Goal: Task Accomplishment & Management: Complete application form

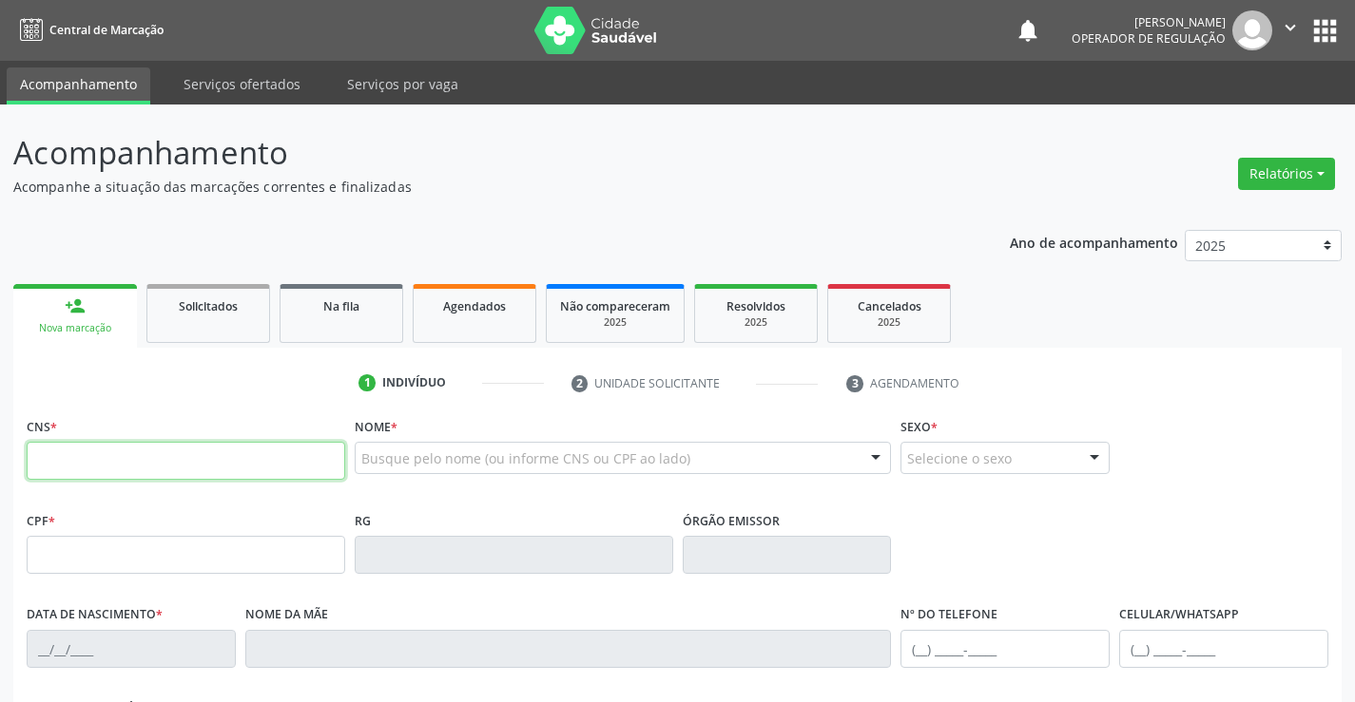
click at [117, 456] on input "text" at bounding box center [186, 461] width 318 height 38
type input "708 5023 7596 6177"
type input "1494716615"
type input "05/01/1987"
type input "(74) 99194-6659"
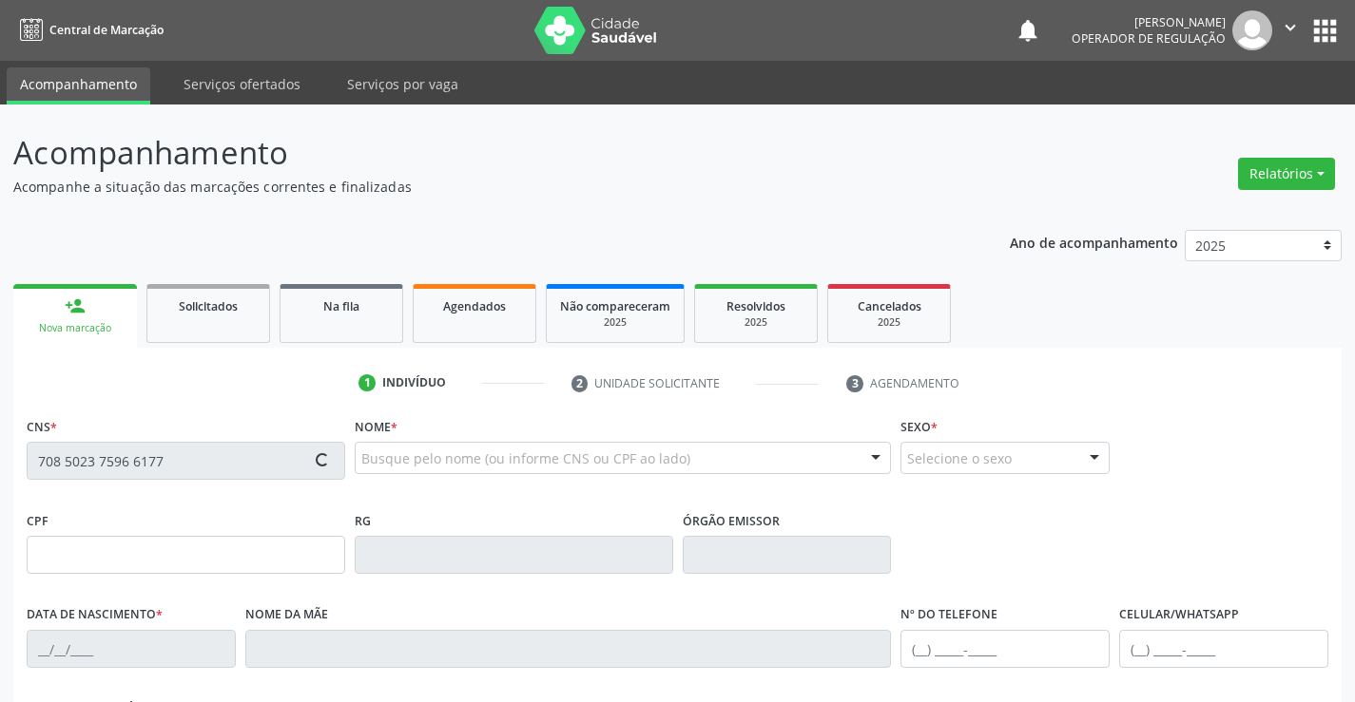
type input "(74) 99194-6659"
type input "SN"
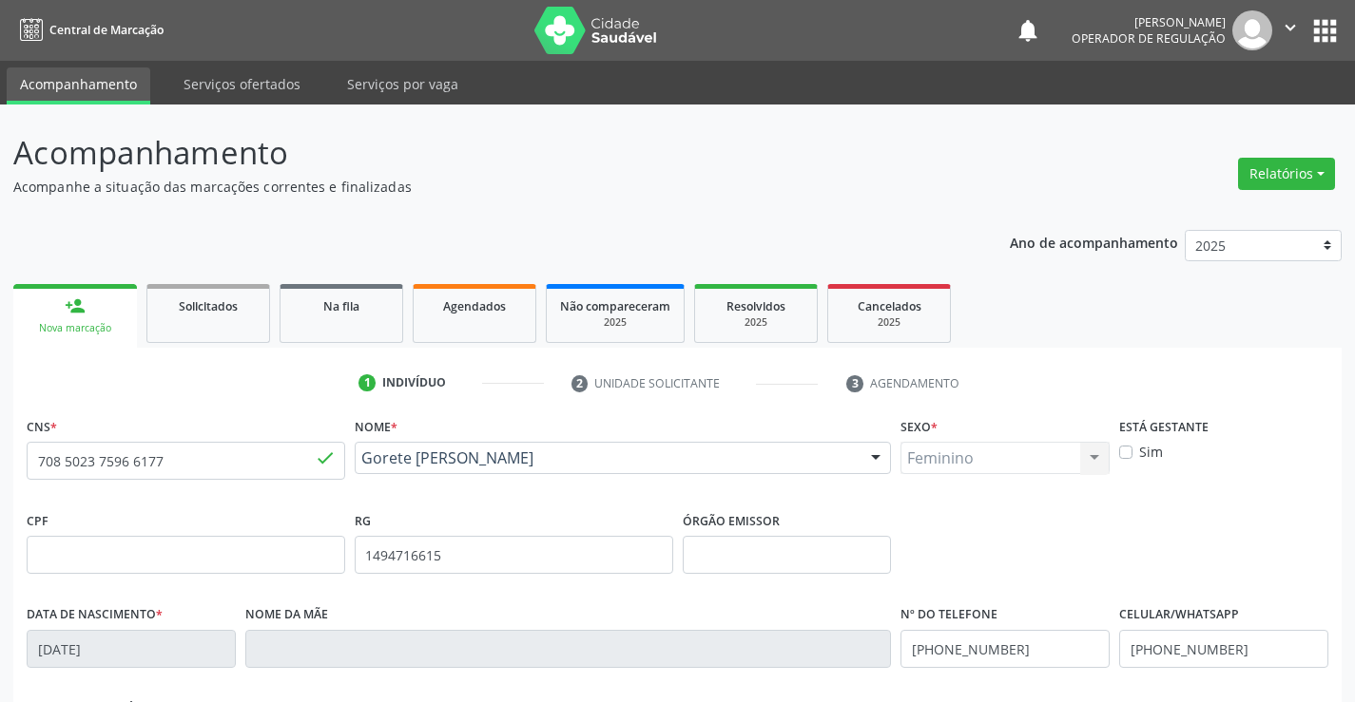
scroll to position [328, 0]
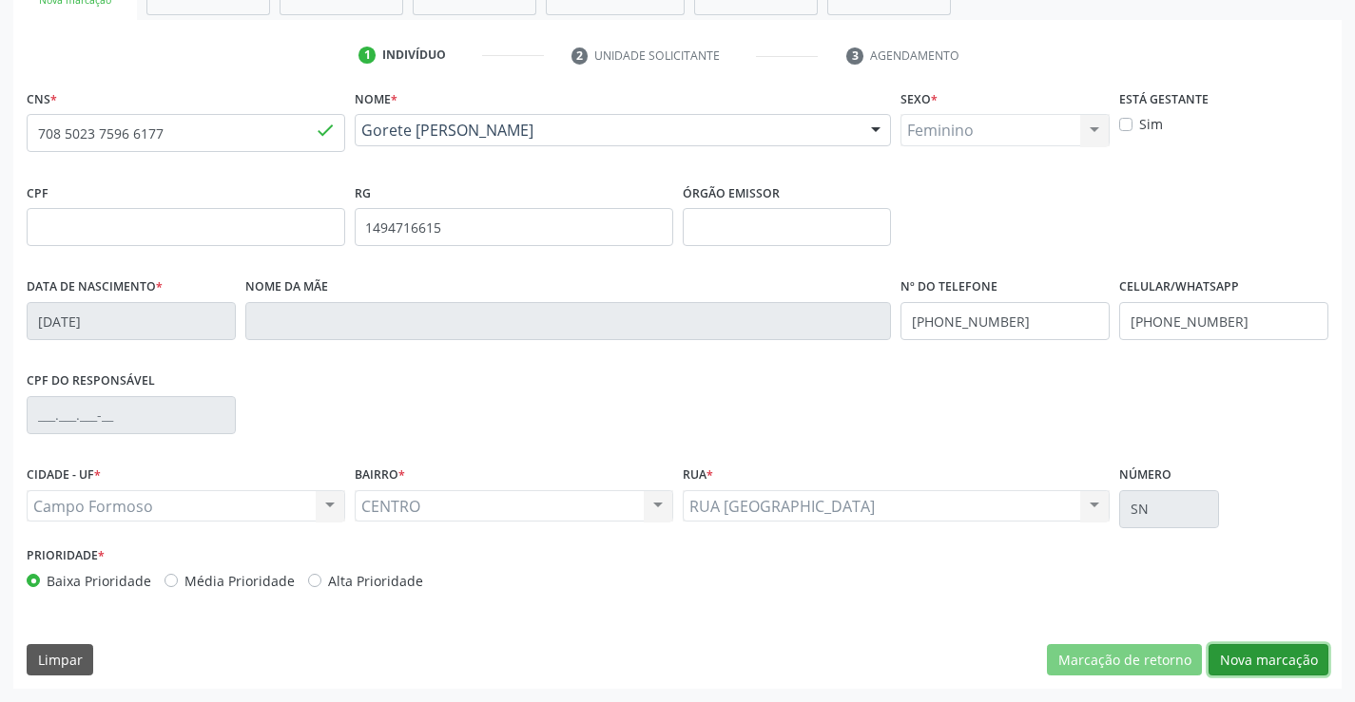
click at [1267, 665] on button "Nova marcação" at bounding box center [1268, 661] width 120 height 32
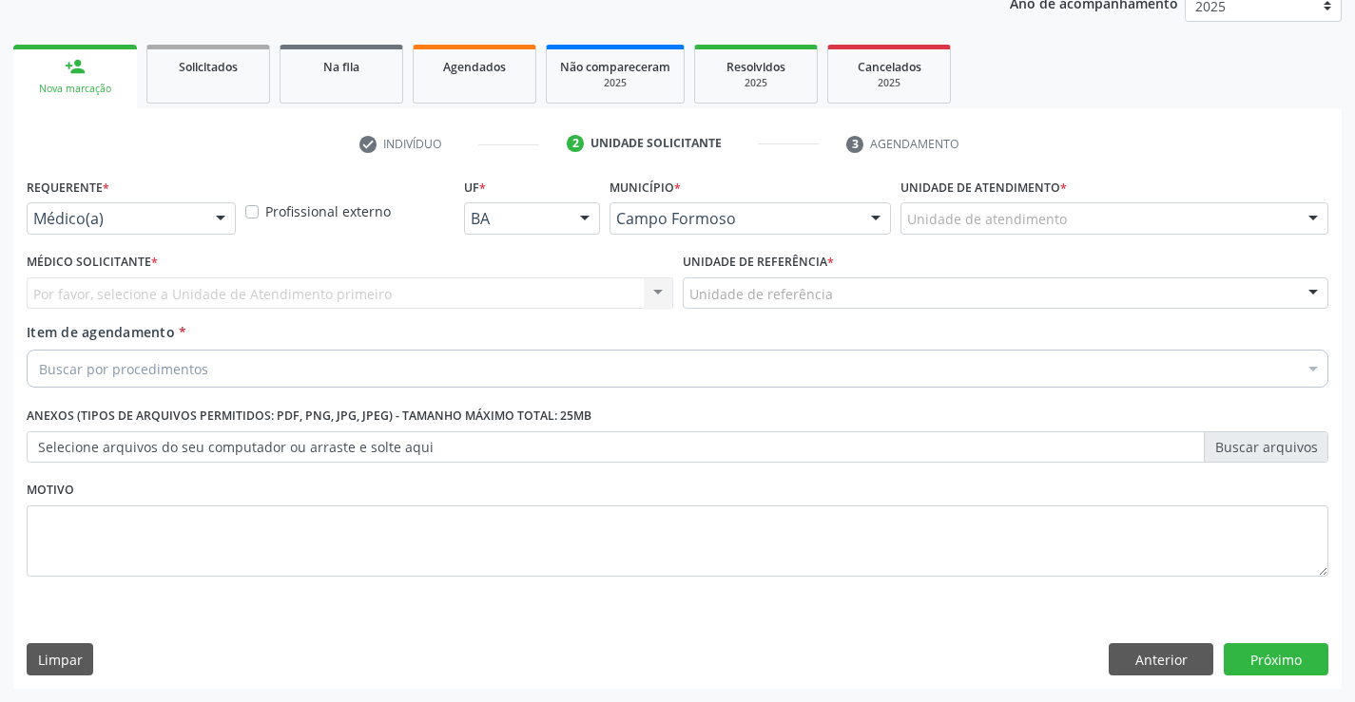
scroll to position [240, 0]
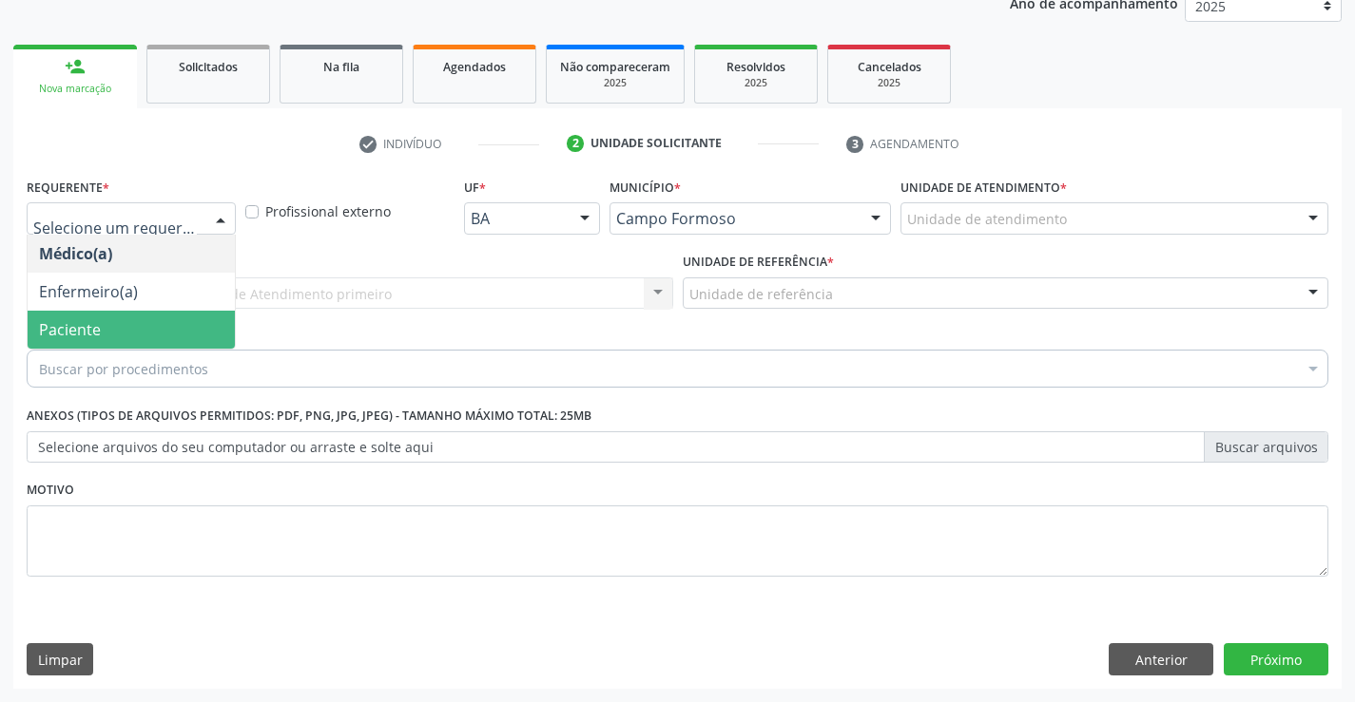
click at [91, 322] on span "Paciente" at bounding box center [70, 329] width 62 height 21
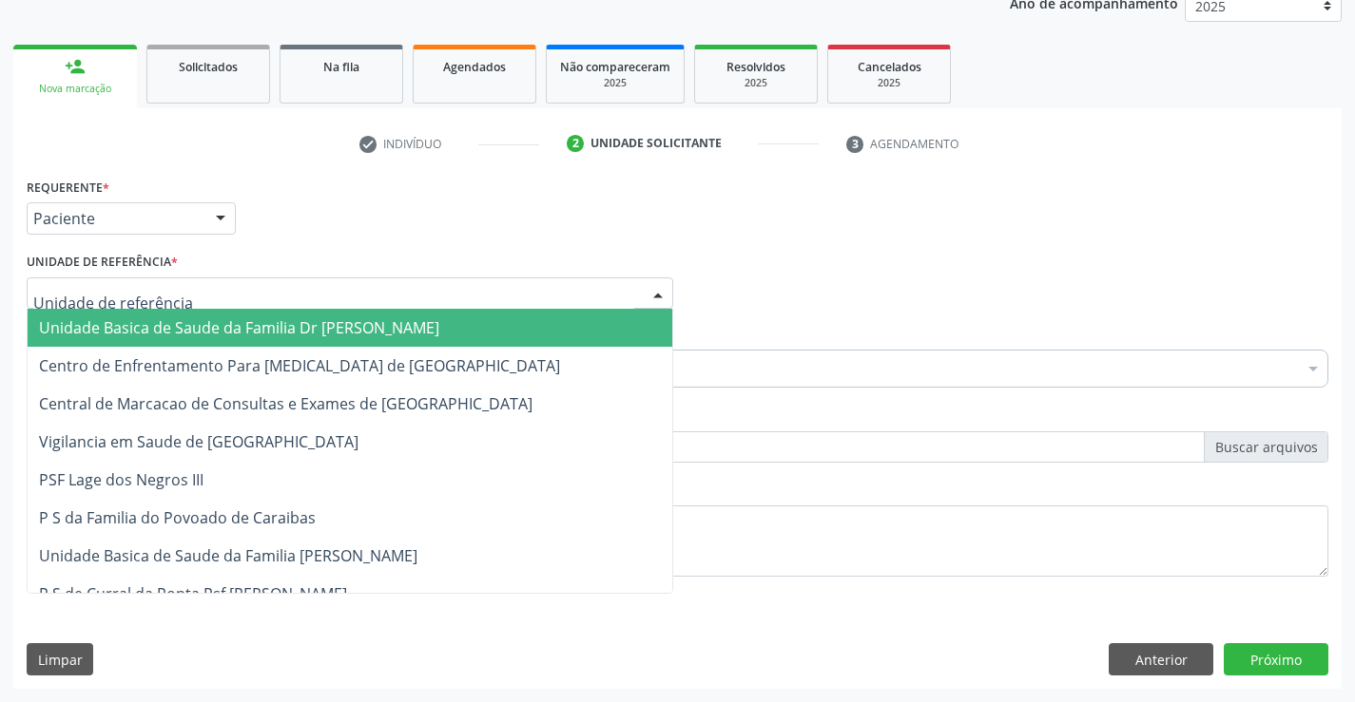
click at [119, 316] on span "Unidade Basica de Saude da Familia Dr [PERSON_NAME]" at bounding box center [350, 328] width 645 height 38
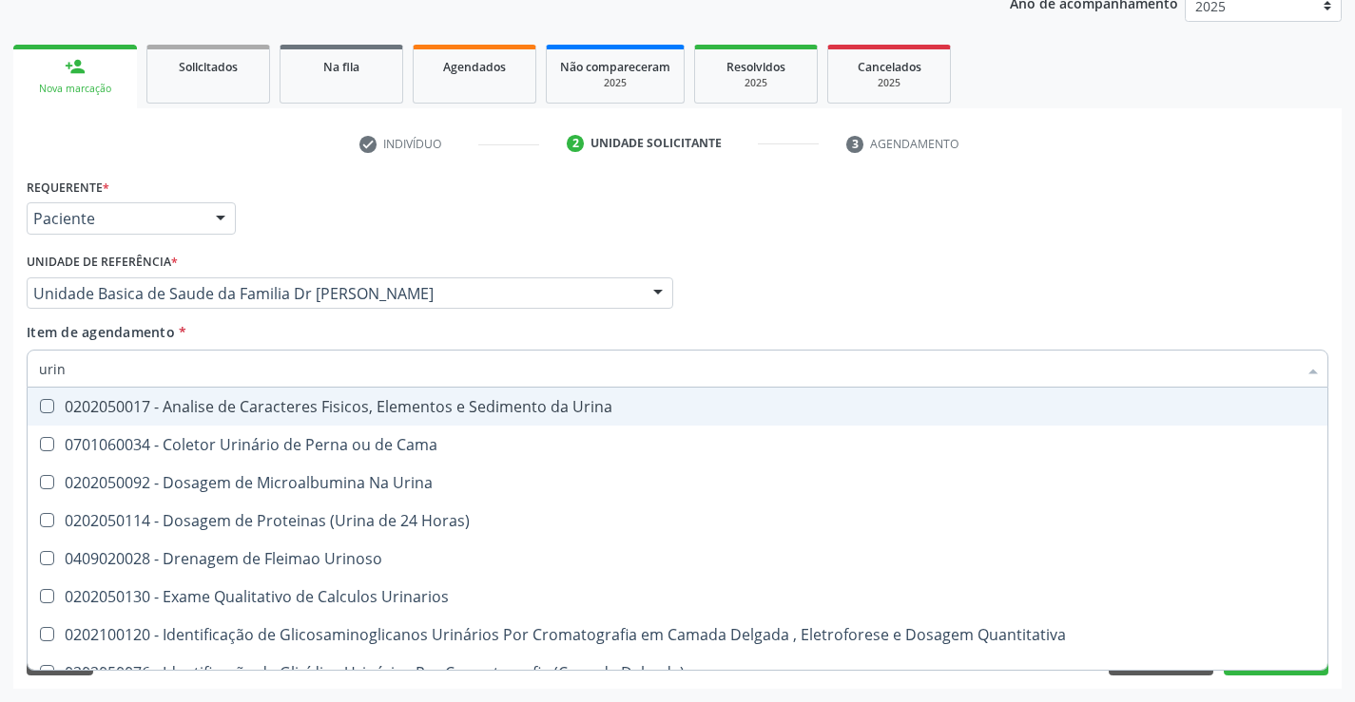
type input "urina"
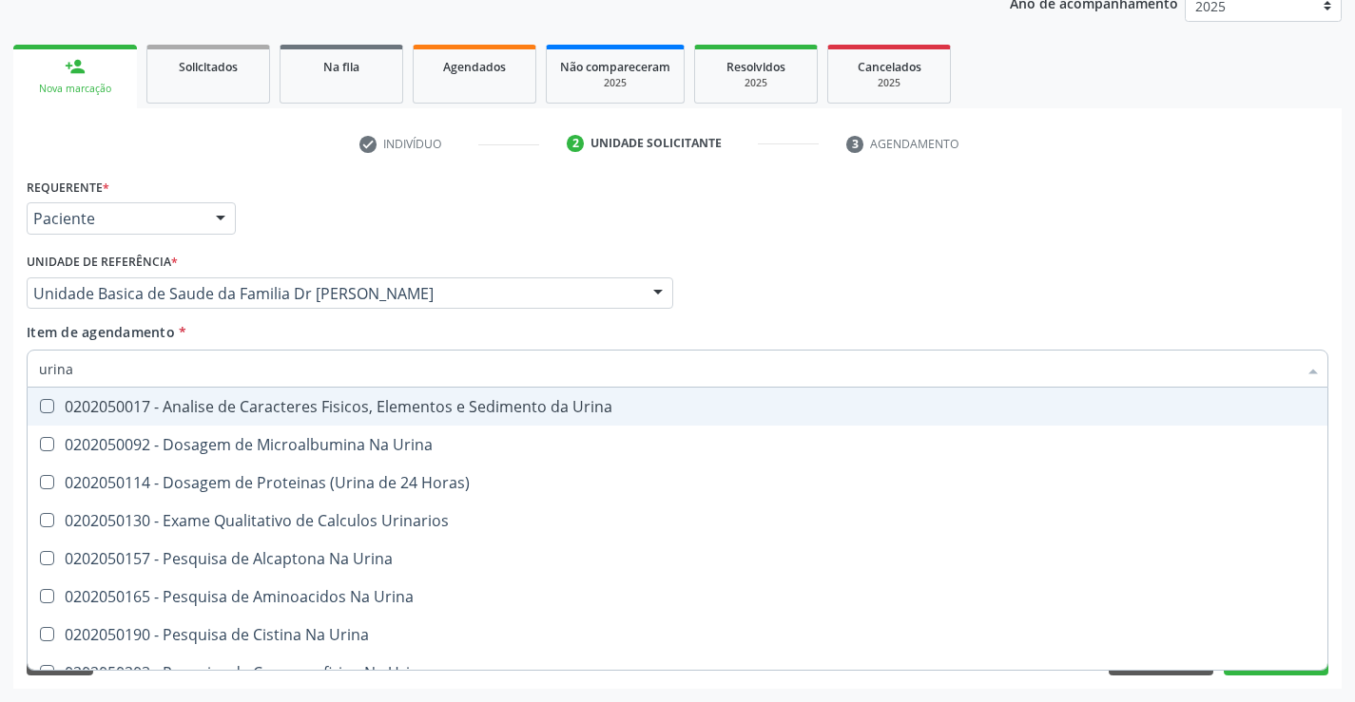
click at [164, 409] on div "0202050017 - Analise de Caracteres Fisicos, Elementos e Sedimento da Urina" at bounding box center [677, 406] width 1277 height 15
checkbox Urina "true"
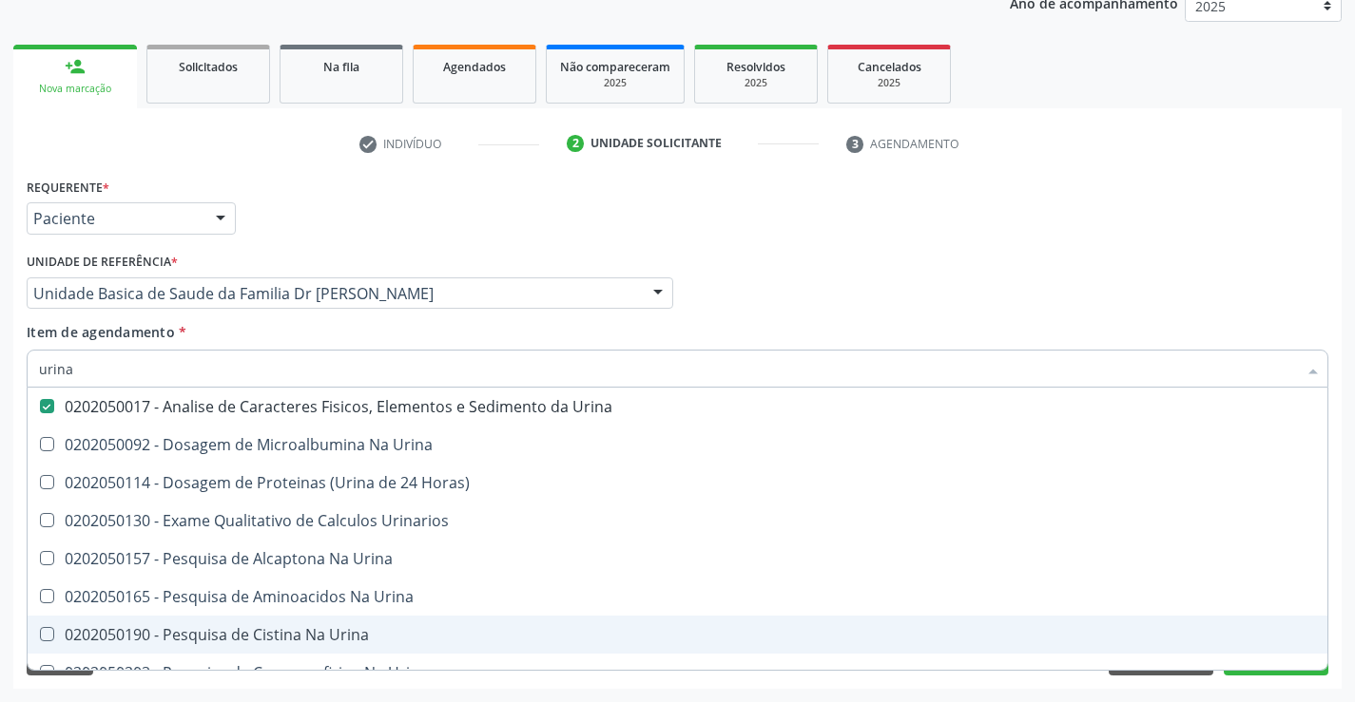
type input "urina"
click at [187, 688] on div "Requerente * Paciente Médico(a) Enfermeiro(a) Paciente Nenhum resultado encontr…" at bounding box center [677, 431] width 1328 height 516
checkbox Urina "true"
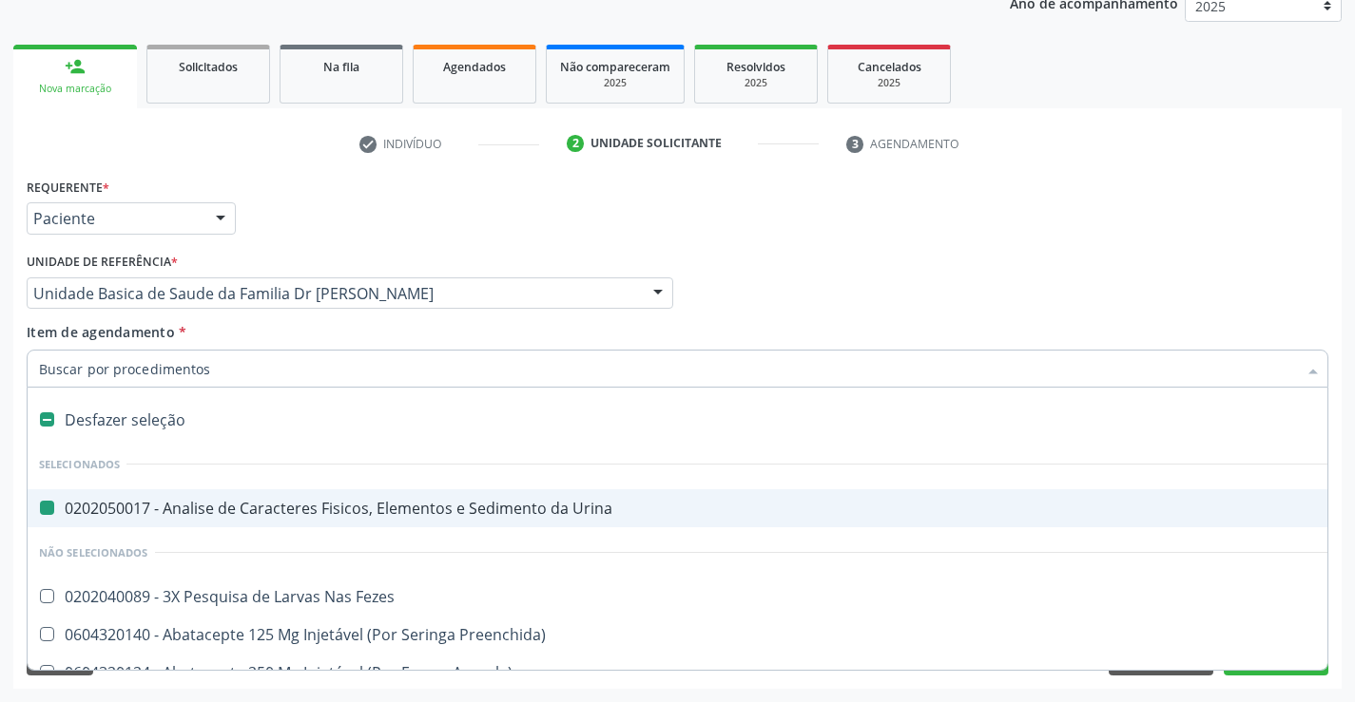
type input "h"
checkbox Urina "false"
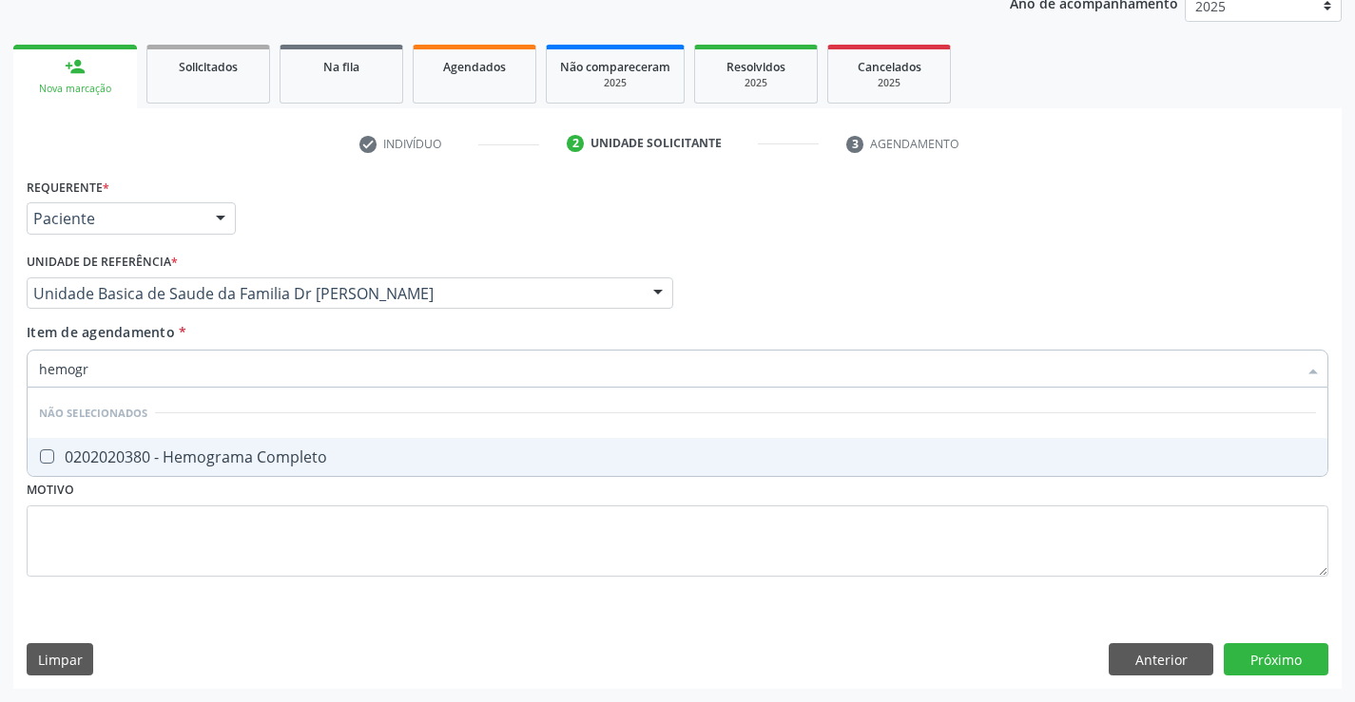
type input "hemogra"
click at [210, 450] on div "0202020380 - Hemograma Completo" at bounding box center [677, 457] width 1277 height 15
checkbox Completo "true"
type input "hemogra"
click at [186, 568] on div "Requerente * Paciente Médico(a) Enfermeiro(a) Paciente Nenhum resultado encontr…" at bounding box center [677, 388] width 1301 height 431
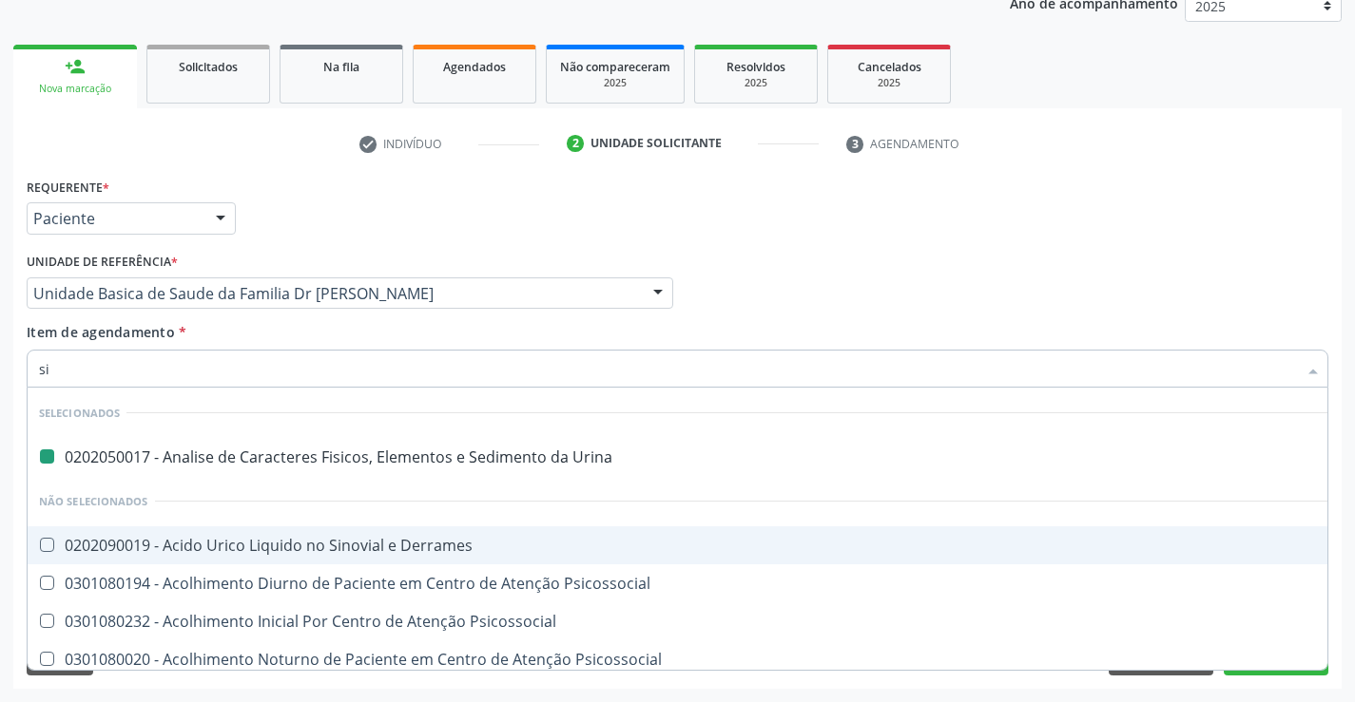
type input "sif"
checkbox Urina "false"
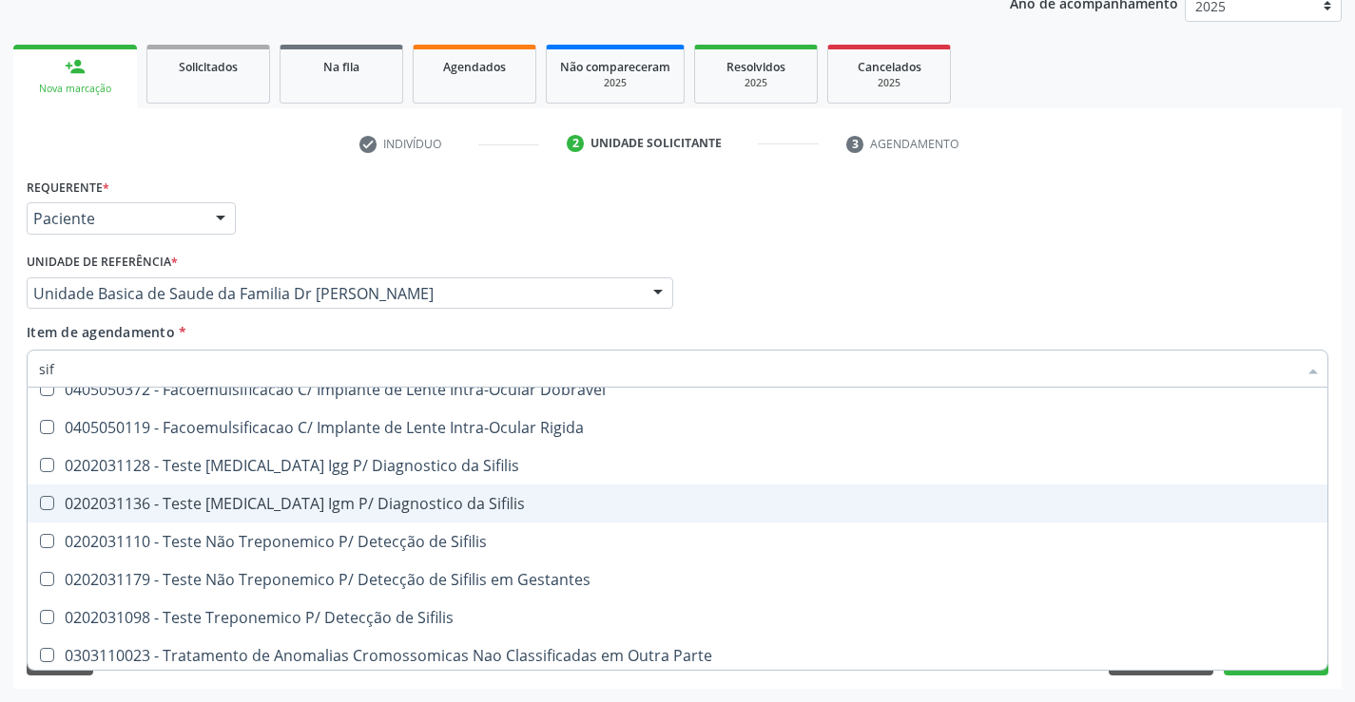
scroll to position [110, 0]
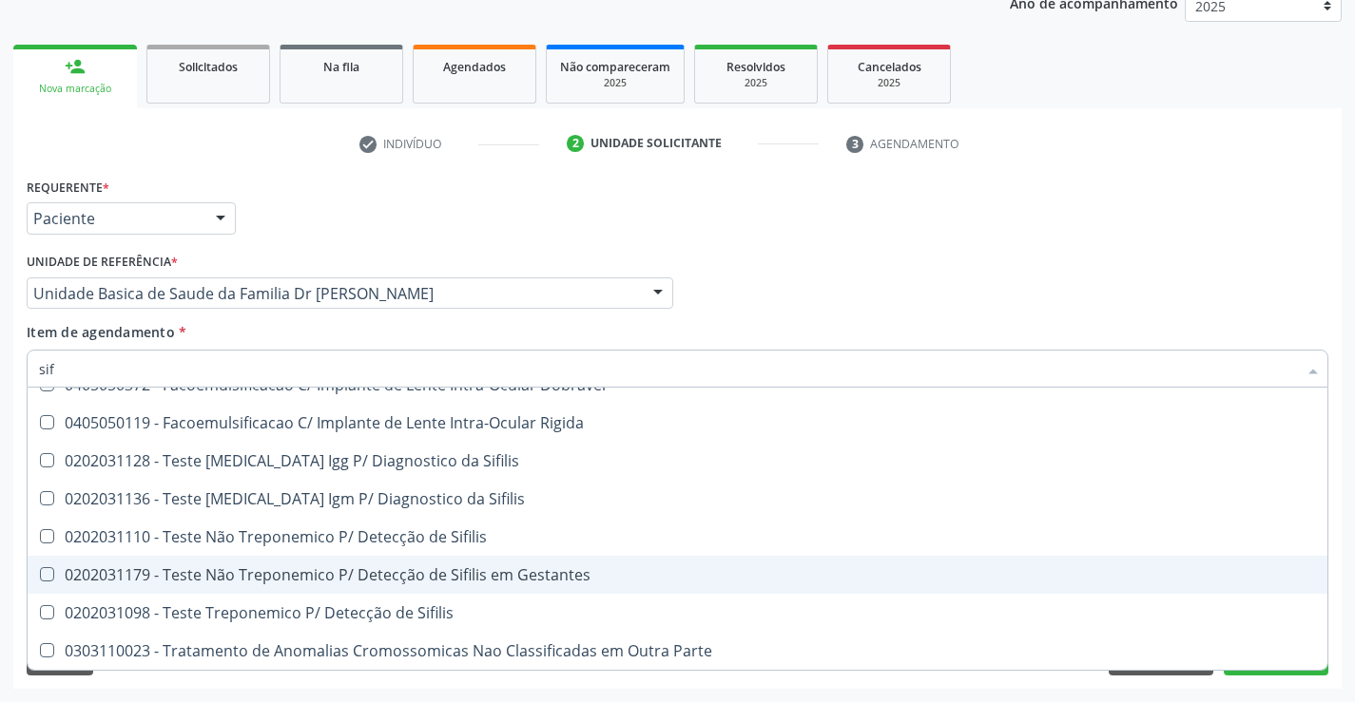
click at [583, 581] on div "0202031179 - Teste Não Treponemico P/ Detecção de Sifilis em Gestantes" at bounding box center [677, 575] width 1277 height 15
checkbox Gestantes "true"
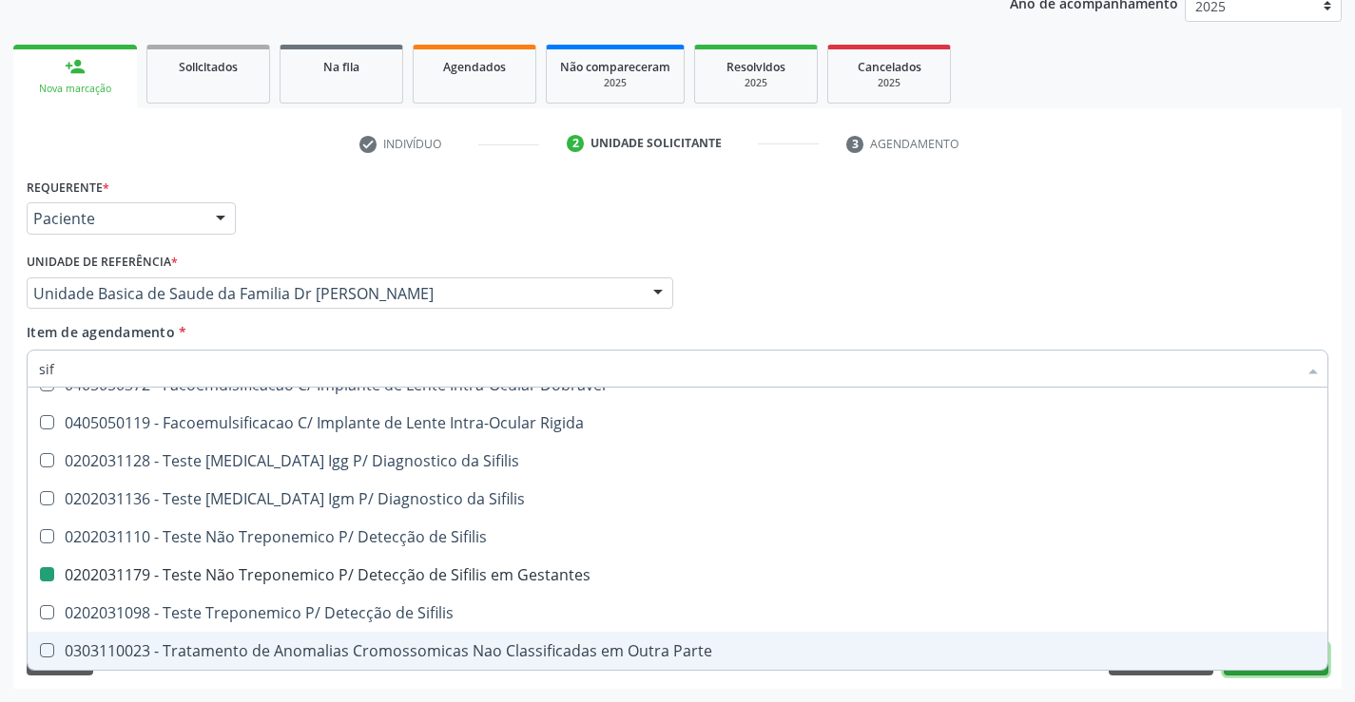
click at [1288, 672] on button "Próximo" at bounding box center [1275, 660] width 105 height 32
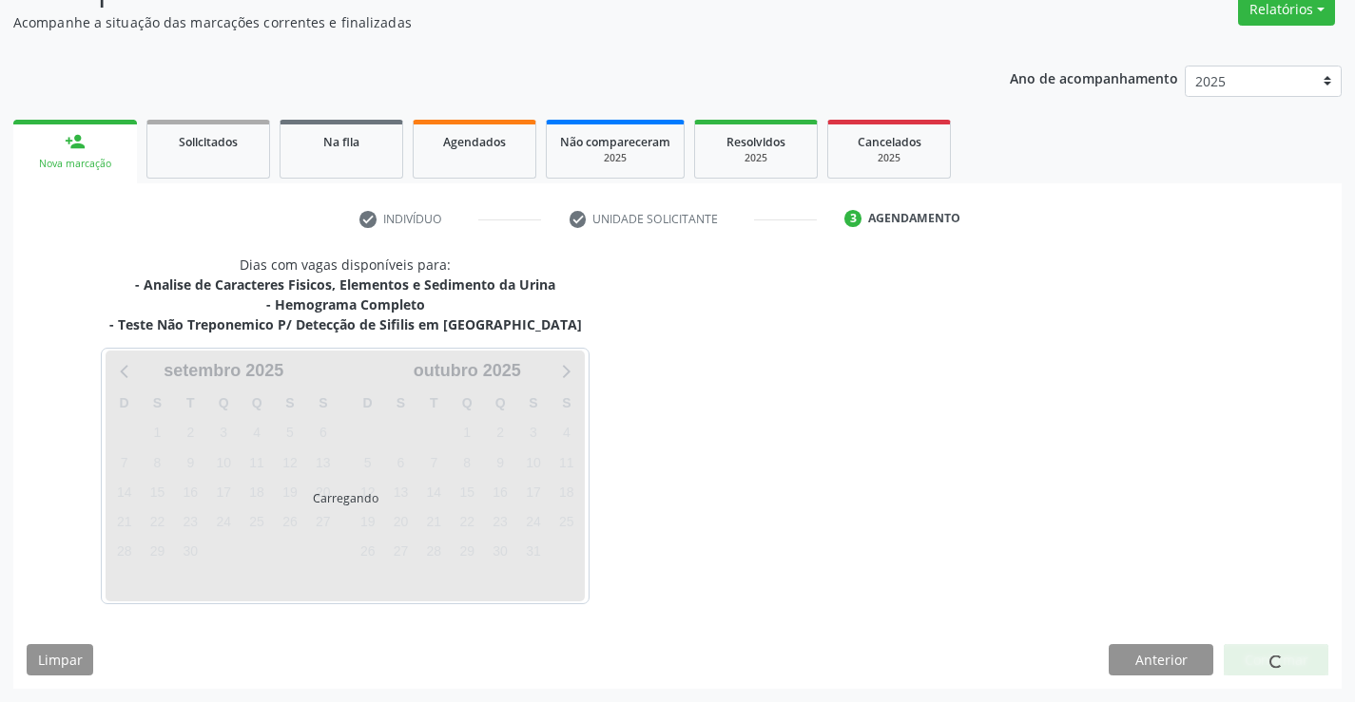
scroll to position [0, 0]
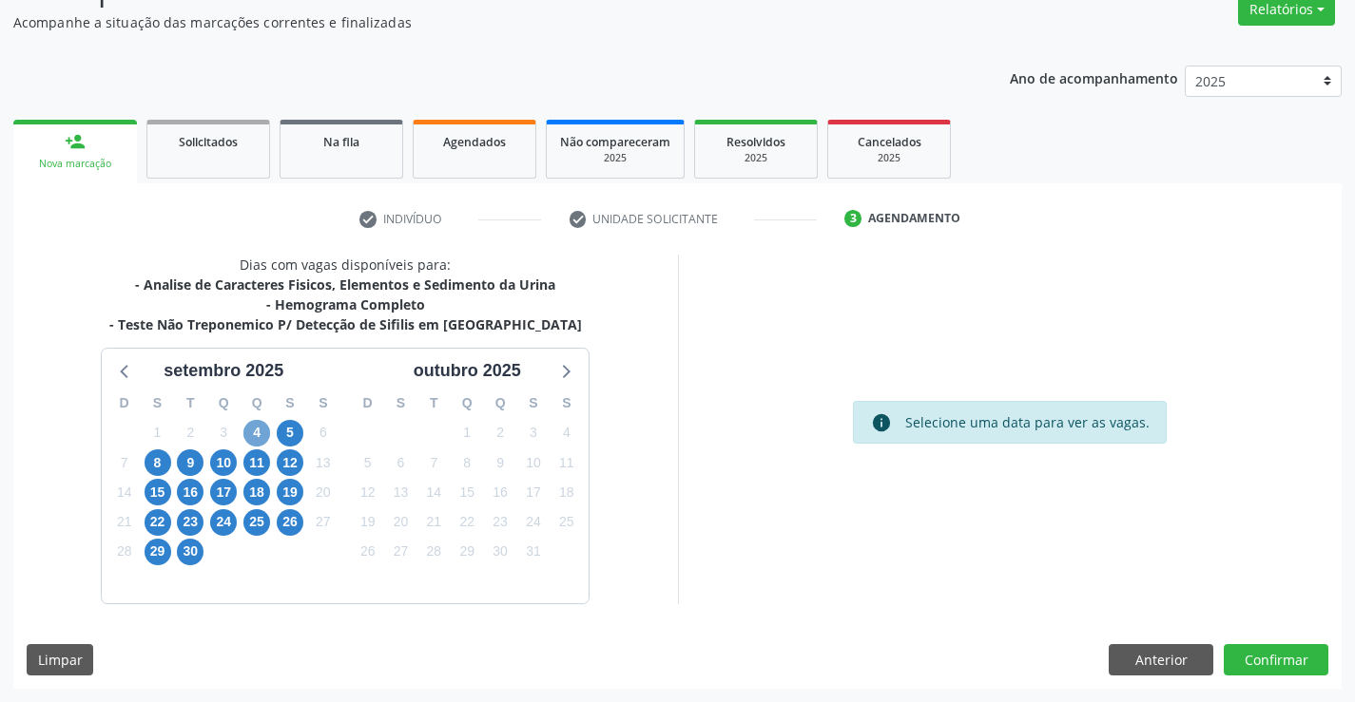
click at [254, 429] on span "4" at bounding box center [256, 433] width 27 height 27
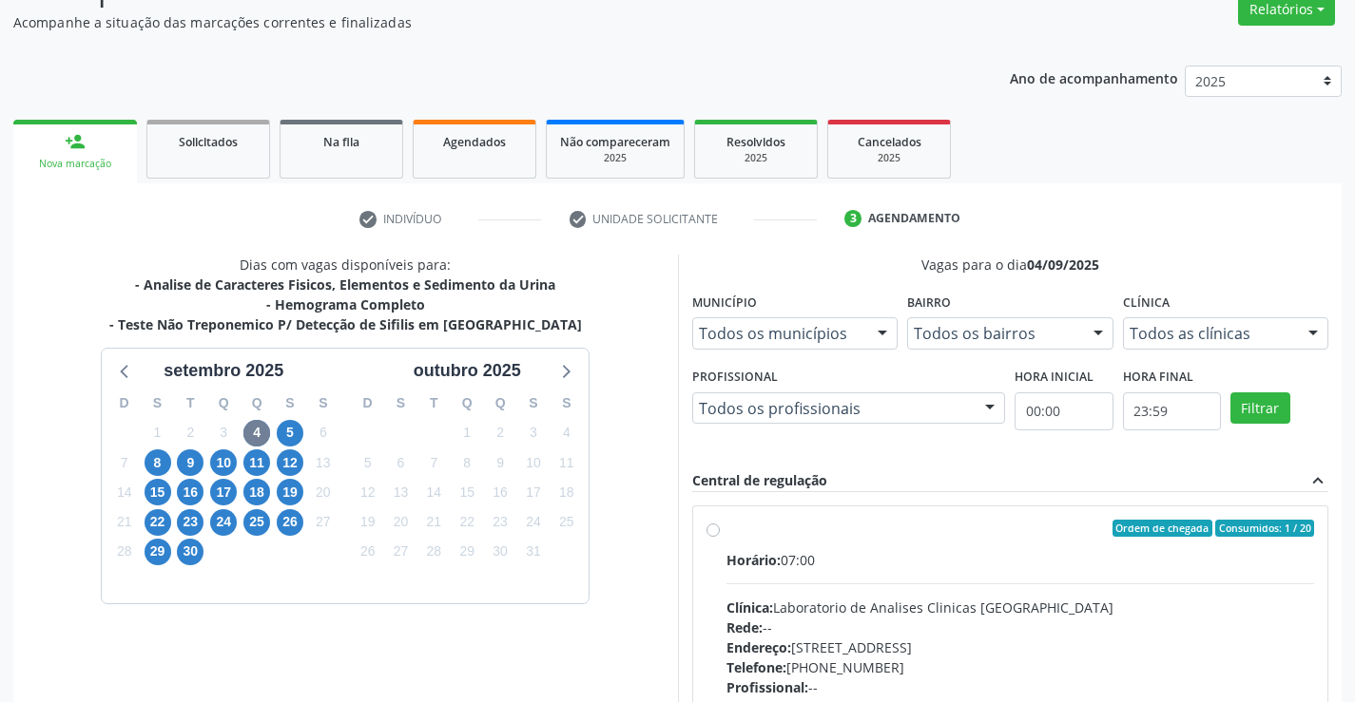
click at [726, 529] on label "Ordem de chegada Consumidos: 1 / 20 Horário: 07:00 Clínica: Laboratorio de Anal…" at bounding box center [1020, 666] width 588 height 292
click at [708, 529] on input "Ordem de chegada Consumidos: 1 / 20 Horário: 07:00 Clínica: Laboratorio de Anal…" at bounding box center [712, 528] width 13 height 17
radio input "true"
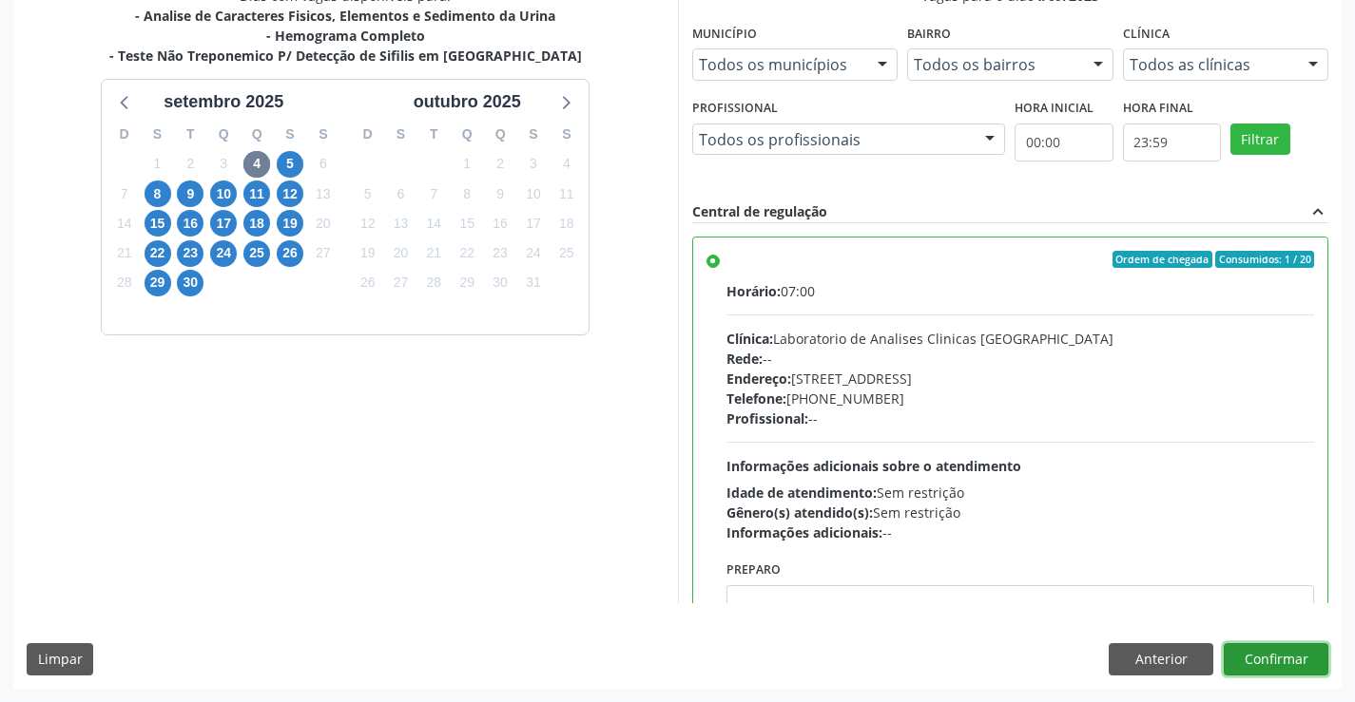
click at [1266, 654] on button "Confirmar" at bounding box center [1275, 660] width 105 height 32
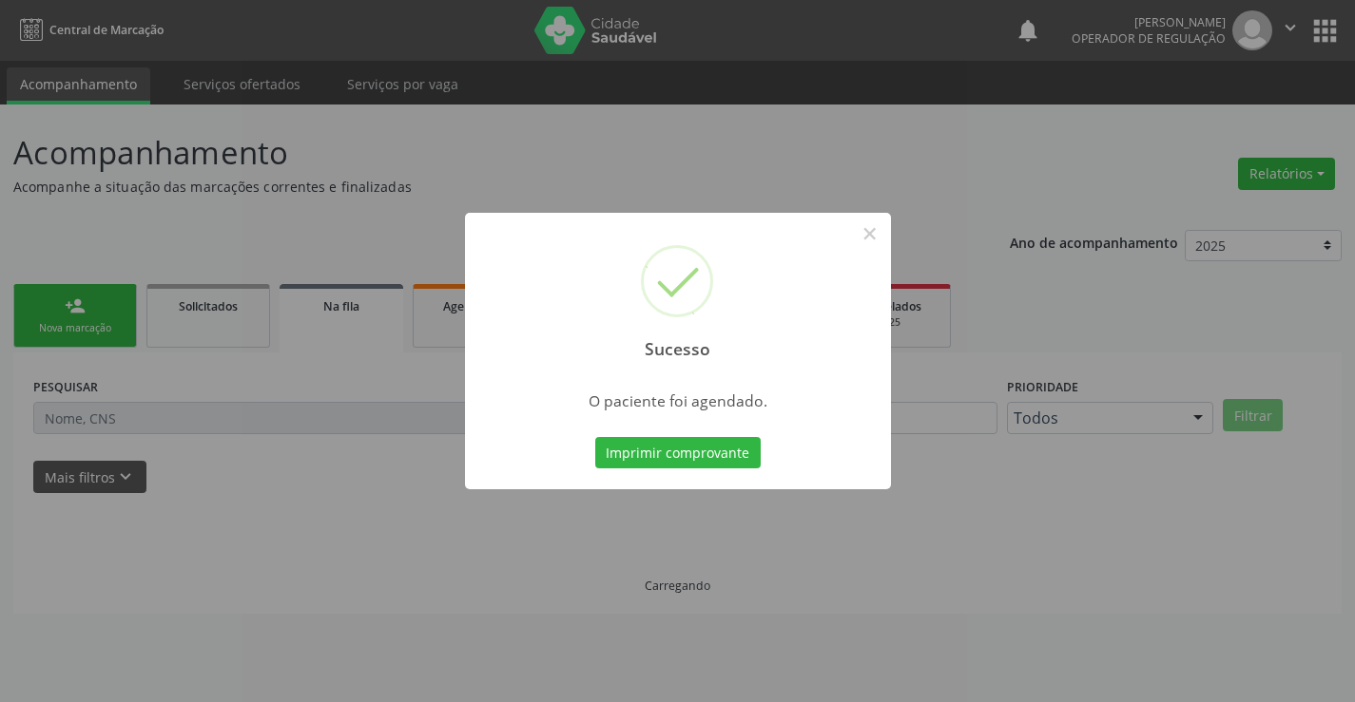
scroll to position [0, 0]
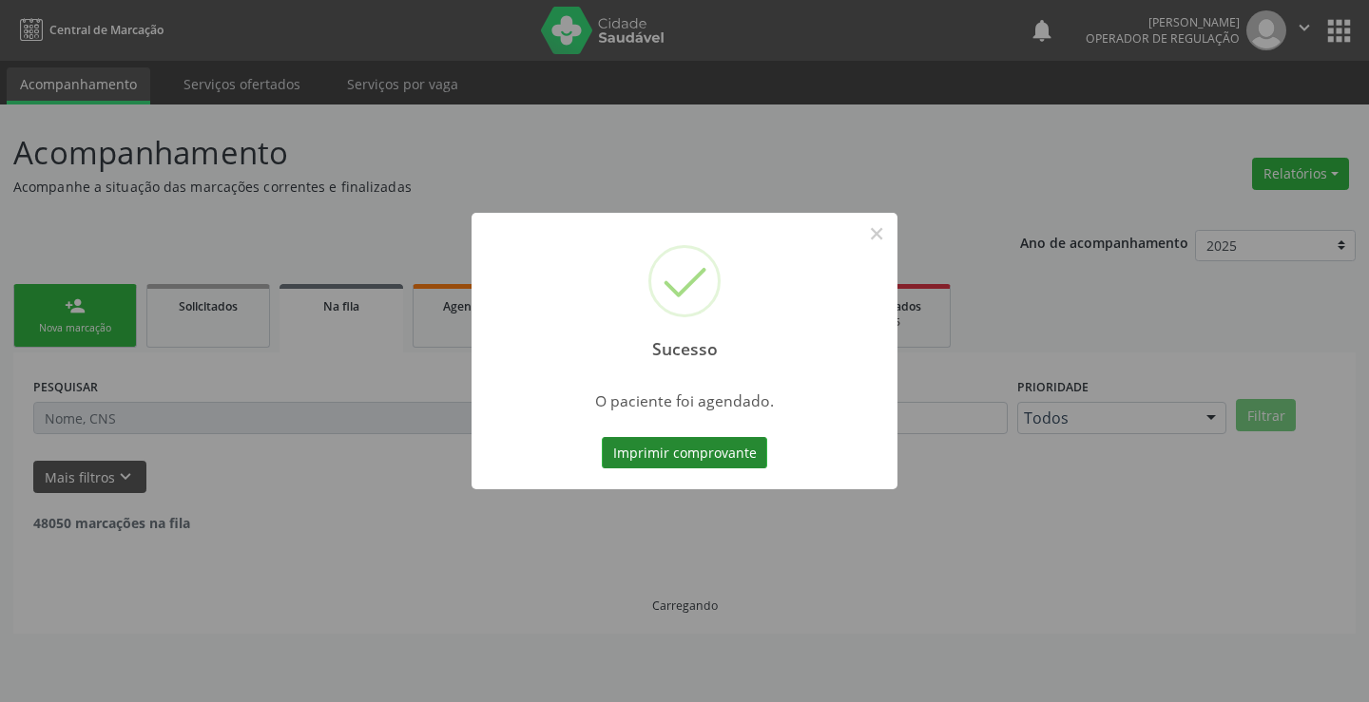
click at [714, 458] on button "Imprimir comprovante" at bounding box center [684, 453] width 165 height 32
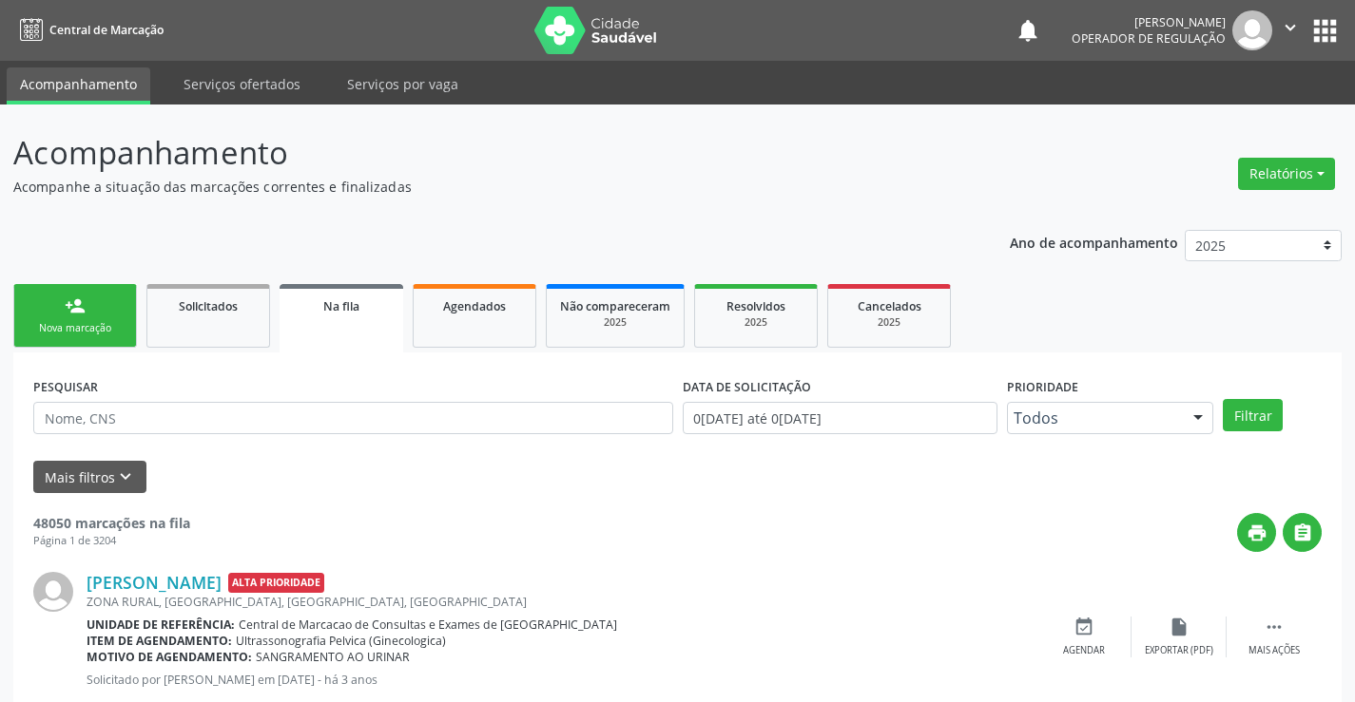
click at [82, 325] on div "Nova marcação" at bounding box center [75, 328] width 95 height 14
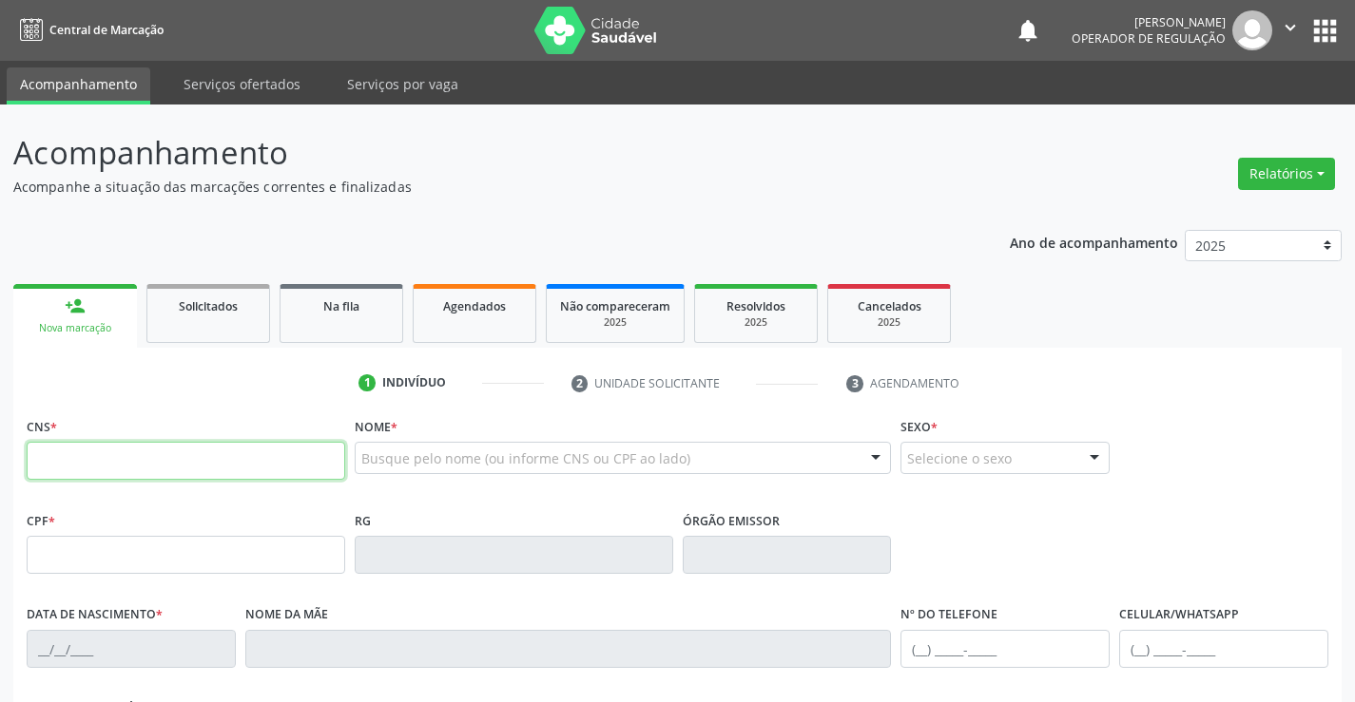
click at [221, 460] on input "text" at bounding box center [186, 461] width 318 height 38
type input "707 8066 0912 4315"
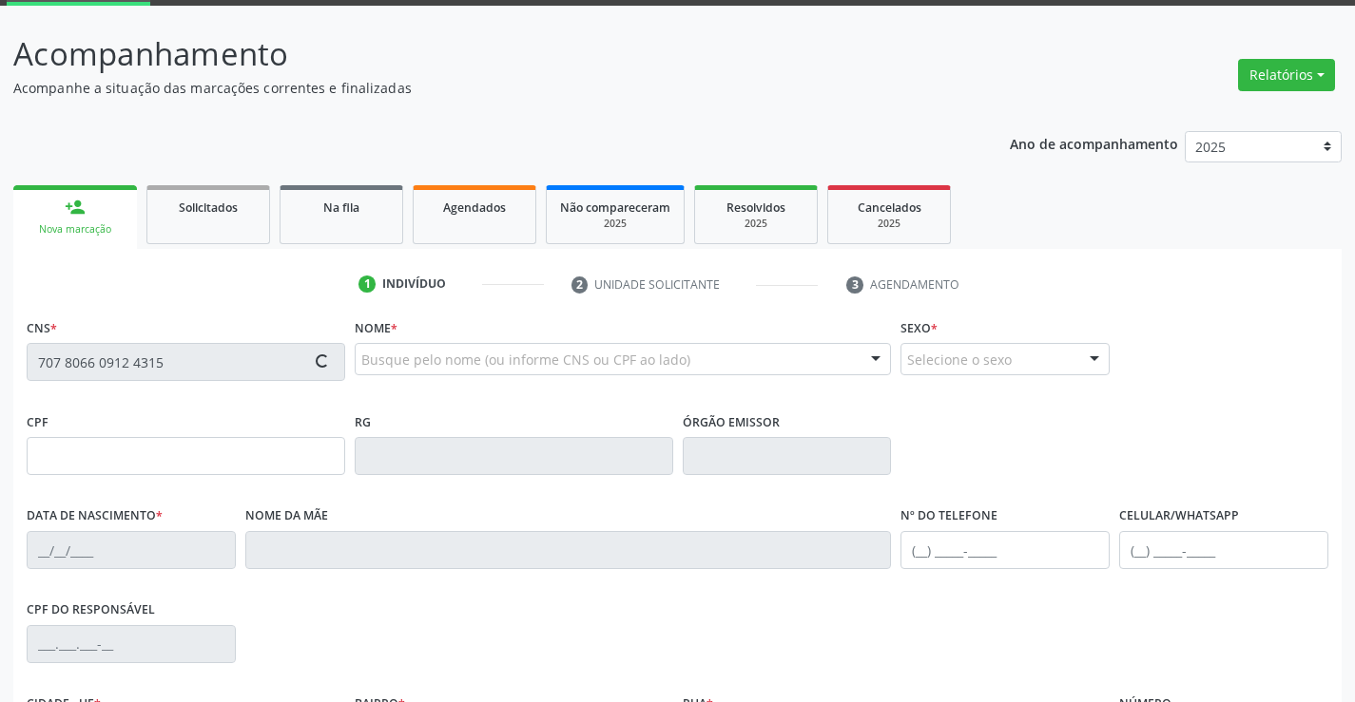
scroll to position [190, 0]
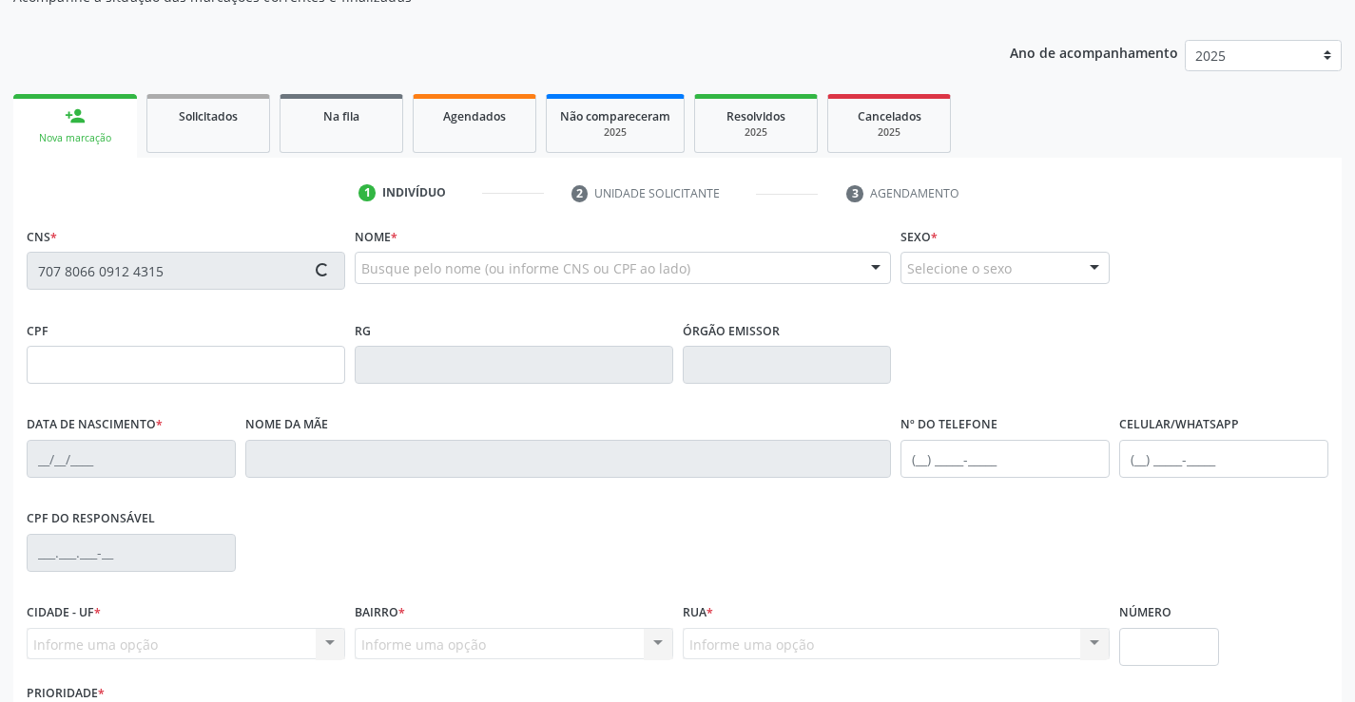
type input "022.412.285-16"
type input "30/04/1985"
type input "Maria Delmira Sousa da Silva"
type input "(74) 99921-3472"
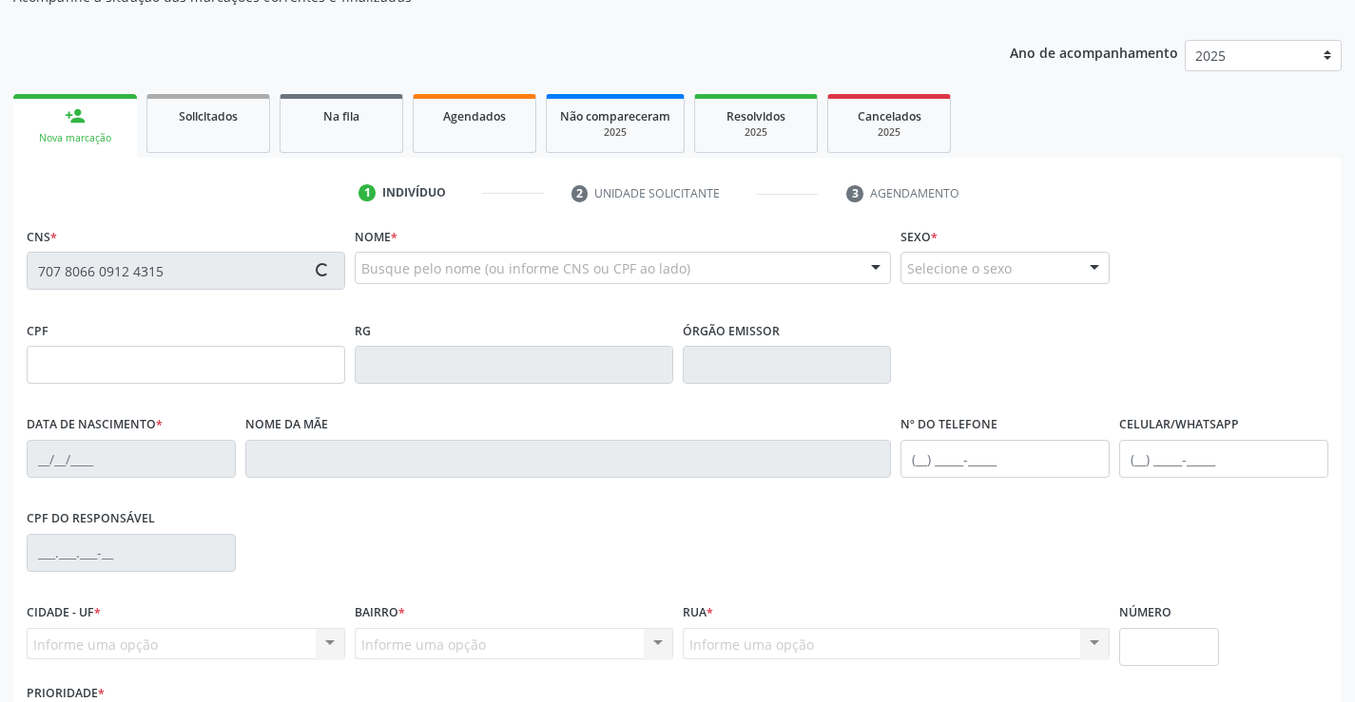
type input "102"
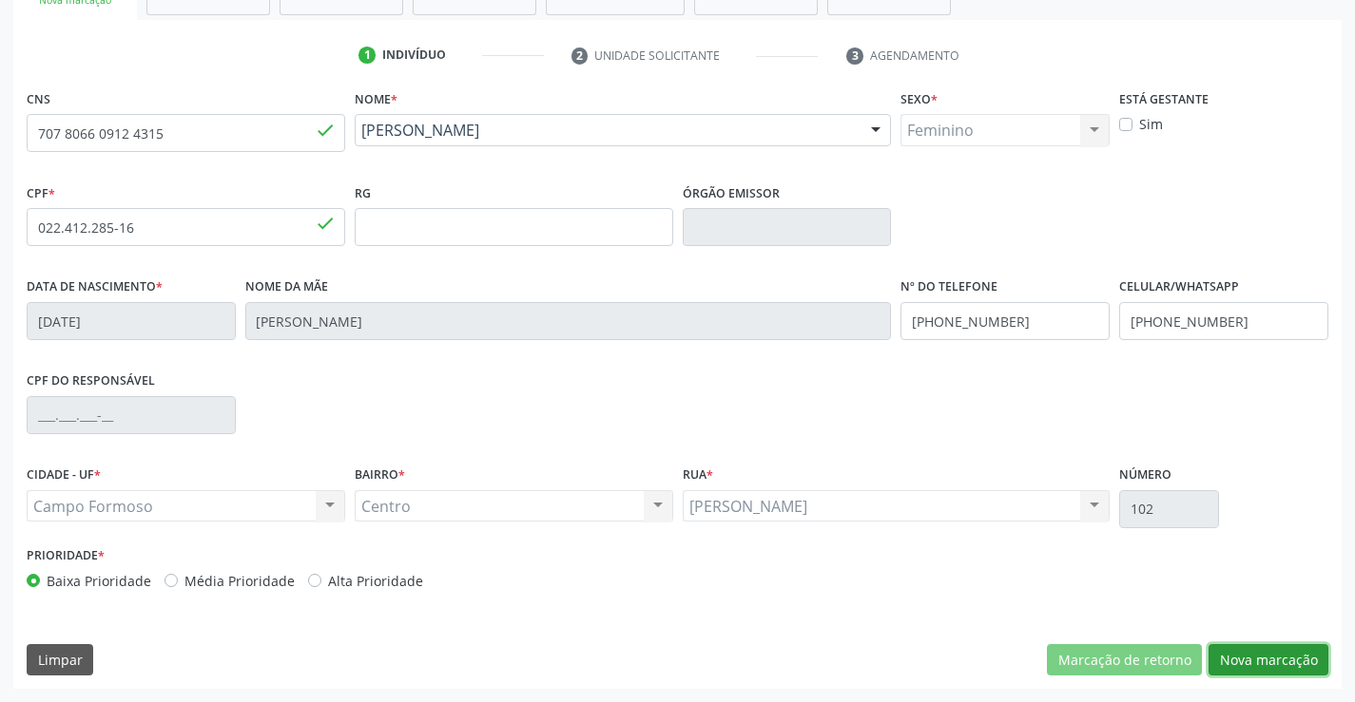
click at [1288, 665] on button "Nova marcação" at bounding box center [1268, 661] width 120 height 32
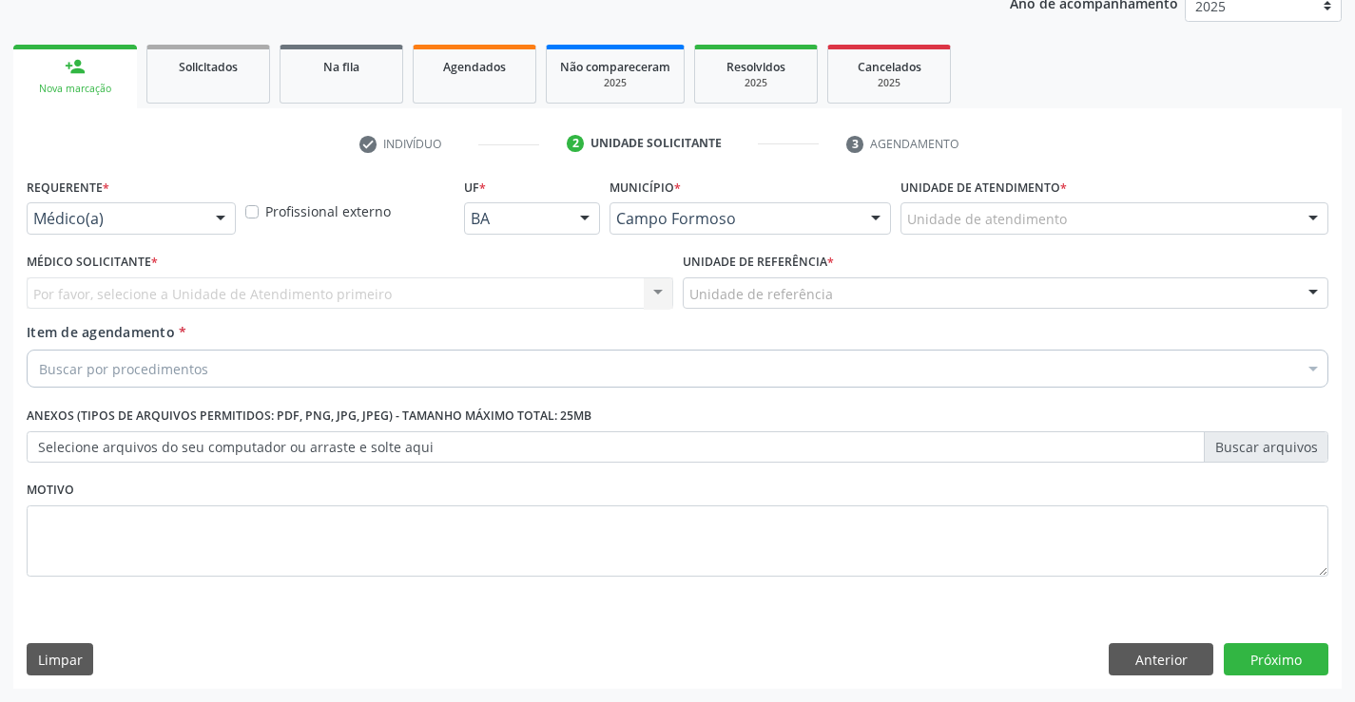
scroll to position [240, 0]
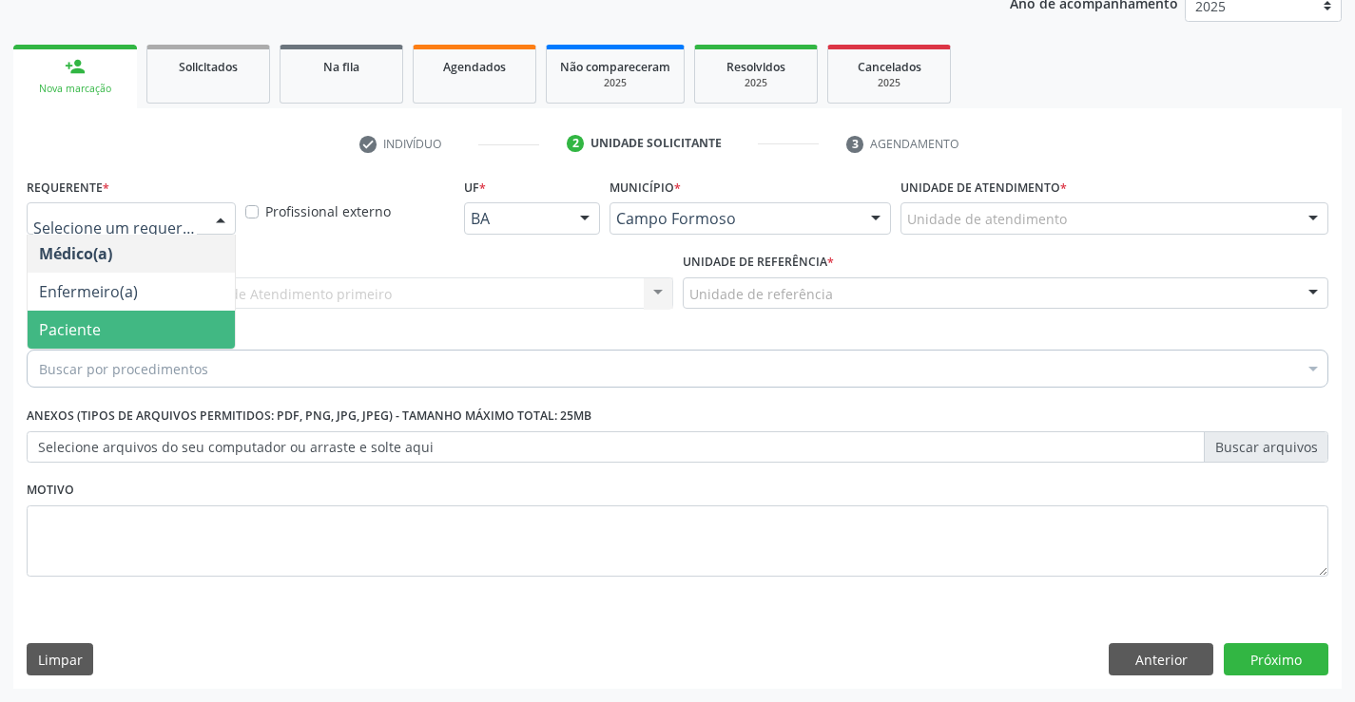
click at [106, 322] on span "Paciente" at bounding box center [131, 330] width 207 height 38
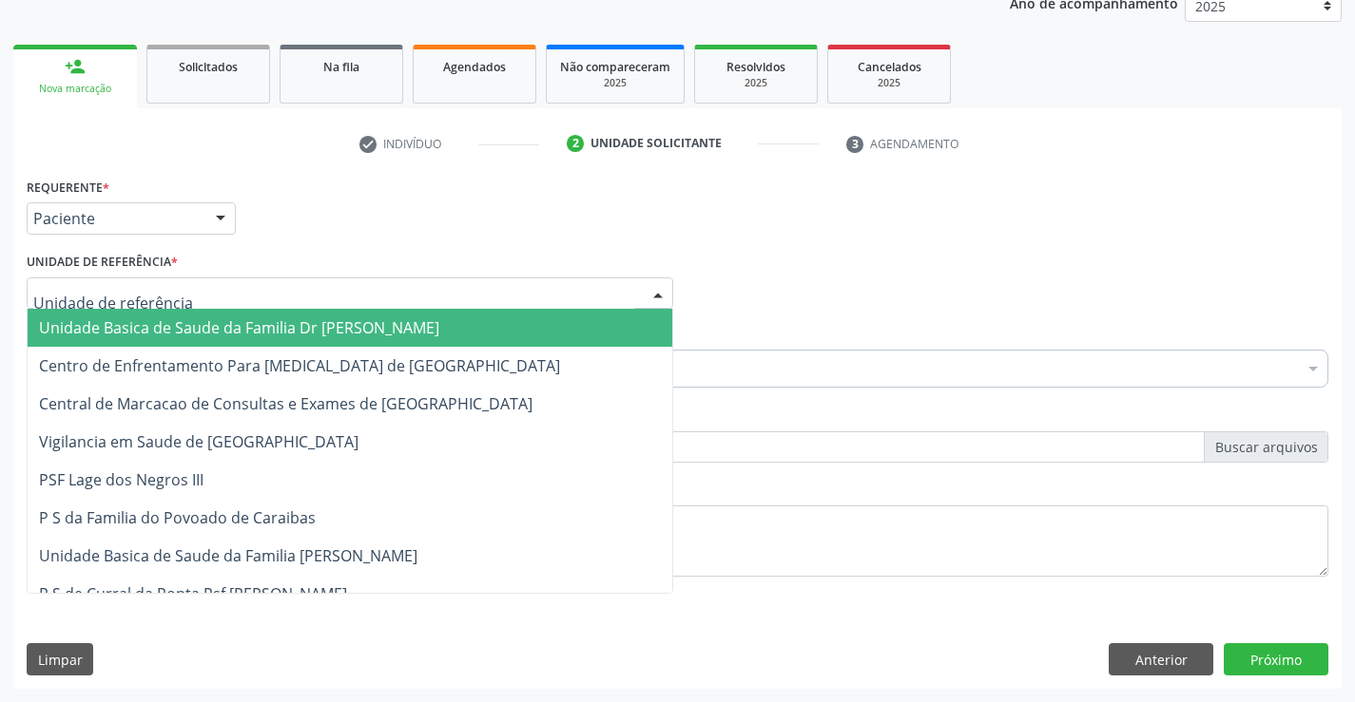
click at [146, 320] on span "Unidade Basica de Saude da Familia Dr [PERSON_NAME]" at bounding box center [239, 327] width 400 height 21
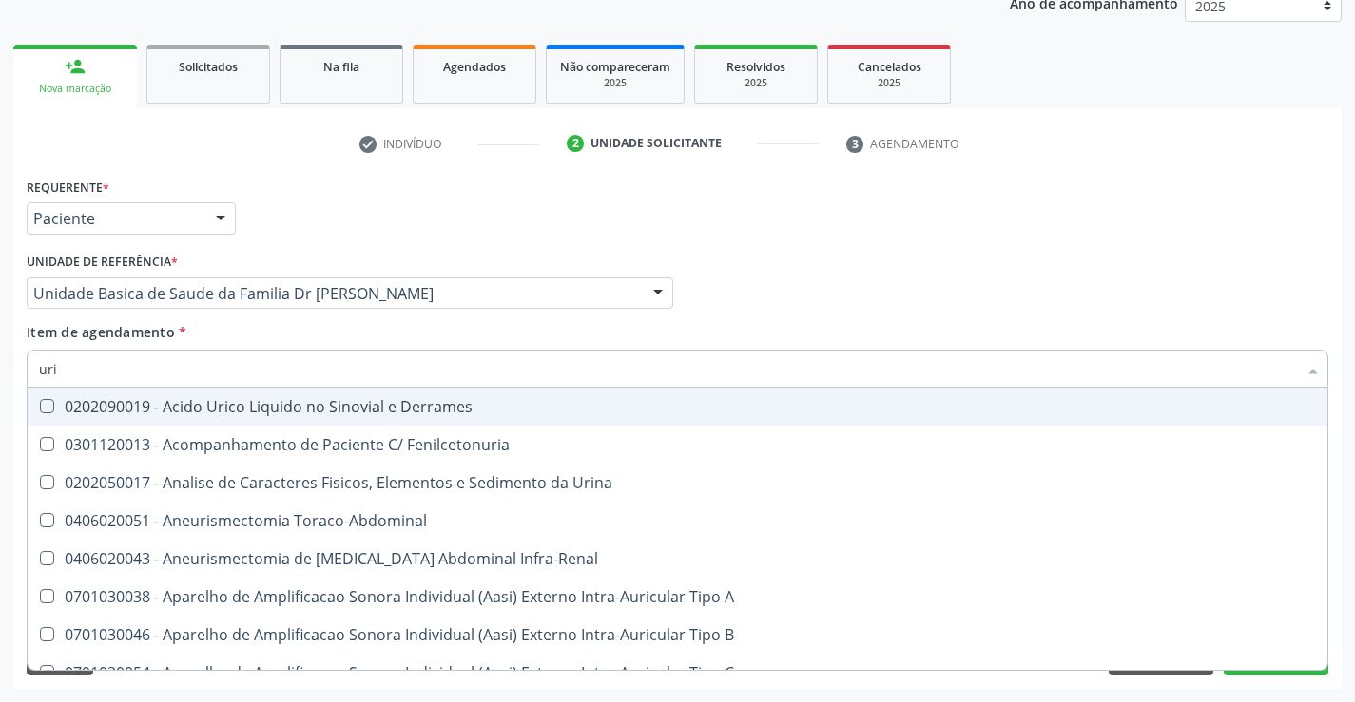
type input "urin"
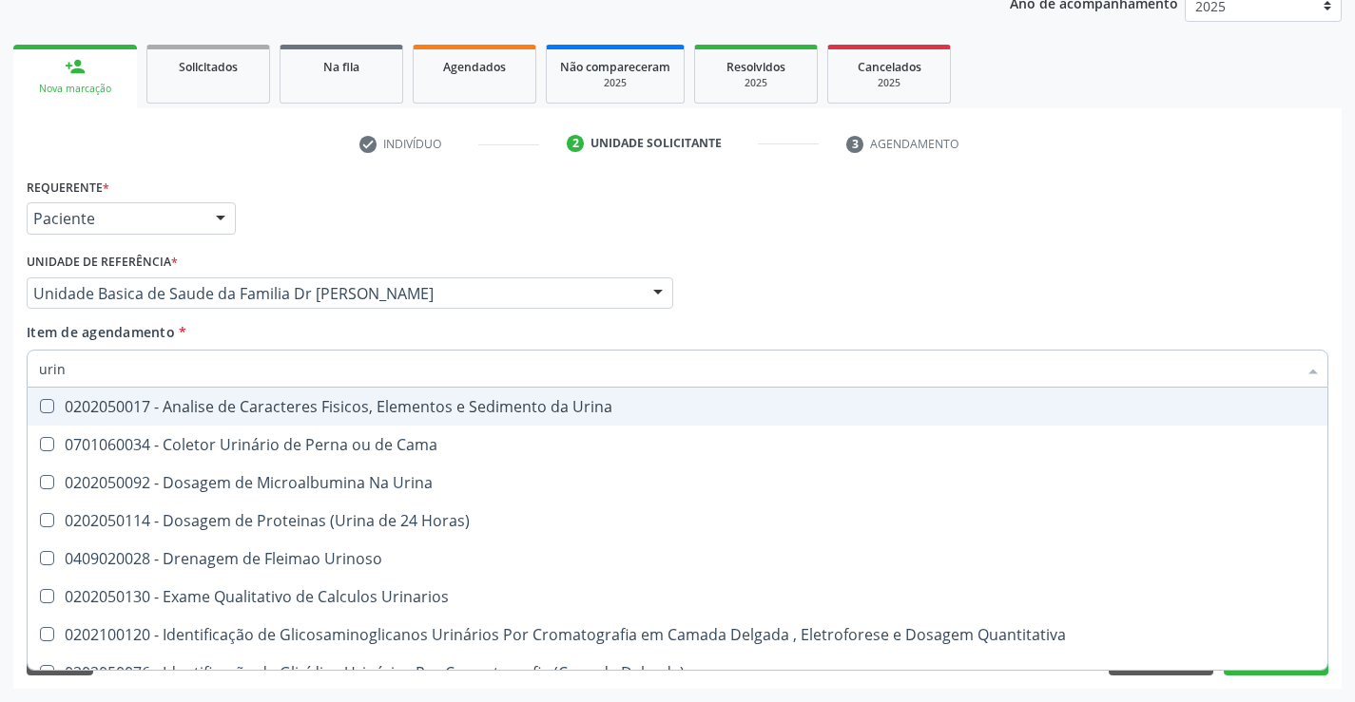
click at [236, 404] on div "0202050017 - Analise de Caracteres Fisicos, Elementos e Sedimento da Urina" at bounding box center [677, 406] width 1277 height 15
checkbox Urina "true"
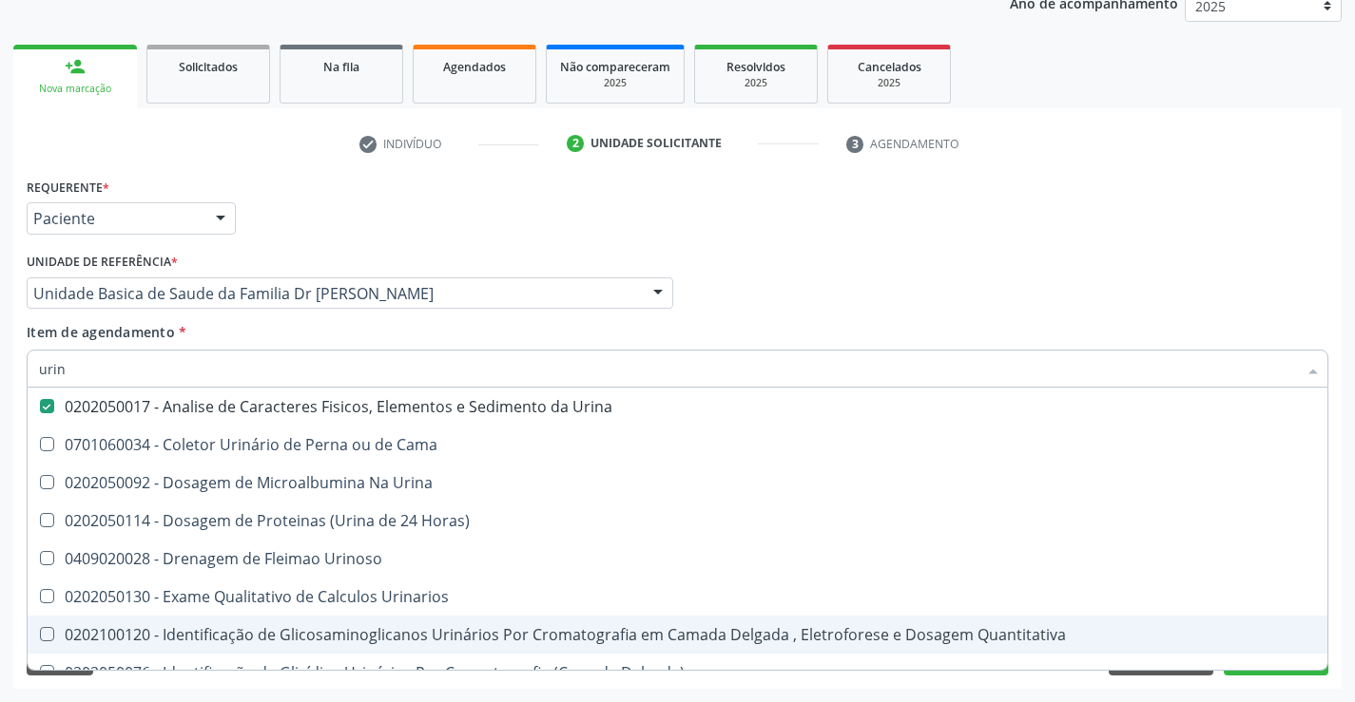
type input "urin"
click at [200, 686] on div "Requerente * Paciente Médico(a) Enfermeiro(a) Paciente Nenhum resultado encontr…" at bounding box center [677, 431] width 1328 height 516
checkbox Cama "true"
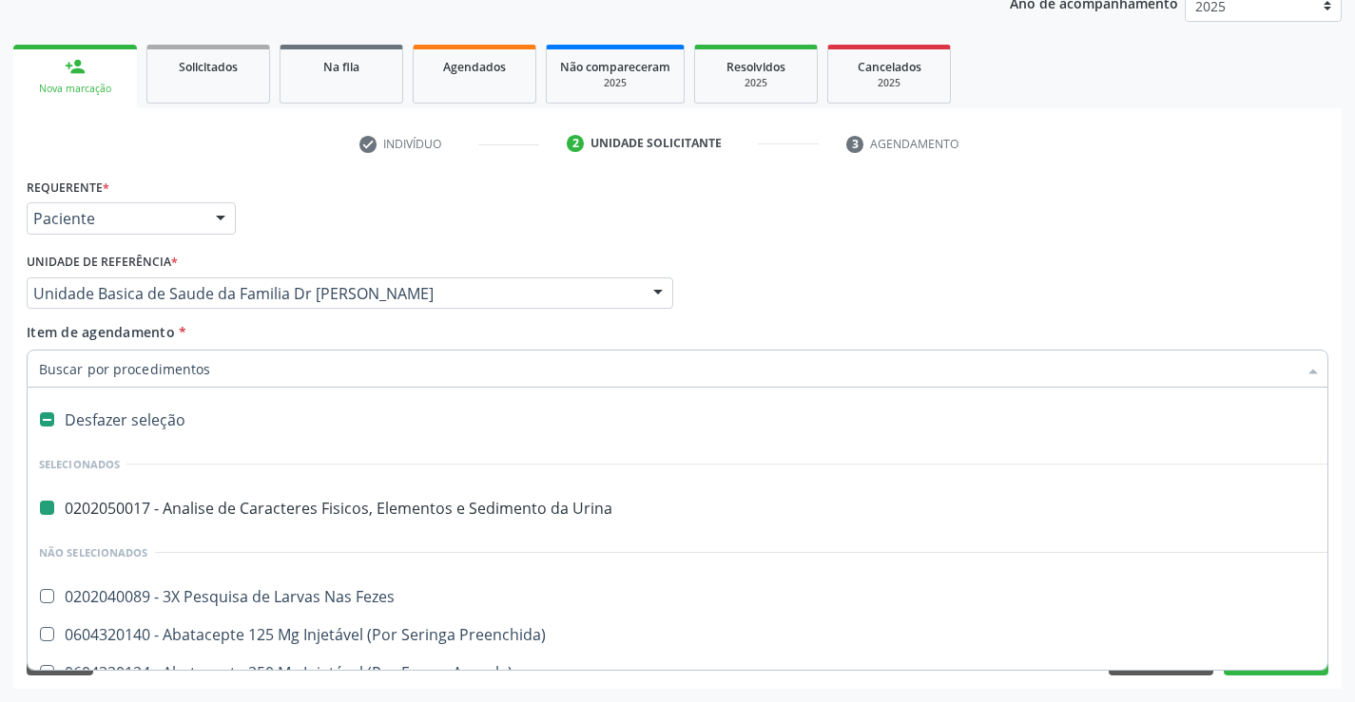
type input "h"
checkbox Urina "false"
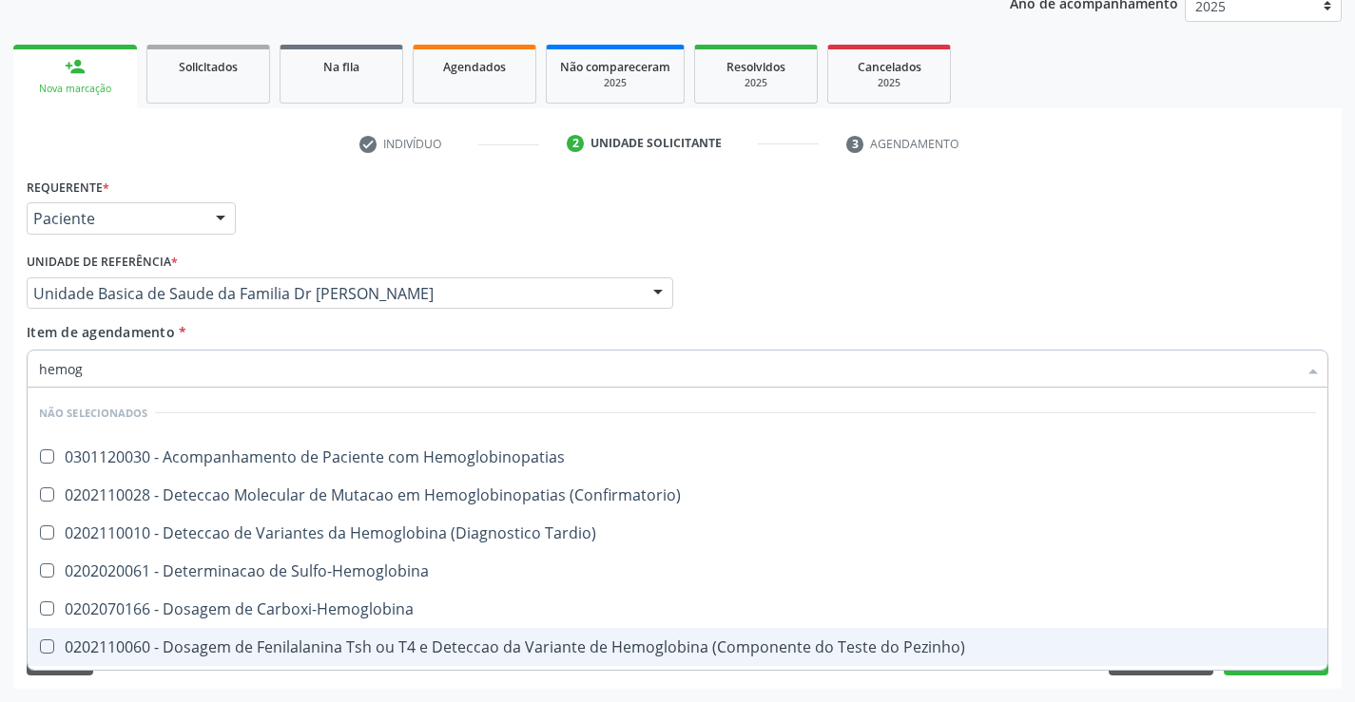
type input "hemogr"
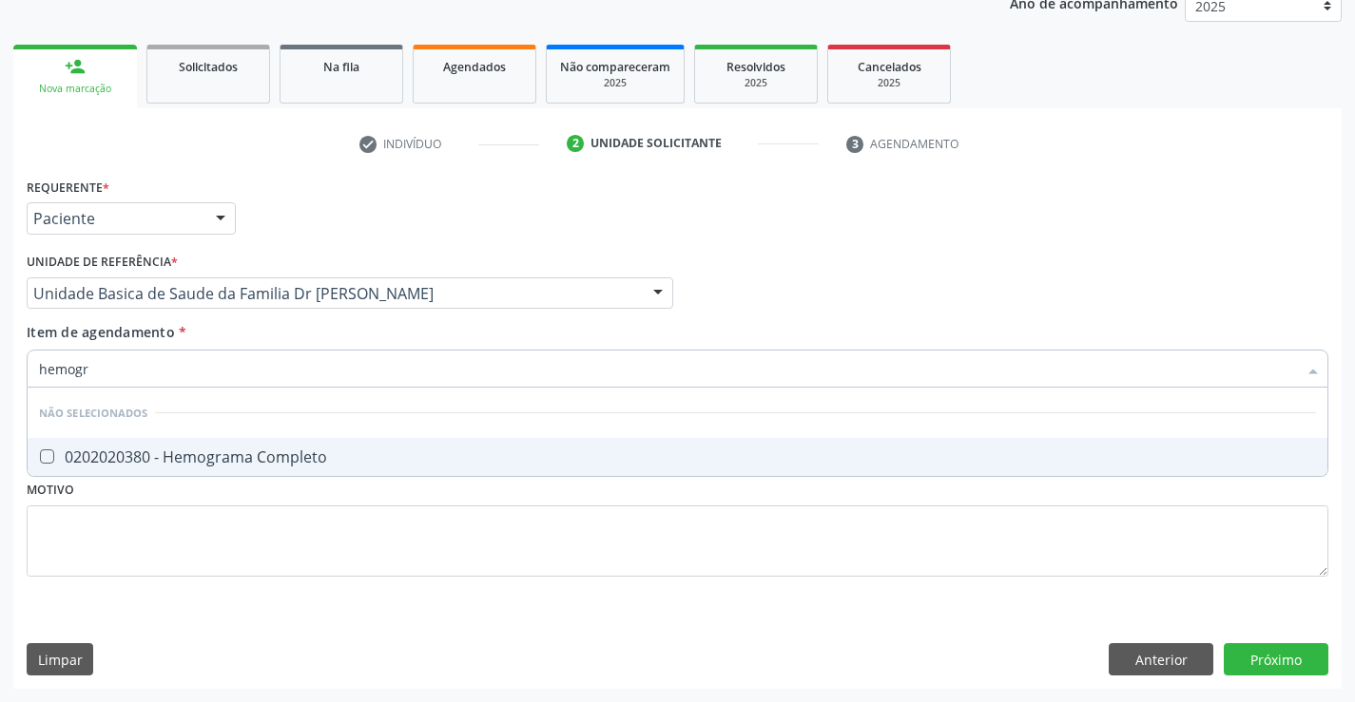
click at [275, 454] on div "0202020380 - Hemograma Completo" at bounding box center [677, 457] width 1277 height 15
checkbox Completo "true"
click at [191, 562] on div "Requerente * Paciente Médico(a) Enfermeiro(a) Paciente Nenhum resultado encontr…" at bounding box center [677, 388] width 1301 height 431
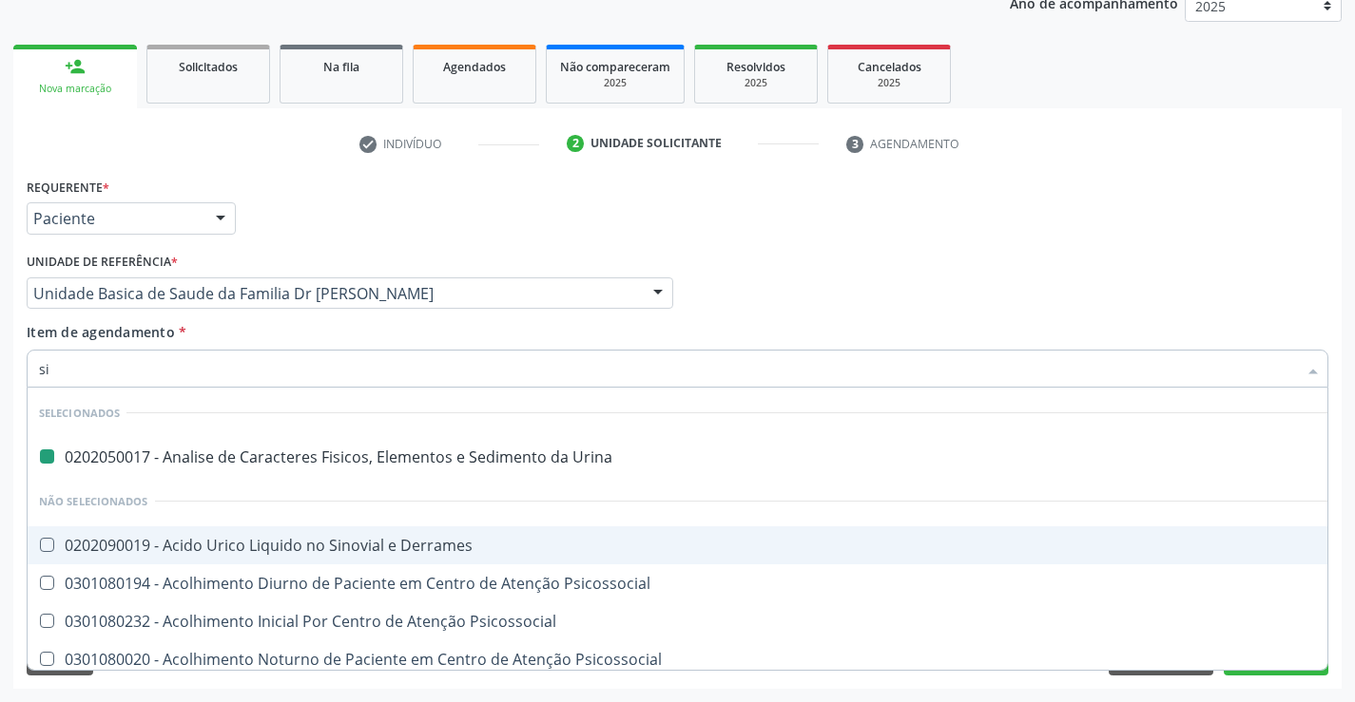
type input "sif"
checkbox Urina "false"
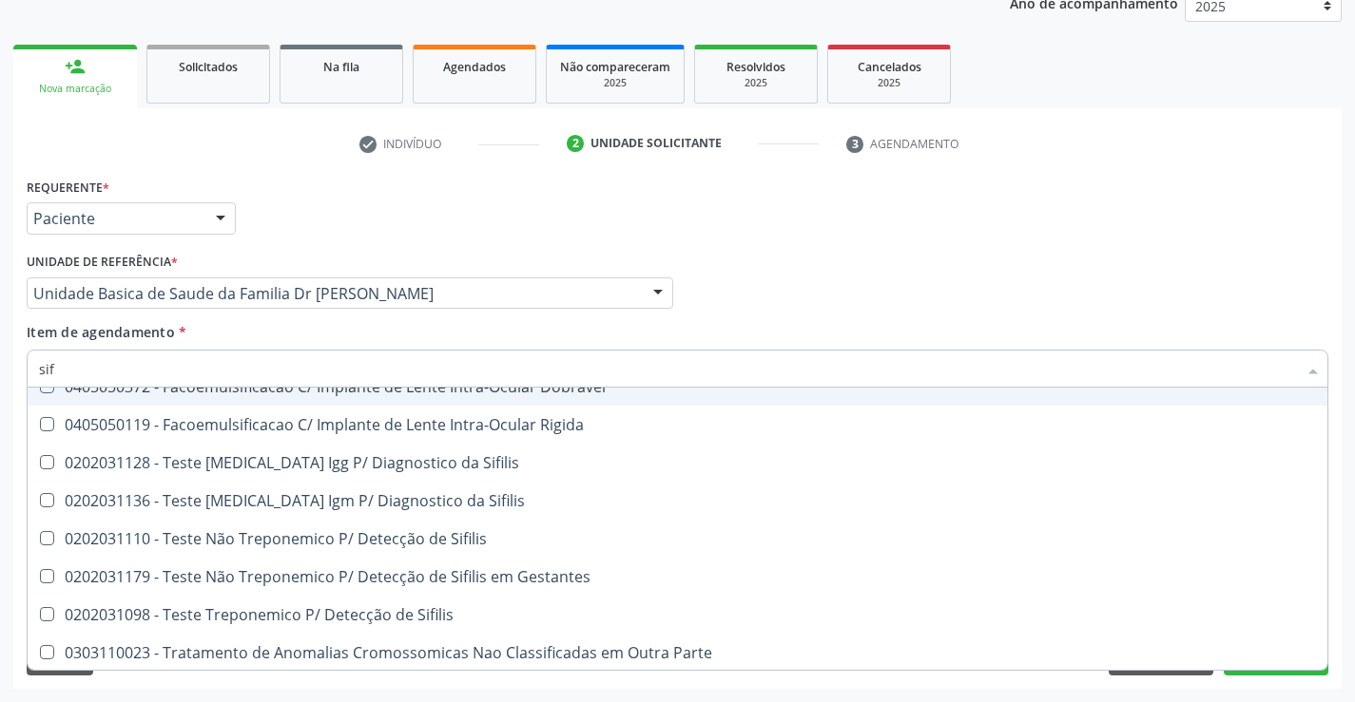
scroll to position [110, 0]
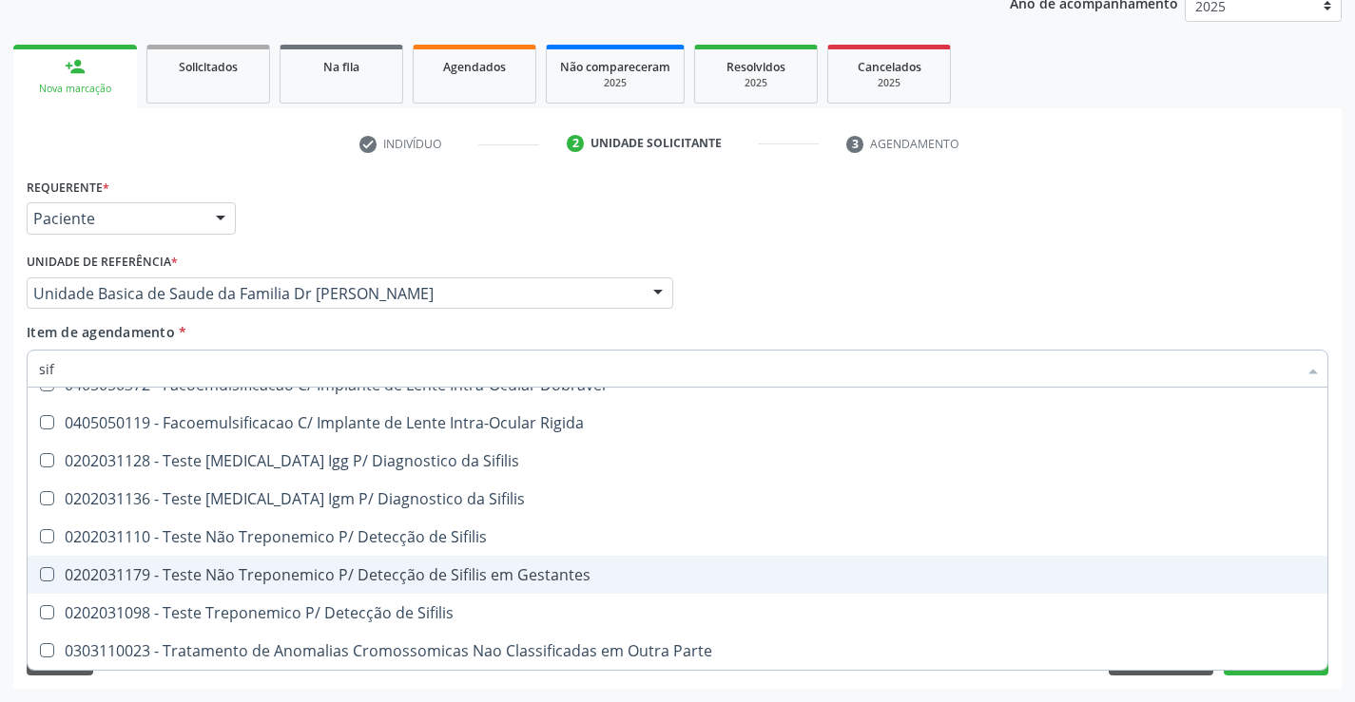
click at [543, 575] on div "0202031179 - Teste Não Treponemico P/ Detecção de Sifilis em Gestantes" at bounding box center [677, 575] width 1277 height 15
checkbox Gestantes "true"
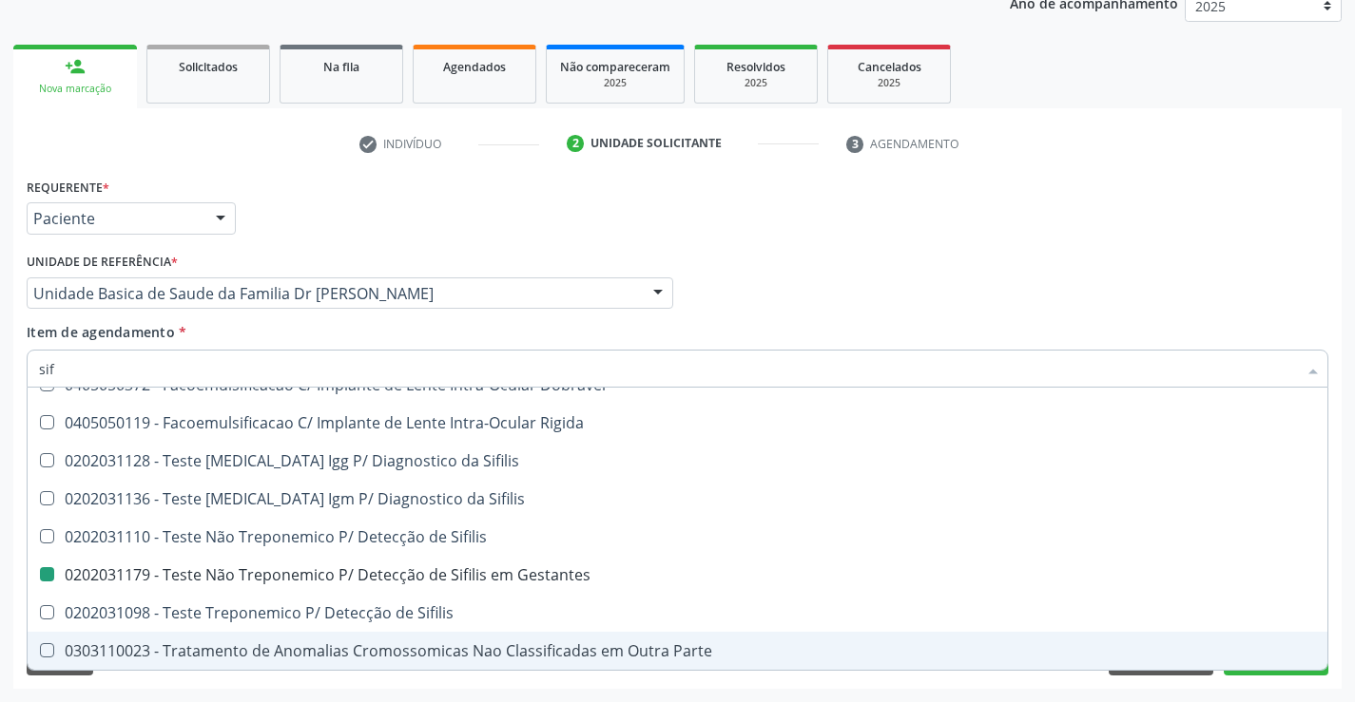
click at [314, 688] on div "Requerente * Paciente Médico(a) Enfermeiro(a) Paciente Nenhum resultado encontr…" at bounding box center [677, 431] width 1328 height 516
checkbox Risco "true"
checkbox Gestantes "false"
checkbox Rigida "true"
checkbox Dobravel "true"
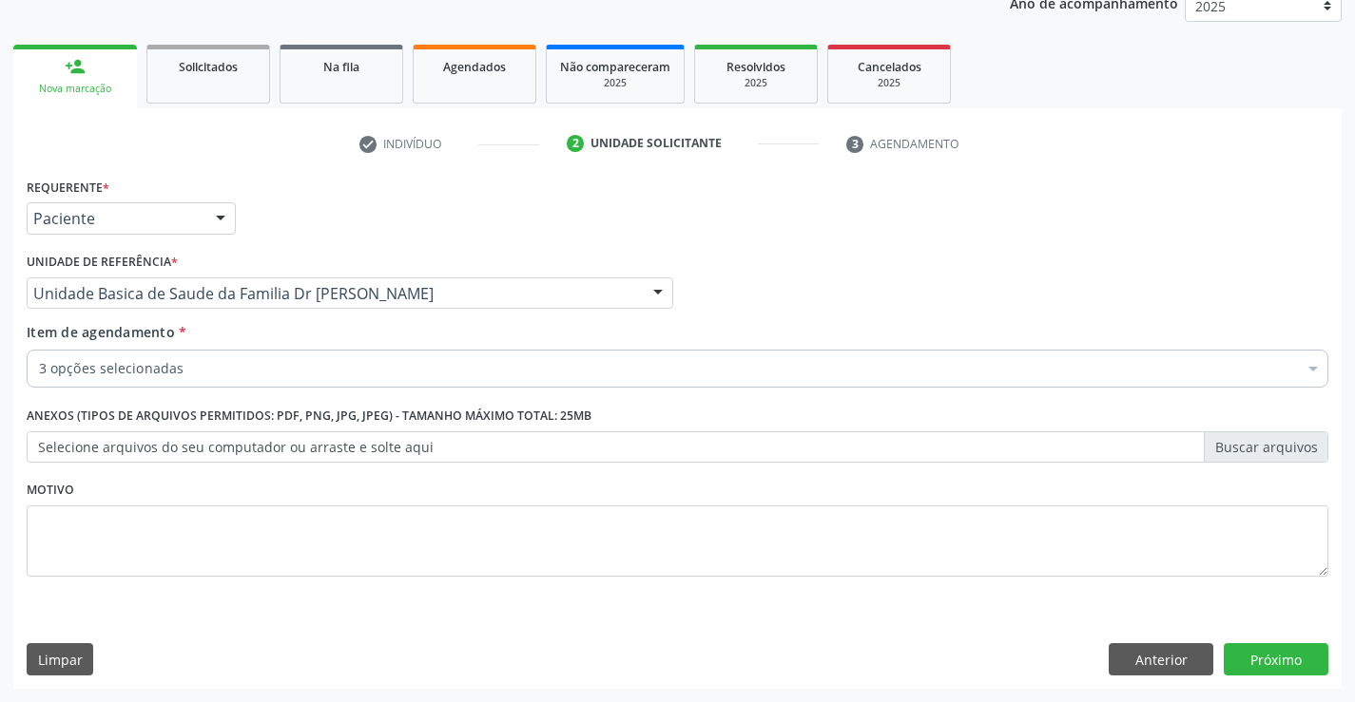
scroll to position [0, 0]
click at [1268, 662] on button "Próximo" at bounding box center [1275, 660] width 105 height 32
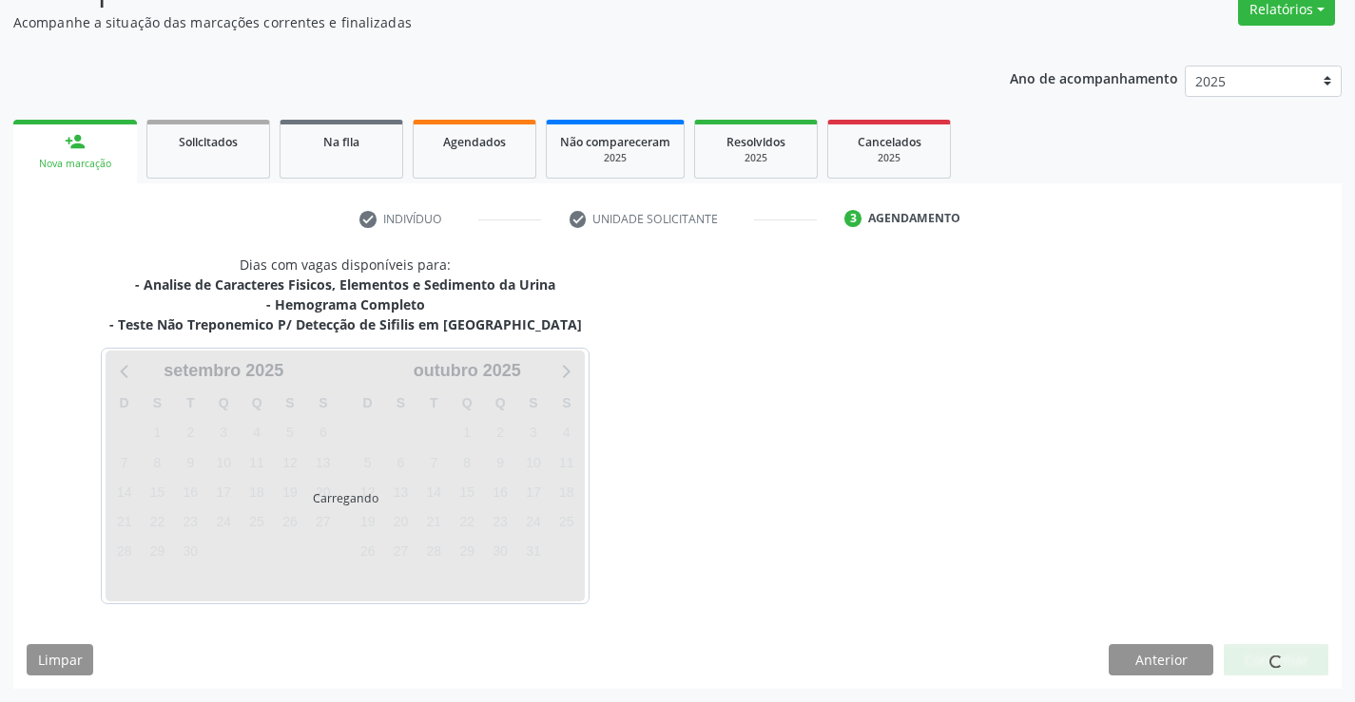
scroll to position [164, 0]
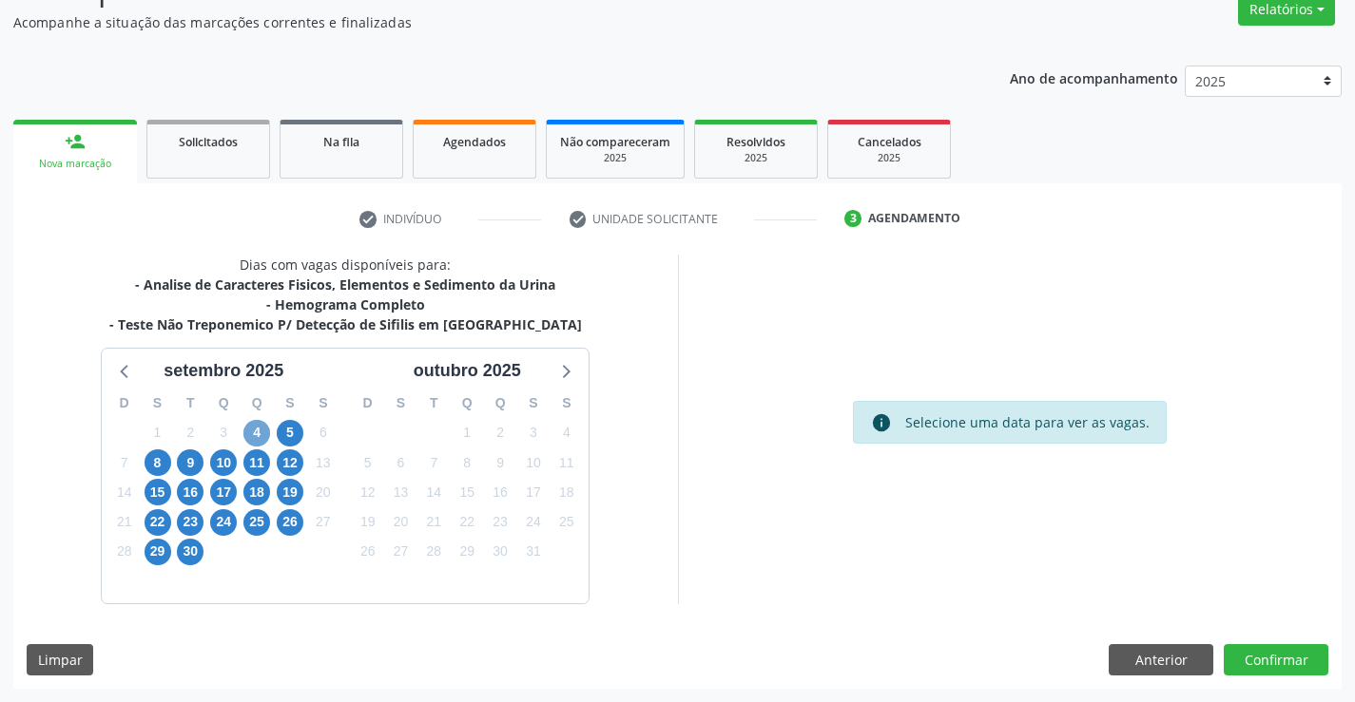
click at [263, 435] on span "4" at bounding box center [256, 433] width 27 height 27
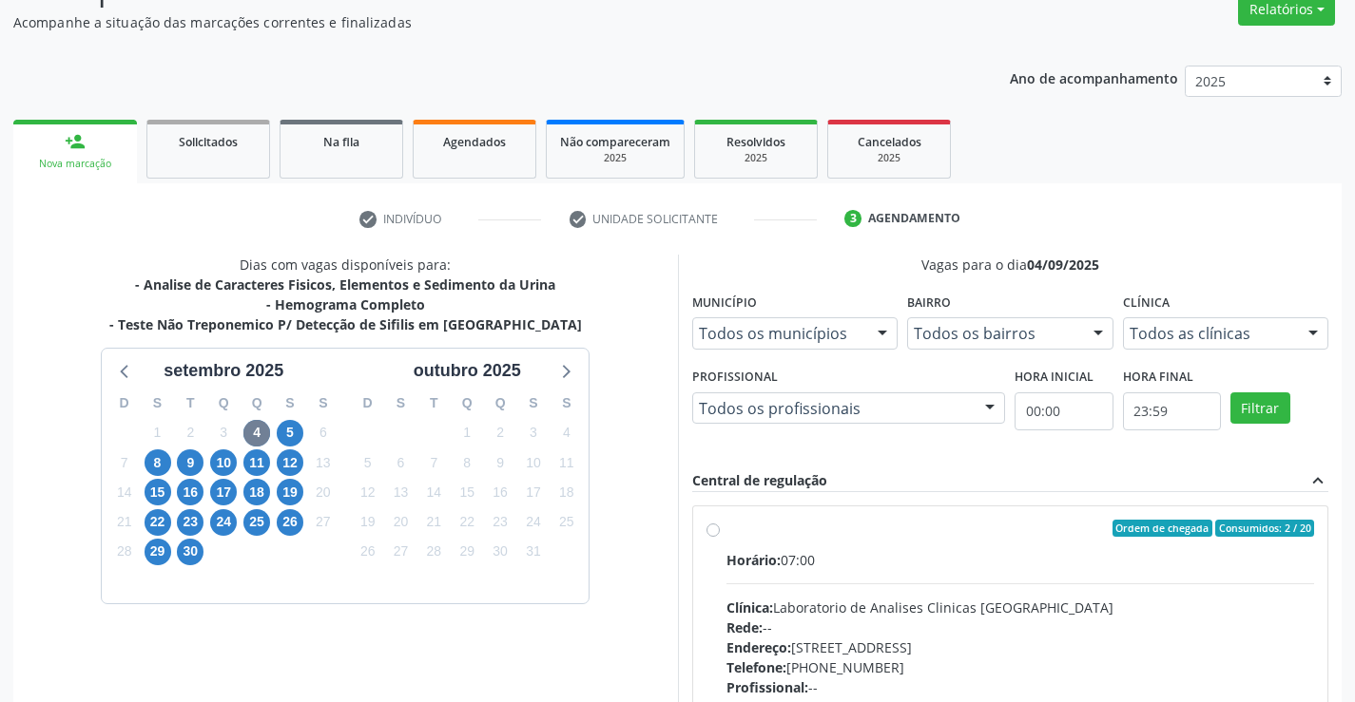
click at [726, 529] on label "Ordem de chegada Consumidos: 2 / 20 Horário: 07:00 Clínica: Laboratorio de Anal…" at bounding box center [1020, 666] width 588 height 292
click at [716, 529] on input "Ordem de chegada Consumidos: 2 / 20 Horário: 07:00 Clínica: Laboratorio de Anal…" at bounding box center [712, 528] width 13 height 17
radio input "true"
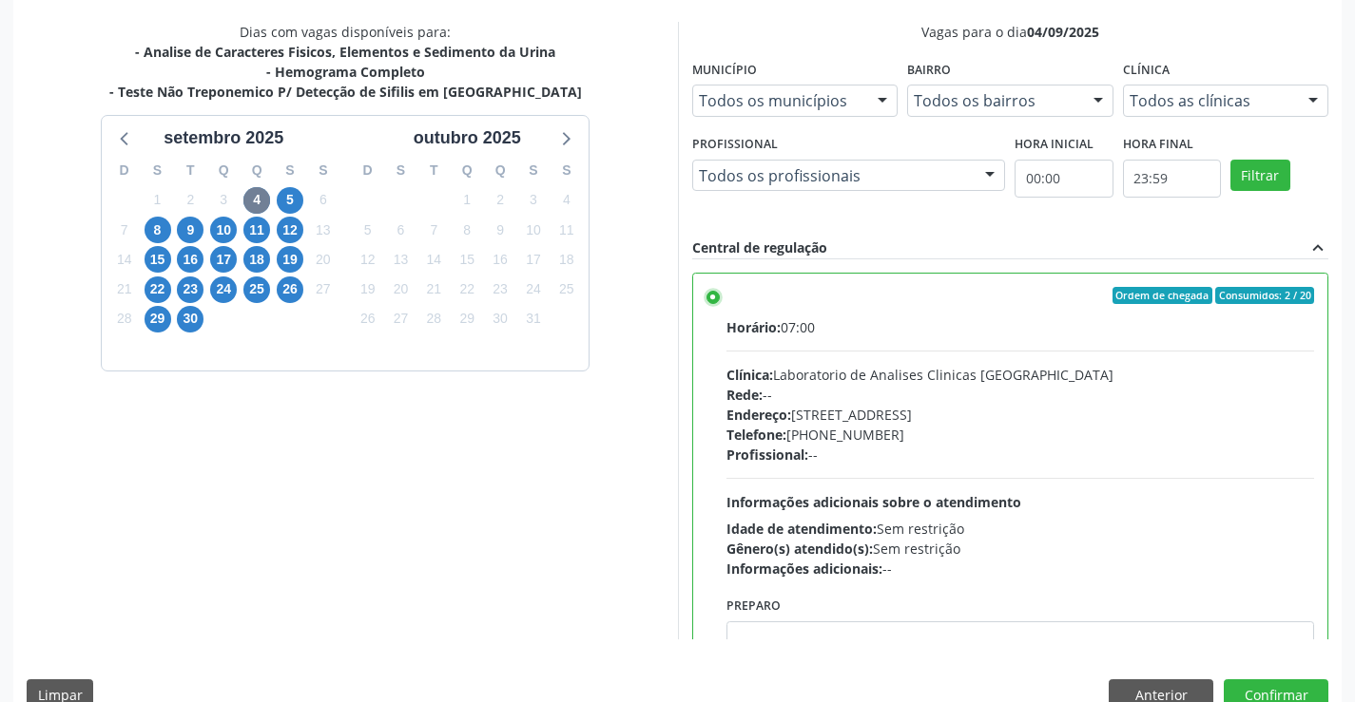
scroll to position [433, 0]
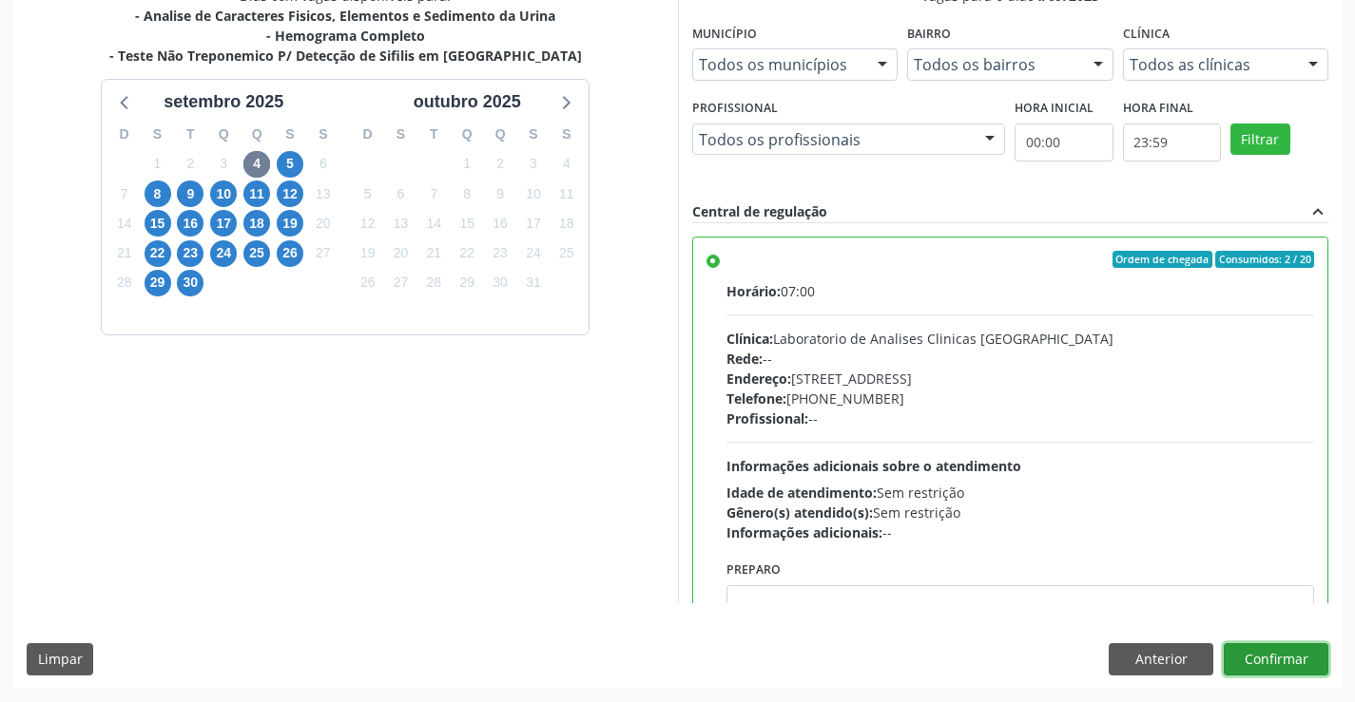
click at [1251, 646] on button "Confirmar" at bounding box center [1275, 660] width 105 height 32
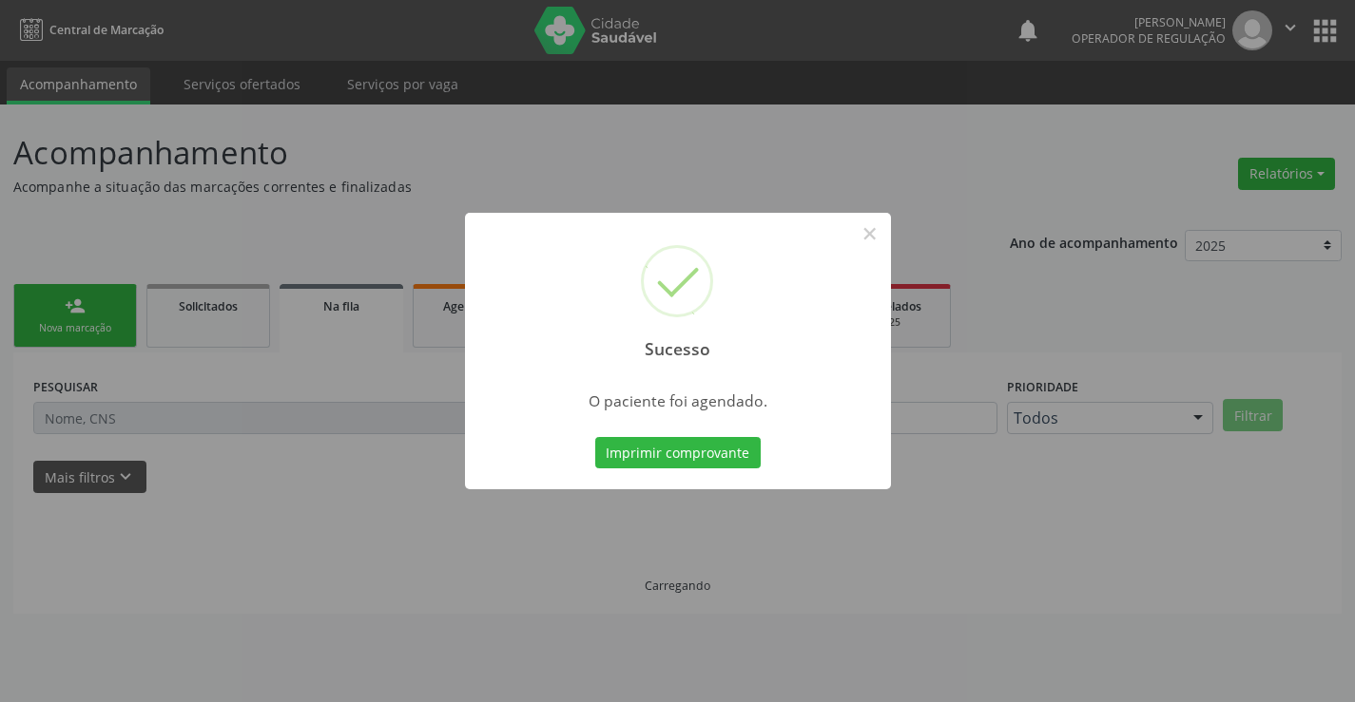
scroll to position [0, 0]
click at [672, 444] on button "Imprimir comprovante" at bounding box center [677, 453] width 165 height 32
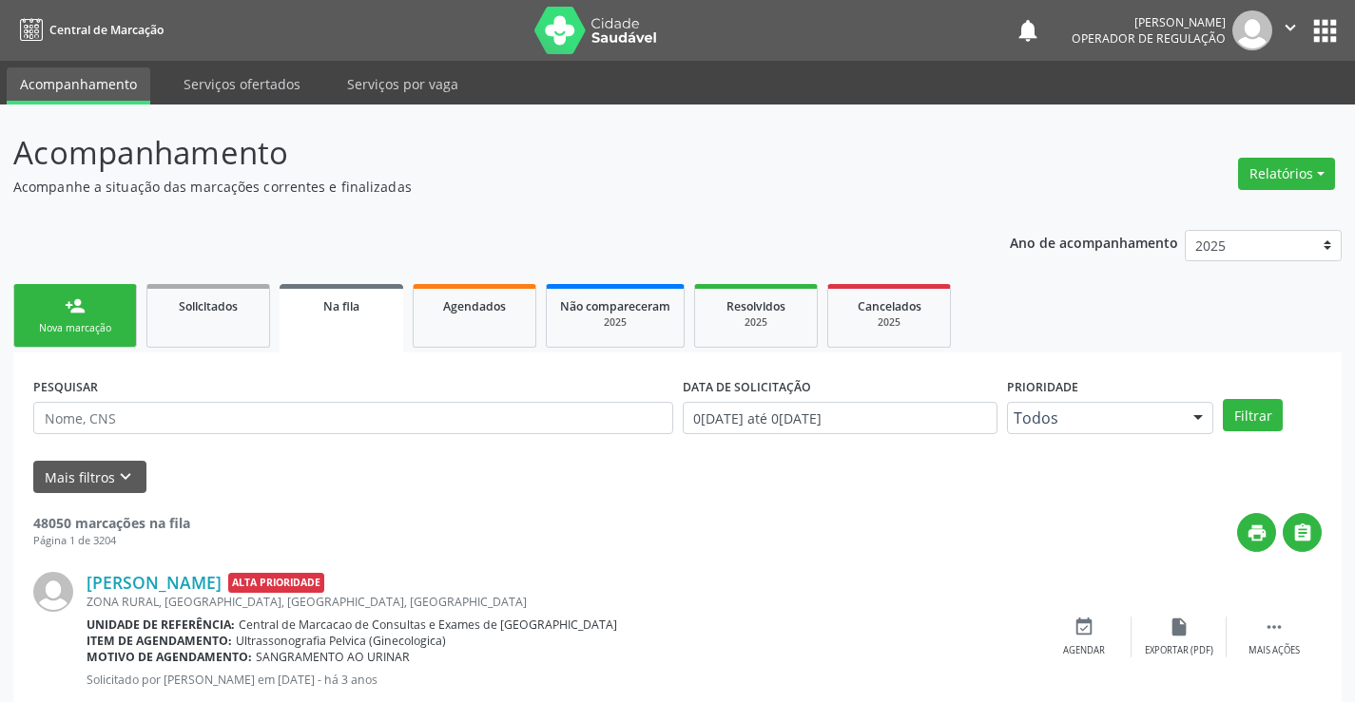
click at [99, 319] on link "person_add Nova marcação" at bounding box center [75, 316] width 124 height 64
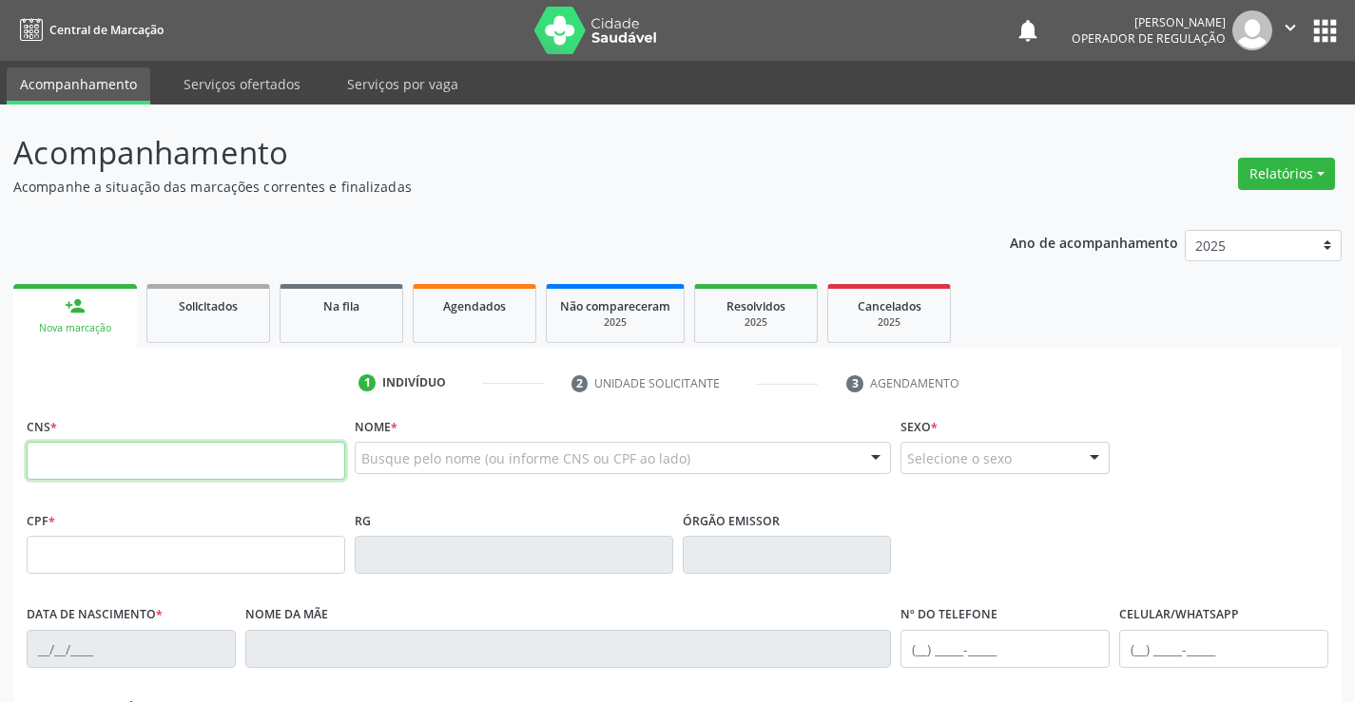
click at [95, 455] on input "text" at bounding box center [186, 461] width 318 height 38
type input "700 9069 0284 6290"
type input "494.594.735-04"
type input "0474242064"
type input "14/[DATE]"
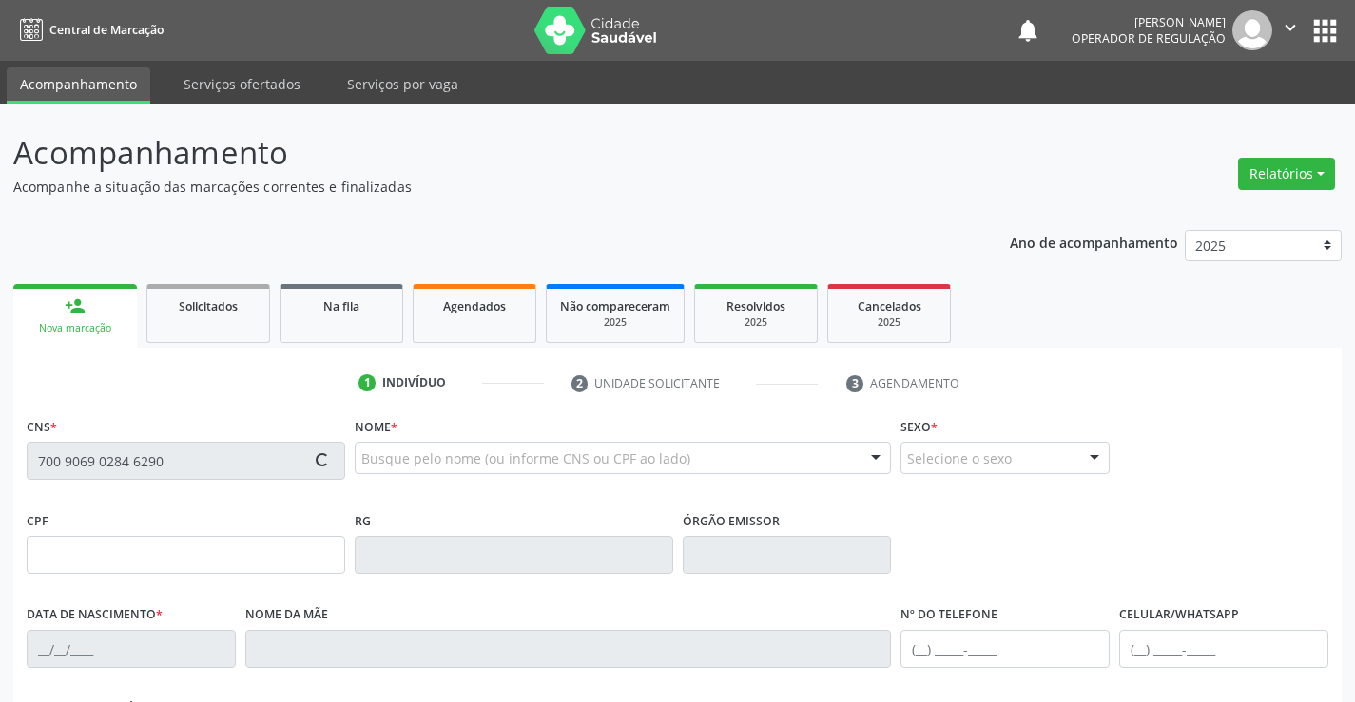
type input "[PHONE_NUMBER]"
type input "S/N"
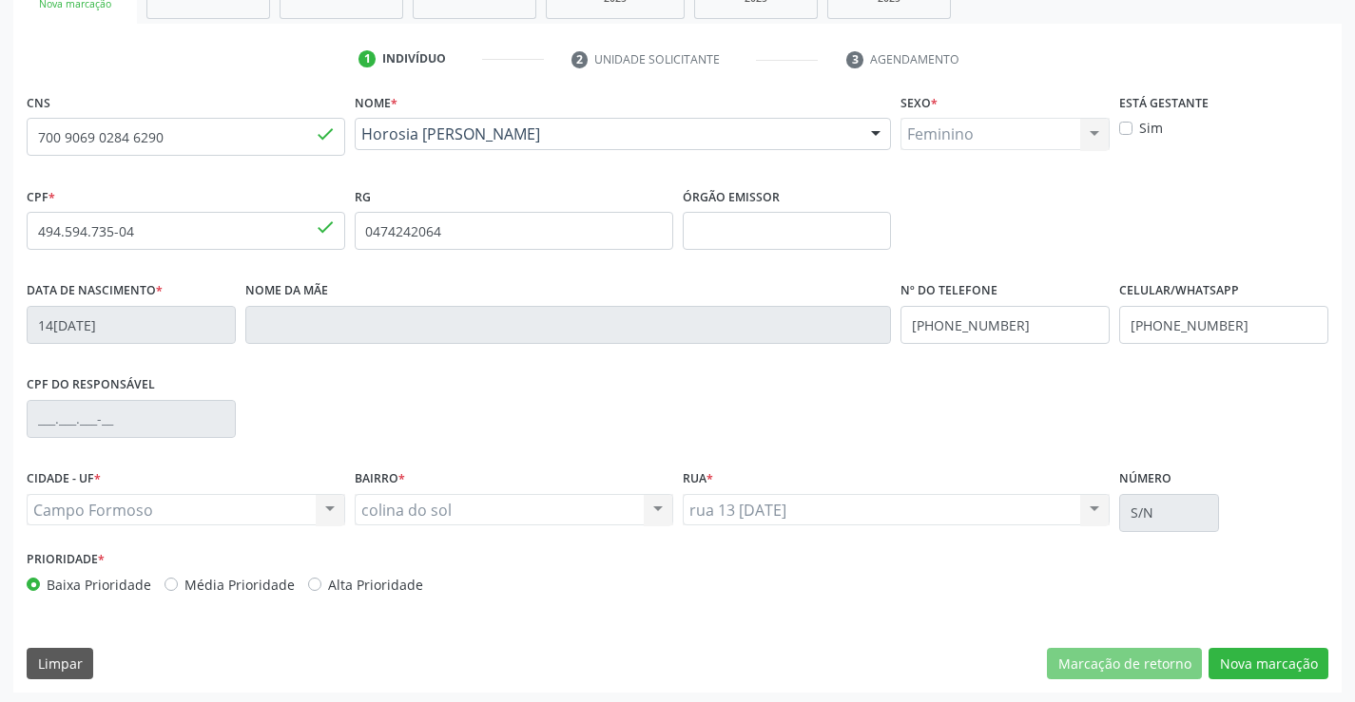
scroll to position [328, 0]
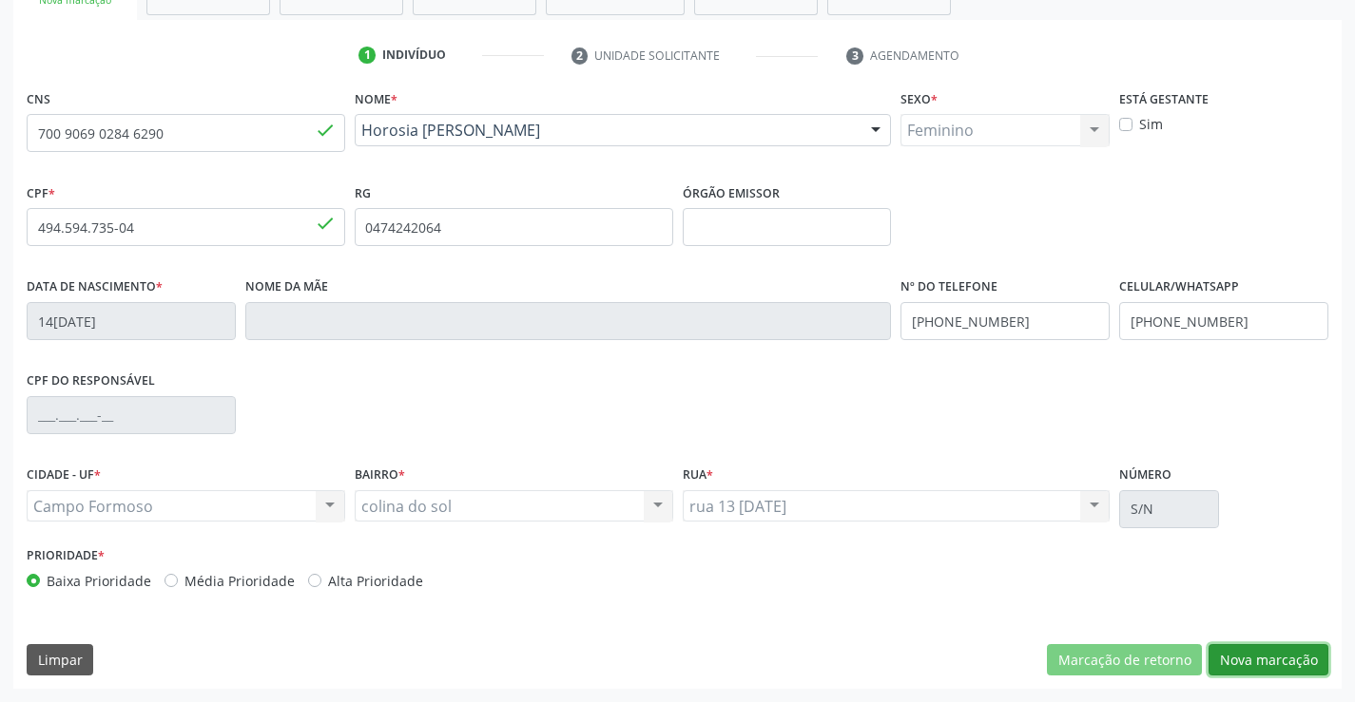
click at [1277, 663] on button "Nova marcação" at bounding box center [1268, 661] width 120 height 32
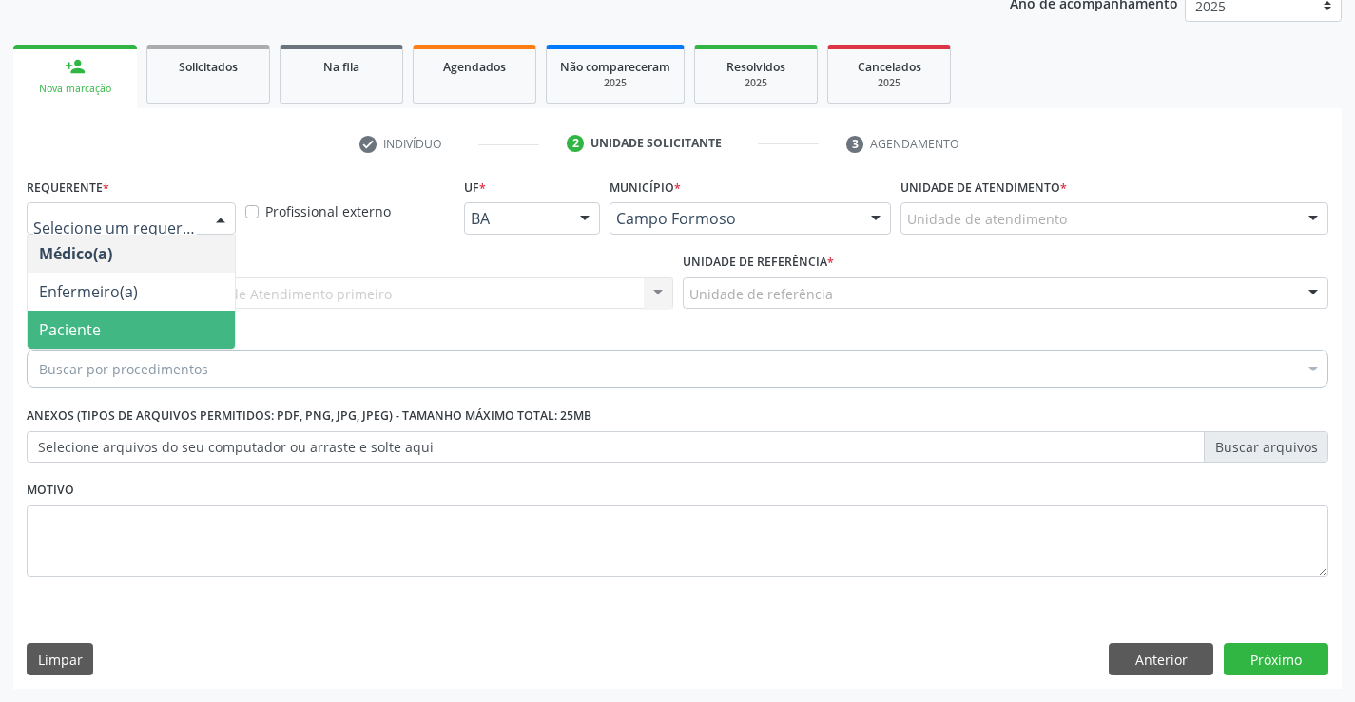
click at [146, 330] on span "Paciente" at bounding box center [131, 330] width 207 height 38
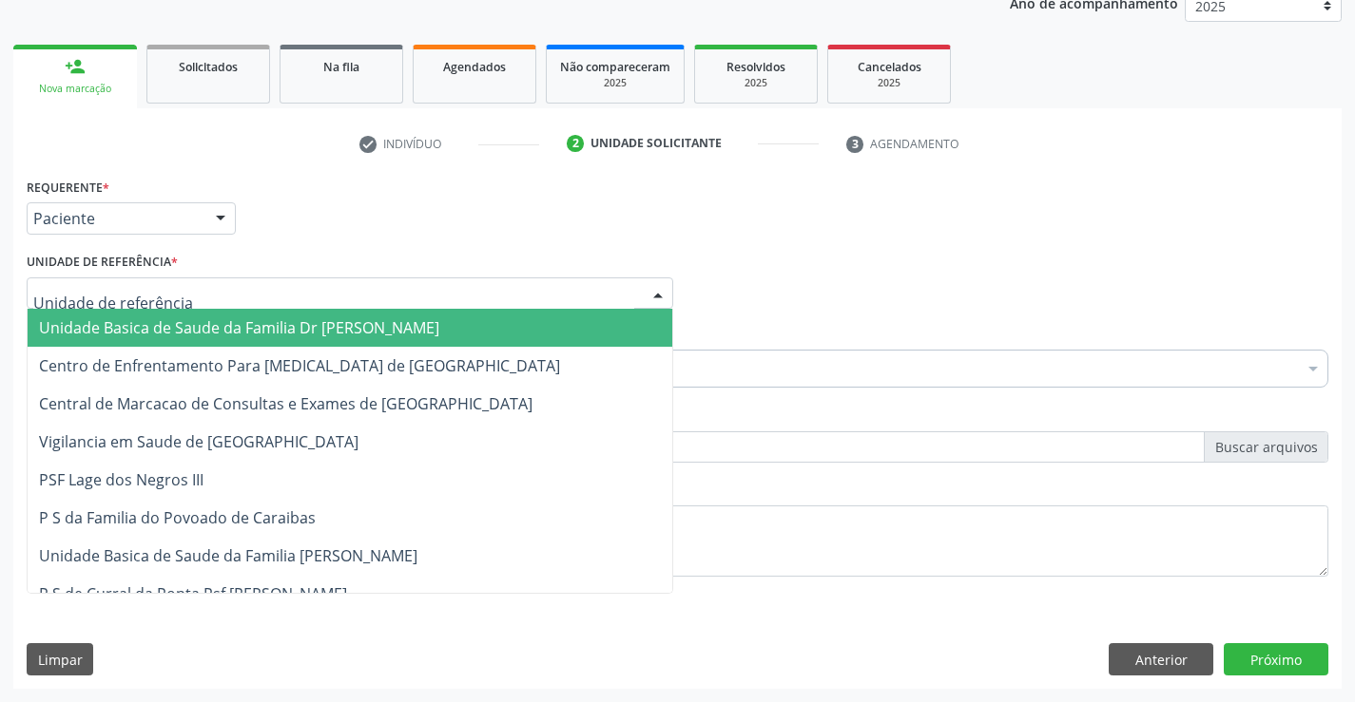
click at [172, 329] on span "Unidade Basica de Saude da Familia Dr [PERSON_NAME]" at bounding box center [239, 327] width 400 height 21
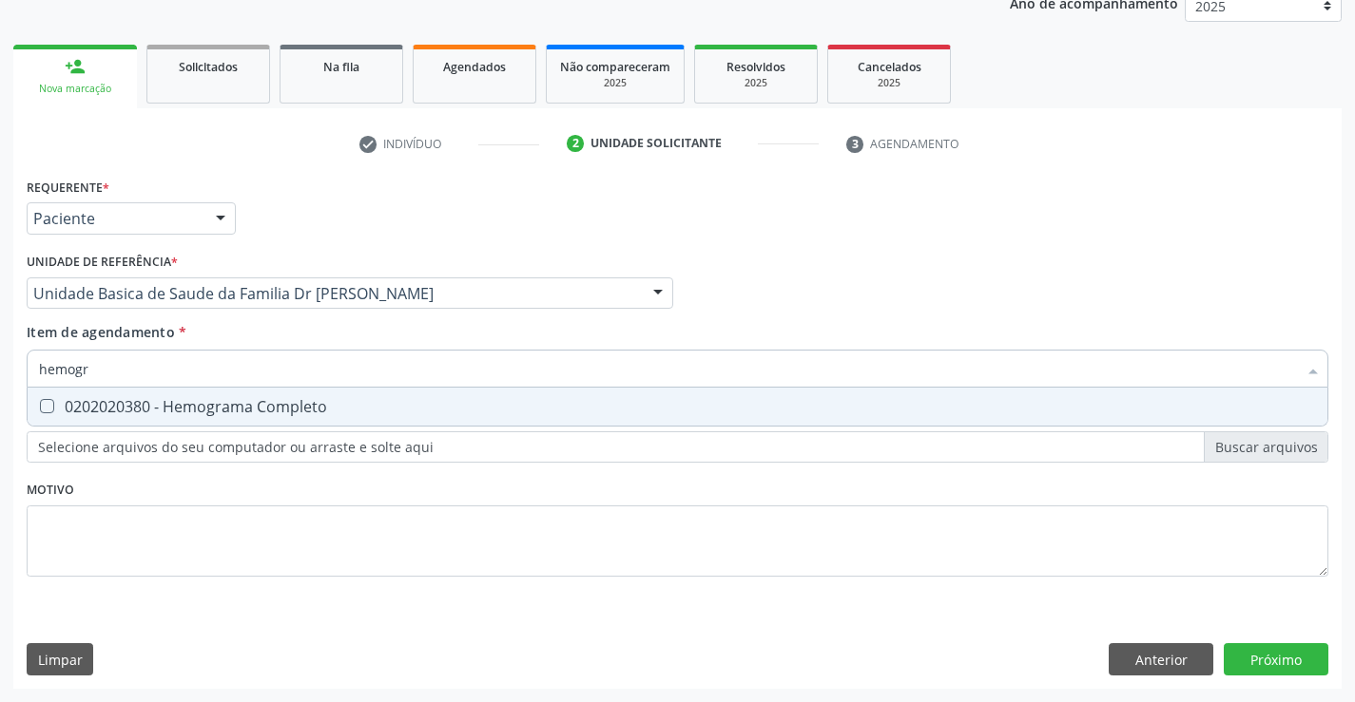
type input "hemogra"
click at [198, 399] on div "0202020380 - Hemograma Completo" at bounding box center [677, 406] width 1277 height 15
checkbox Completo "true"
type input "hemogra"
click at [169, 516] on div "Requerente * Paciente Médico(a) Enfermeiro(a) Paciente Nenhum resultado encontr…" at bounding box center [677, 388] width 1301 height 431
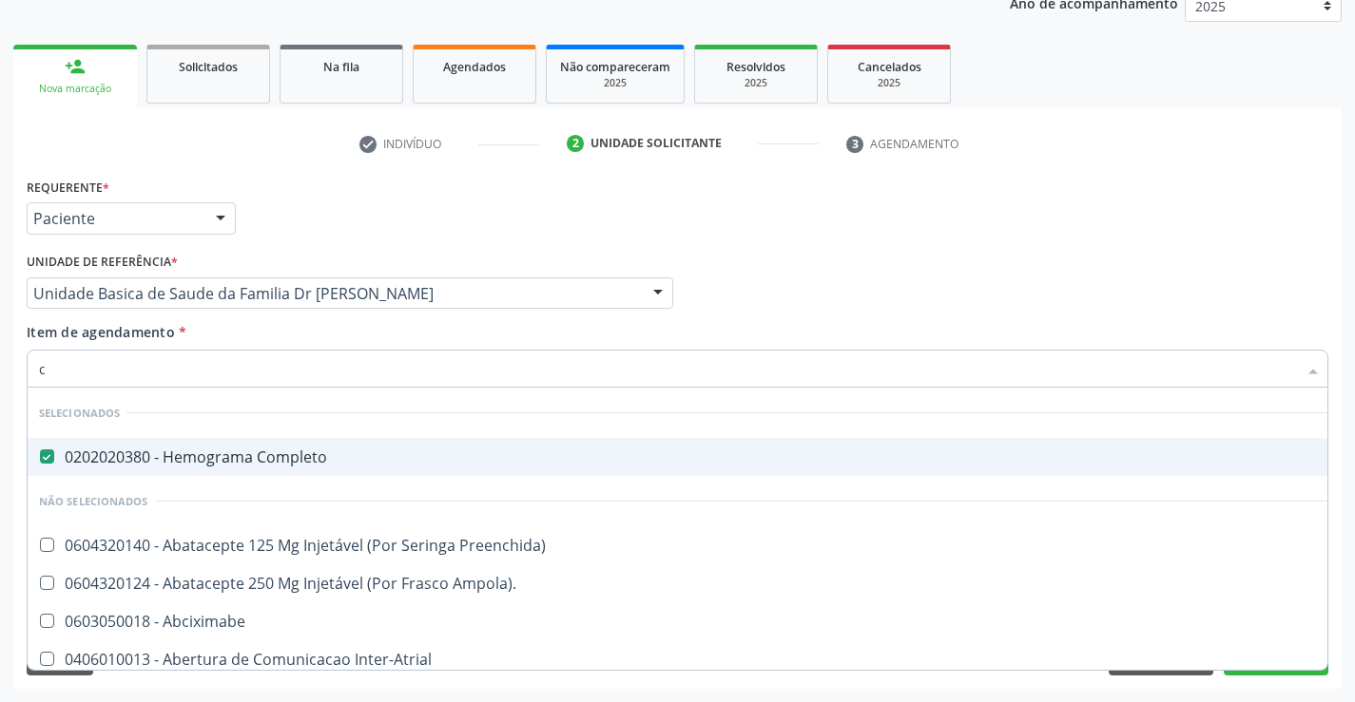
type input "co"
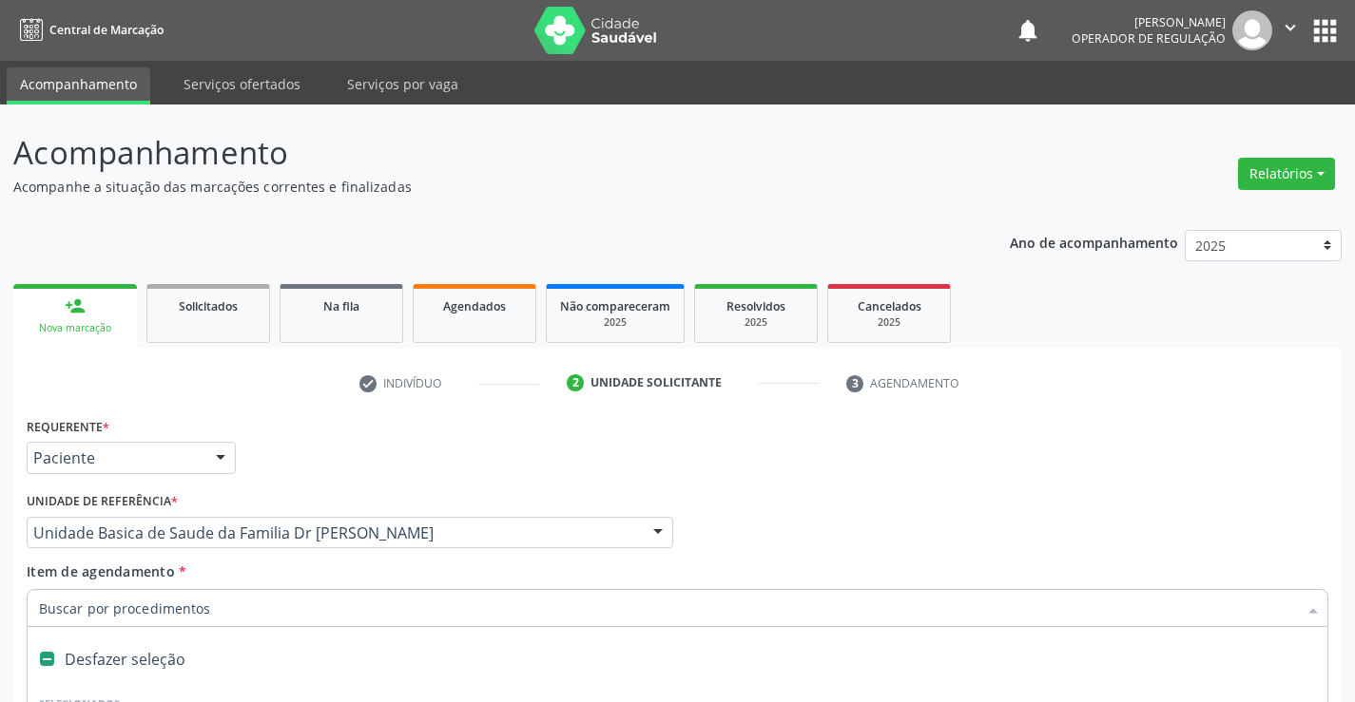
scroll to position [240, 0]
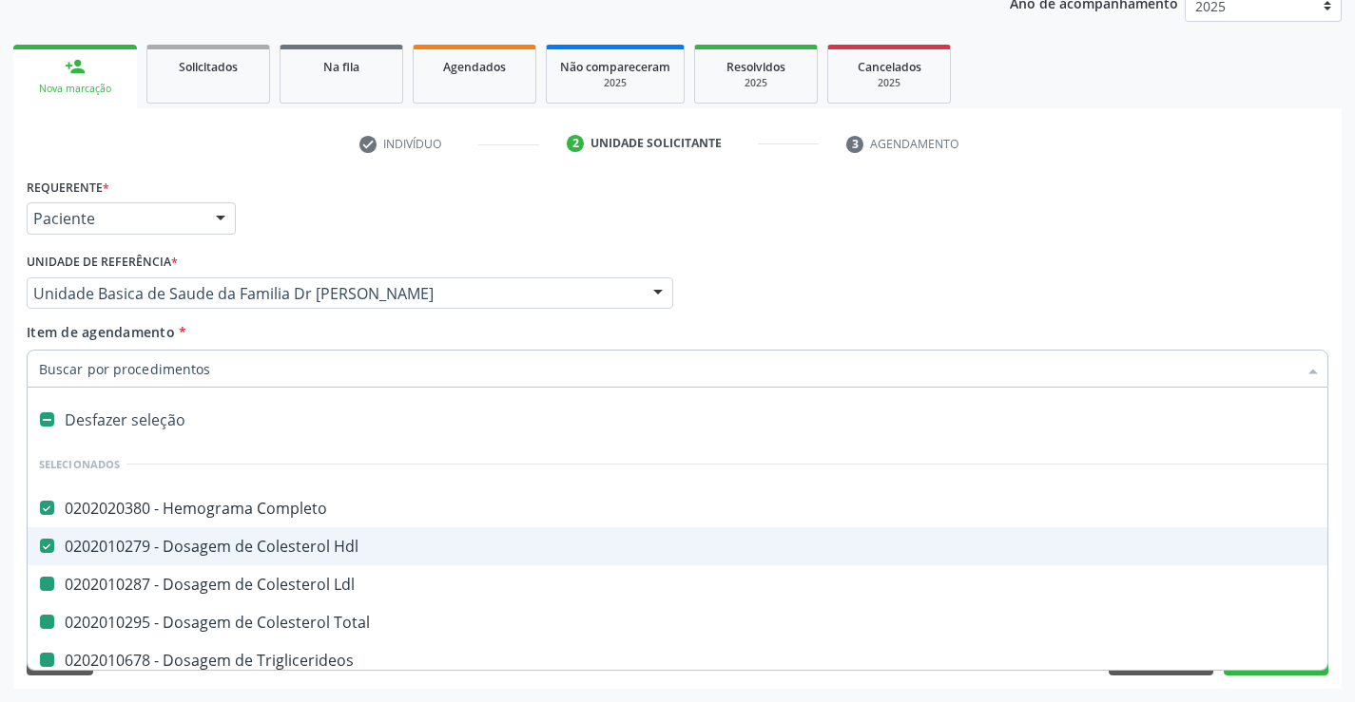
type input "u"
checkbox Ldl "false"
checkbox Total "false"
checkbox Triglicerideos "false"
checkbox Ureia "false"
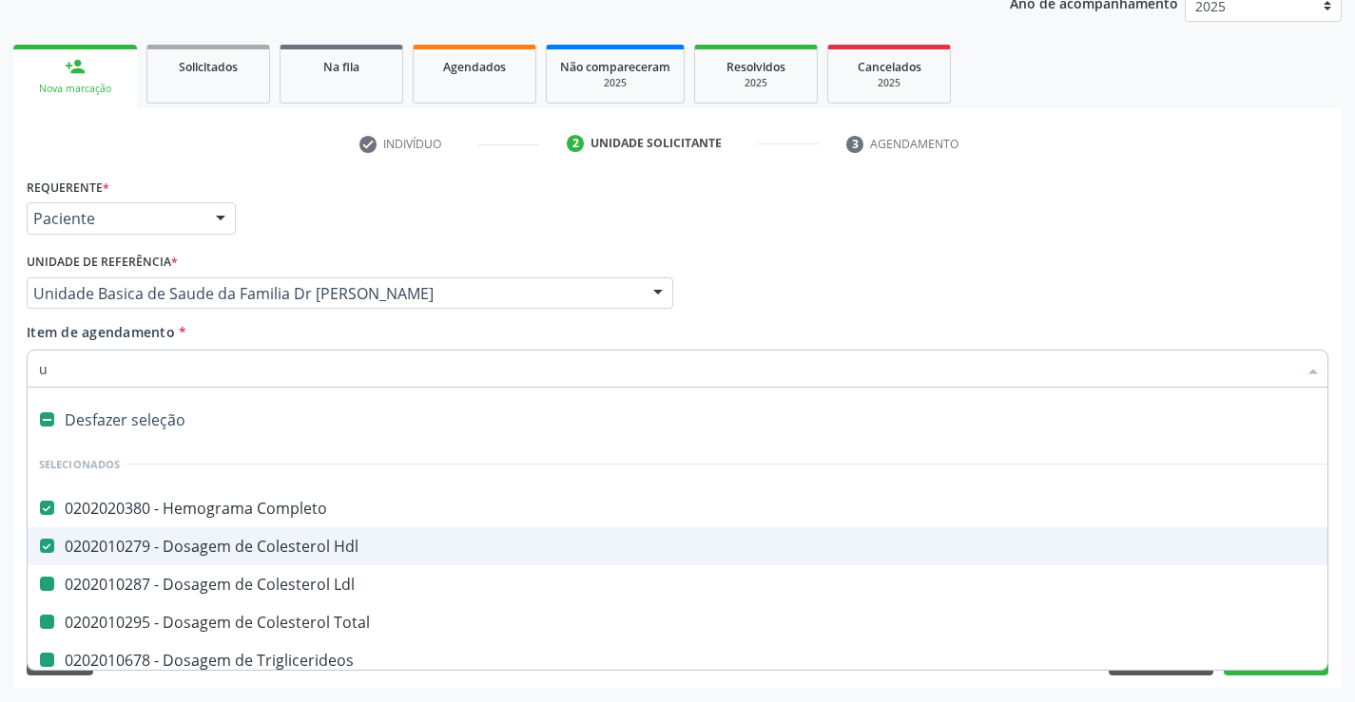
checkbox Creatinina "false"
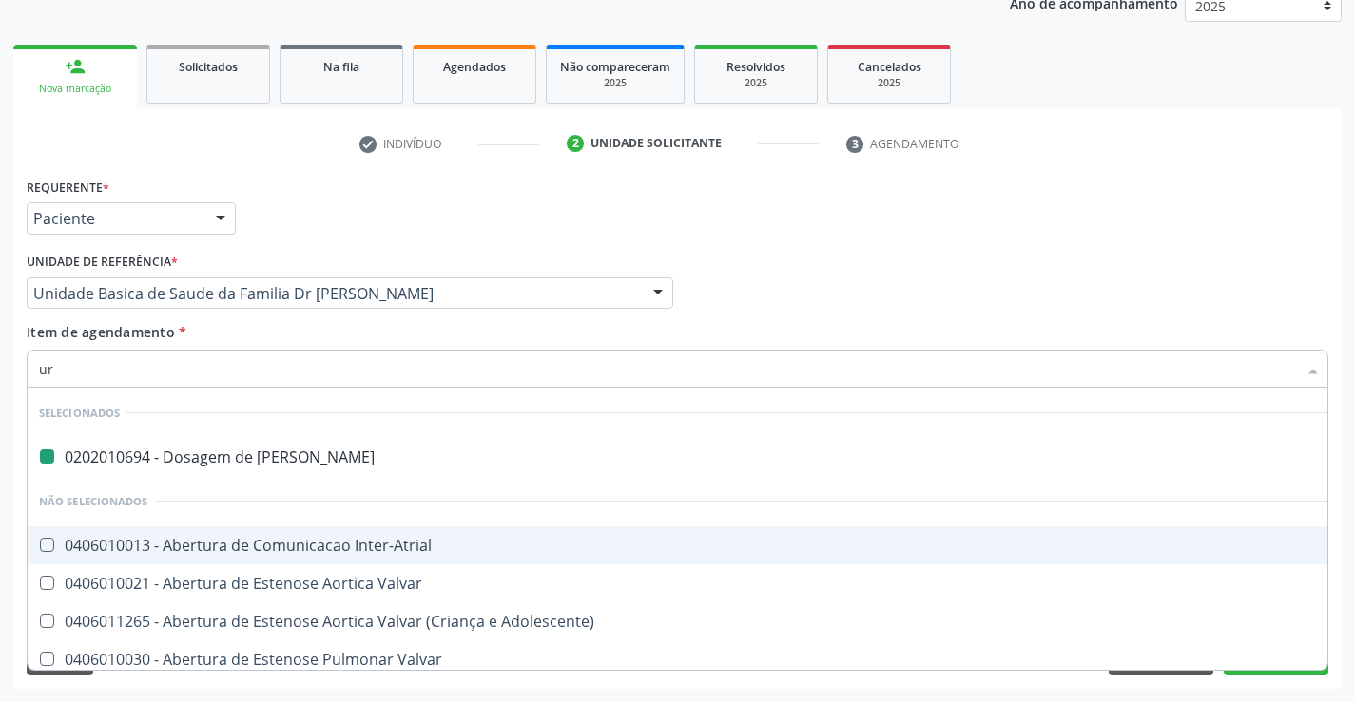
type input "uri"
checkbox Ureia "false"
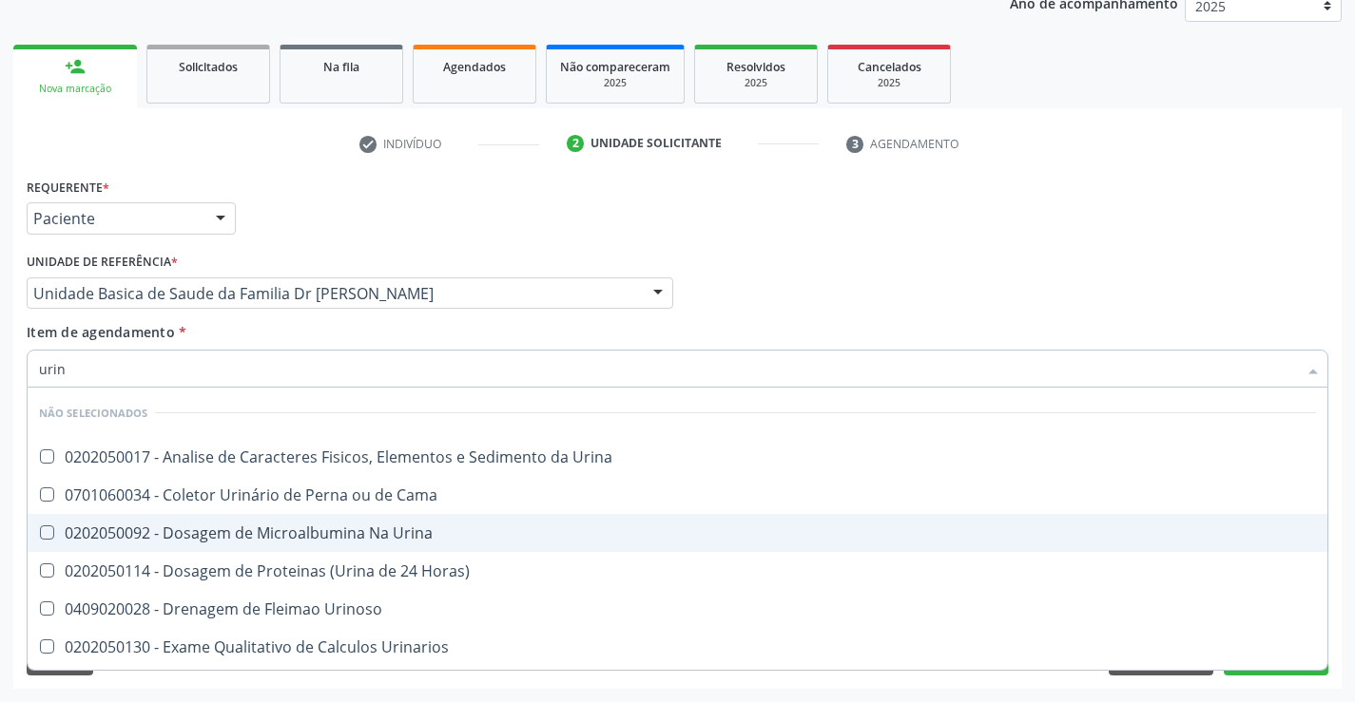
type input "urina"
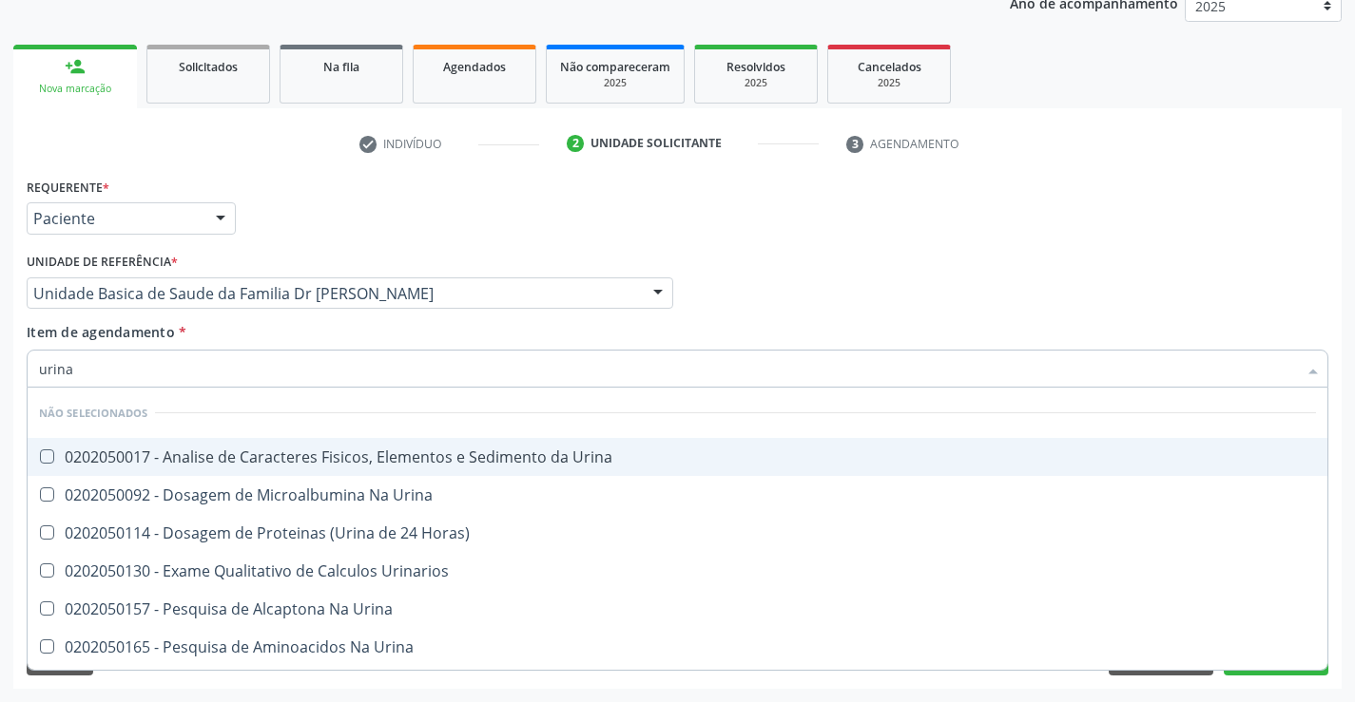
click at [249, 450] on div "0202050017 - Analise de Caracteres Fisicos, Elementos e Sedimento da Urina" at bounding box center [677, 457] width 1277 height 15
checkbox Urina "true"
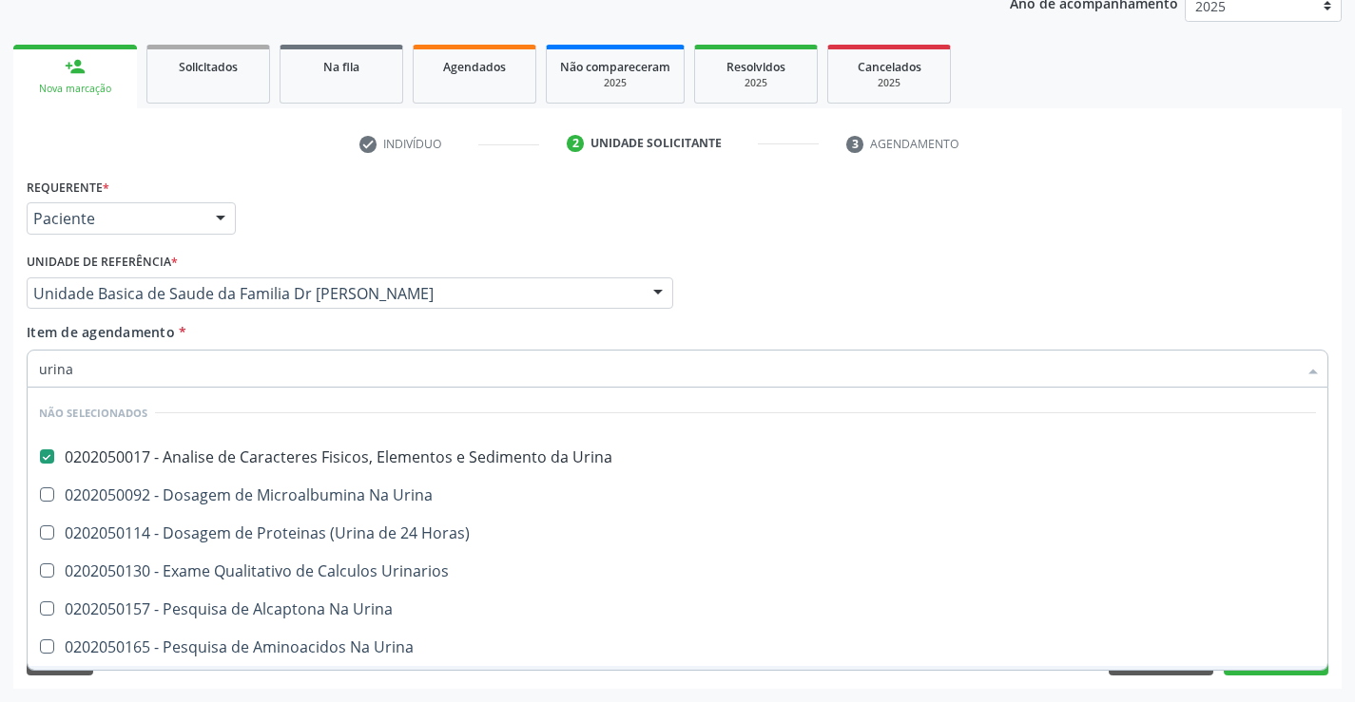
click at [190, 692] on div "Acompanhamento Acompanhe a situação das marcações correntes e finalizadas Relat…" at bounding box center [677, 283] width 1355 height 837
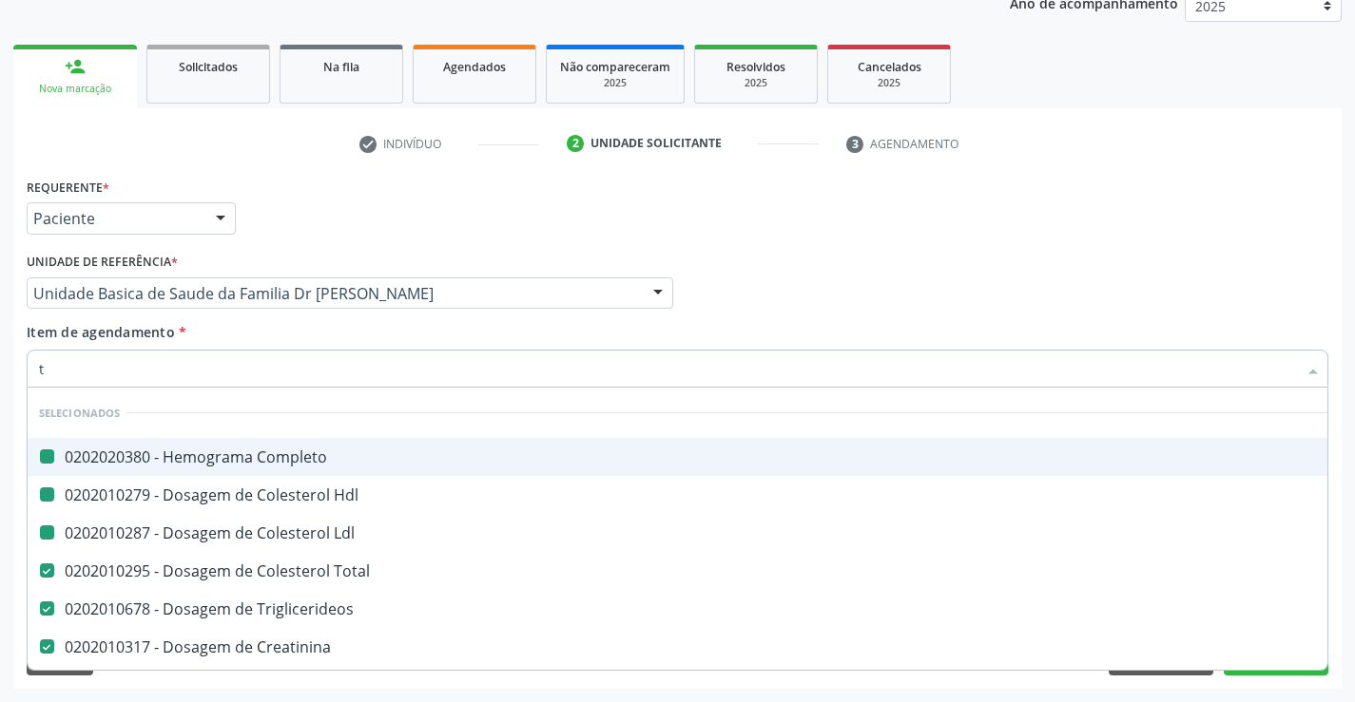
type input "tg"
checkbox Completo "false"
checkbox Ldl "false"
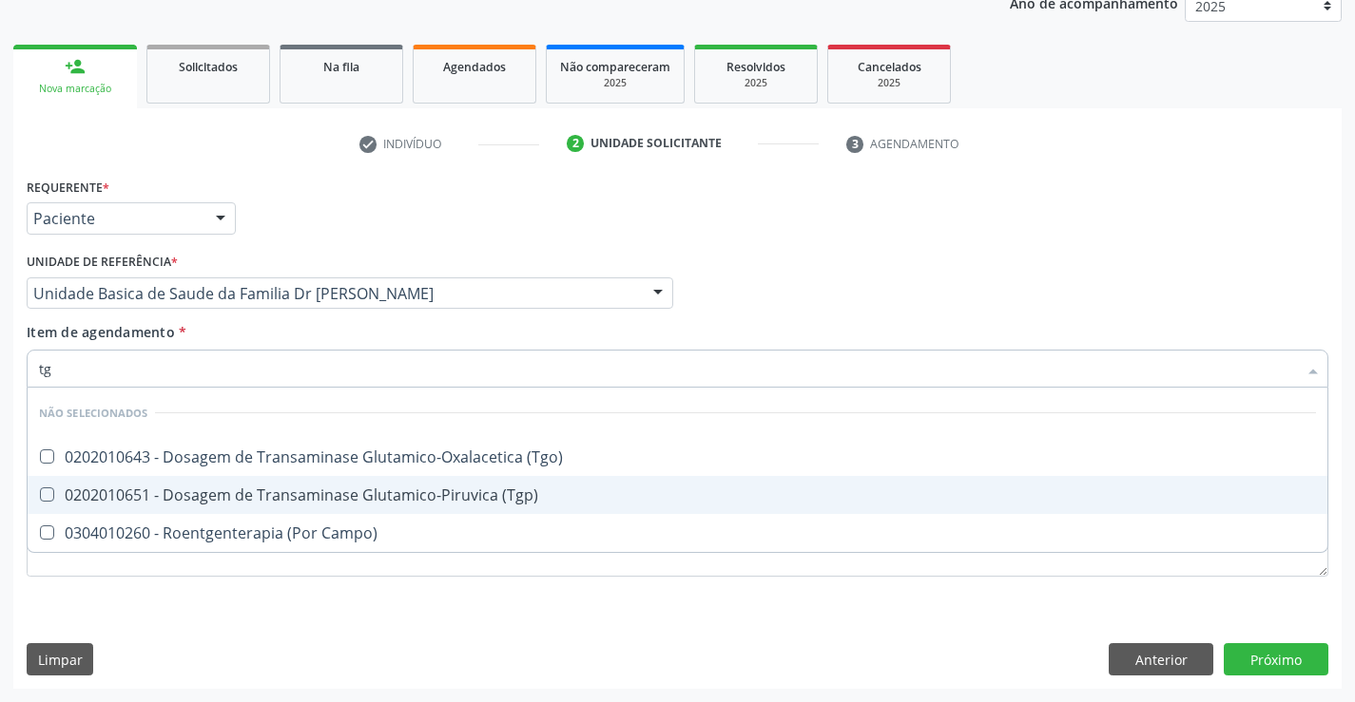
click at [206, 492] on div "0202010651 - Dosagem de Transaminase Glutamico-Piruvica (Tgp)" at bounding box center [677, 495] width 1277 height 15
checkbox \(Tgp\) "true"
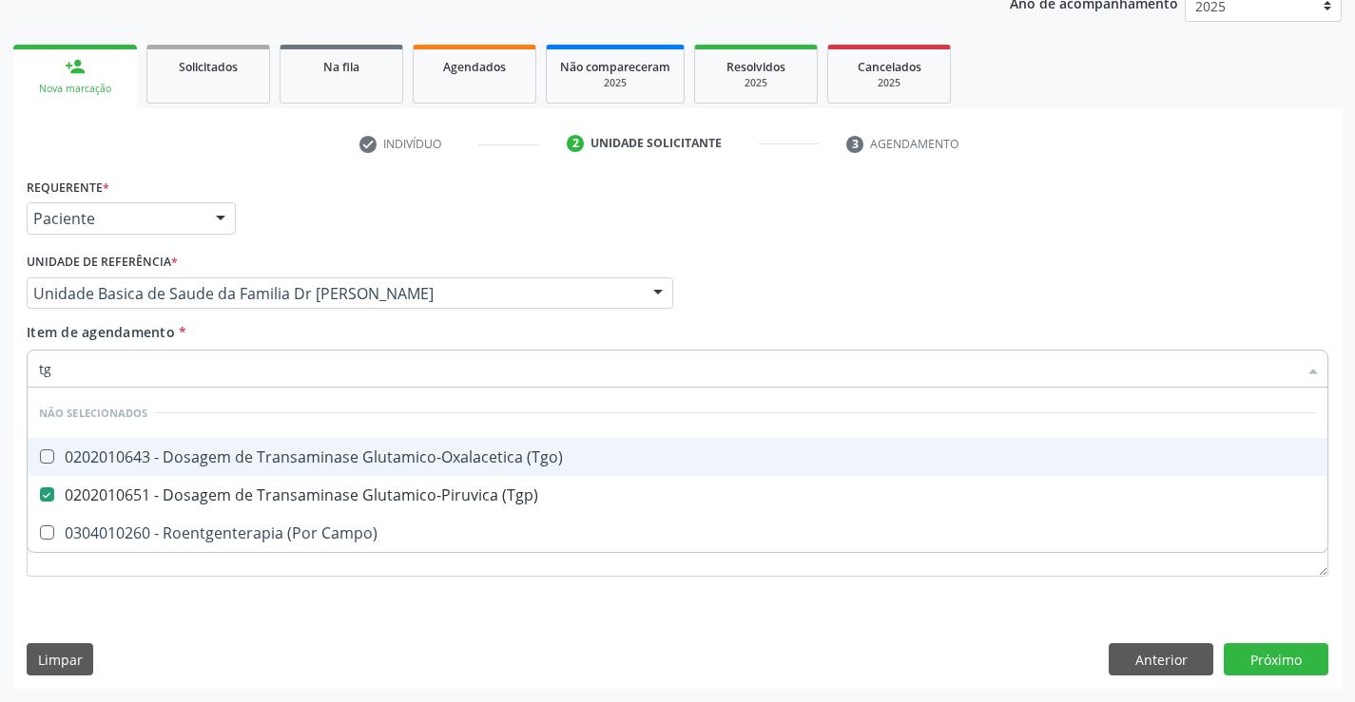
click at [232, 450] on div "0202010643 - Dosagem de Transaminase Glutamico-Oxalacetica (Tgo)" at bounding box center [677, 457] width 1277 height 15
checkbox \(Tgo\) "true"
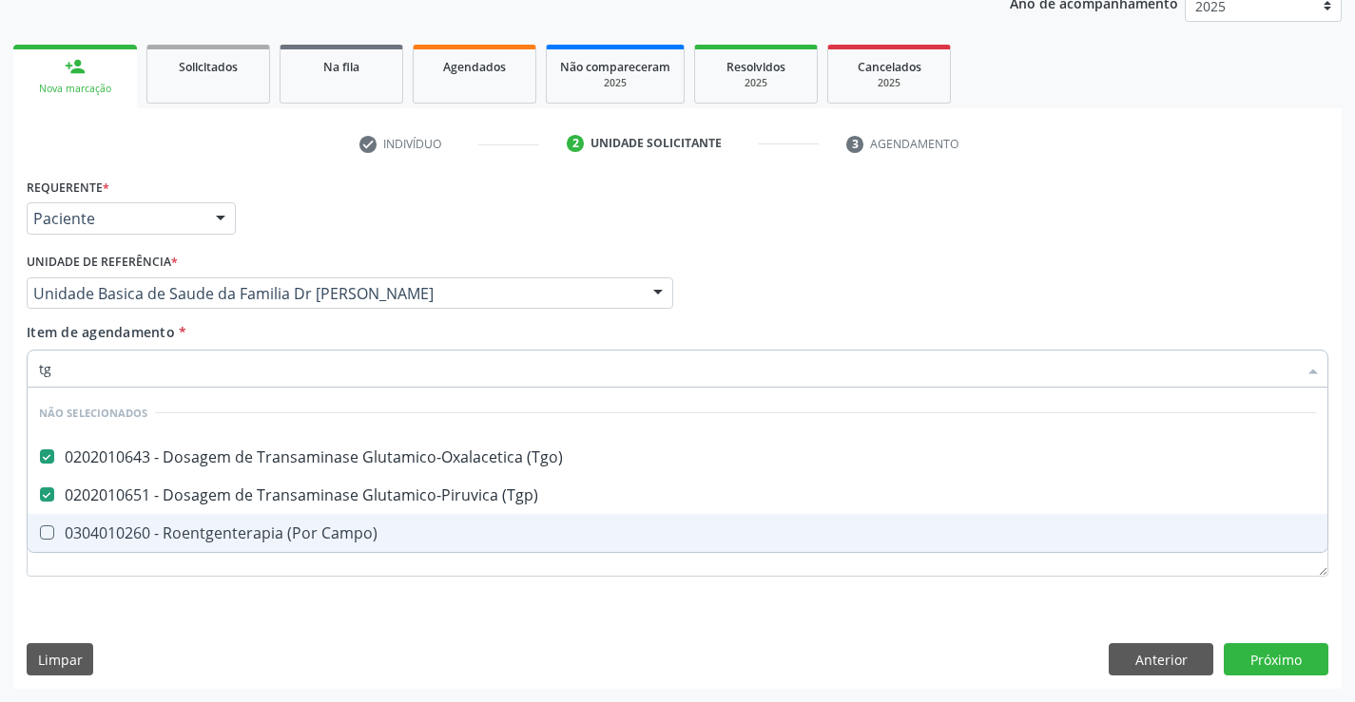
type input "tg"
click at [185, 613] on div "Requerente * Paciente Médico(a) Enfermeiro(a) Paciente Nenhum resultado encontr…" at bounding box center [677, 431] width 1328 height 516
checkbox Campo\) "true"
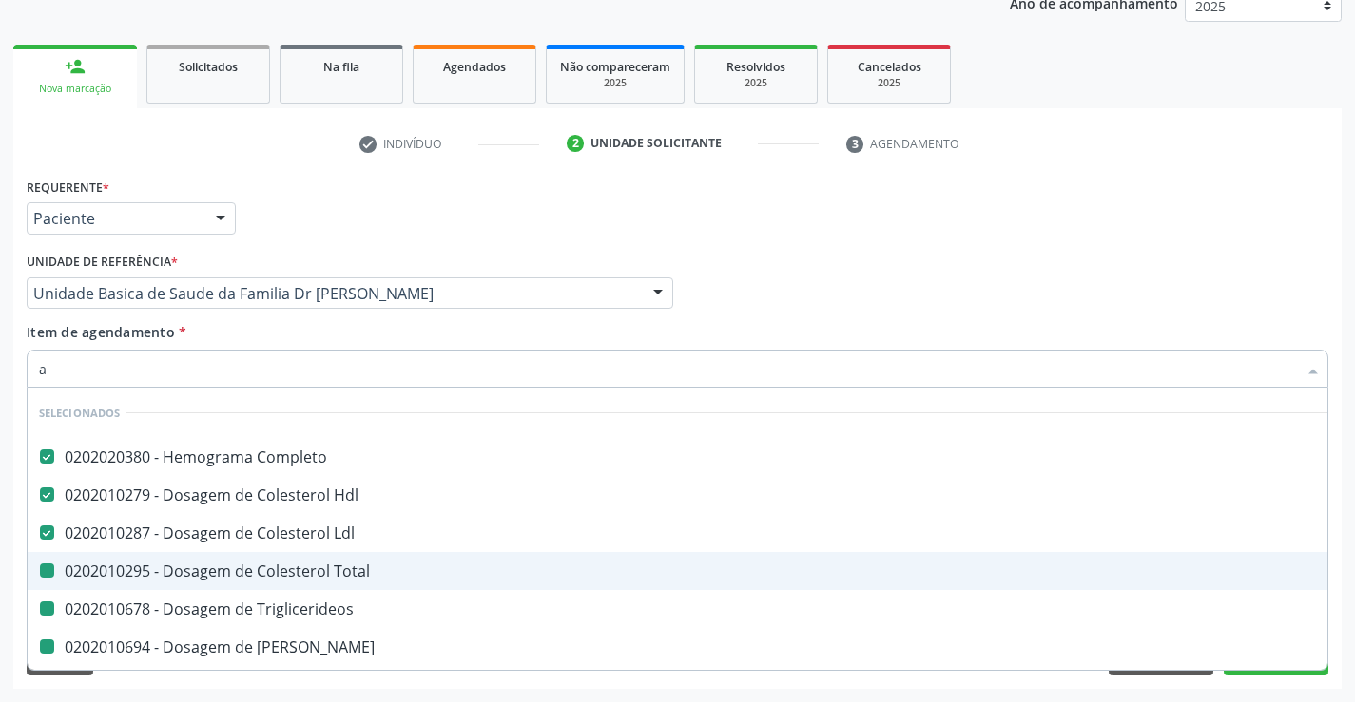
type input "ac"
checkbox Total "false"
checkbox Triglicerideos "false"
checkbox Ureia "false"
checkbox Creatinina "false"
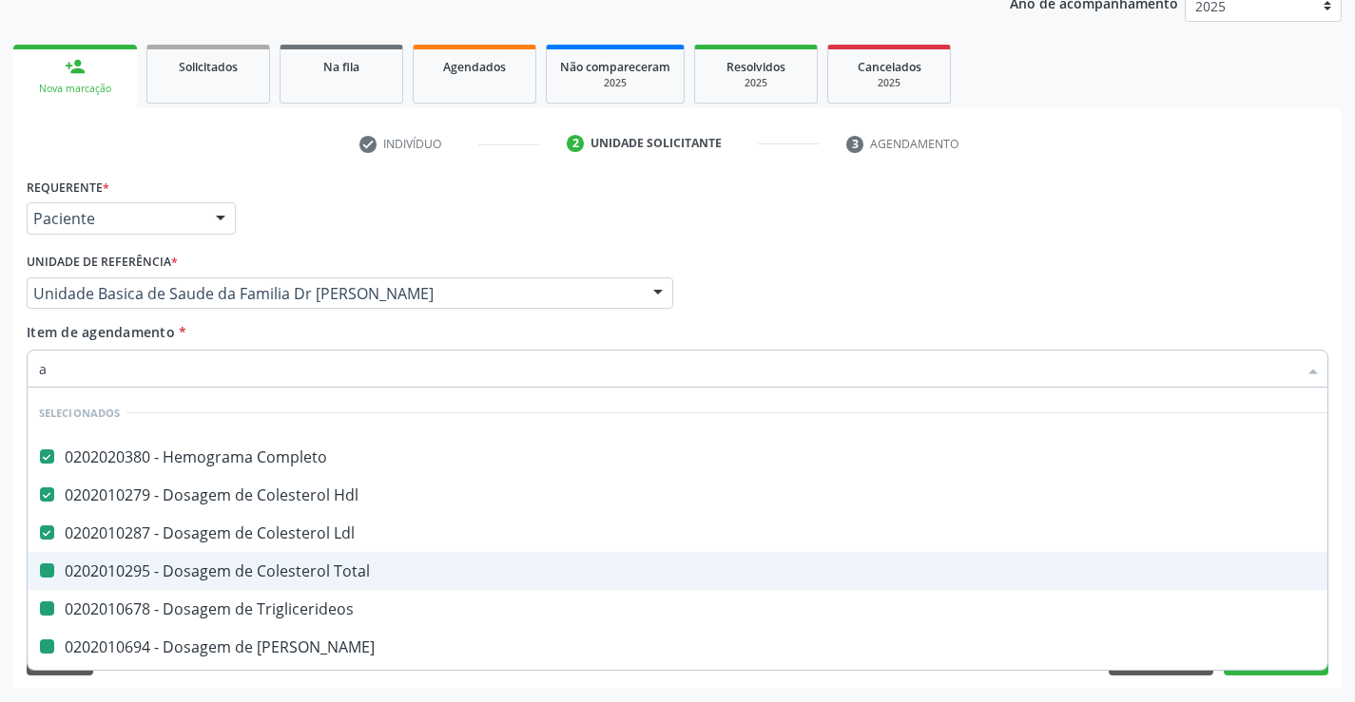
checkbox Urina "false"
checkbox \(Tgp\) "false"
checkbox \(Tgo\) "false"
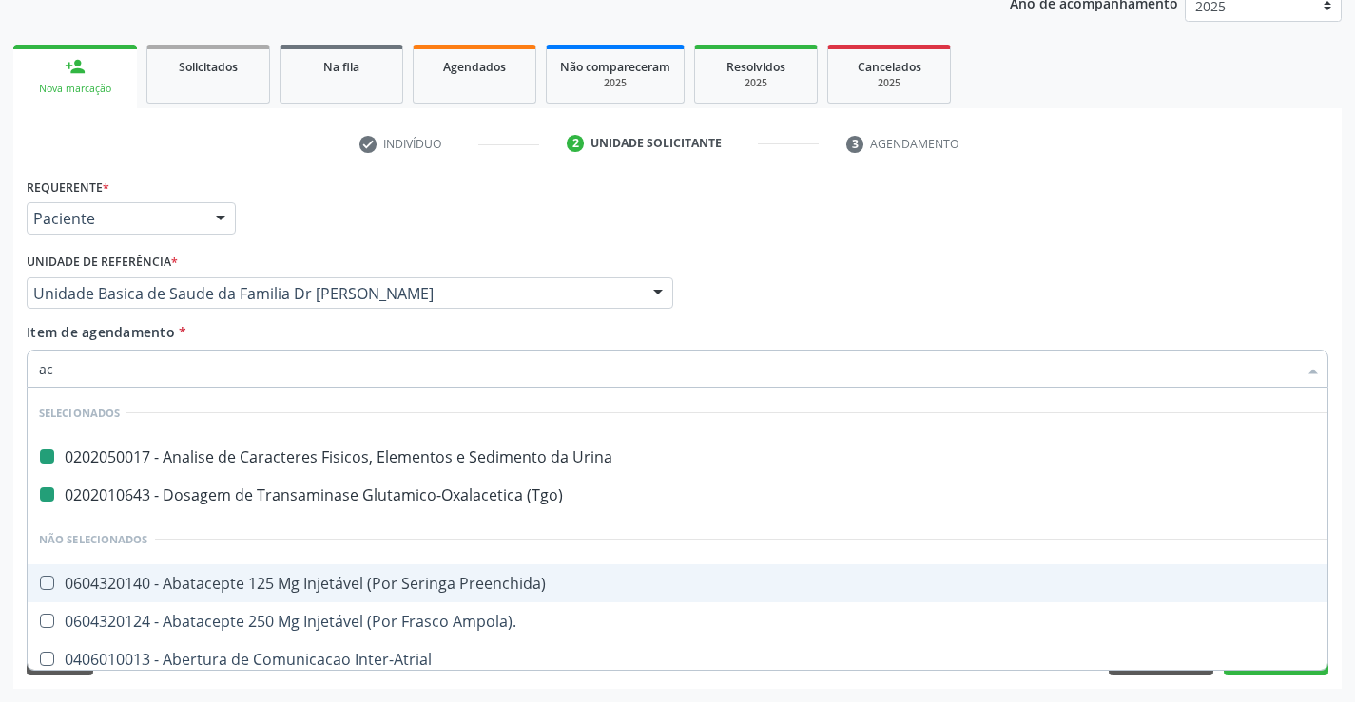
type input "aci"
checkbox Urina "false"
checkbox \(Tgo\) "false"
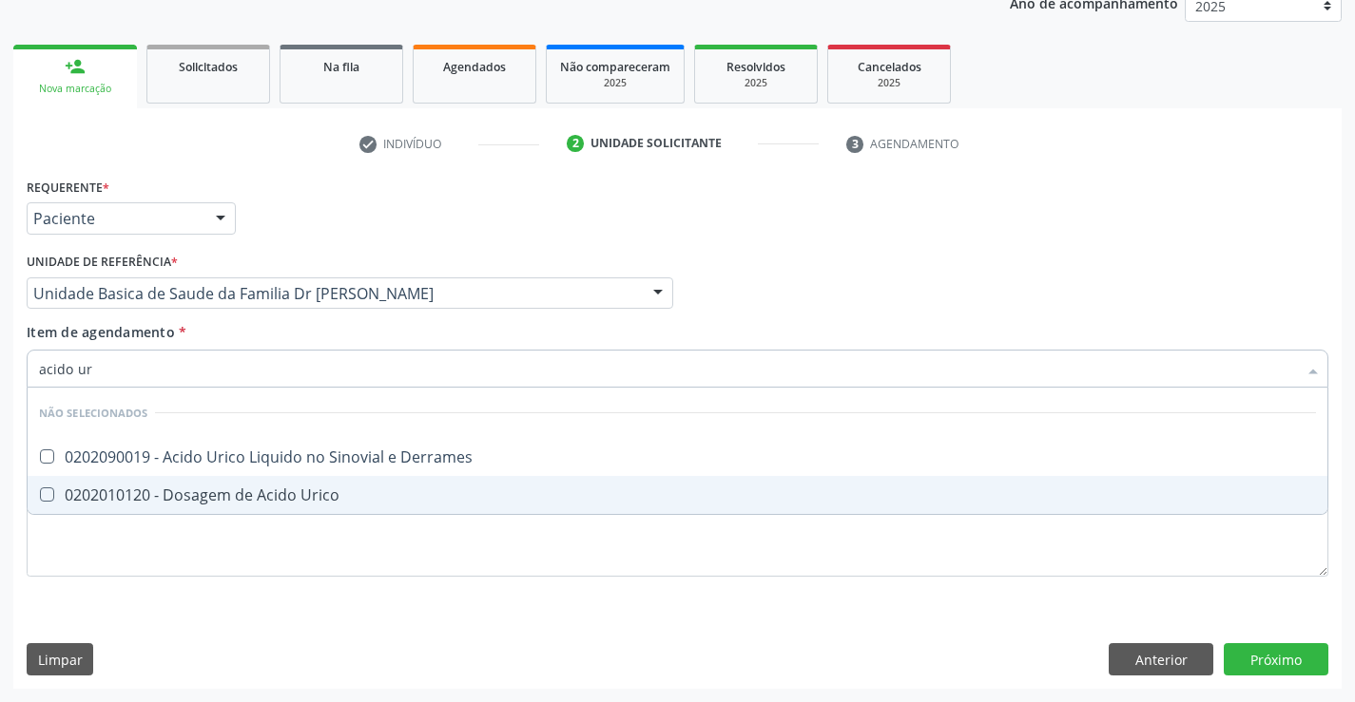
type input "acido uri"
click at [207, 495] on div "0202010120 - Dosagem de Acido Urico" at bounding box center [677, 495] width 1277 height 15
checkbox Urico "true"
click at [167, 613] on div "Requerente * Paciente Médico(a) Enfermeiro(a) Paciente Nenhum resultado encontr…" at bounding box center [677, 431] width 1328 height 516
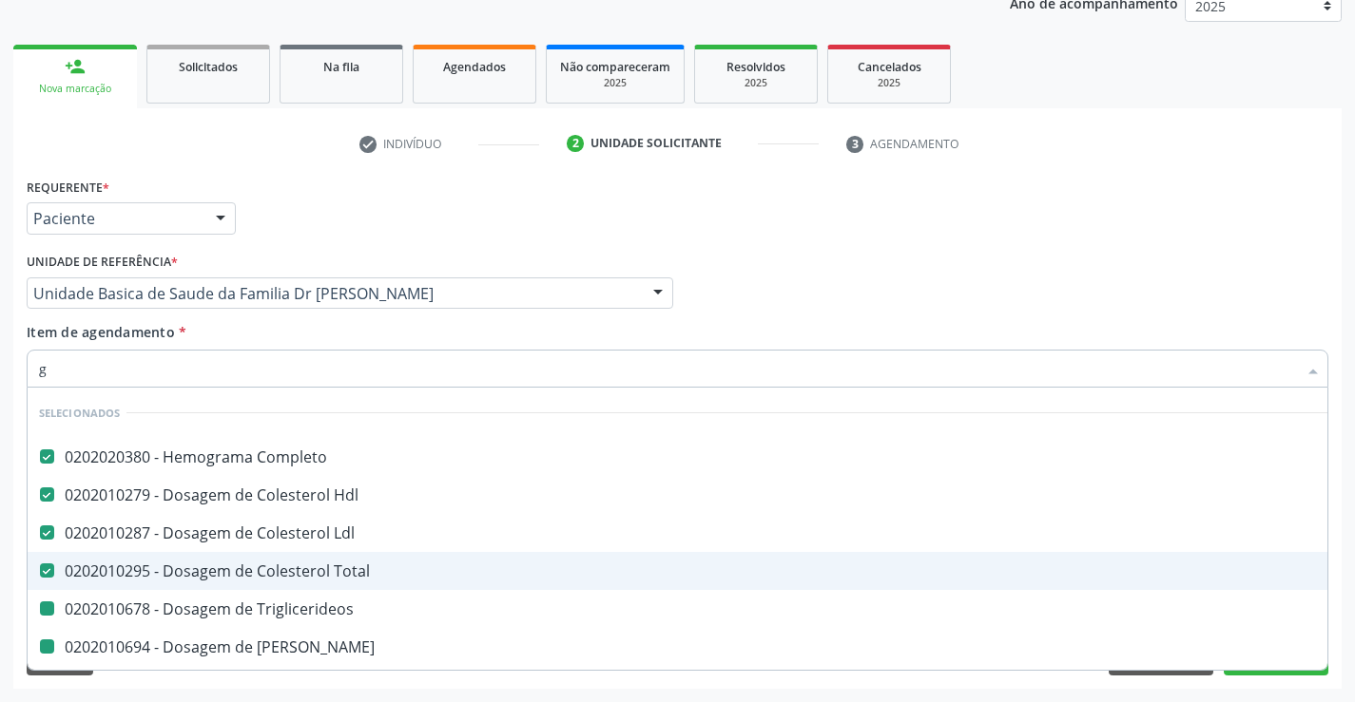
type input "gl"
checkbox Triglicerideos "false"
checkbox Ureia "false"
checkbox Creatinina "false"
checkbox \(Tgp\) "false"
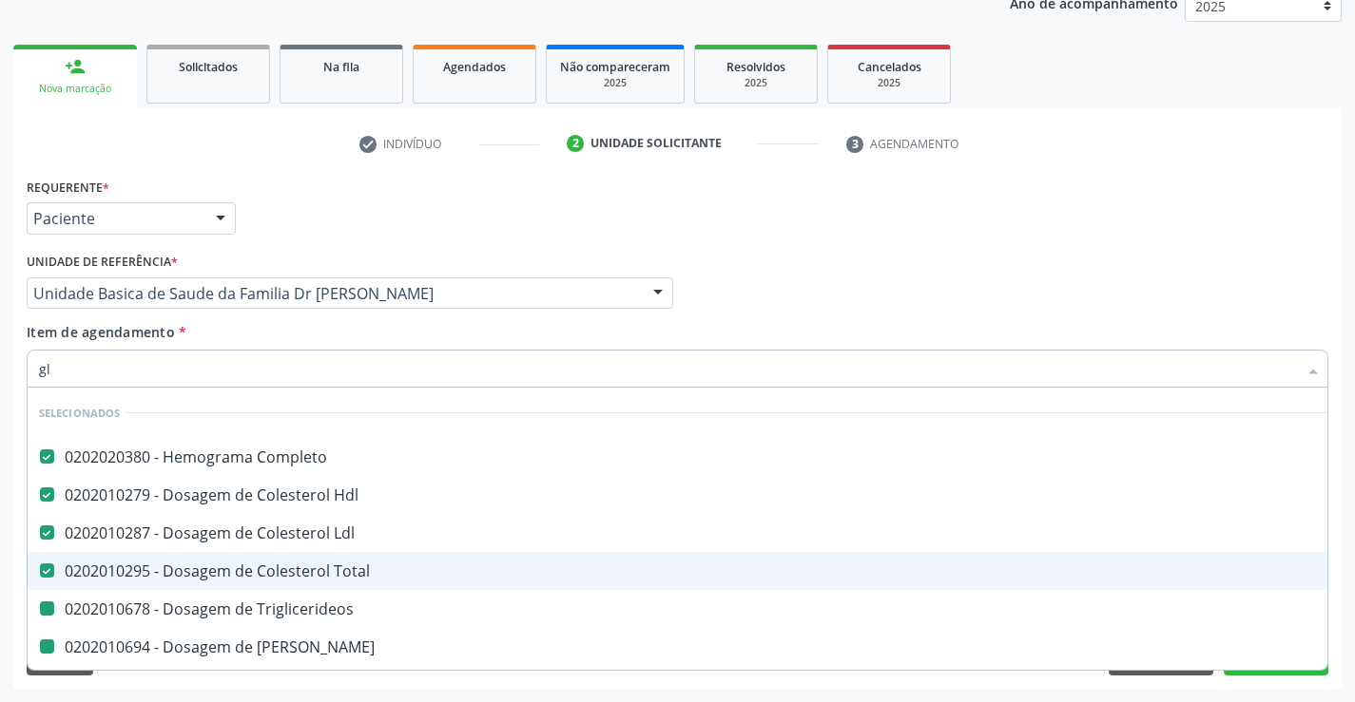
checkbox \(Tgo\) "false"
checkbox Urico "false"
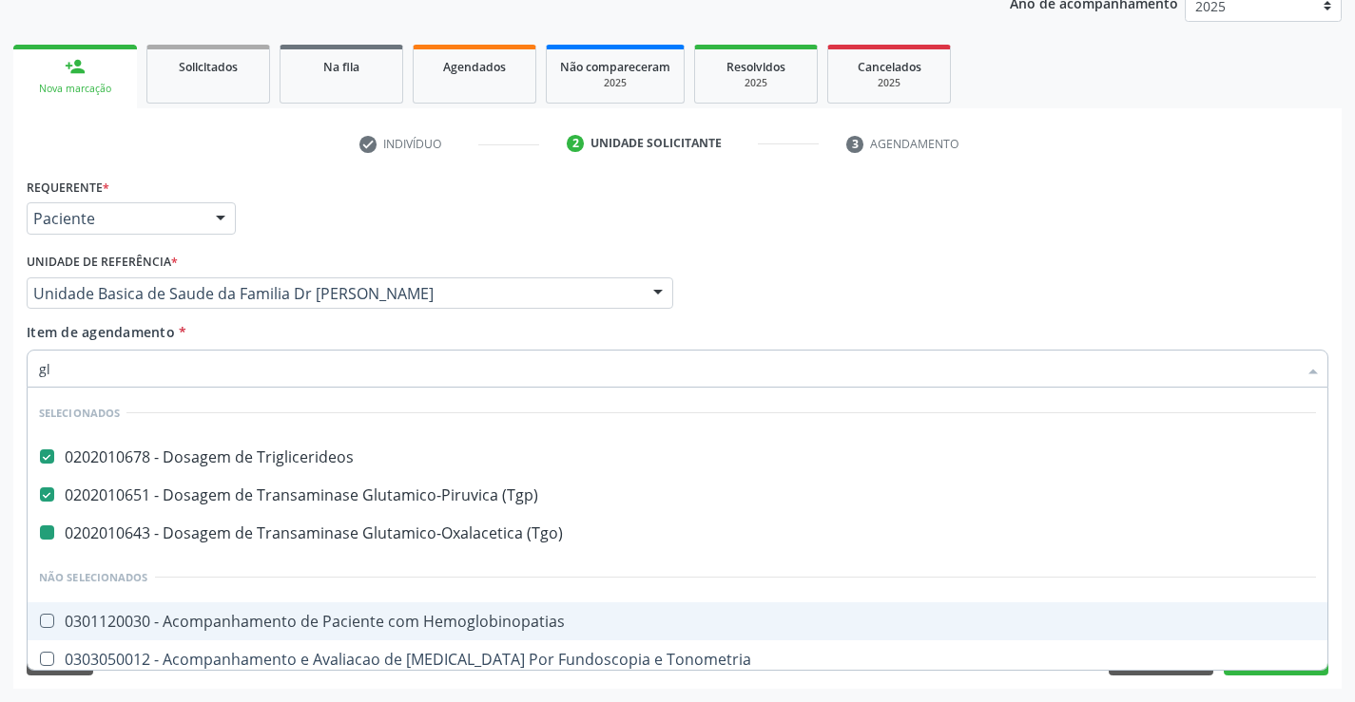
type input "gli"
checkbox \(Tgo\) "false"
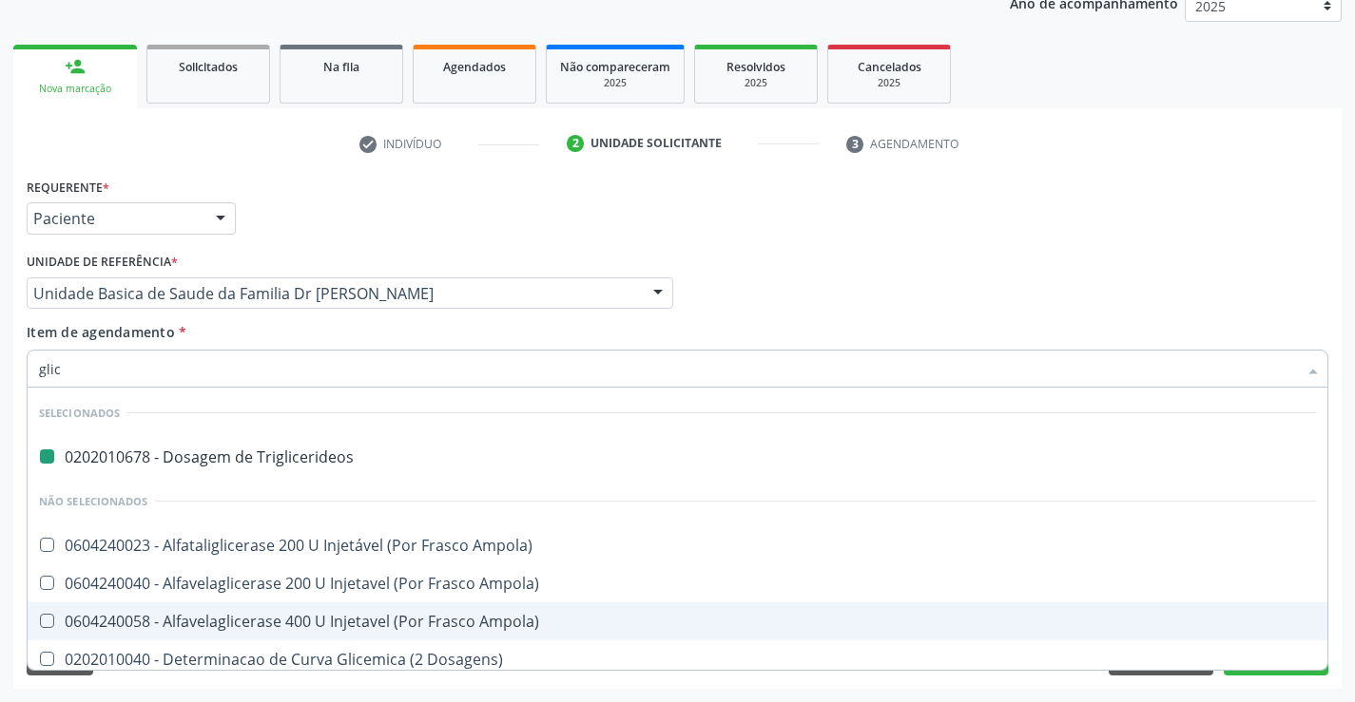
type input "glico"
checkbox Triglicerideos "false"
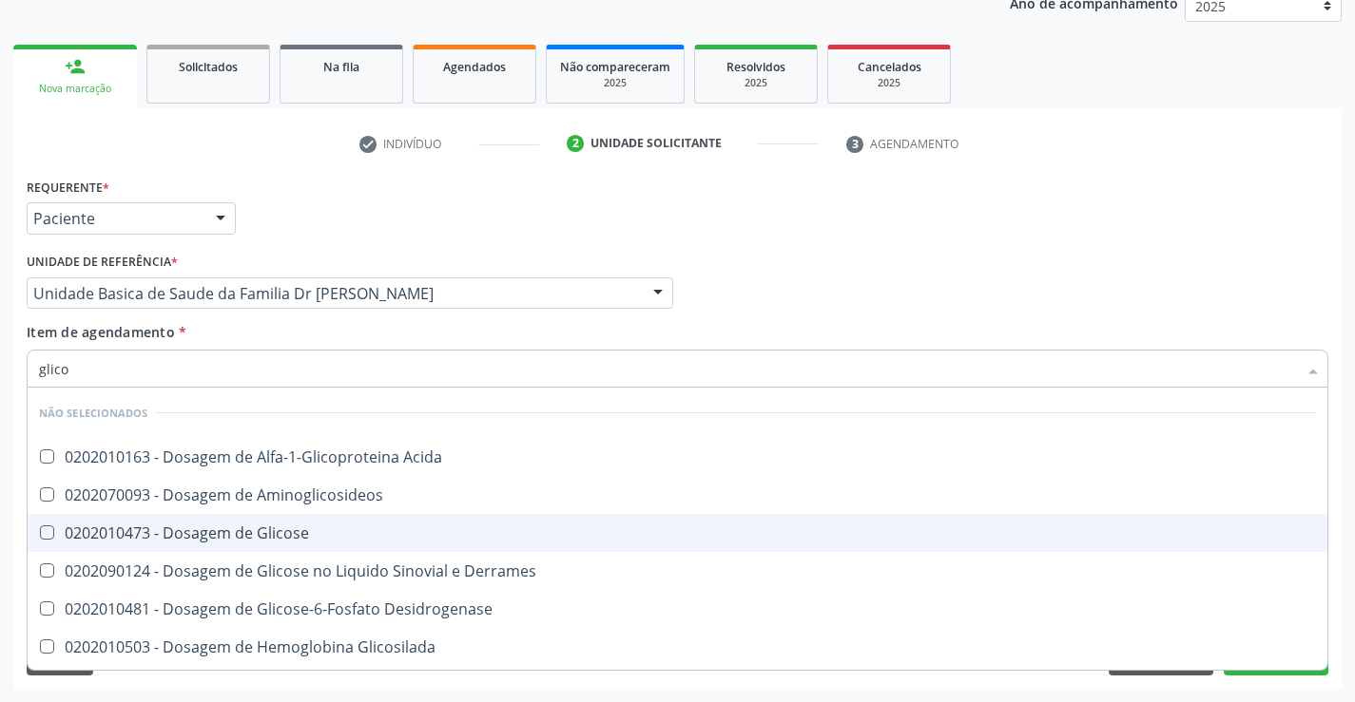
click at [204, 530] on div "0202010473 - Dosagem de Glicose" at bounding box center [677, 533] width 1277 height 15
checkbox Glicose "true"
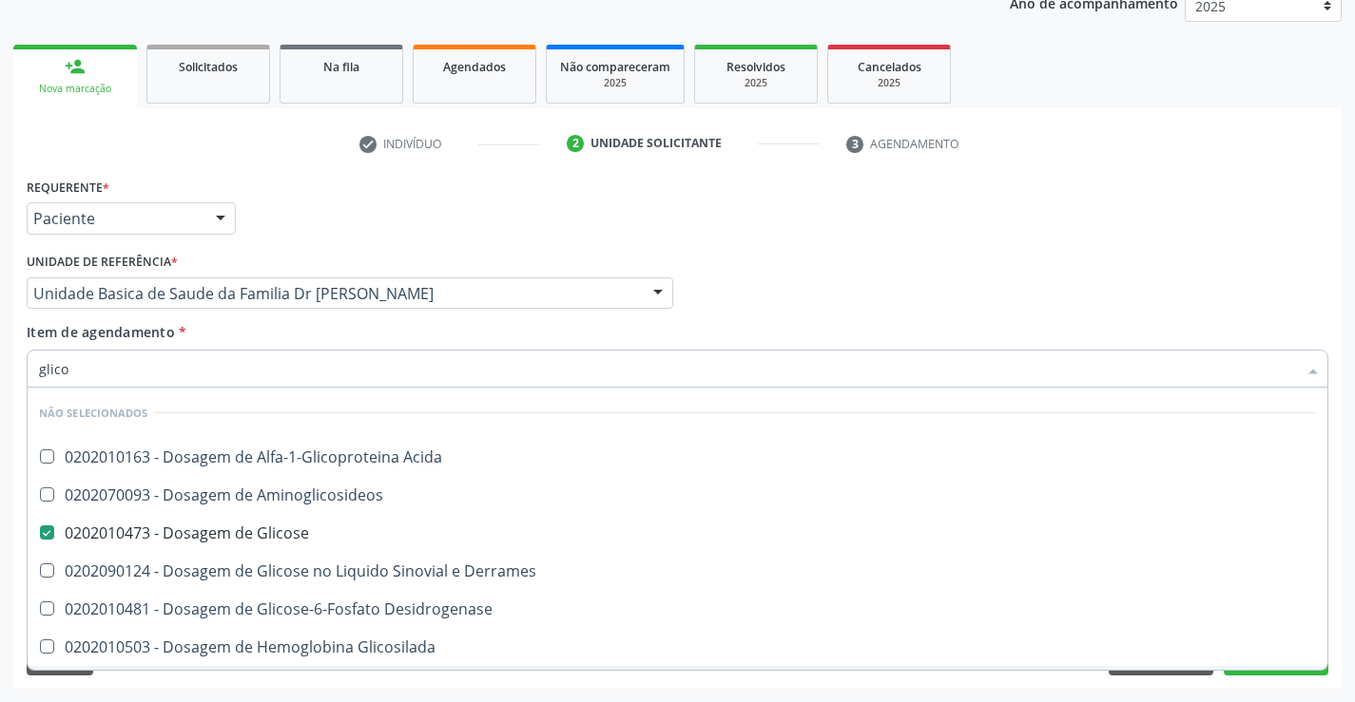
click at [121, 683] on div "Requerente * Paciente Médico(a) Enfermeiro(a) Paciente Nenhum resultado encontr…" at bounding box center [677, 431] width 1328 height 516
checkbox Acida "true"
checkbox Desidrogenase "true"
checkbox Glicosilada "true"
checkbox Quantitativa "true"
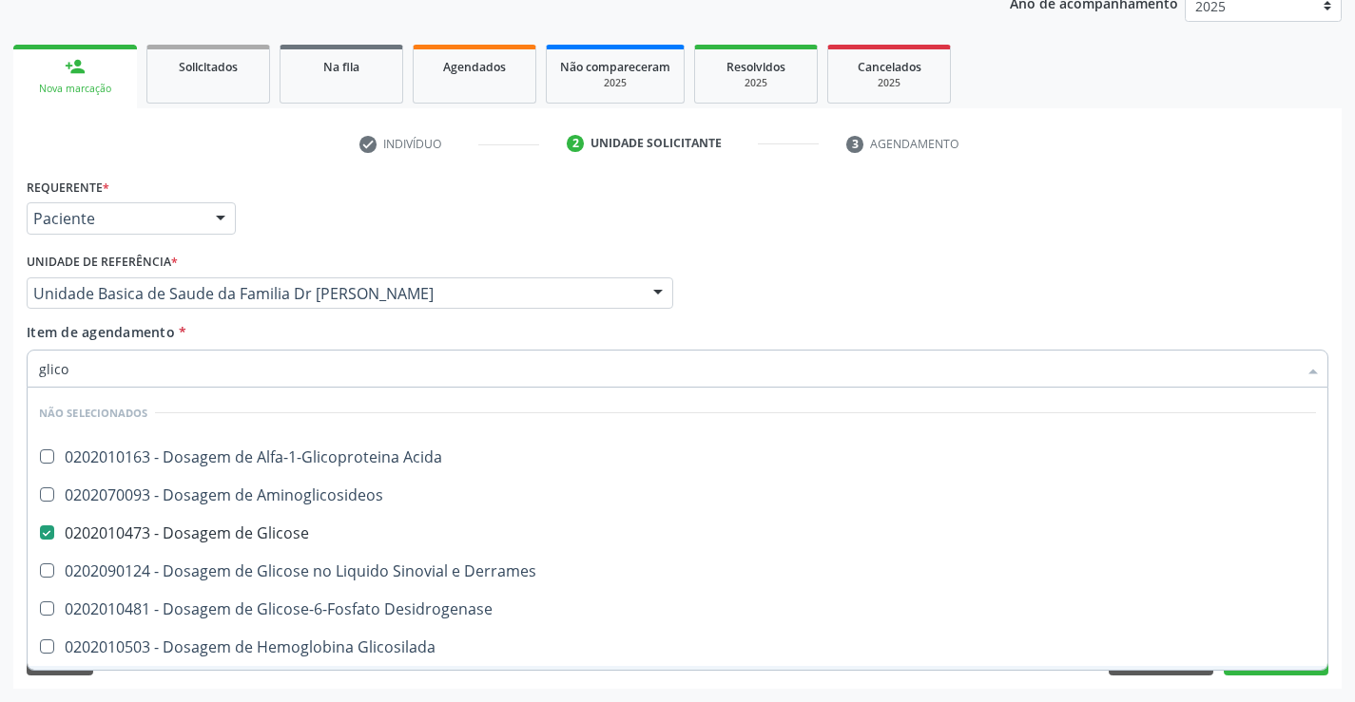
checkbox Urina "true"
checkbox Glicose "true"
checkbox Derrames "true"
checkbox Aminoglicosideos "true"
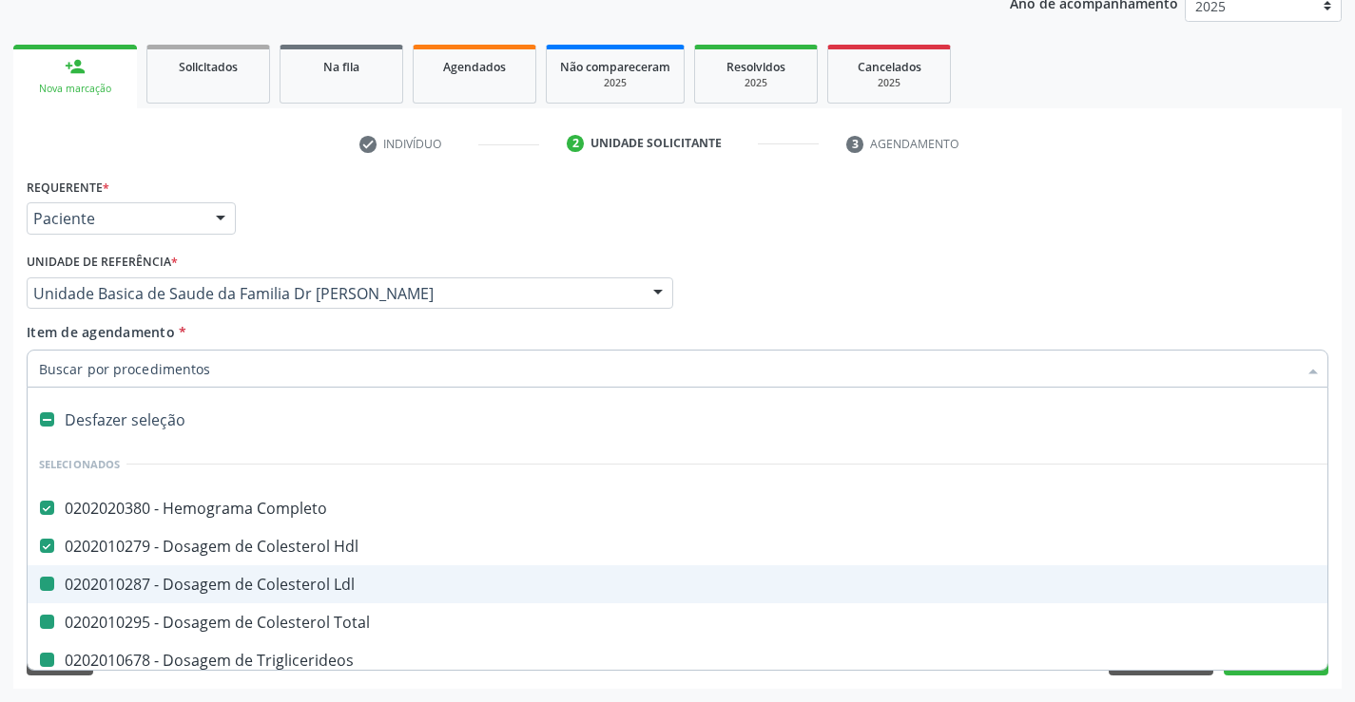
type input "f"
checkbox Ldl "false"
checkbox Triglicerideos "false"
checkbox Ureia "false"
checkbox Creatinina "false"
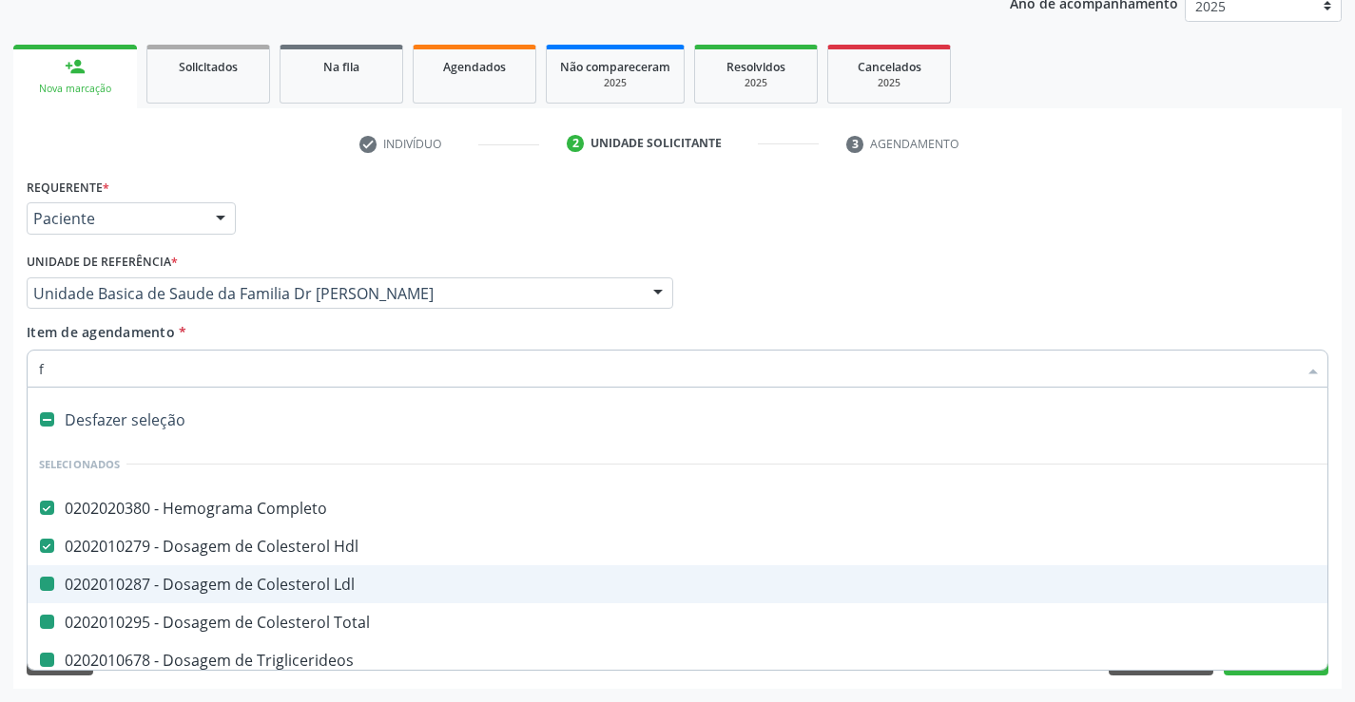
checkbox Urina "false"
checkbox \(Tgp\) "false"
checkbox Total "false"
checkbox \(Tgo\) "false"
checkbox Urico "false"
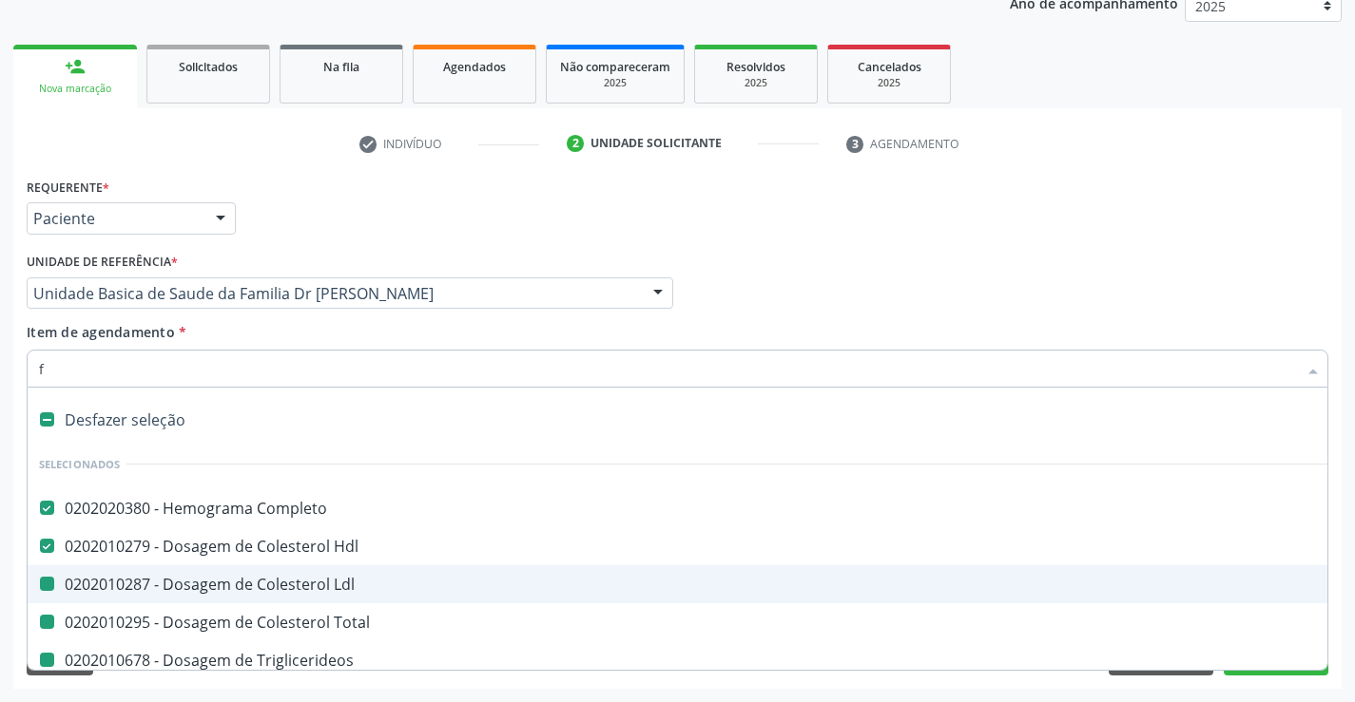
checkbox Glicose "false"
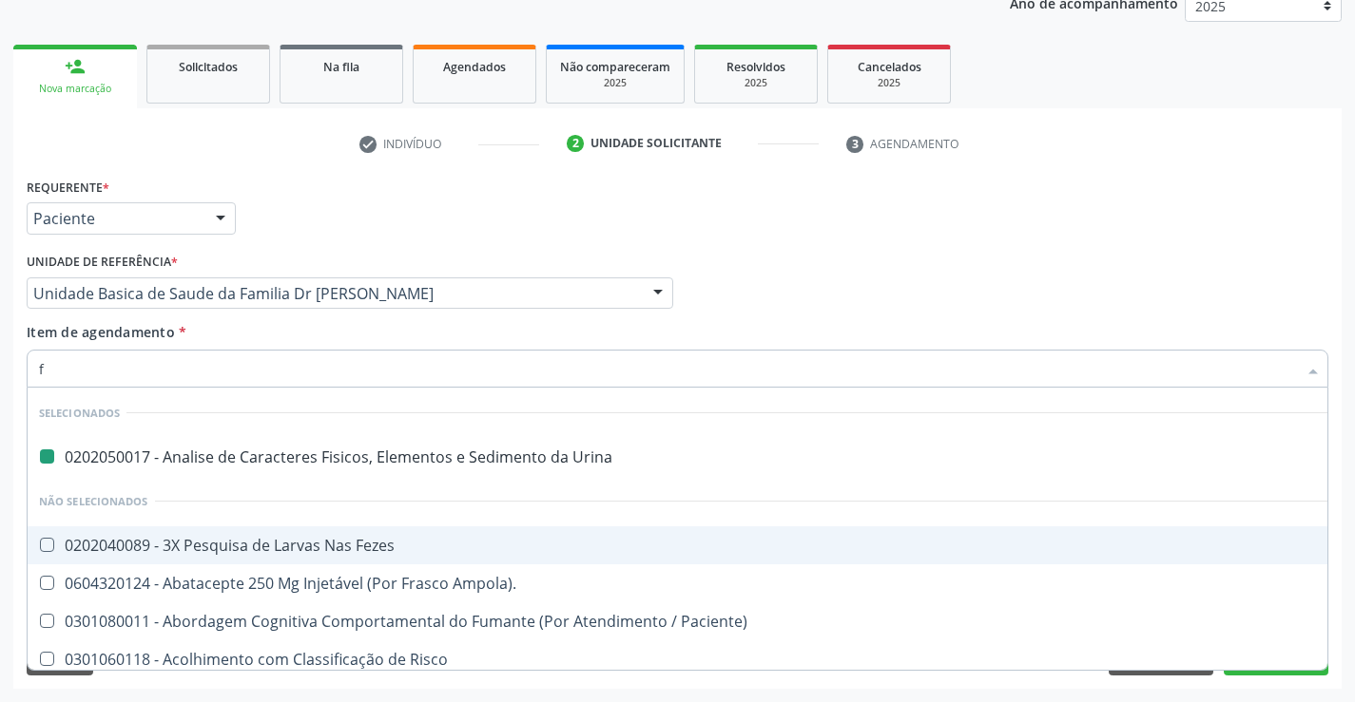
type input "fe"
checkbox Urina "false"
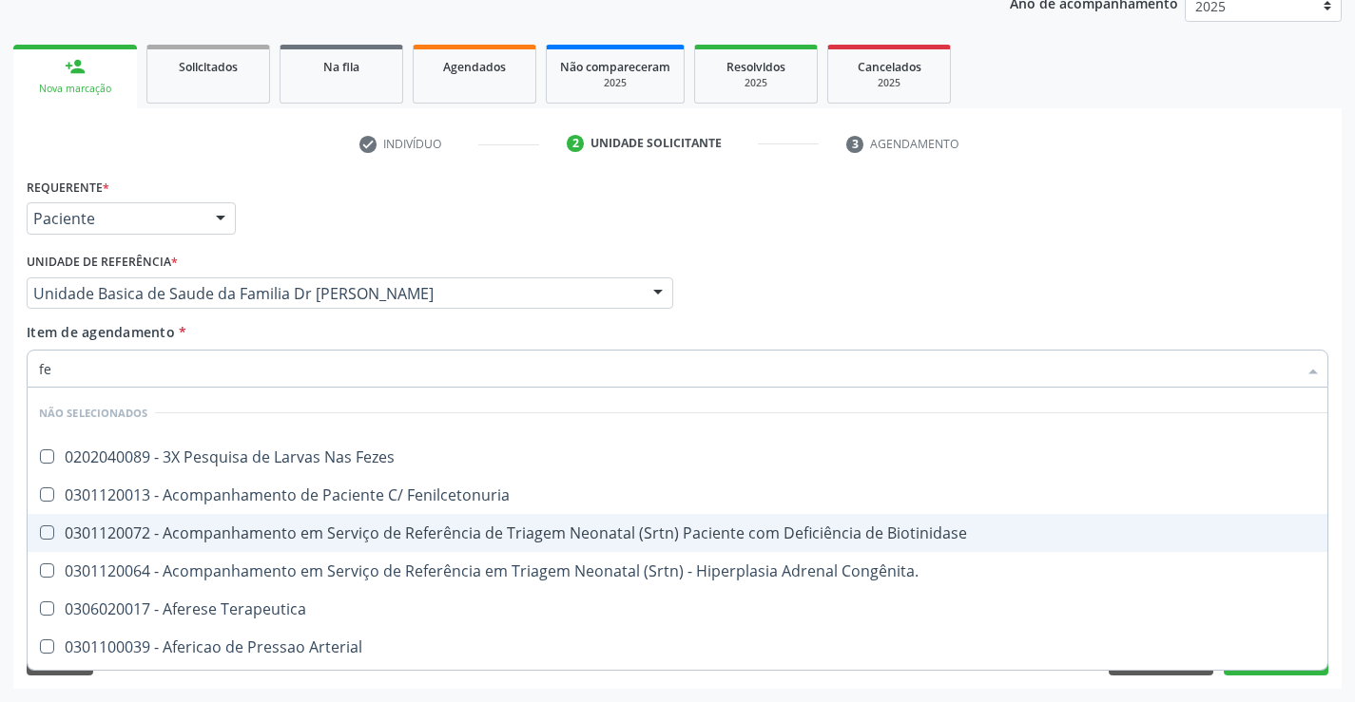
type input "fez"
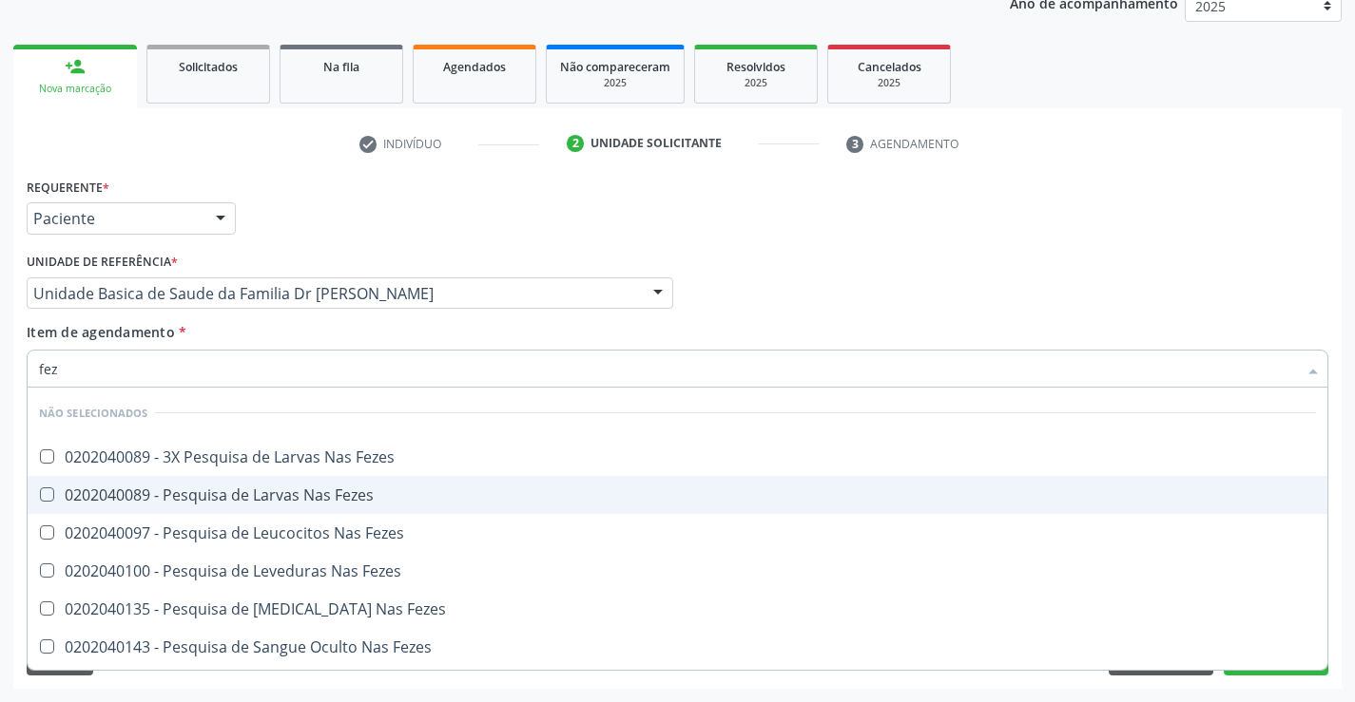
click at [262, 496] on div "0202040089 - Pesquisa de Larvas Nas Fezes" at bounding box center [677, 495] width 1277 height 15
checkbox Fezes "true"
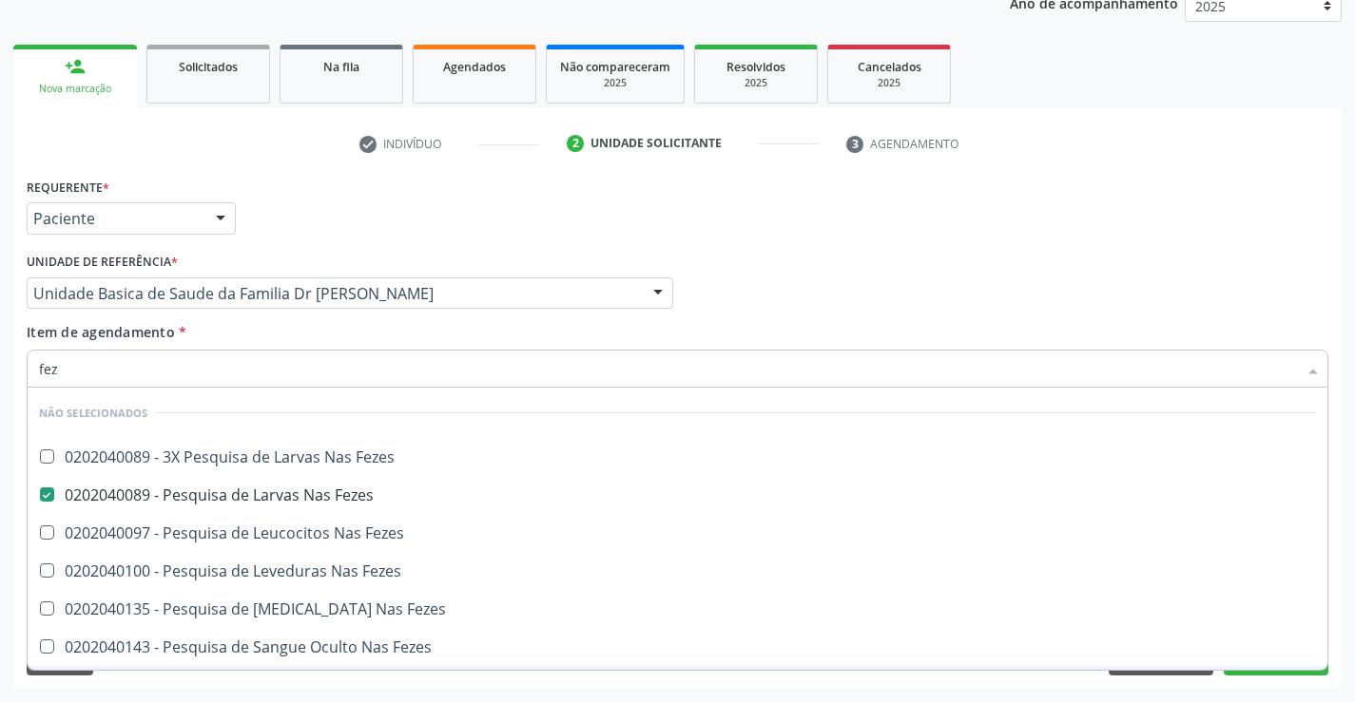
click at [155, 693] on div "Acompanhamento Acompanhe a situação das marcações correntes e finalizadas Relat…" at bounding box center [677, 283] width 1355 height 837
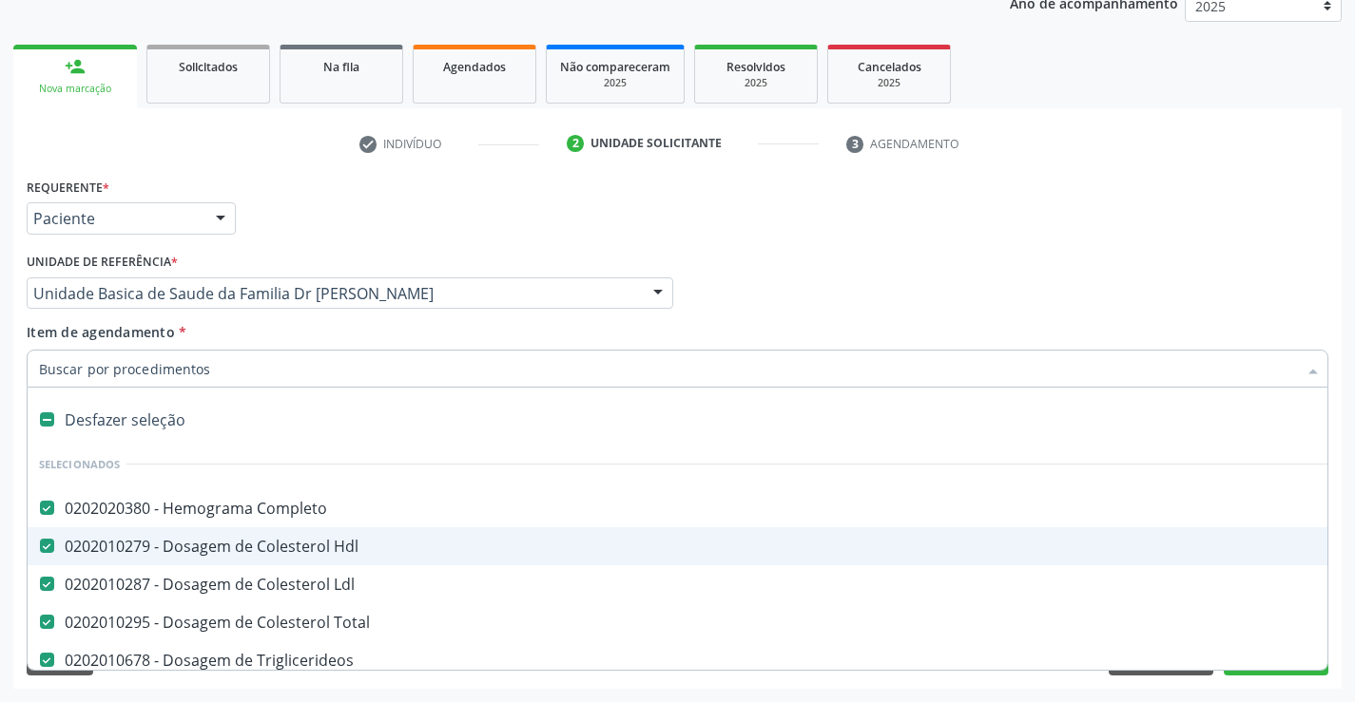
click at [228, 370] on input "Item de agendamento *" at bounding box center [668, 369] width 1258 height 38
type input "f"
checkbox Triglicerideos "false"
checkbox Ureia "false"
checkbox Creatinina "false"
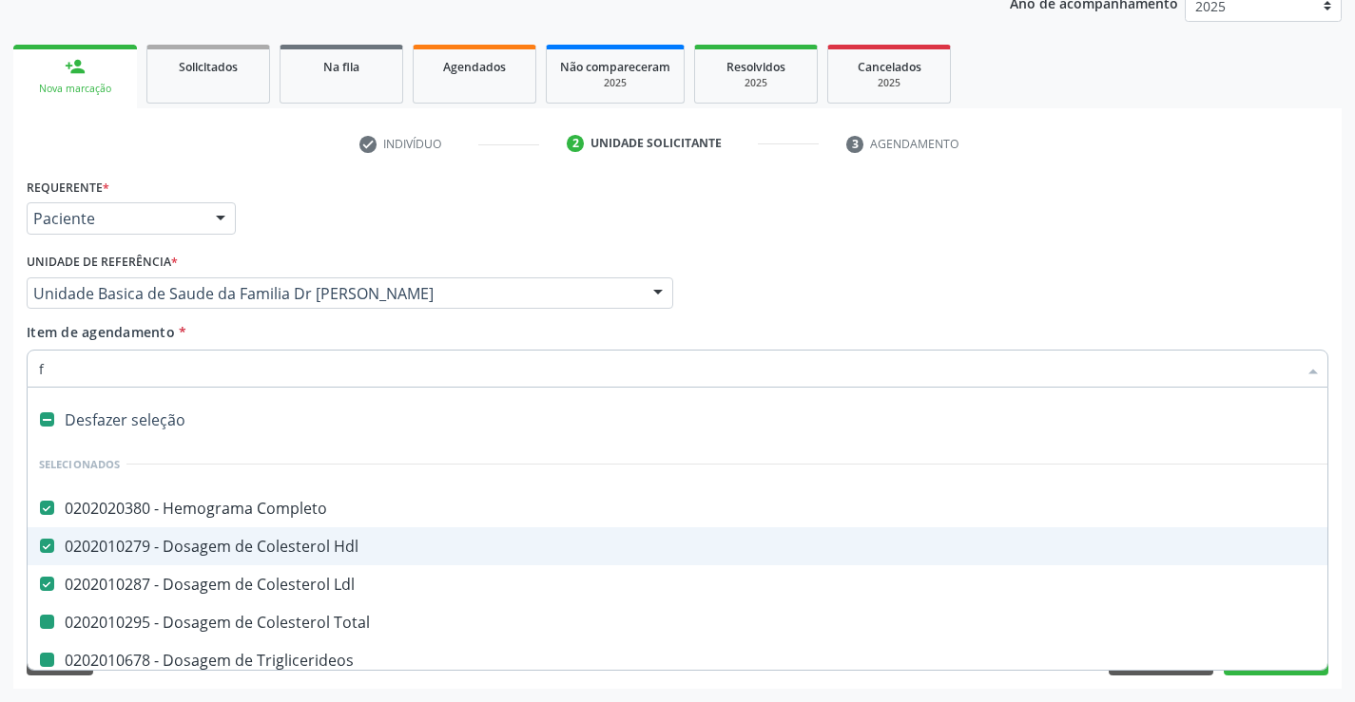
checkbox Urina "false"
checkbox \(Tgp\) "false"
checkbox Total "false"
checkbox \(Tgo\) "false"
checkbox Urico "false"
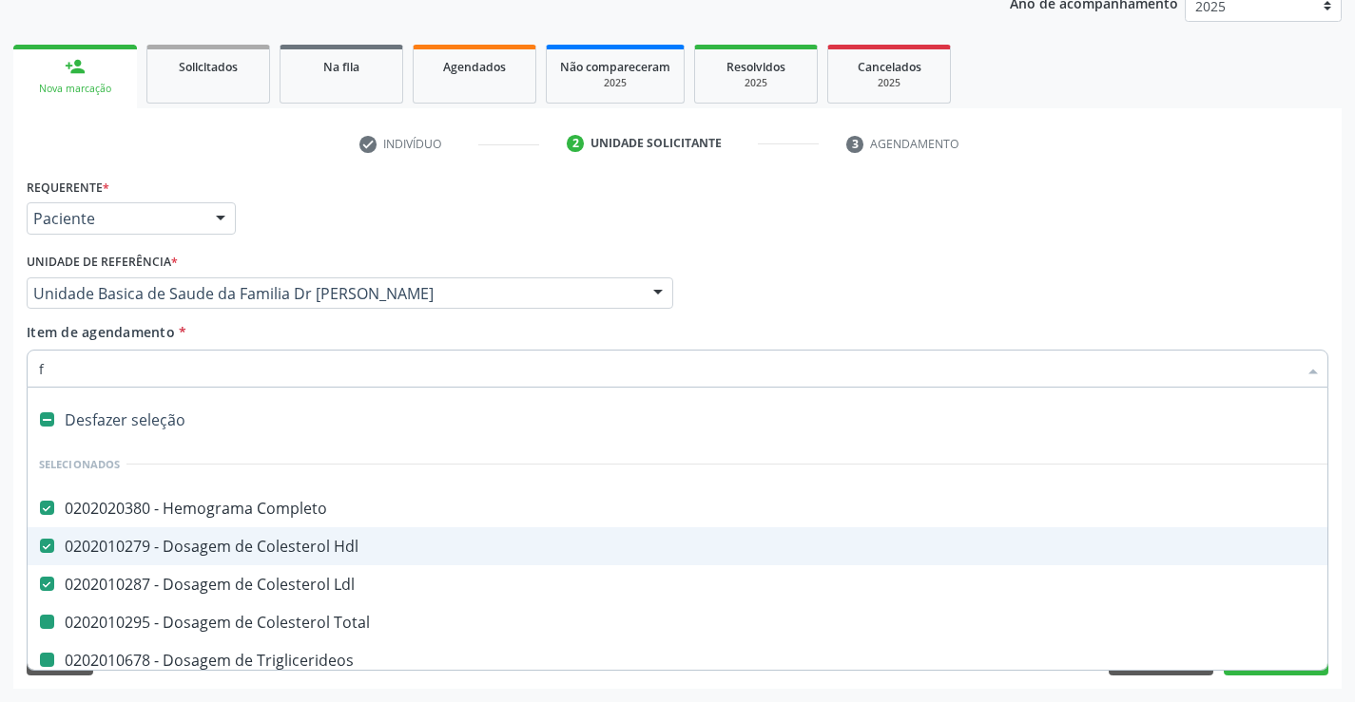
checkbox Glicose "false"
checkbox Fezes "false"
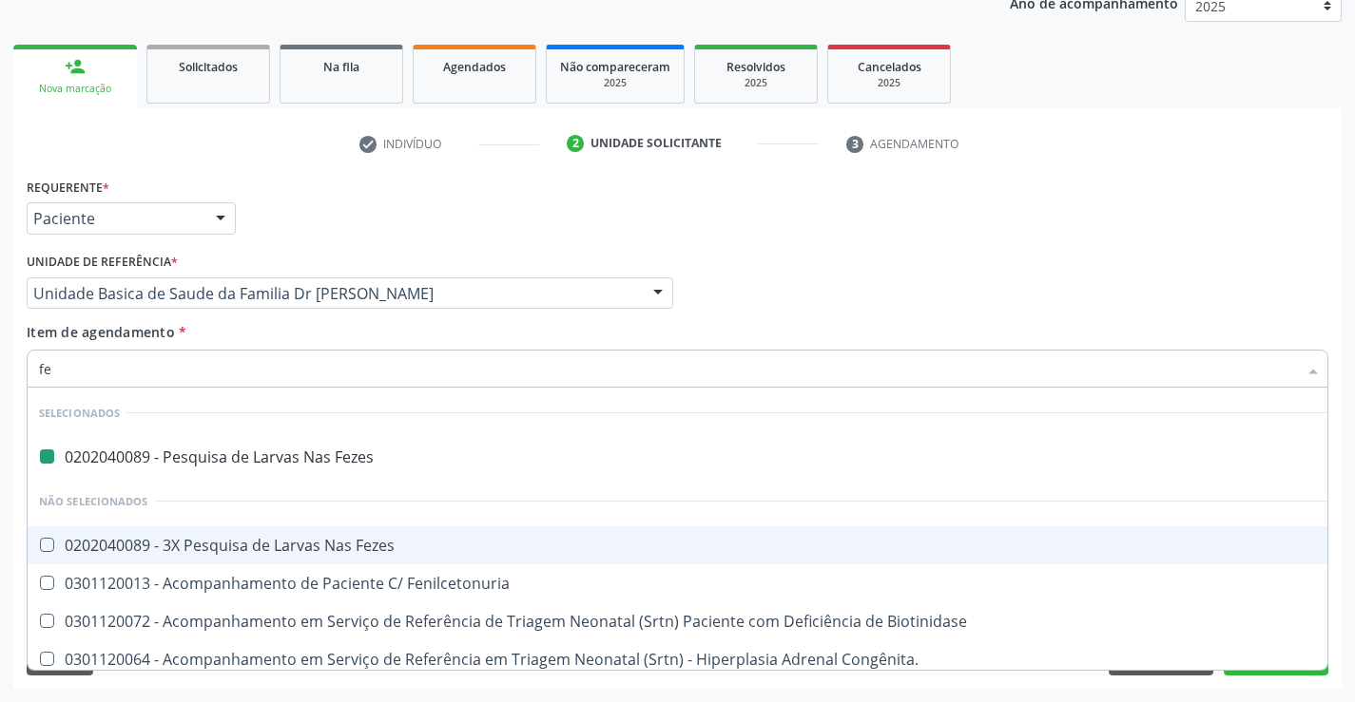
type input "fer"
checkbox Fezes "false"
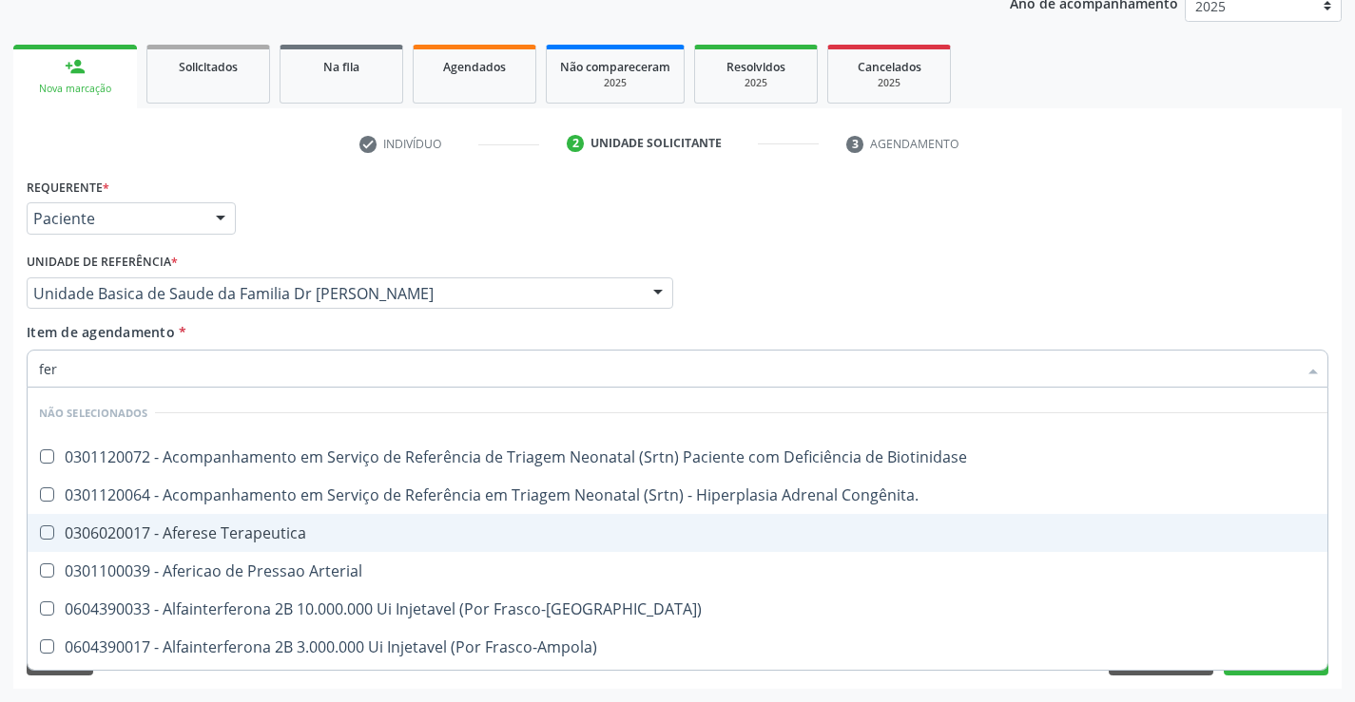
type input "ferr"
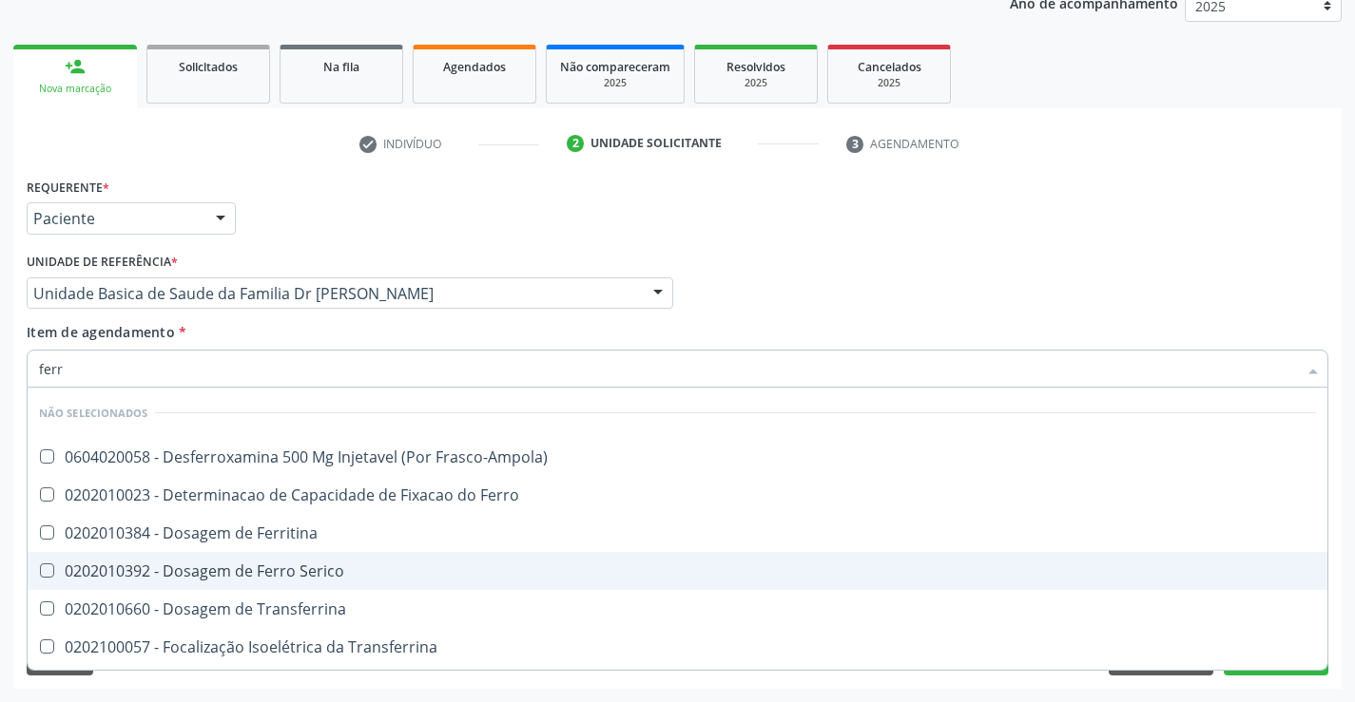
click at [293, 573] on div "0202010392 - Dosagem de Ferro Serico" at bounding box center [677, 571] width 1277 height 15
checkbox Serico "true"
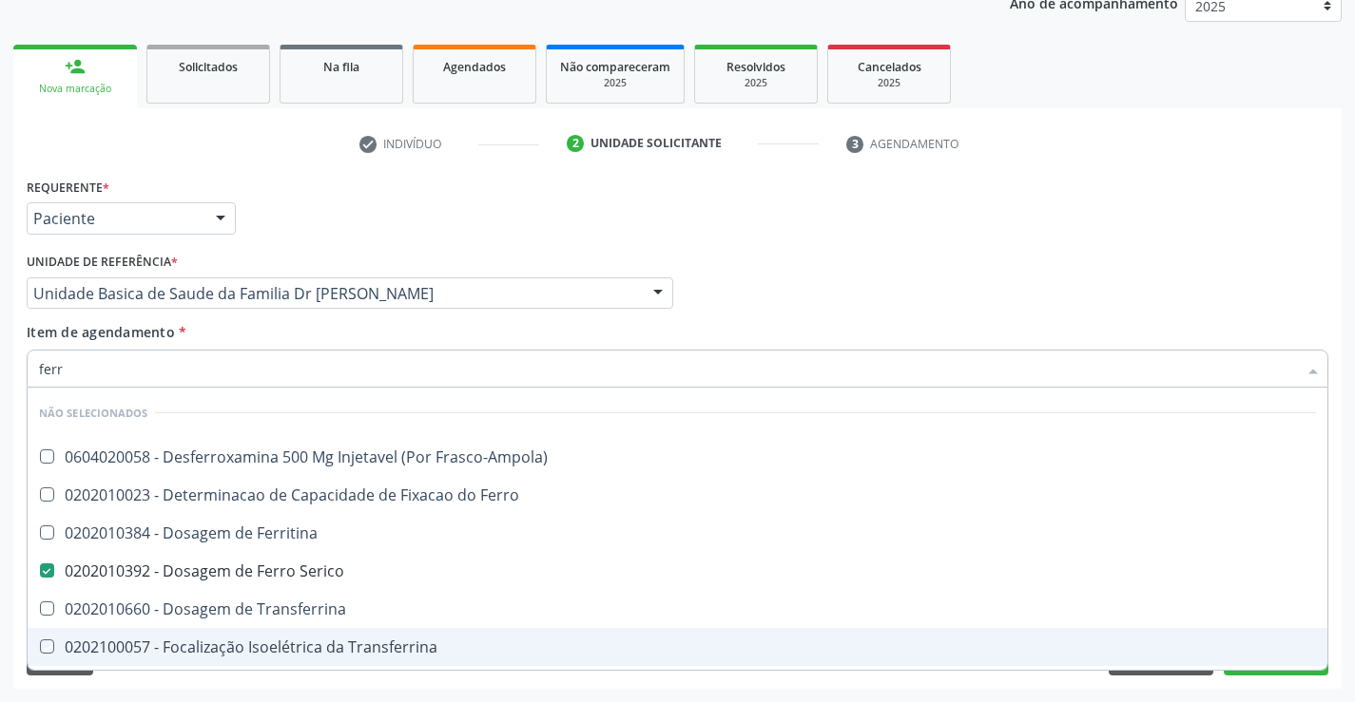
click at [233, 686] on div "Requerente * Paciente Médico(a) Enfermeiro(a) Paciente Nenhum resultado encontr…" at bounding box center [677, 431] width 1328 height 516
checkbox Frasco-Ampola\) "true"
checkbox Transferrina "true"
checkbox Ml\) "true"
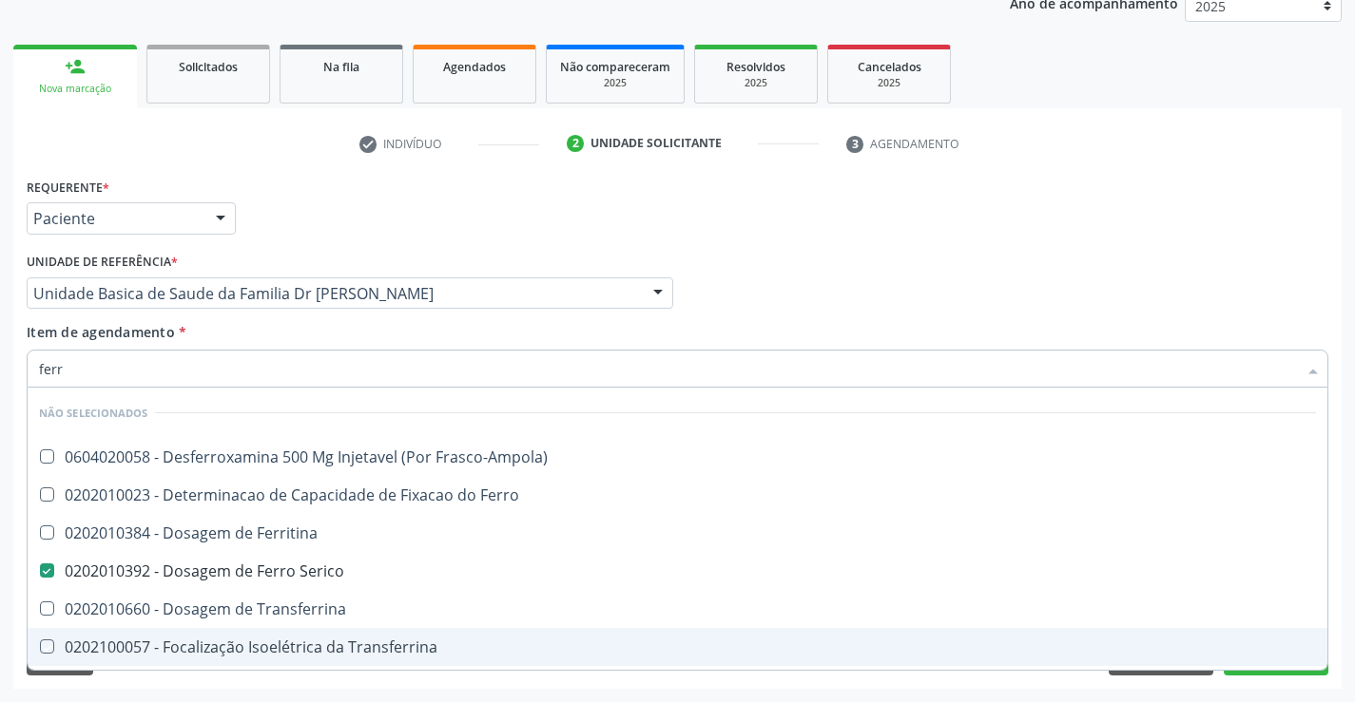
checkbox \(Nefroplastia\) "true"
checkbox Ferritina "true"
checkbox Ferro "true"
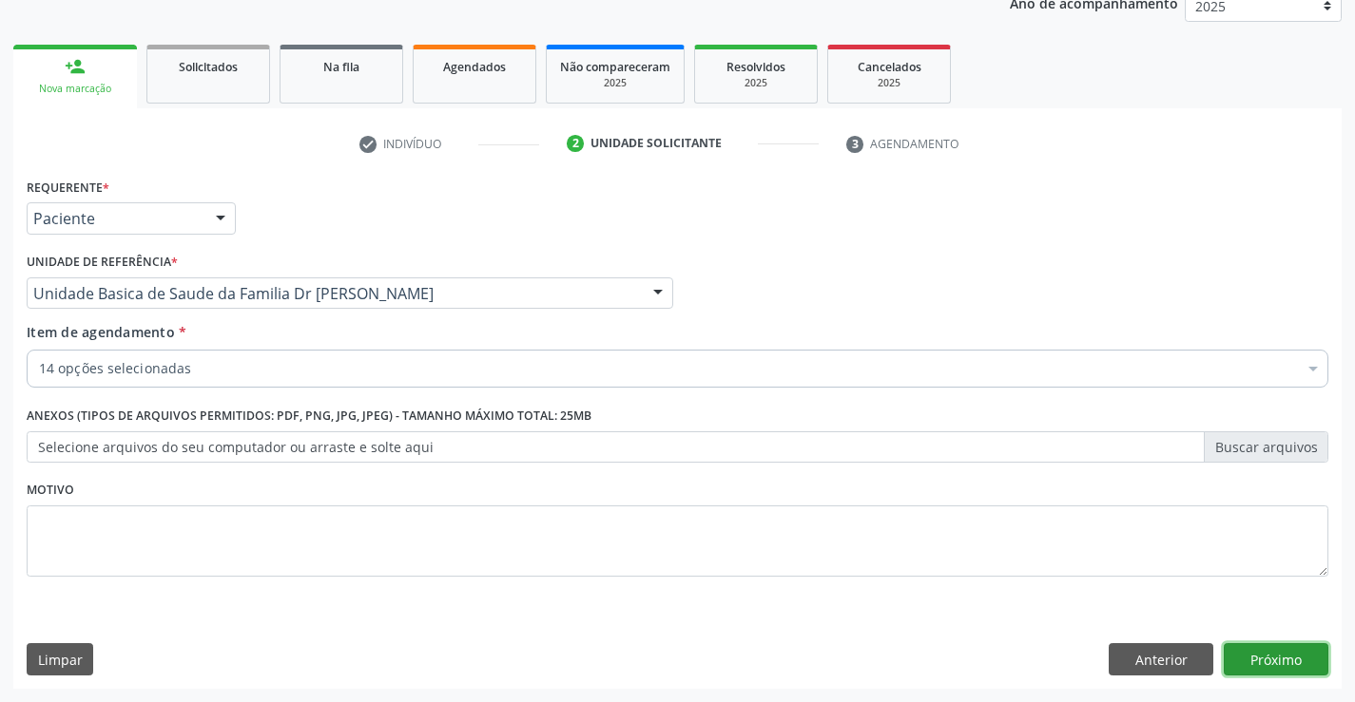
click at [1300, 660] on button "Próximo" at bounding box center [1275, 660] width 105 height 32
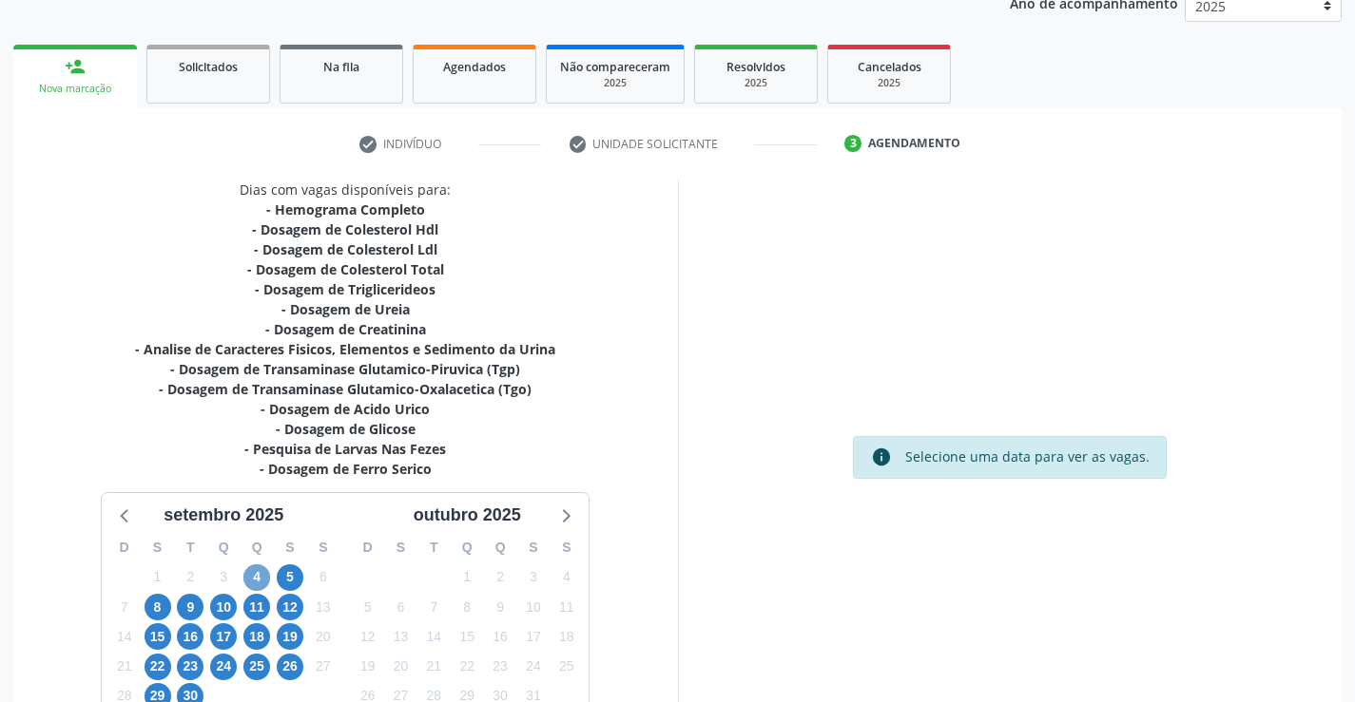
click at [251, 575] on span "4" at bounding box center [256, 578] width 27 height 27
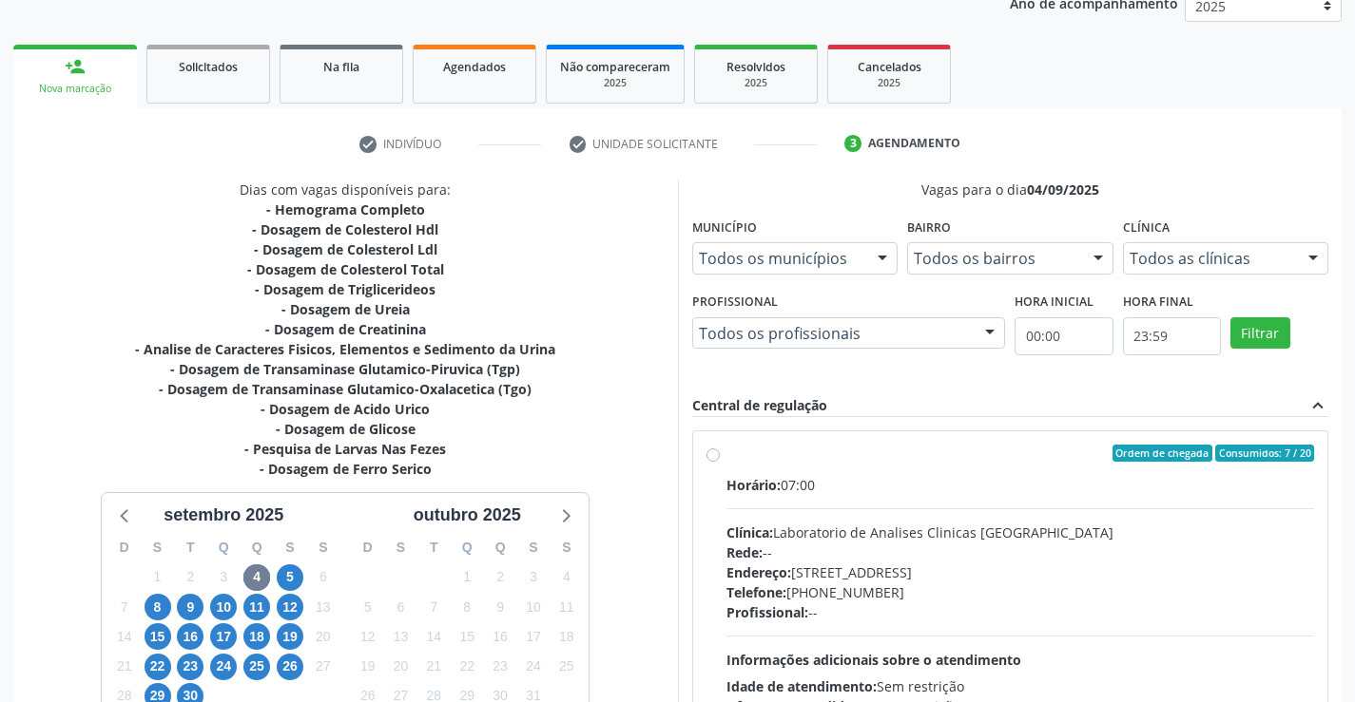
click at [726, 453] on label "Ordem de chegada Consumidos: 7 / 20 Horário: 07:00 Clínica: Laboratorio de Anal…" at bounding box center [1020, 591] width 588 height 292
click at [713, 453] on input "Ordem de chegada Consumidos: 7 / 20 Horário: 07:00 Clínica: Laboratorio de Anal…" at bounding box center [712, 453] width 13 height 17
radio input "true"
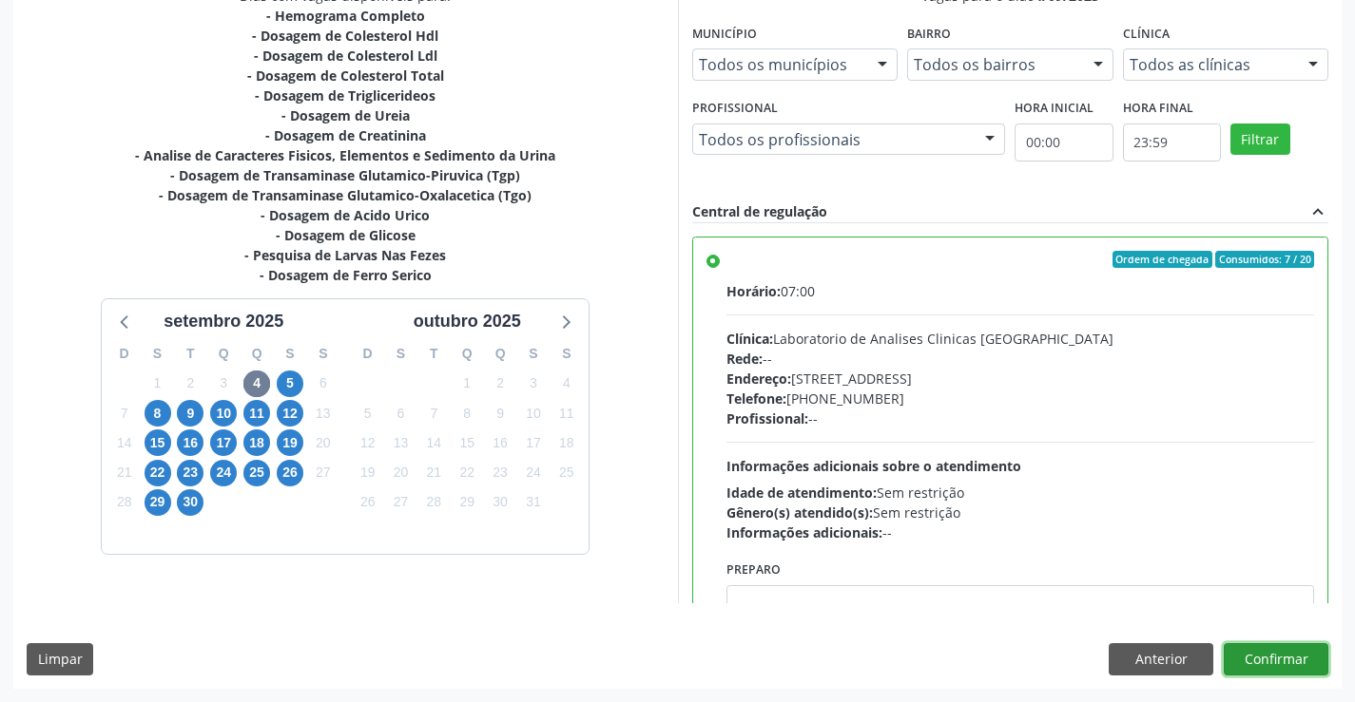
click at [1270, 661] on button "Confirmar" at bounding box center [1275, 660] width 105 height 32
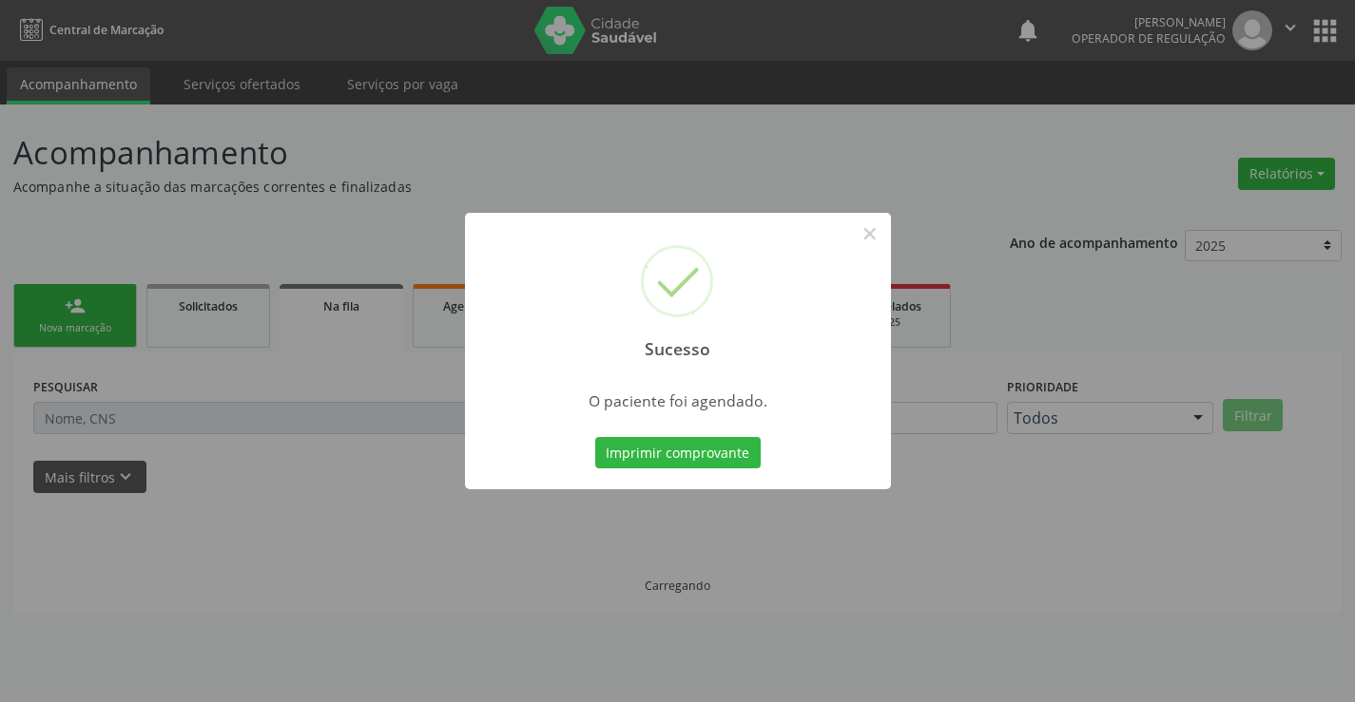
scroll to position [0, 0]
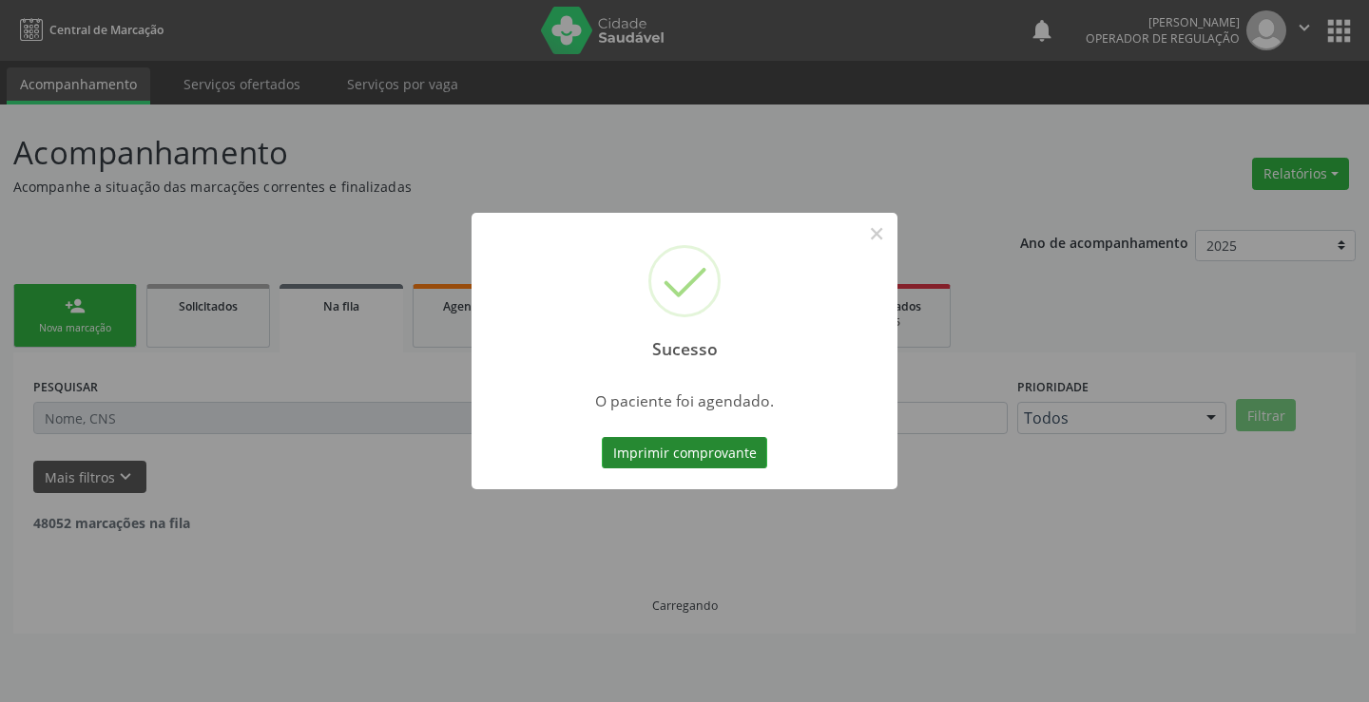
click at [741, 452] on button "Imprimir comprovante" at bounding box center [684, 453] width 165 height 32
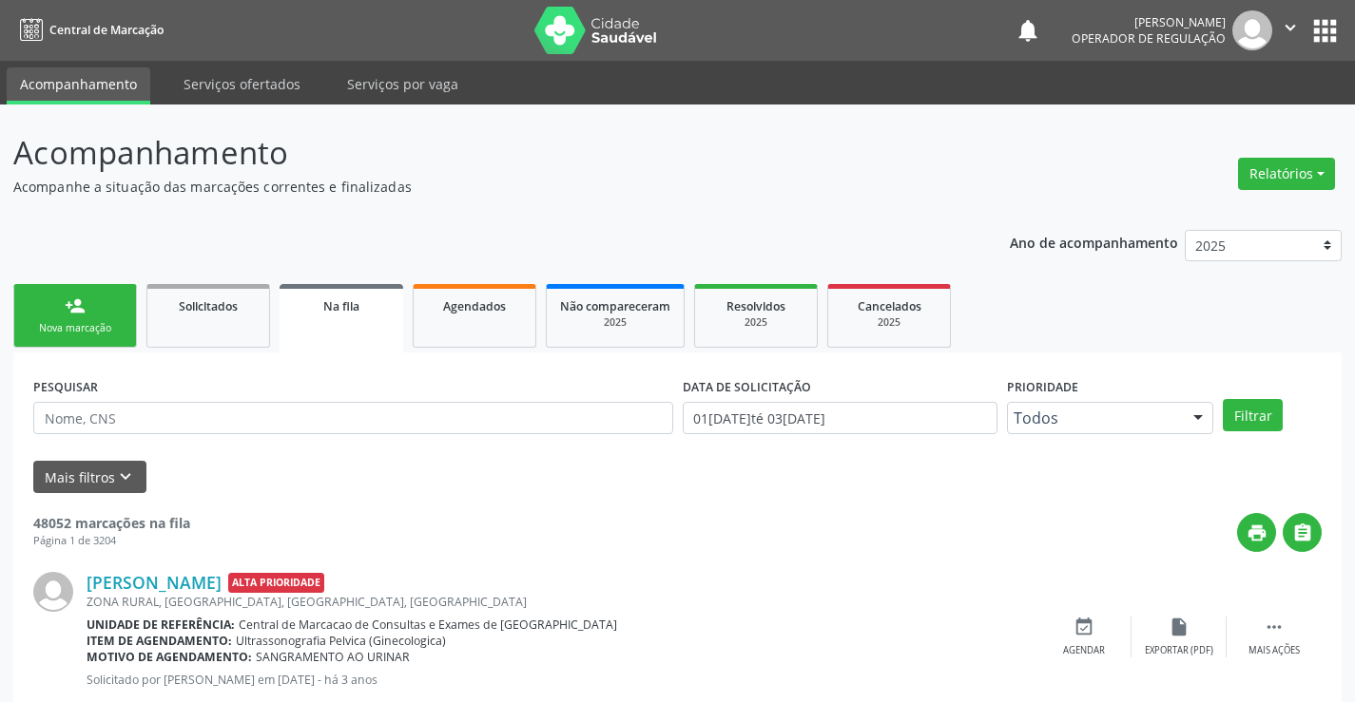
click at [50, 301] on link "person_add Nova marcação" at bounding box center [75, 316] width 124 height 64
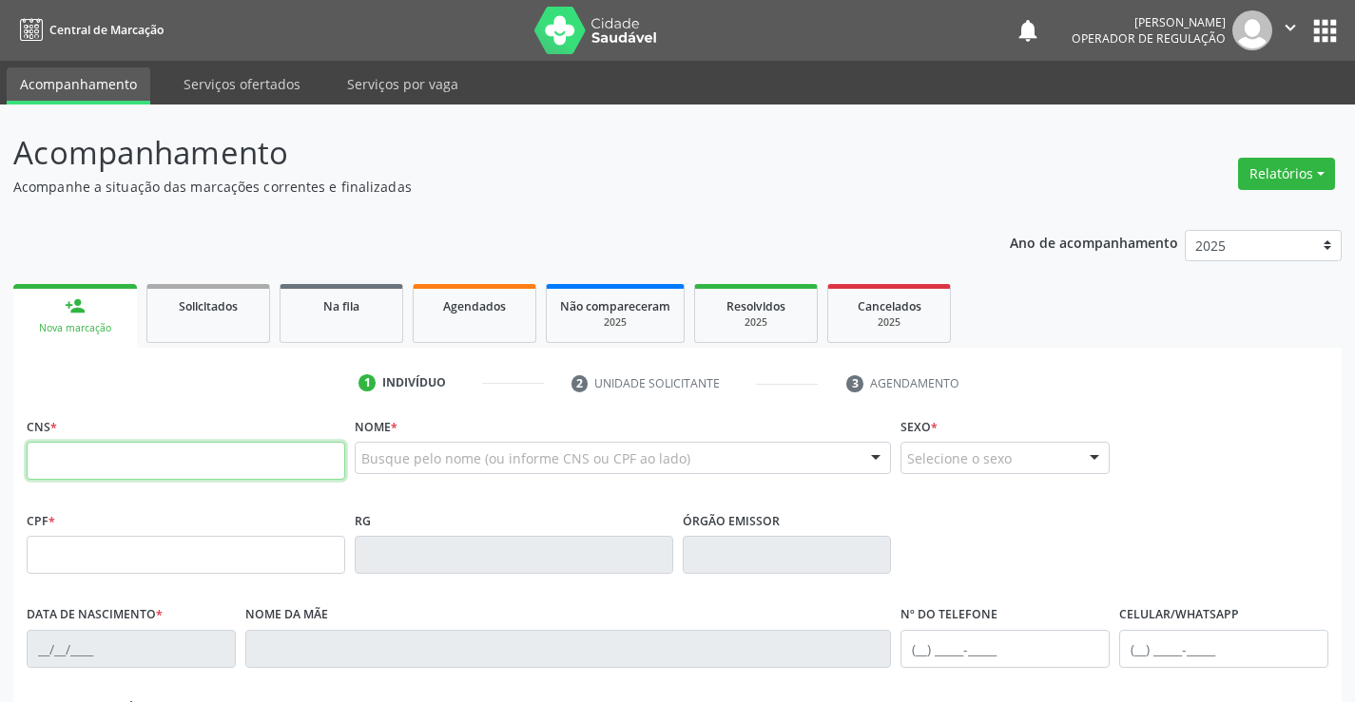
click at [122, 456] on input "text" at bounding box center [186, 461] width 318 height 38
type input "707 4080 0978 0276"
type input "1669641317"
type input "[DATE]"
type input "[PHONE_NUMBER]"
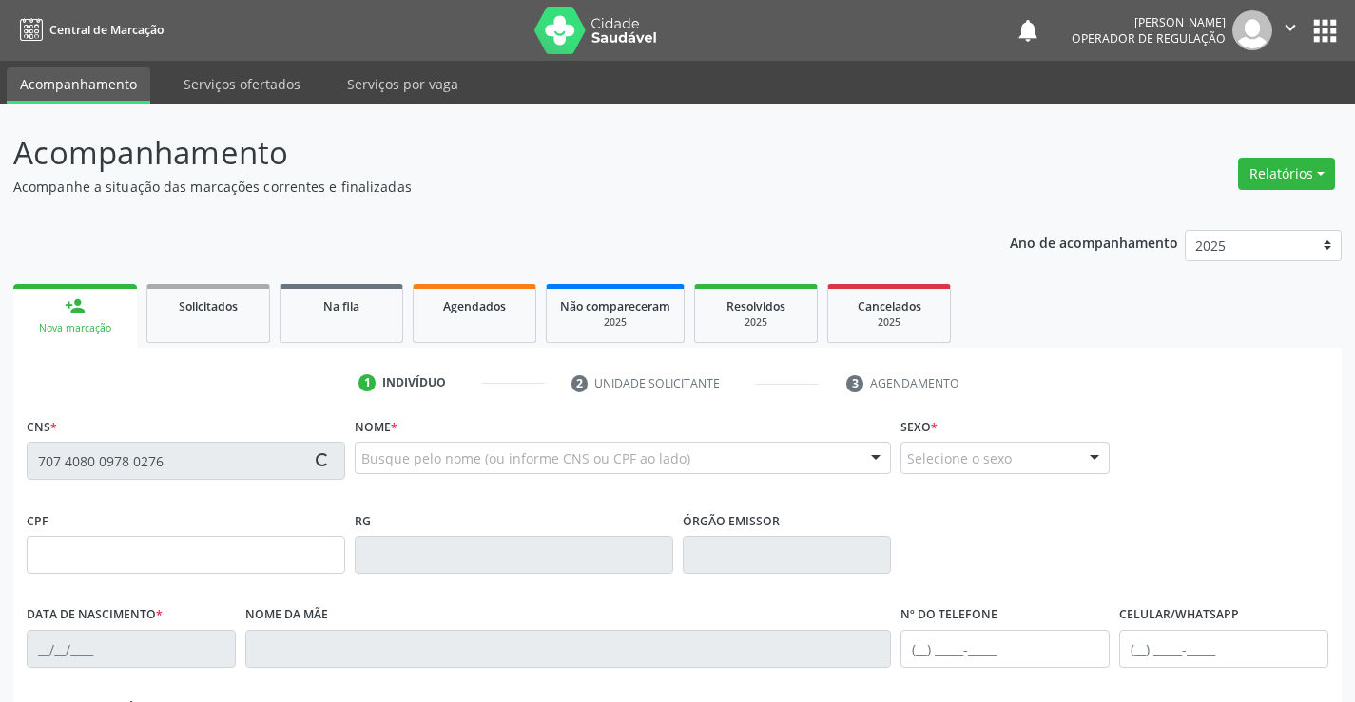
type input "[PHONE_NUMBER]"
type input "073.317.425-66"
type input "S/N"
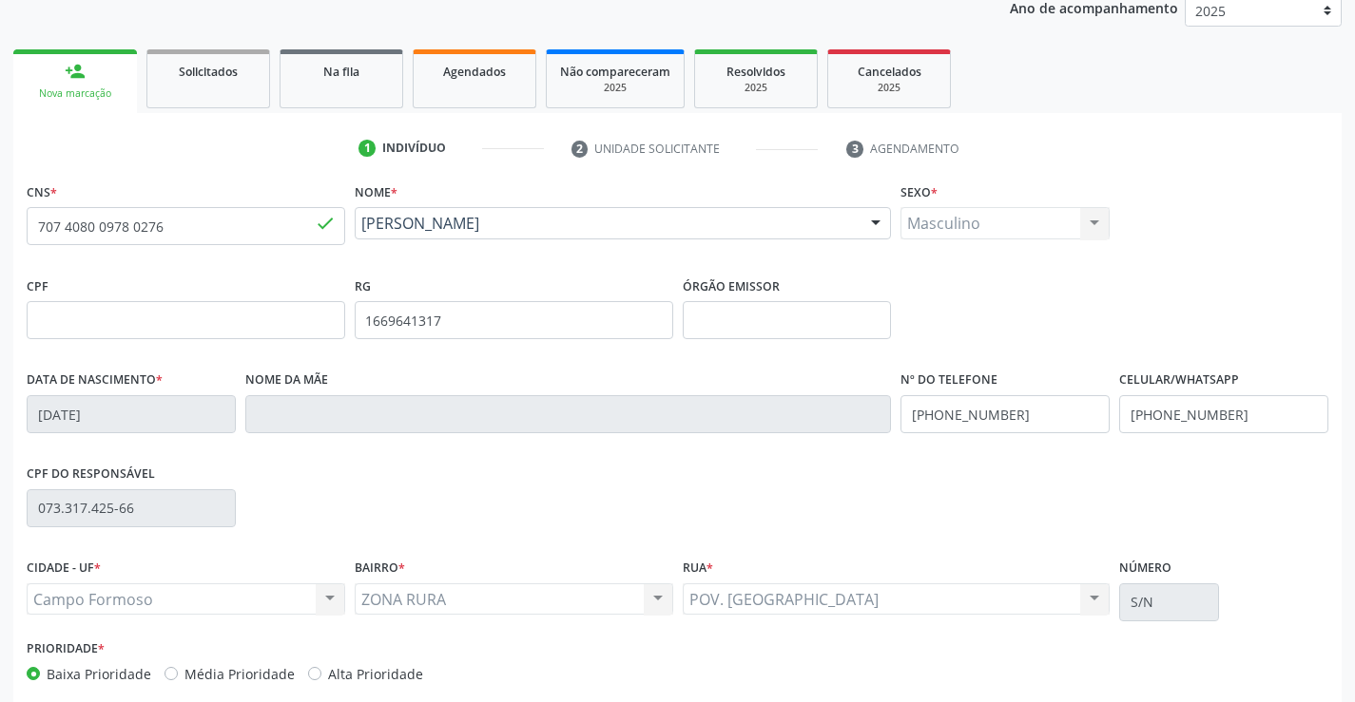
scroll to position [285, 0]
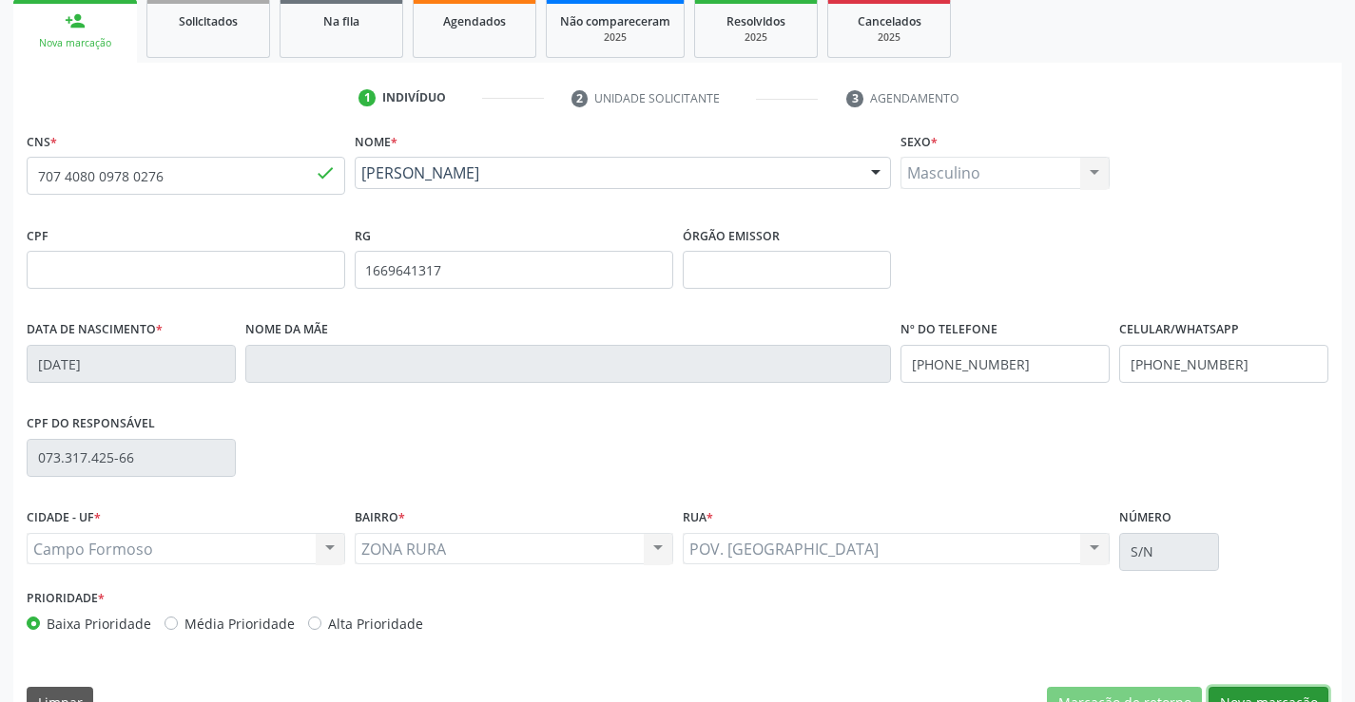
click at [1268, 702] on button "Nova marcação" at bounding box center [1268, 703] width 120 height 32
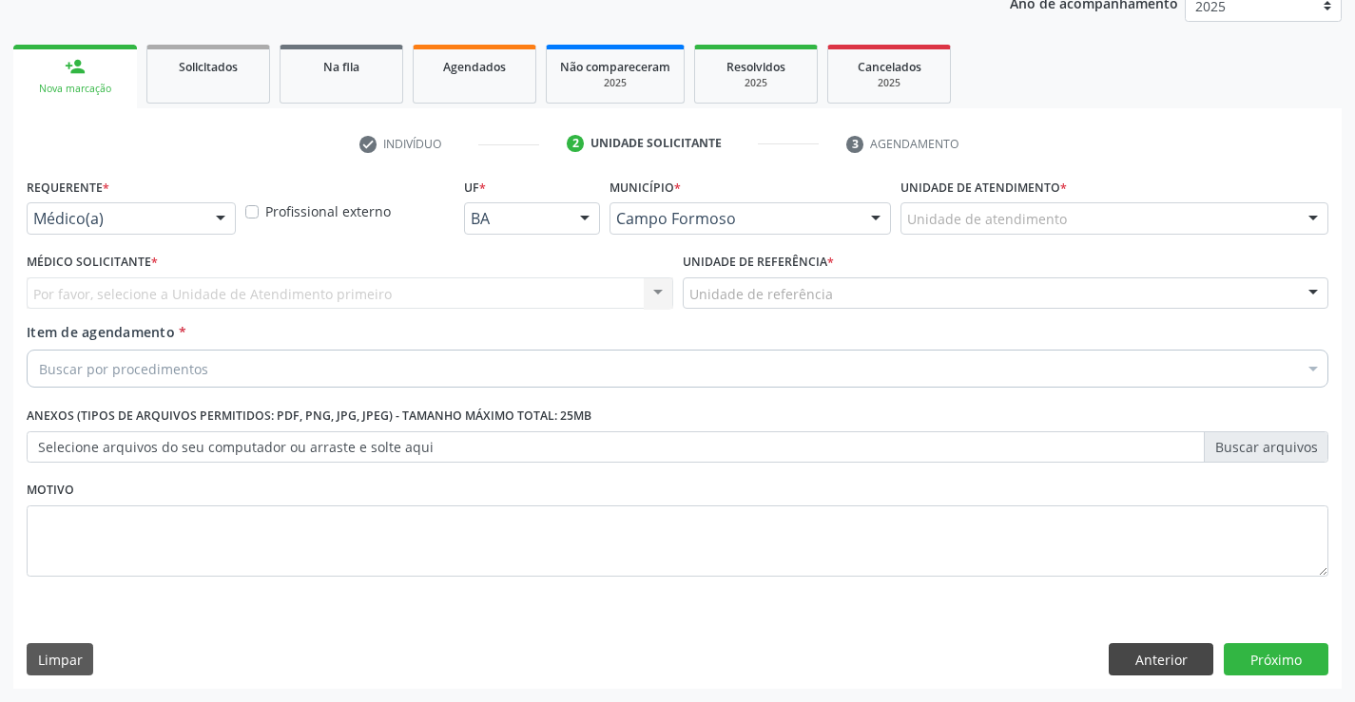
scroll to position [240, 0]
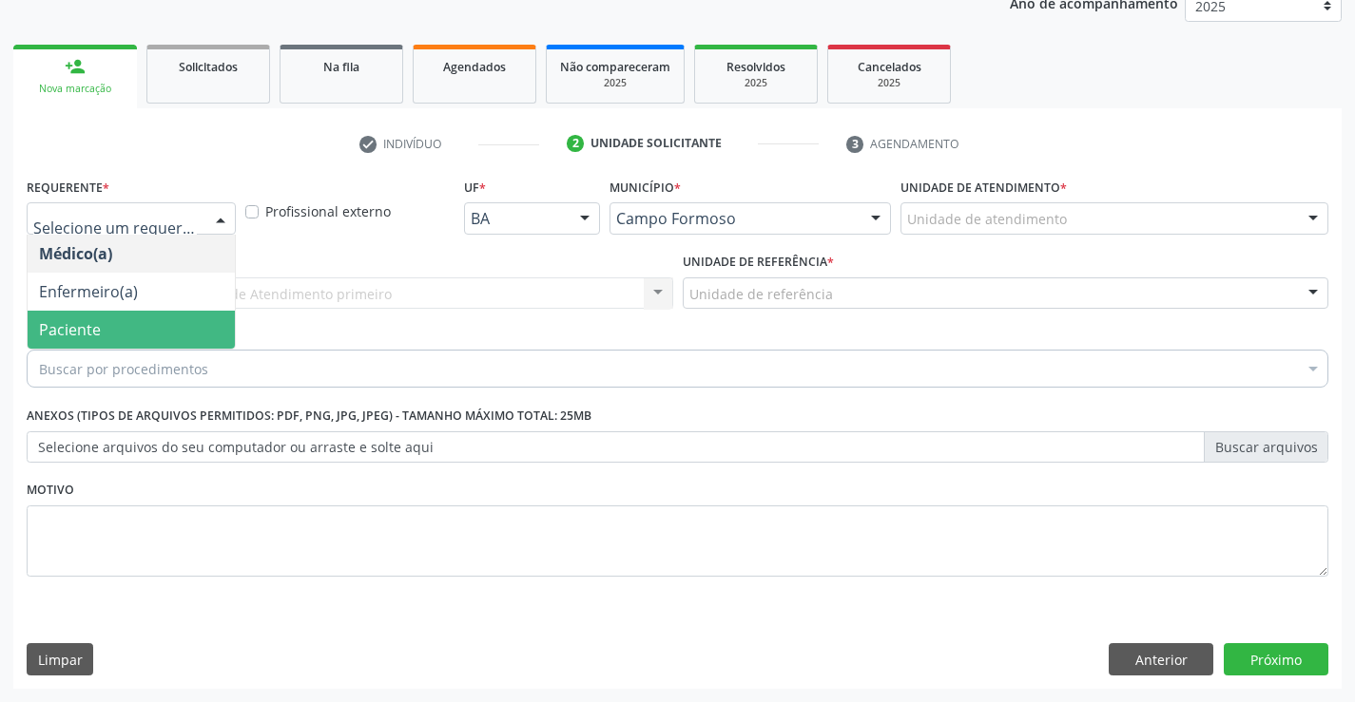
click at [126, 320] on span "Paciente" at bounding box center [131, 330] width 207 height 38
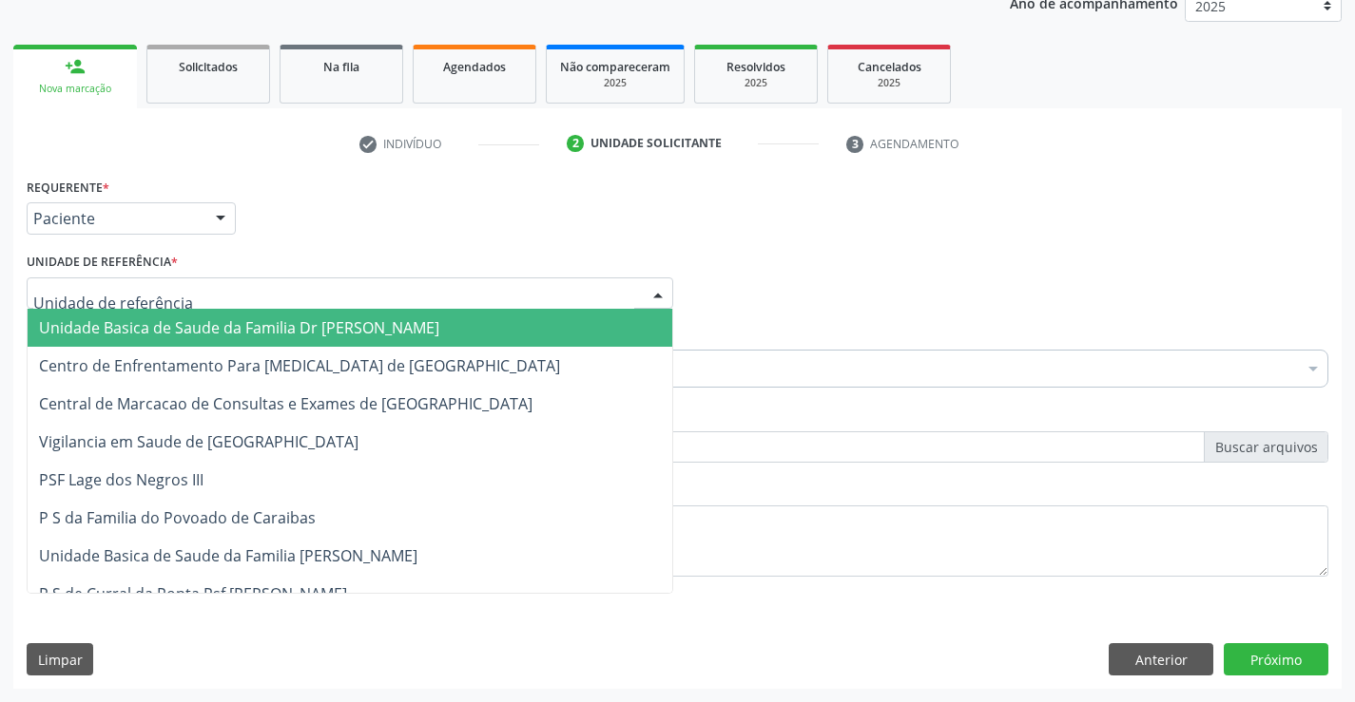
click at [150, 324] on span "Unidade Basica de Saude da Familia Dr [PERSON_NAME]" at bounding box center [239, 327] width 400 height 21
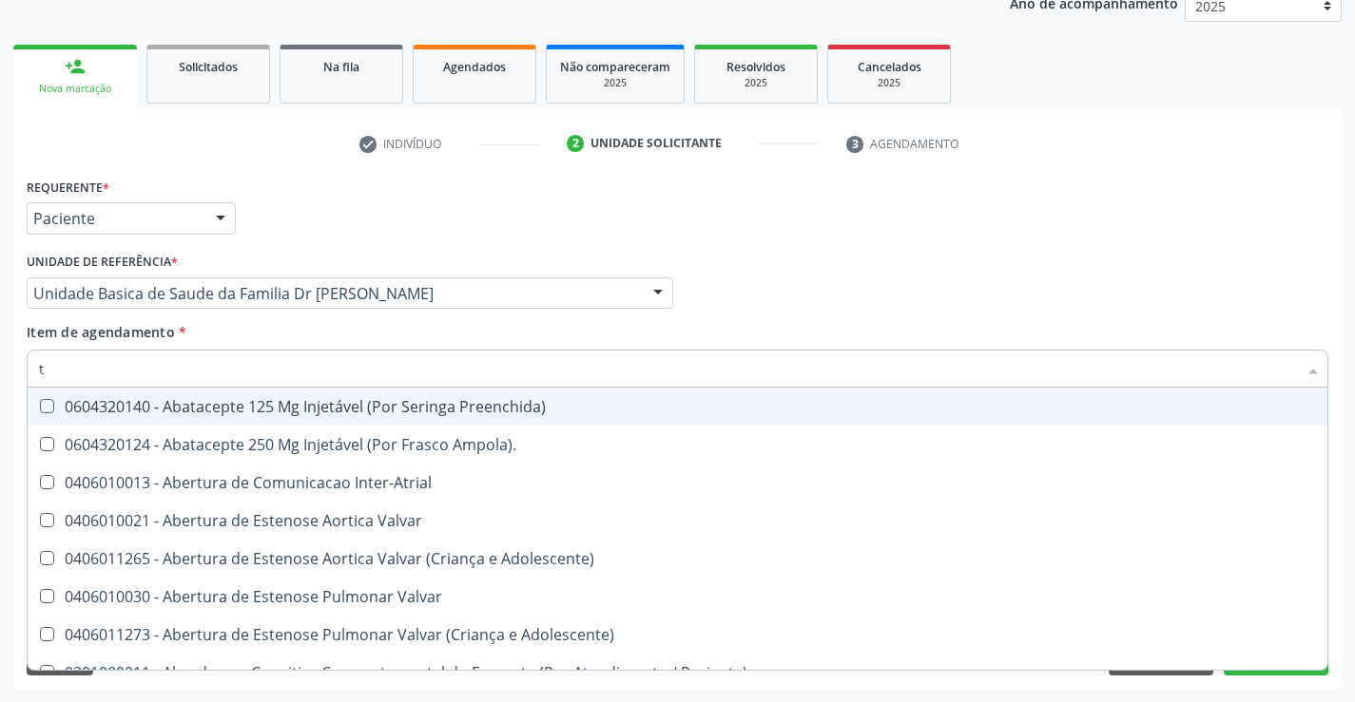
type input "tg"
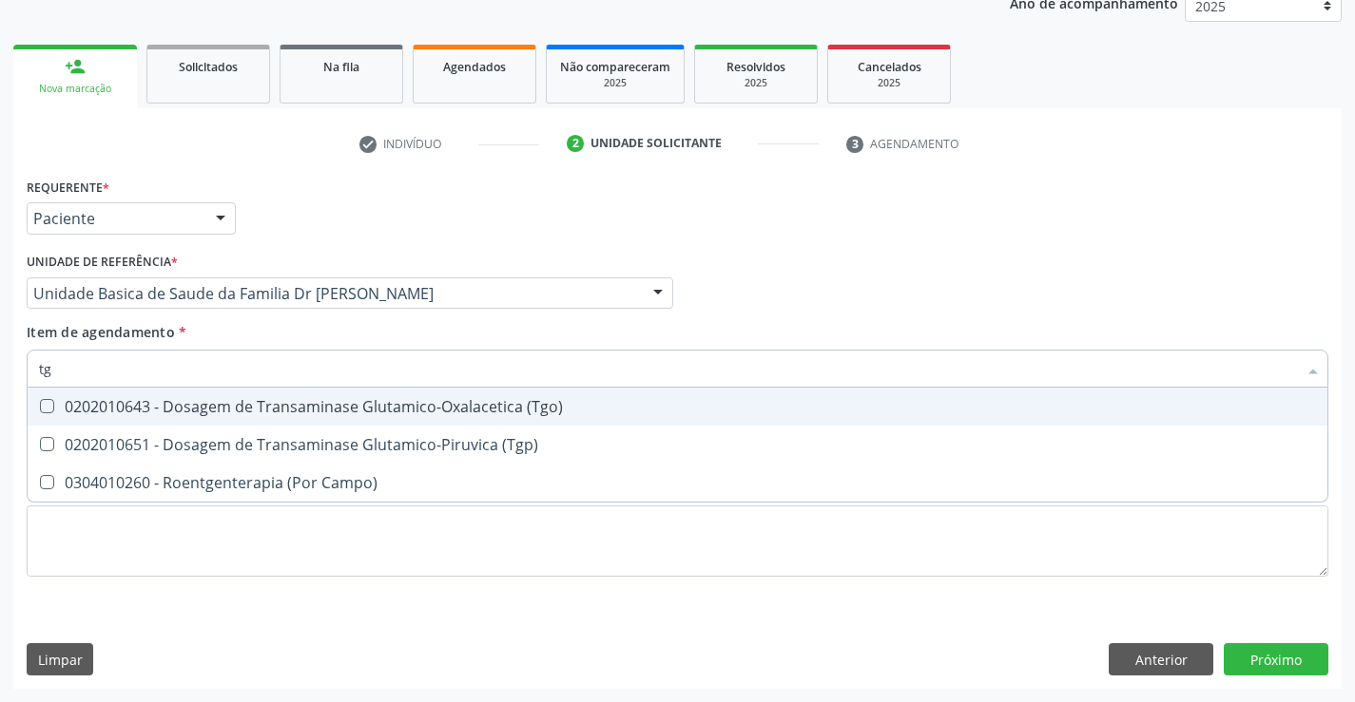
click at [139, 403] on div "0202010643 - Dosagem de Transaminase Glutamico-Oxalacetica (Tgo)" at bounding box center [677, 406] width 1277 height 15
checkbox \(Tgo\) "true"
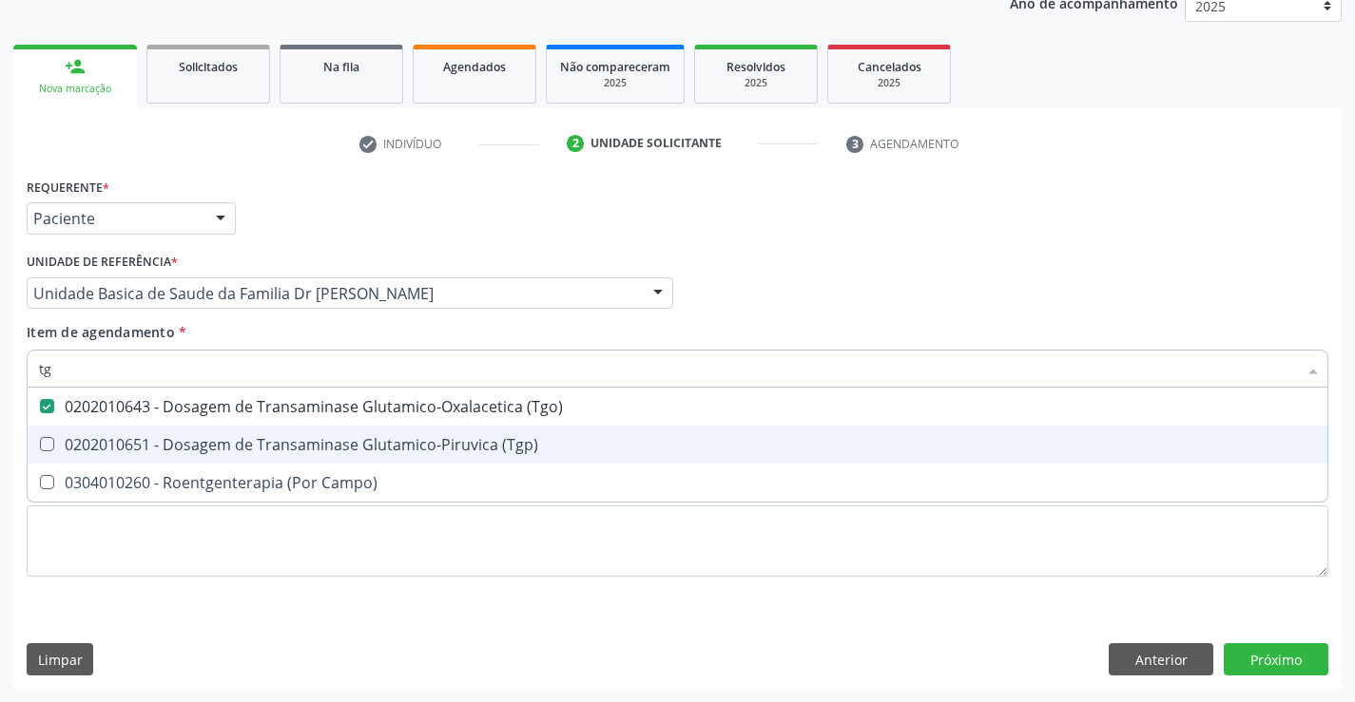
click at [137, 442] on div "0202010651 - Dosagem de Transaminase Glutamico-Piruvica (Tgp)" at bounding box center [677, 444] width 1277 height 15
checkbox \(Tgp\) "true"
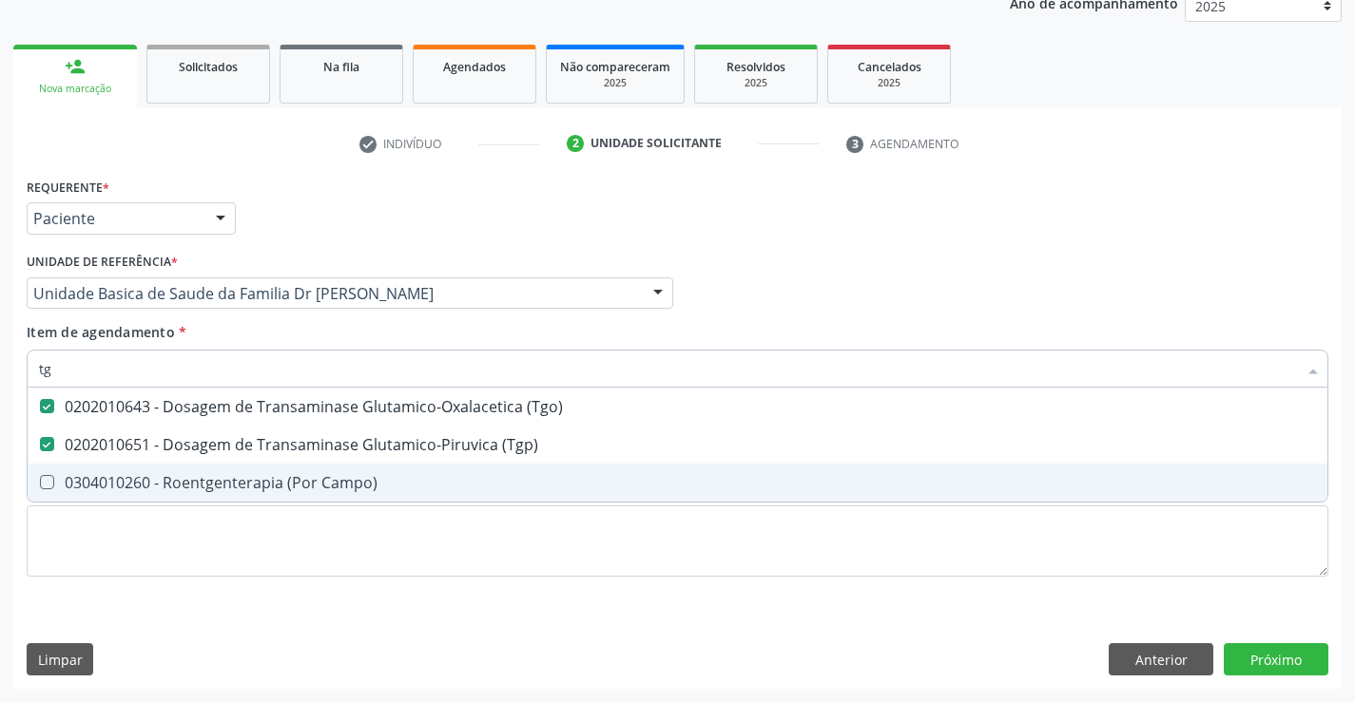
type input "tg"
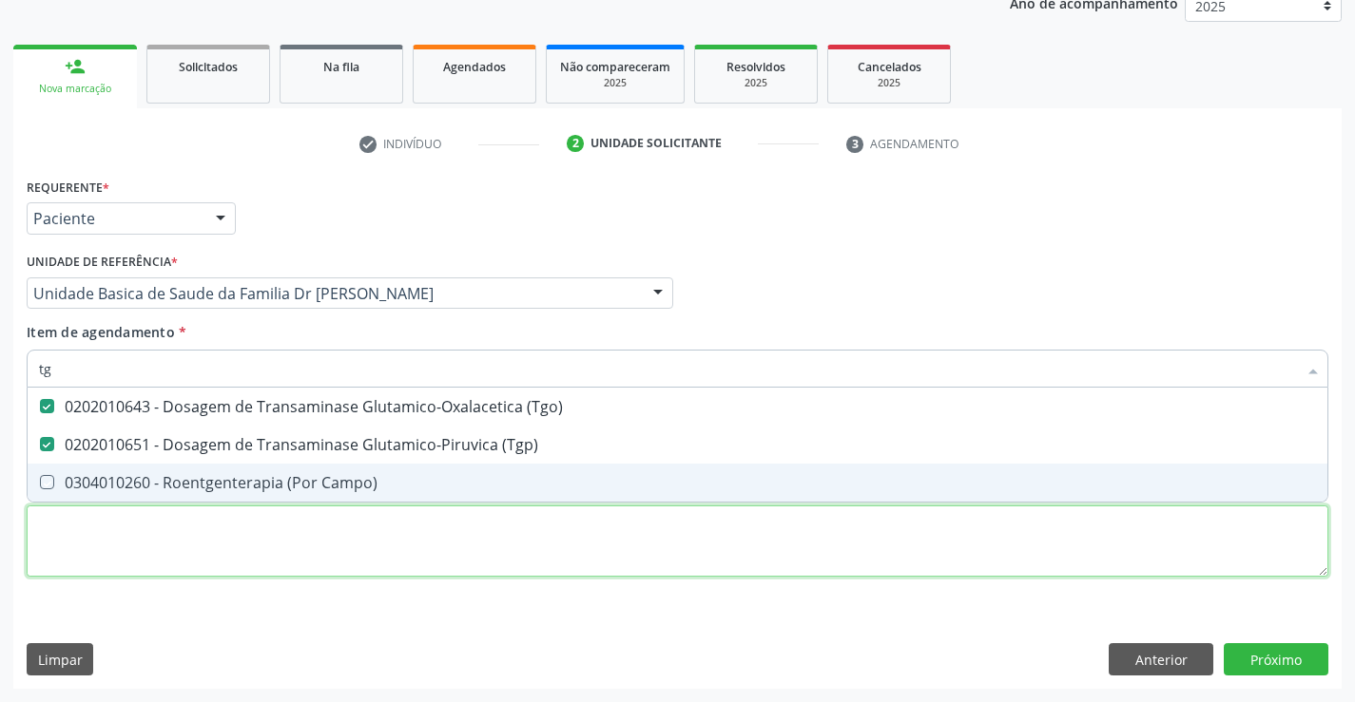
click at [102, 546] on div "Requerente * Paciente Médico(a) Enfermeiro(a) Paciente Nenhum resultado encontr…" at bounding box center [677, 388] width 1301 height 431
checkbox Campo\) "true"
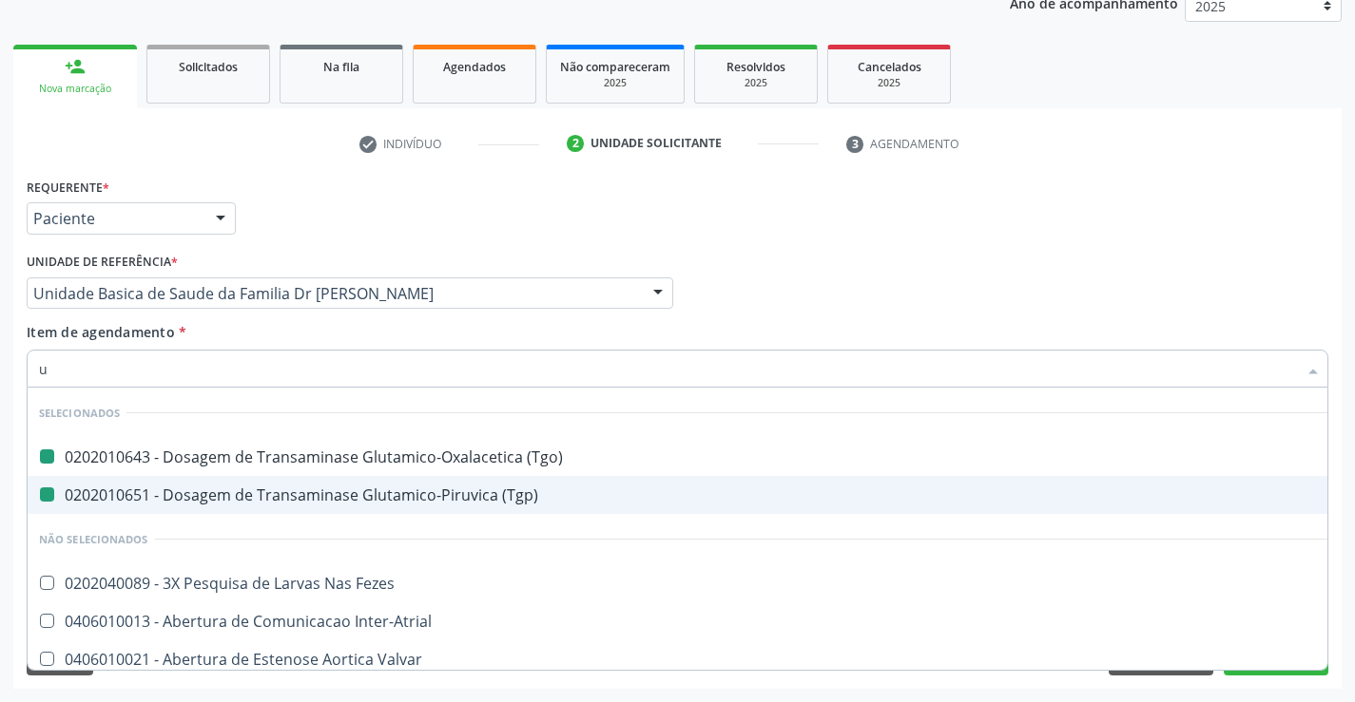
type input "ur"
checkbox \(Tgo\) "false"
checkbox \(Tgp\) "false"
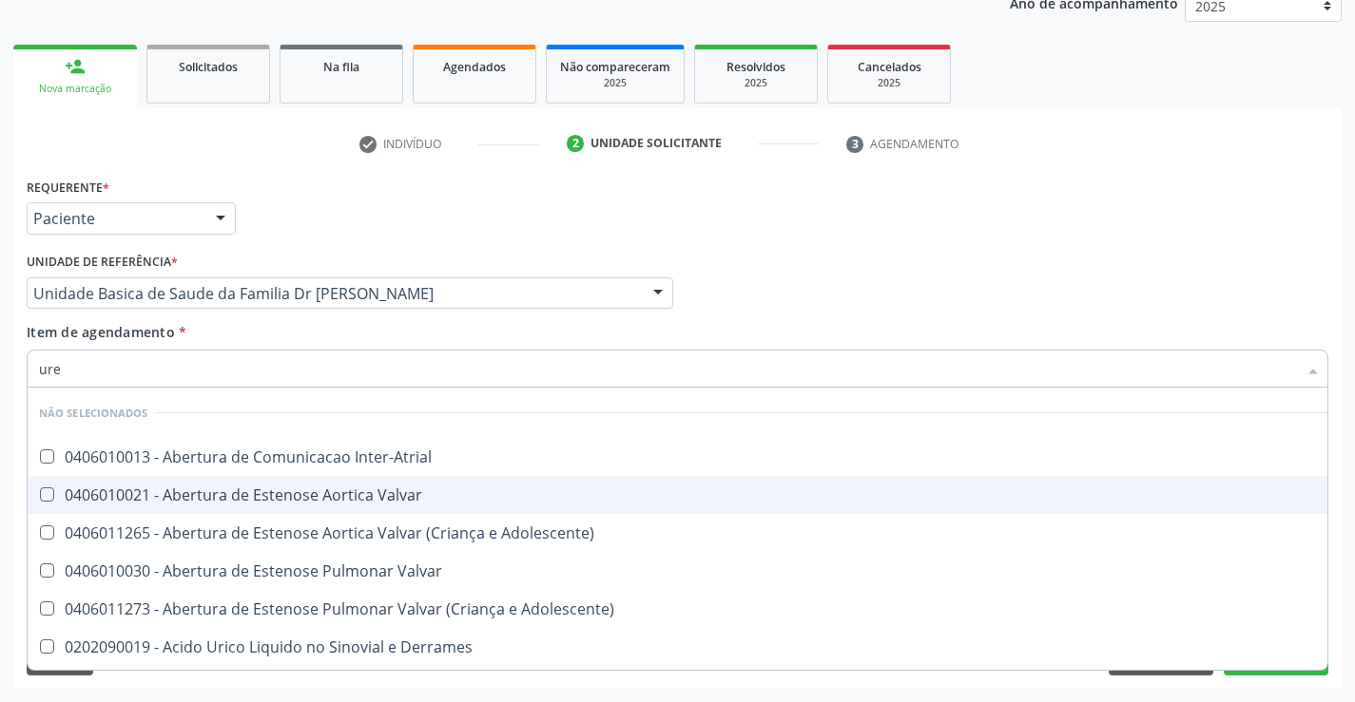
type input "urei"
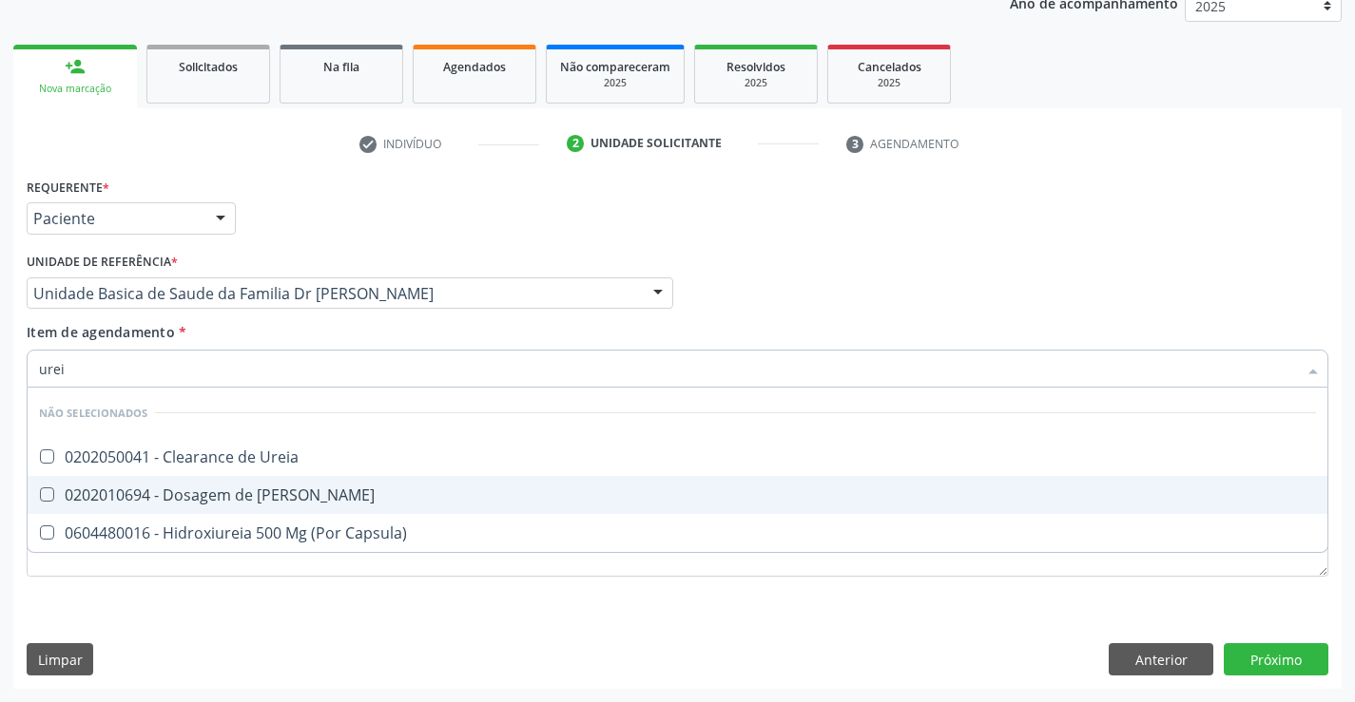
click at [159, 497] on div "0202010694 - Dosagem de [PERSON_NAME]" at bounding box center [677, 495] width 1277 height 15
checkbox Ureia "true"
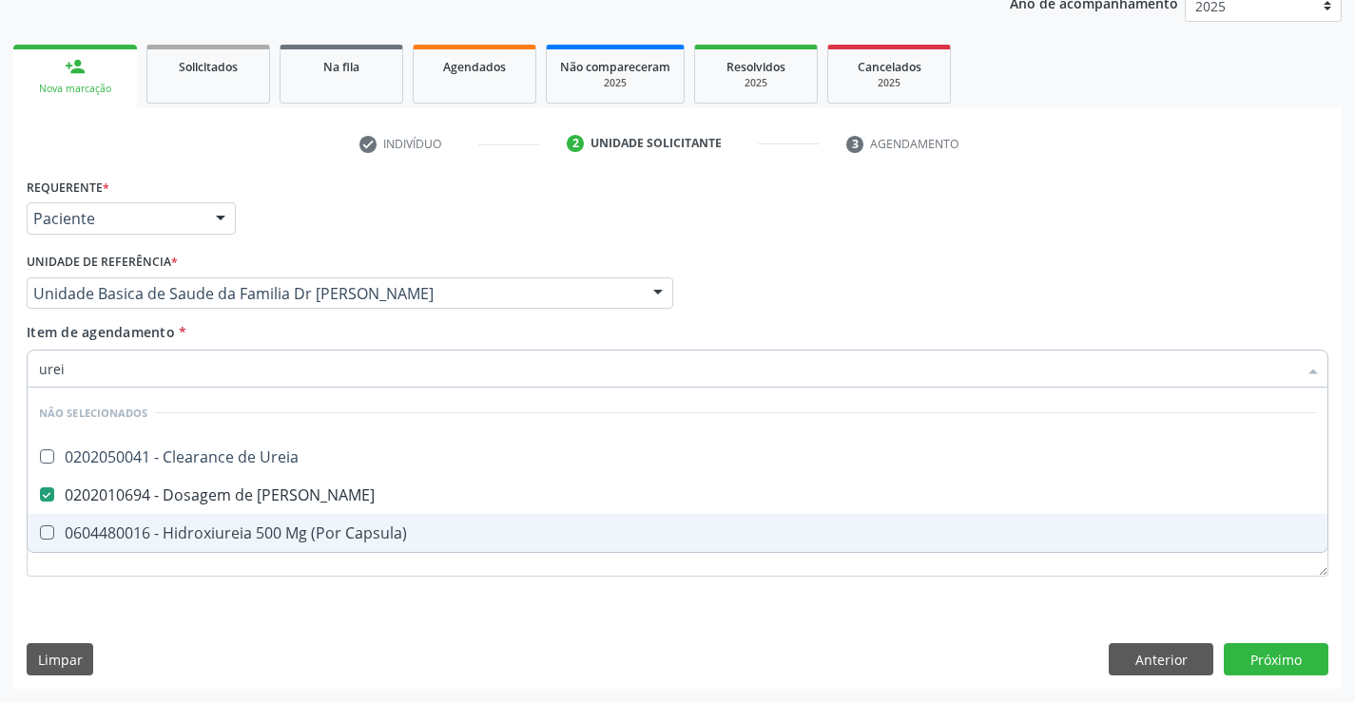
type input "urei"
click at [119, 621] on div "Requerente * Paciente Médico(a) Enfermeiro(a) Paciente Nenhum resultado encontr…" at bounding box center [677, 431] width 1328 height 516
checkbox Ureia "true"
checkbox Capsula\) "true"
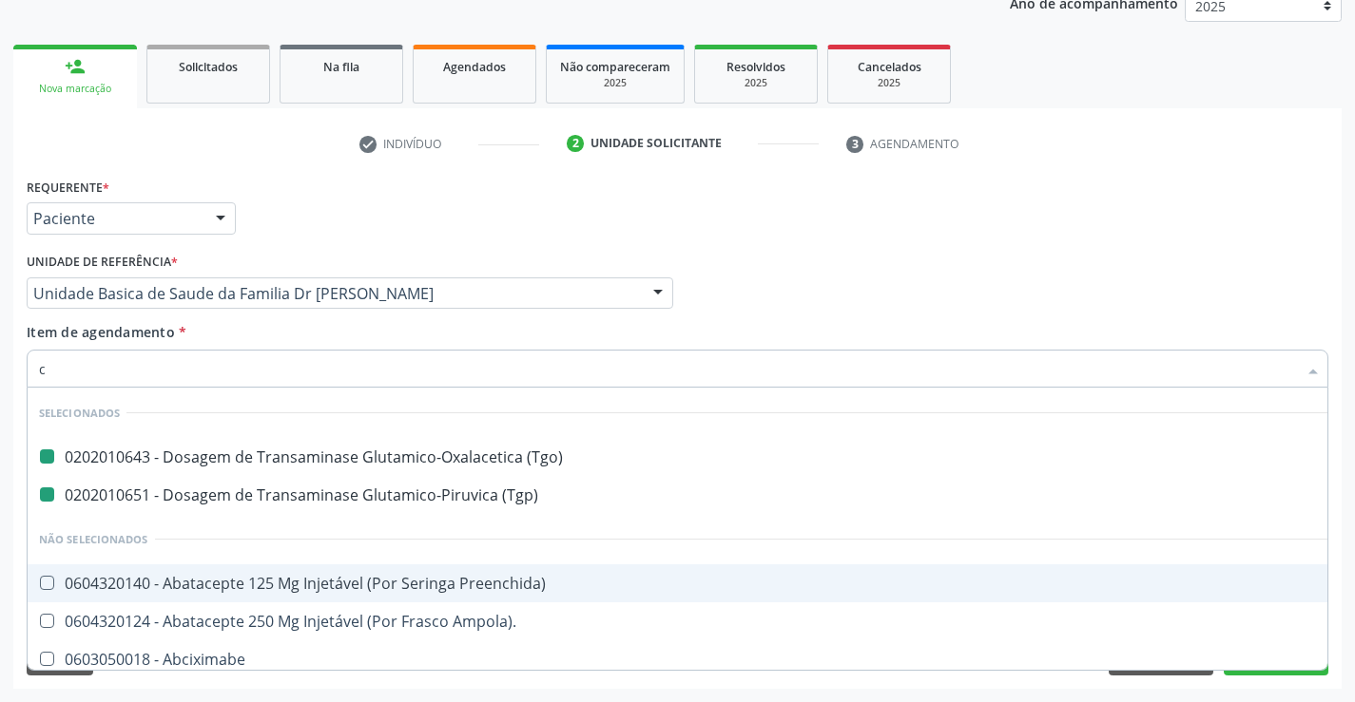
type input "cr"
checkbox \(Tgo\) "false"
checkbox \(Tgp\) "false"
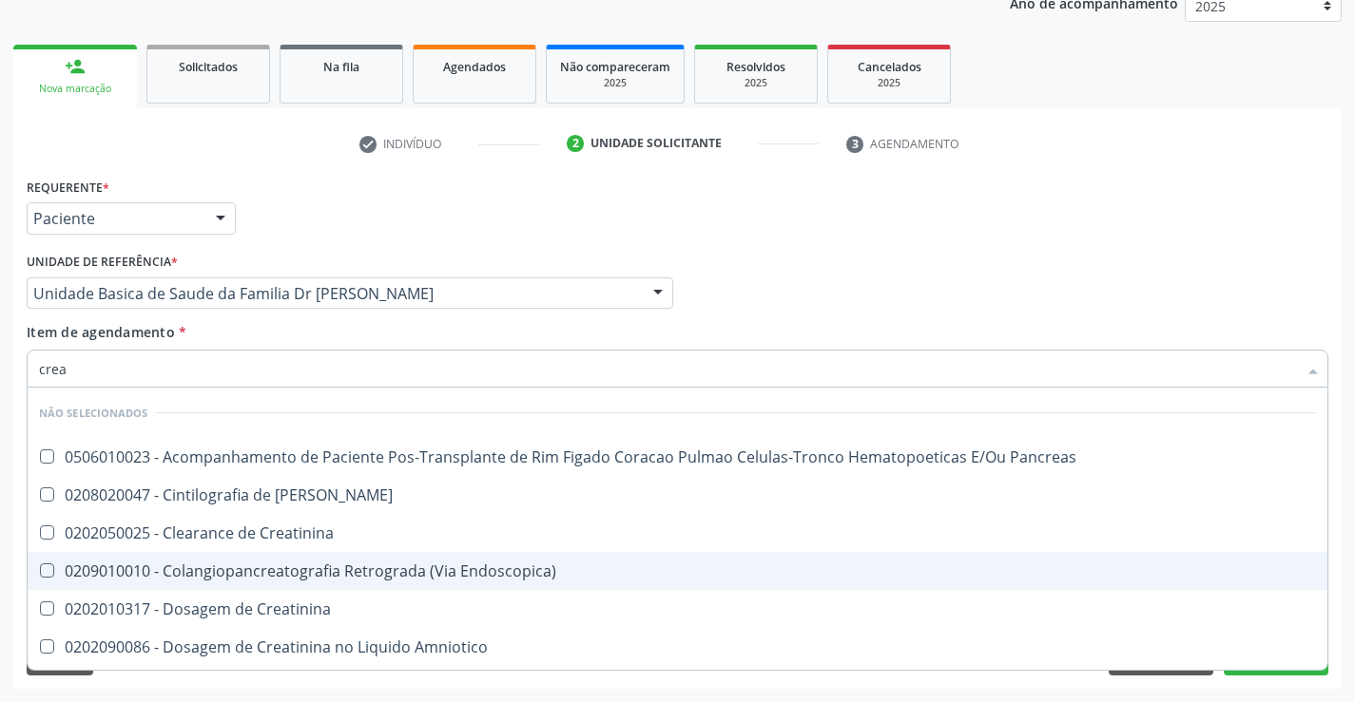
type input "creat"
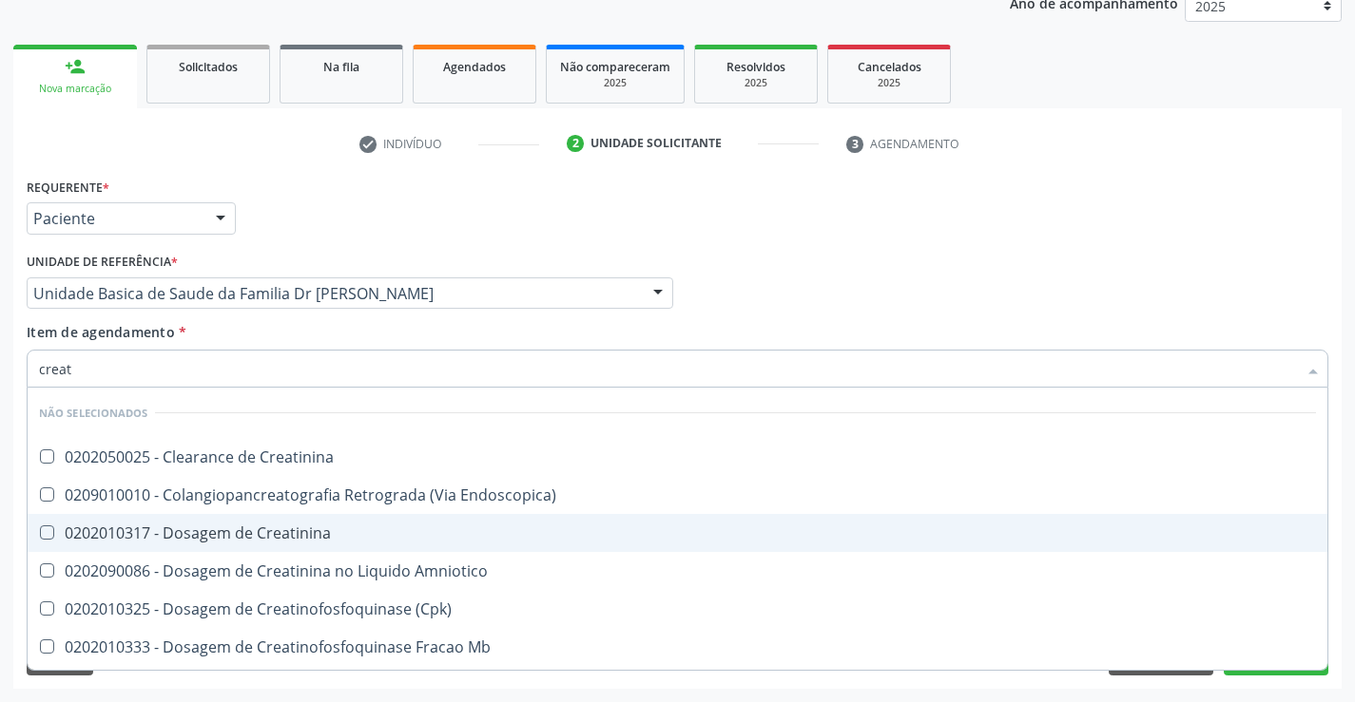
click at [222, 534] on div "0202010317 - Dosagem de Creatinina" at bounding box center [677, 533] width 1277 height 15
checkbox Creatinina "true"
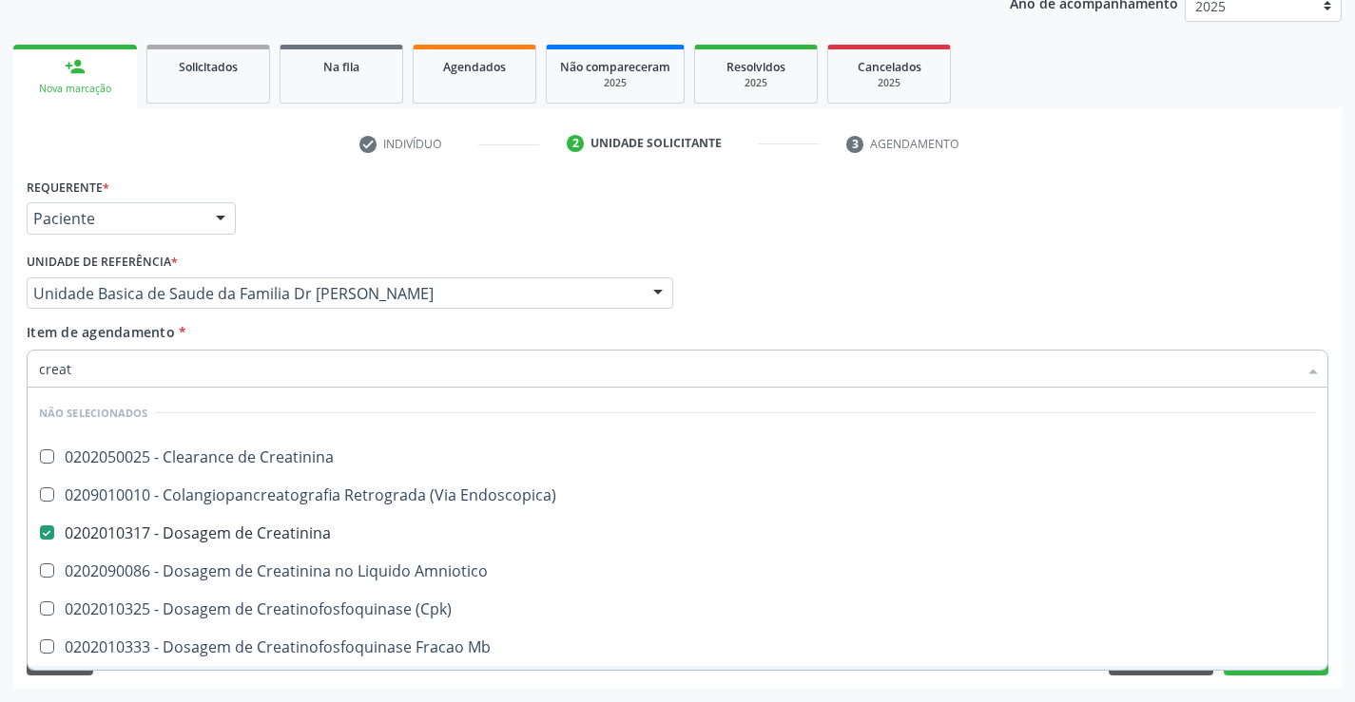
type input "creat"
click at [196, 699] on div "Acompanhamento Acompanhe a situação das marcações correntes e finalizadas Relat…" at bounding box center [677, 283] width 1355 height 837
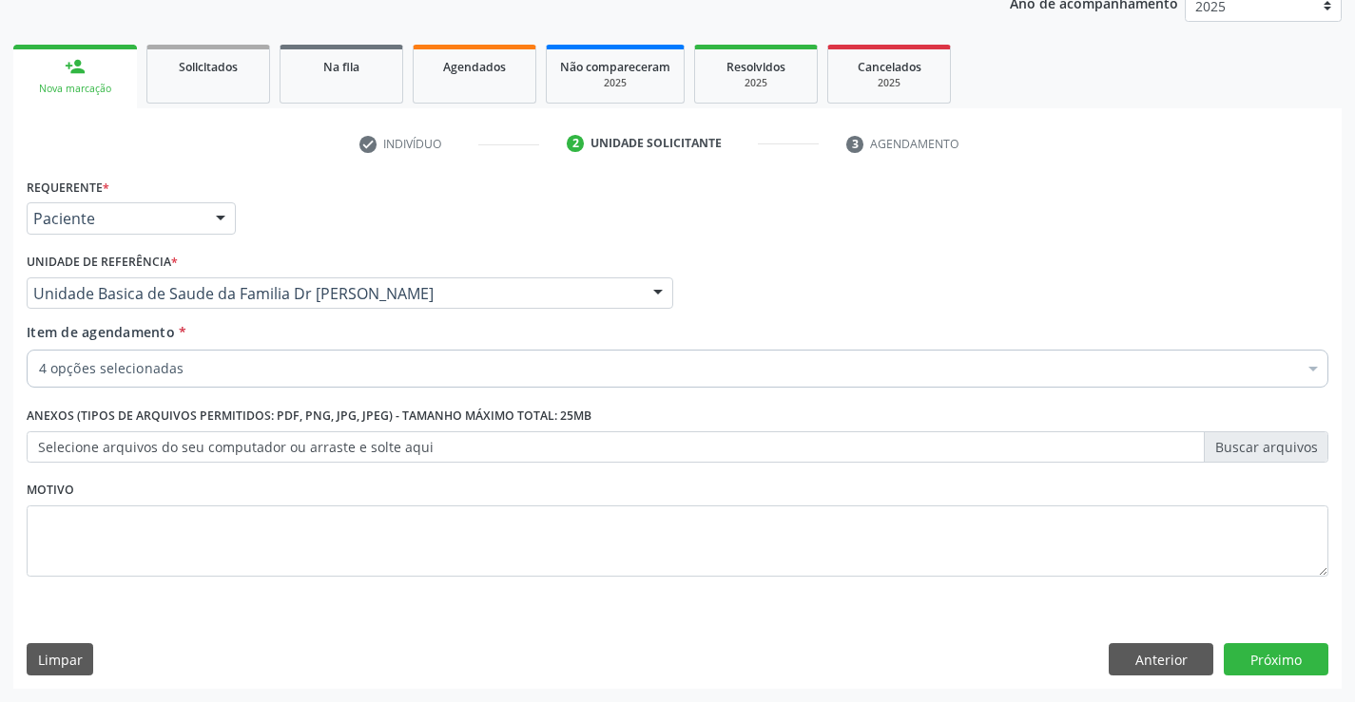
checkbox \(Tgo\) "true"
checkbox \(Tgp\) "true"
checkbox Creatinina "true"
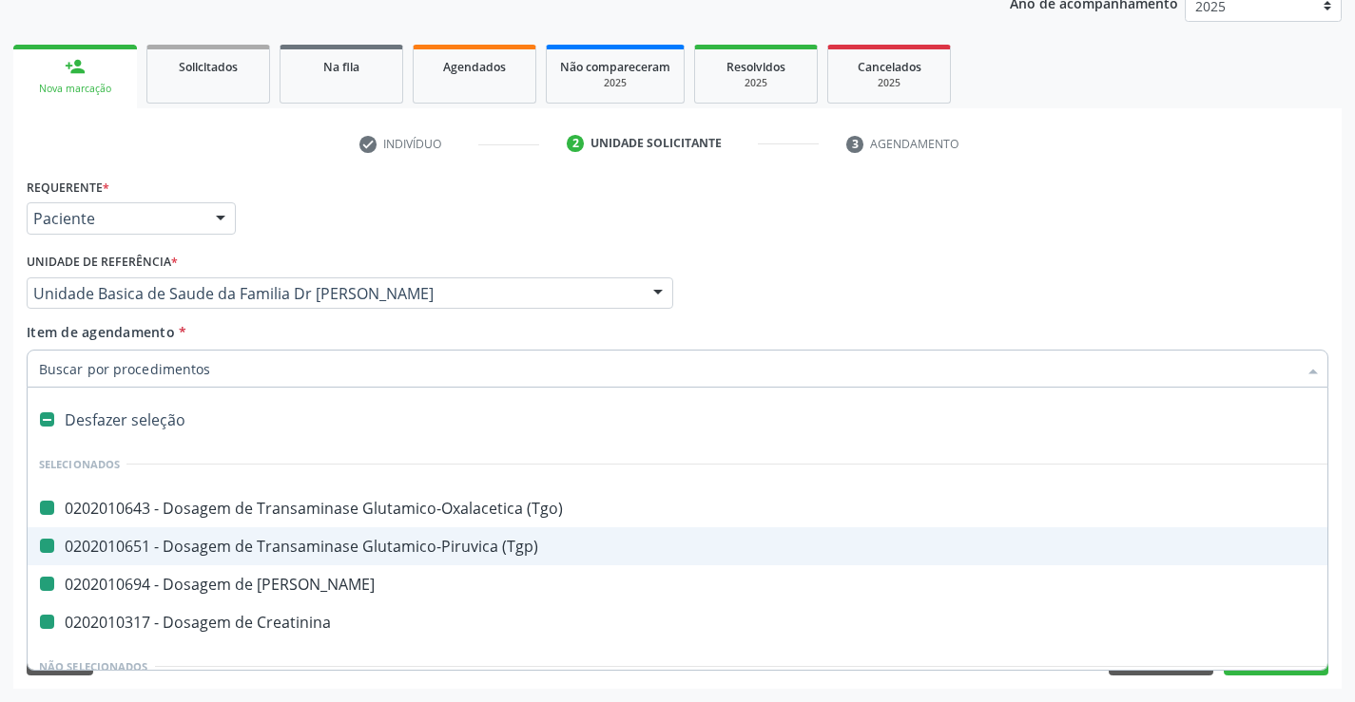
type input "h"
checkbox \(Tgo\) "false"
checkbox \(Tgp\) "false"
checkbox Creatinina "false"
checkbox Ureia "false"
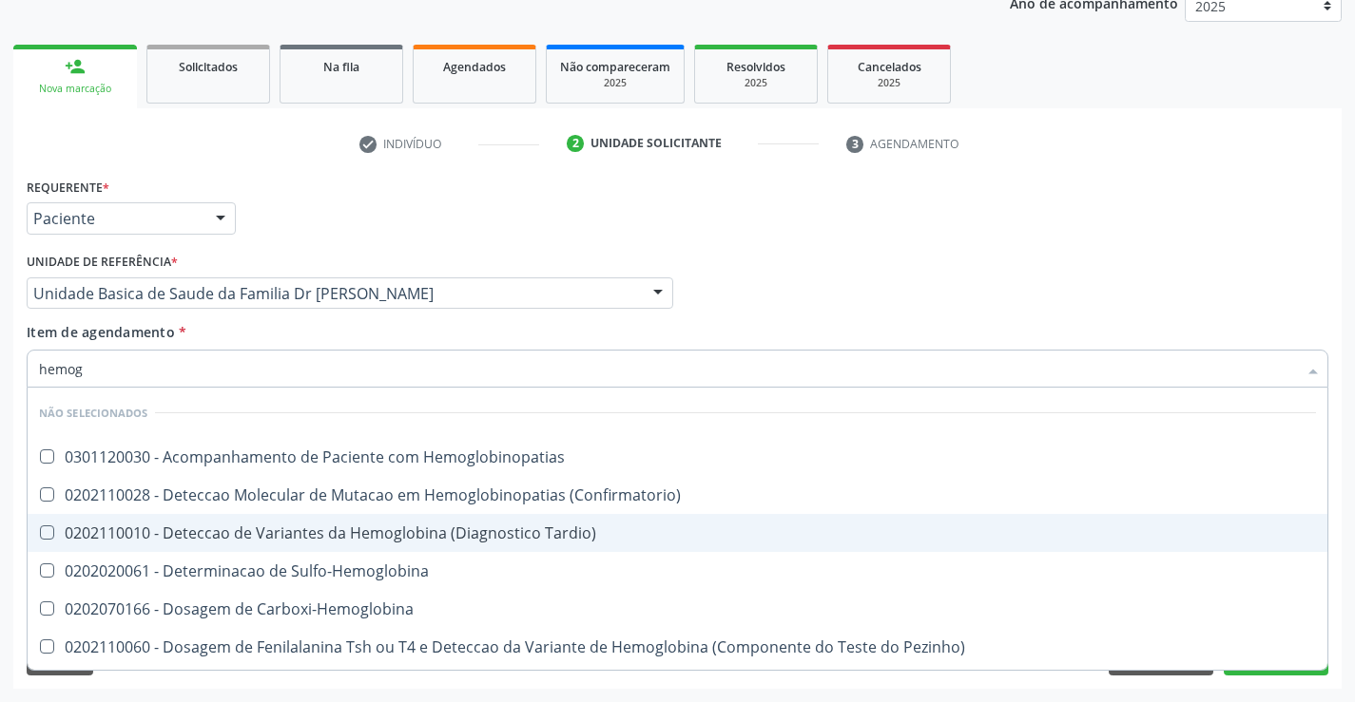
type input "hemogr"
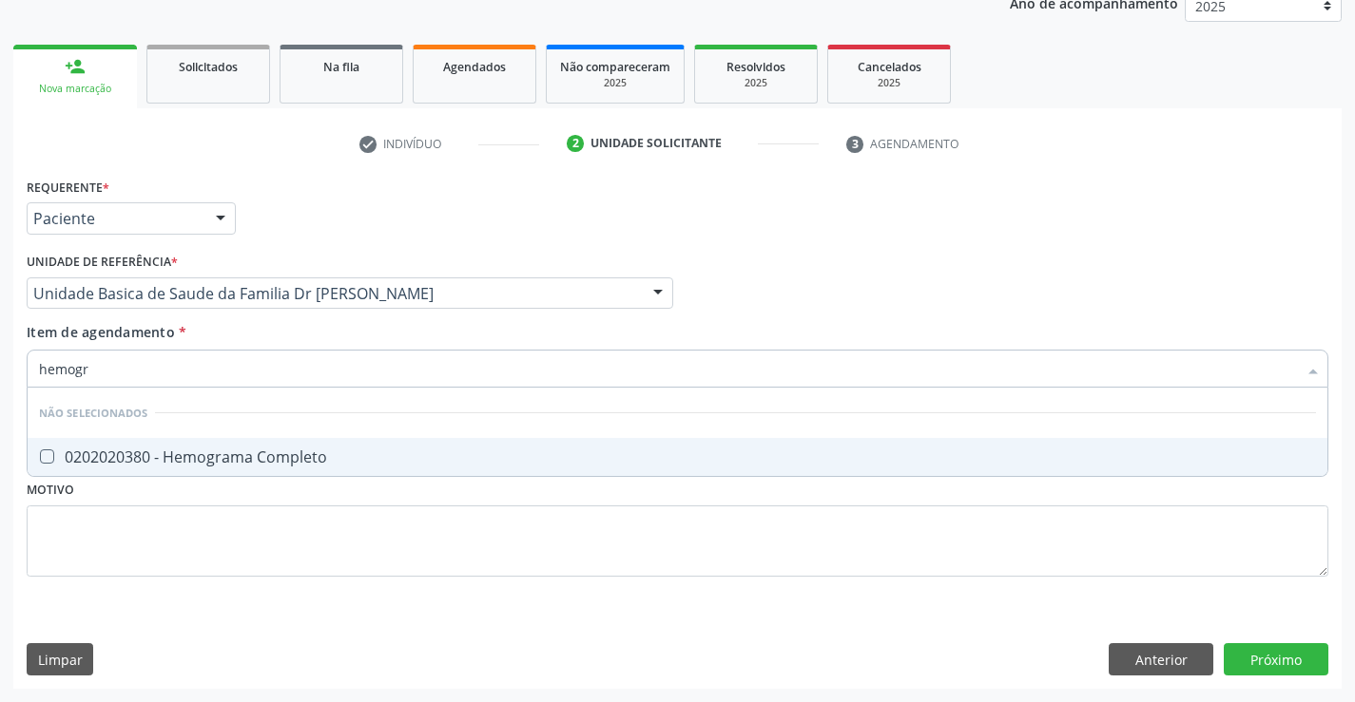
click at [295, 454] on div "0202020380 - Hemograma Completo" at bounding box center [677, 457] width 1277 height 15
checkbox Completo "true"
click at [213, 573] on div "Requerente * Paciente Médico(a) Enfermeiro(a) Paciente Nenhum resultado encontr…" at bounding box center [677, 388] width 1301 height 431
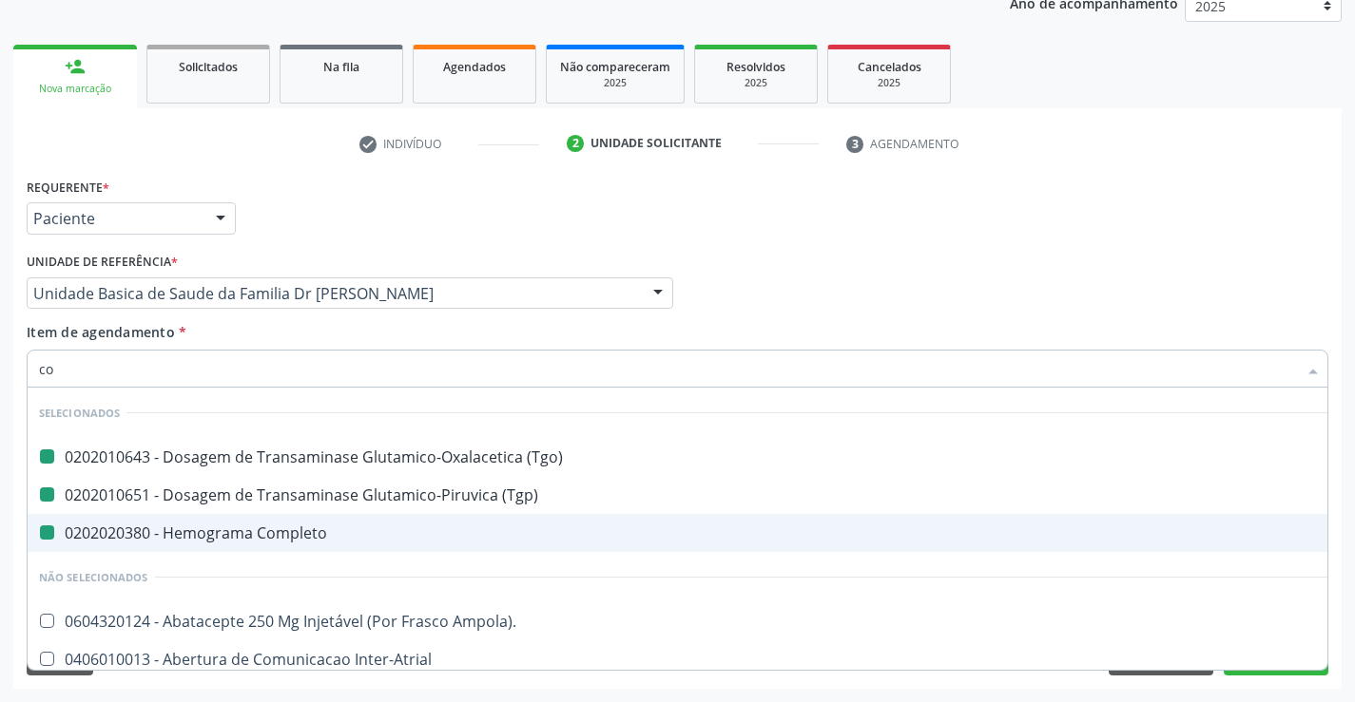
type input "col"
checkbox \(Tgo\) "false"
checkbox \(Tgp\) "false"
checkbox Completo "false"
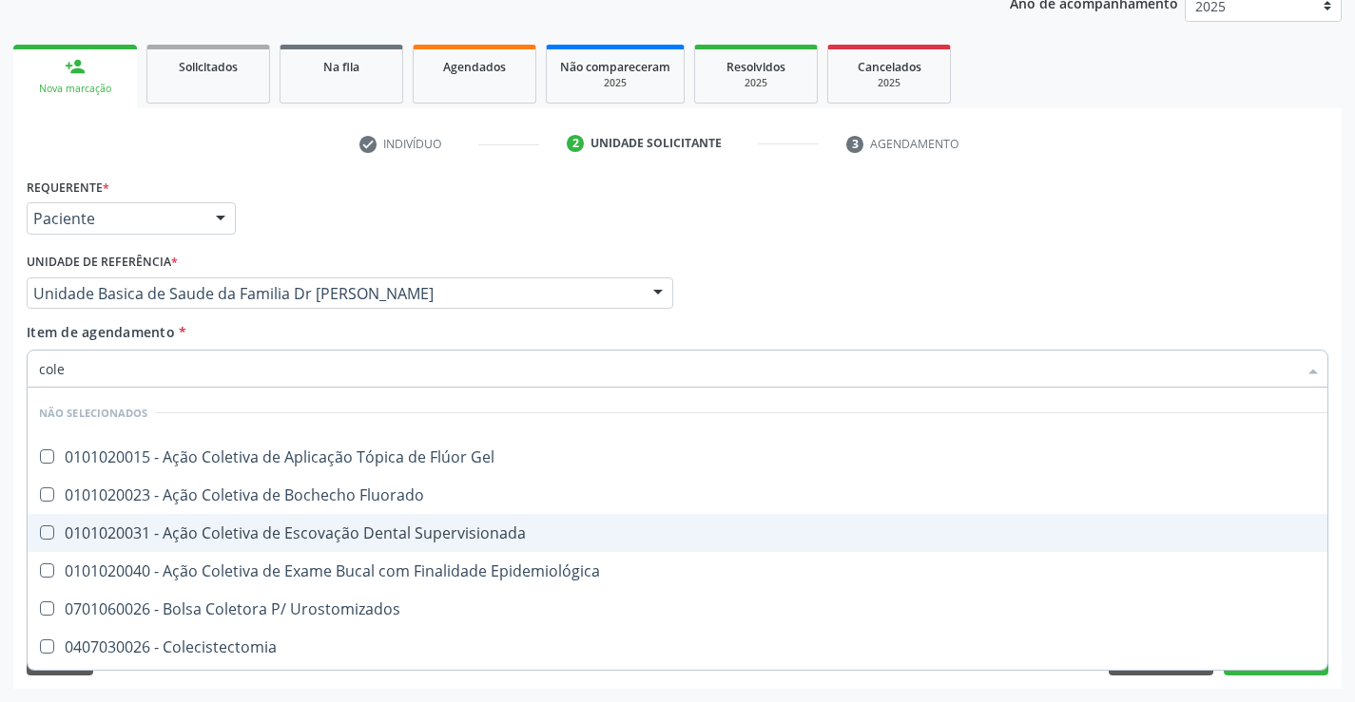
type input "coles"
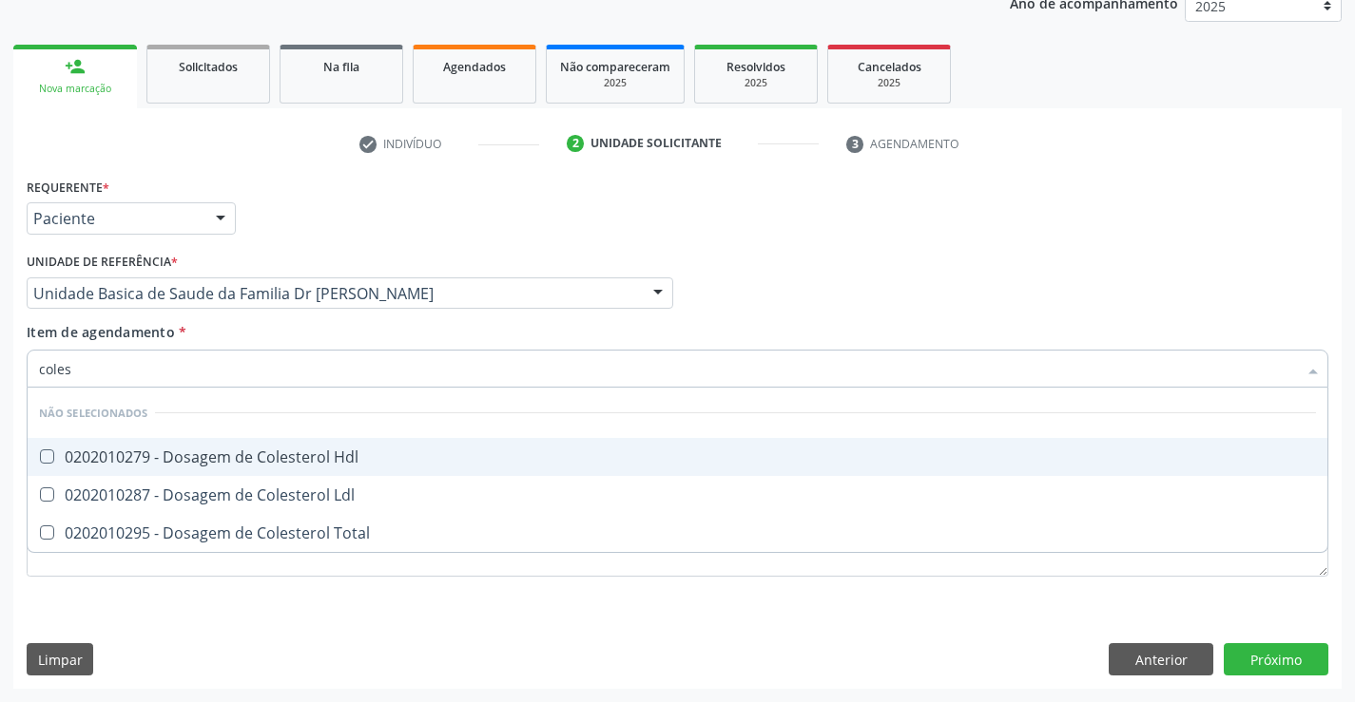
click at [224, 452] on div "0202010279 - Dosagem de Colesterol Hdl" at bounding box center [677, 457] width 1277 height 15
checkbox Hdl "true"
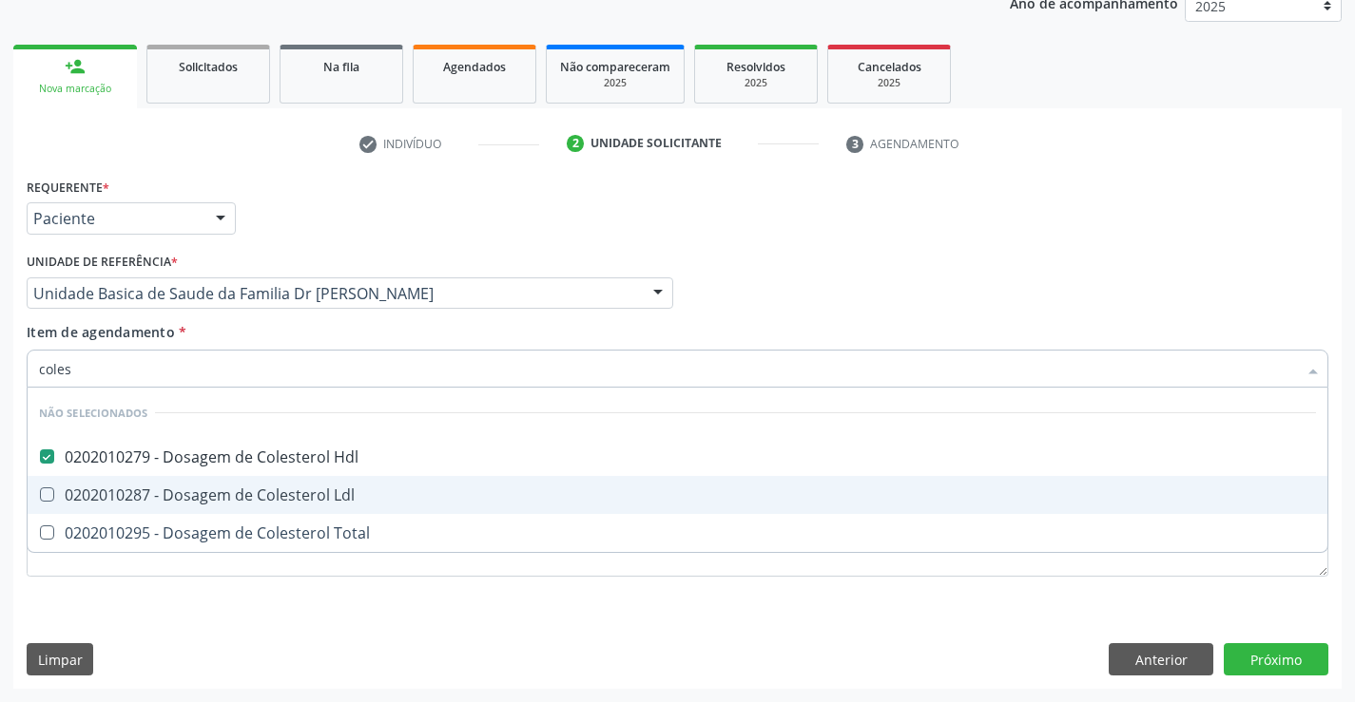
click at [217, 488] on div "0202010287 - Dosagem de Colesterol Ldl" at bounding box center [677, 495] width 1277 height 15
checkbox Ldl "true"
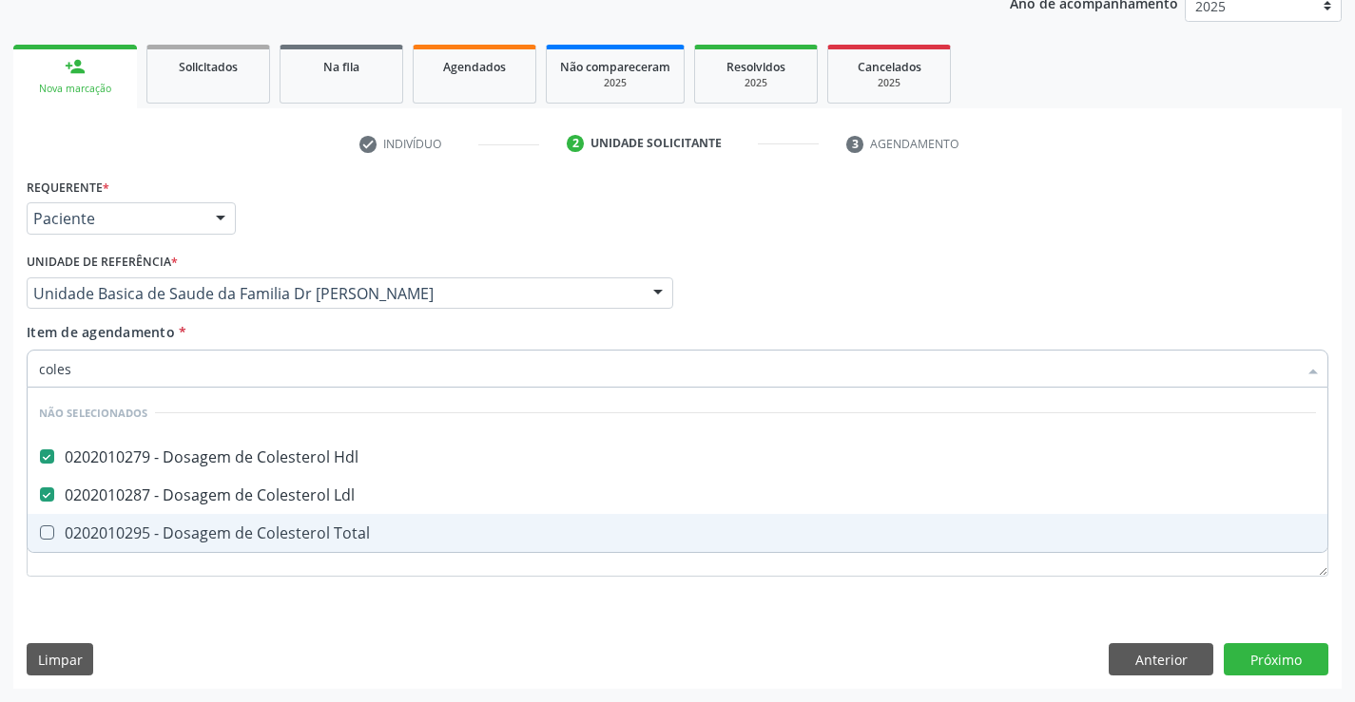
click at [209, 537] on div "0202010295 - Dosagem de Colesterol Total" at bounding box center [677, 533] width 1277 height 15
checkbox Total "true"
click at [139, 626] on div "Requerente * Paciente Médico(a) Enfermeiro(a) Paciente Nenhum resultado encontr…" at bounding box center [677, 431] width 1328 height 516
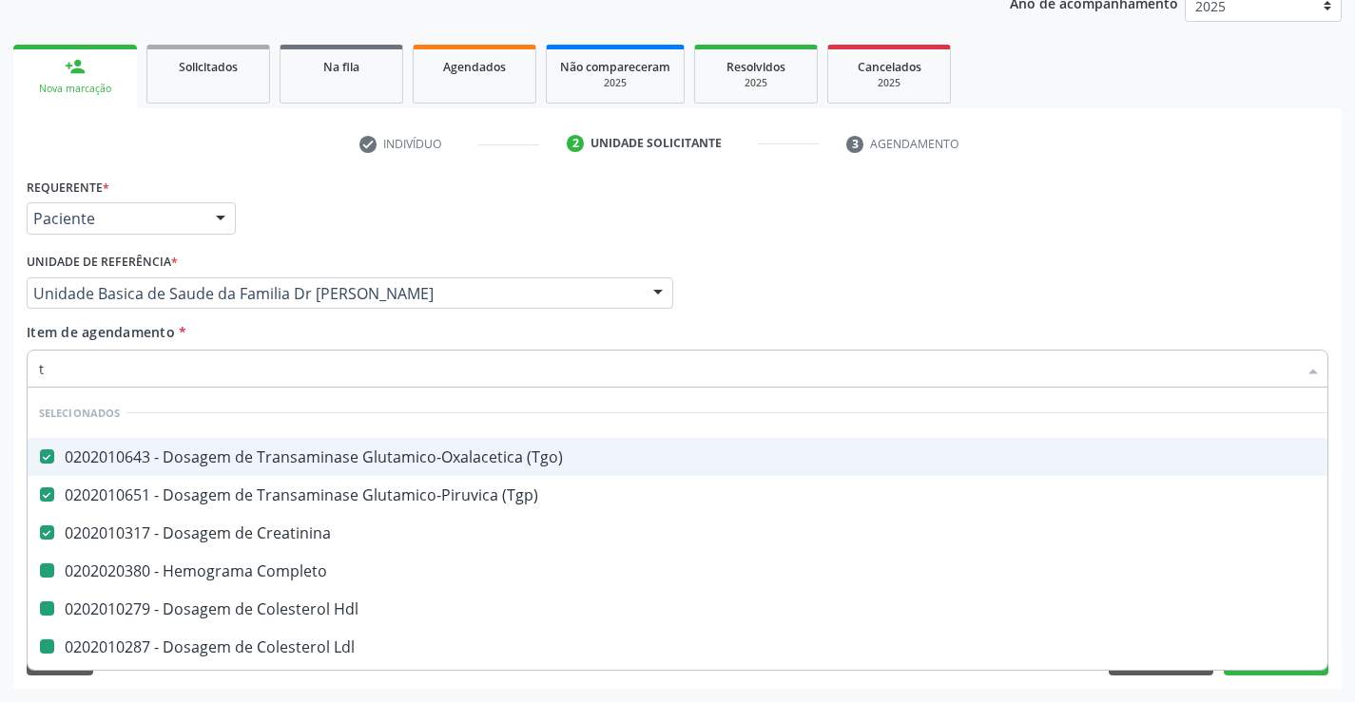
type input "tr"
checkbox Completo "false"
checkbox Hdl "false"
checkbox Ldl "false"
checkbox Total "false"
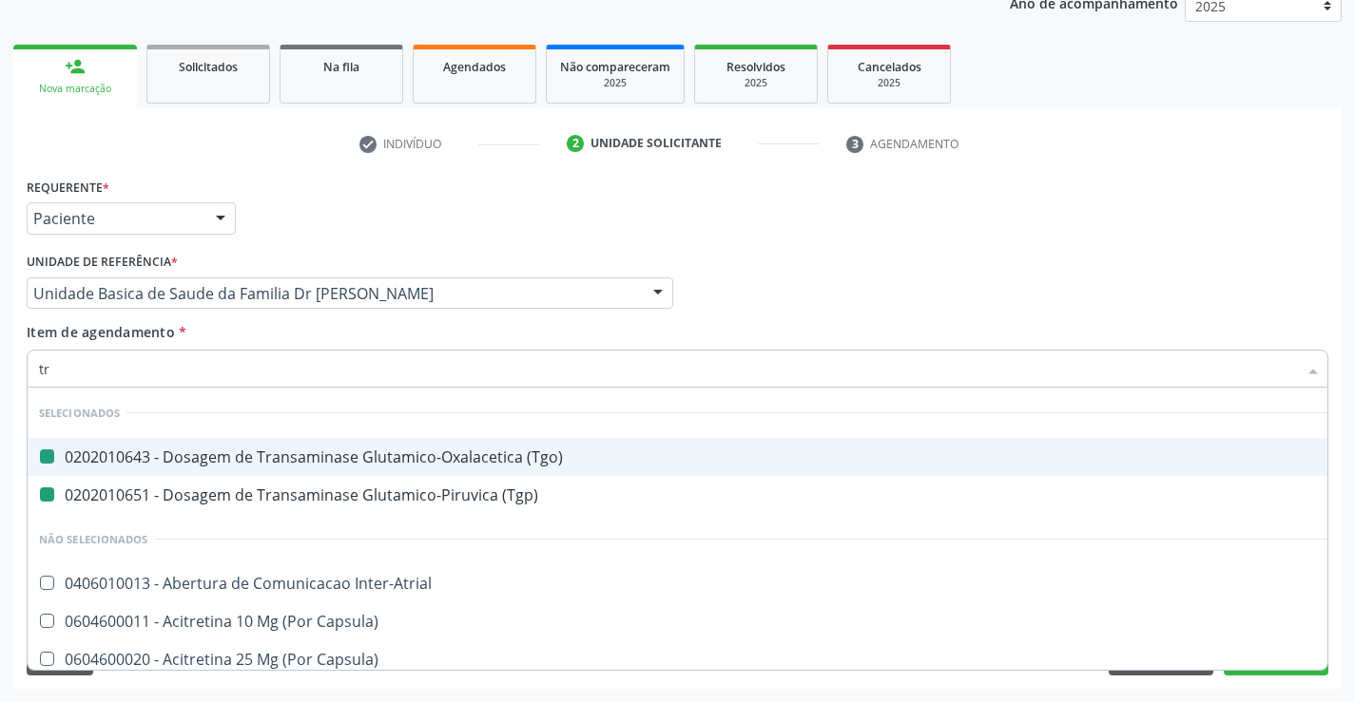
type input "tri"
checkbox \(Tgo\) "false"
checkbox \(Tgp\) "false"
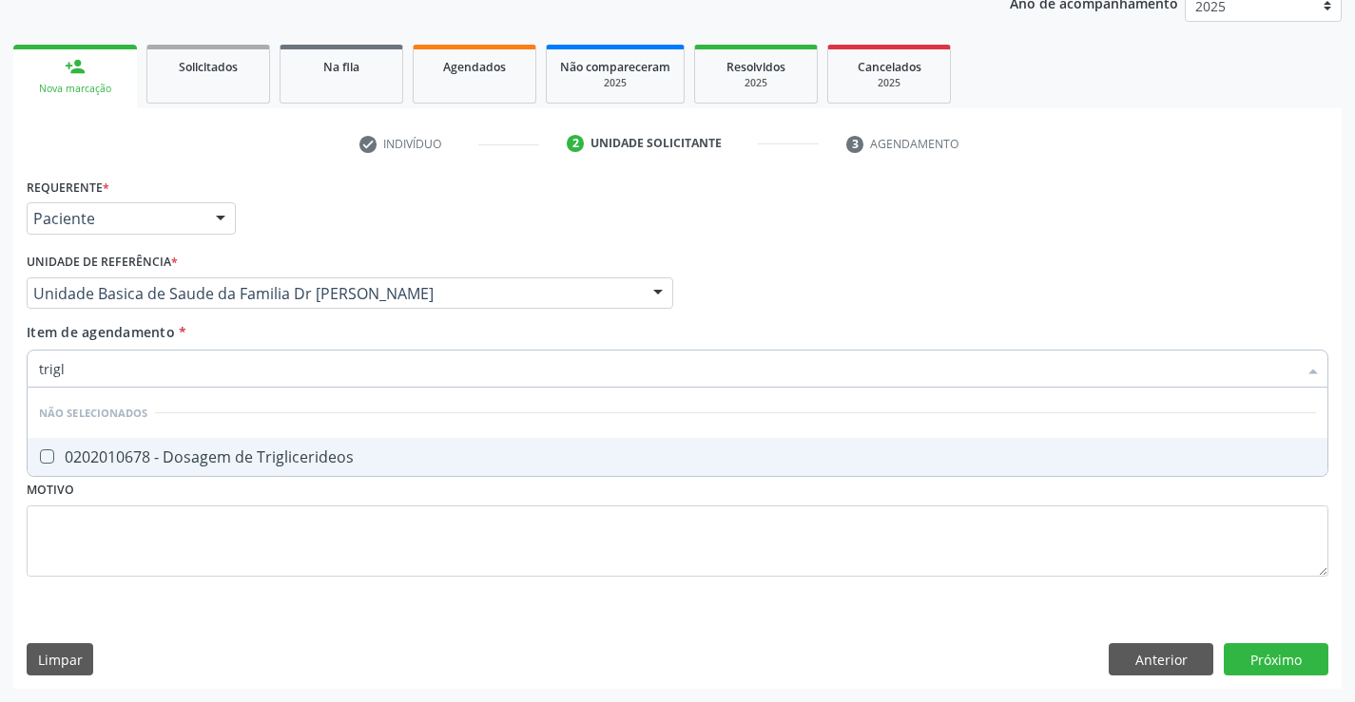
type input "trigli"
click at [228, 445] on span "0202010678 - Dosagem de Triglicerideos" at bounding box center [677, 457] width 1299 height 38
checkbox Triglicerideos "true"
click at [199, 561] on div "Requerente * Paciente Médico(a) Enfermeiro(a) Paciente Nenhum resultado encontr…" at bounding box center [677, 388] width 1301 height 431
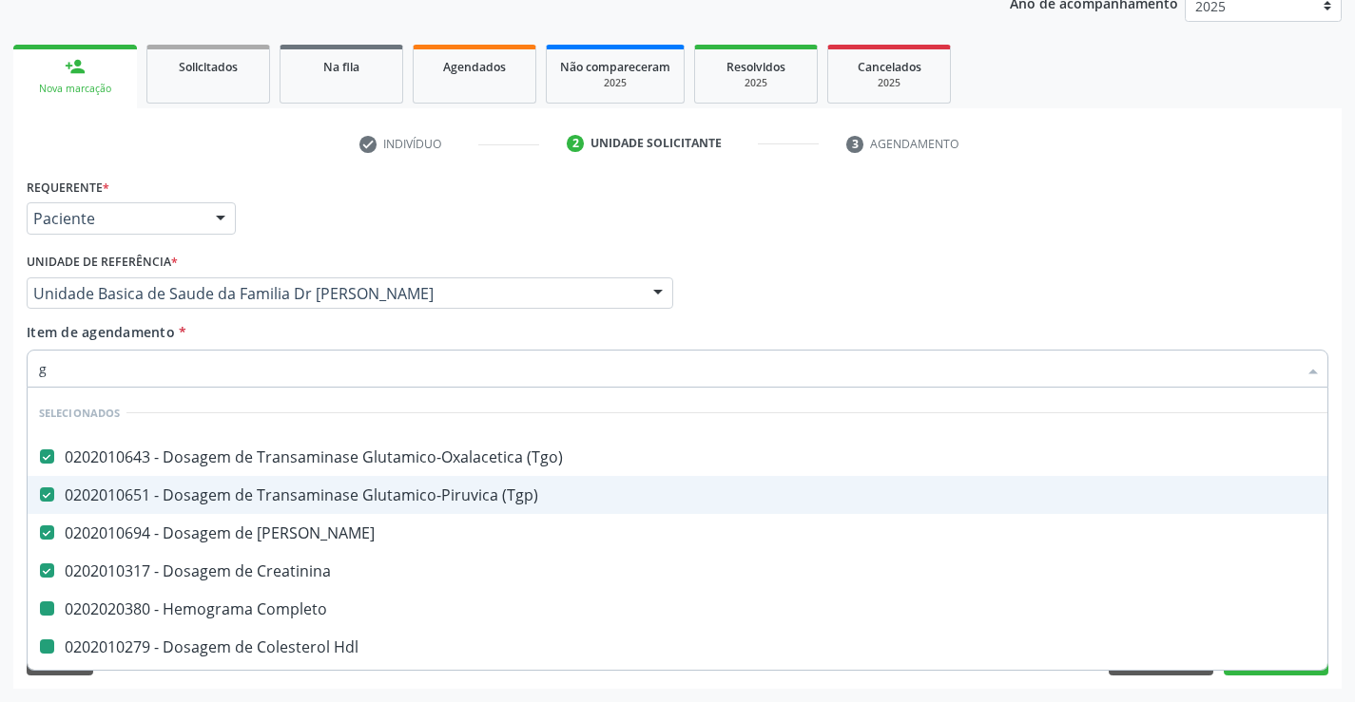
type input "gl"
checkbox Completo "false"
checkbox Hdl "false"
checkbox Ldl "false"
checkbox Total "false"
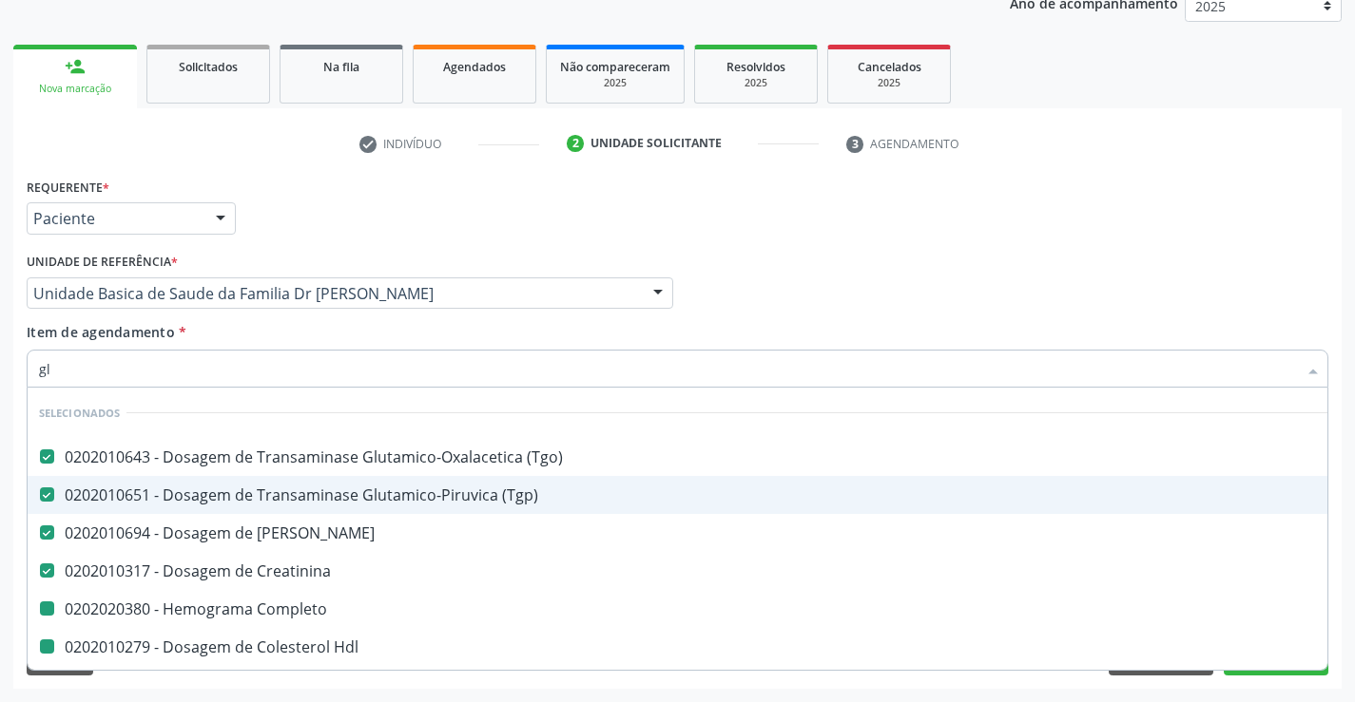
checkbox Triglicerideos "false"
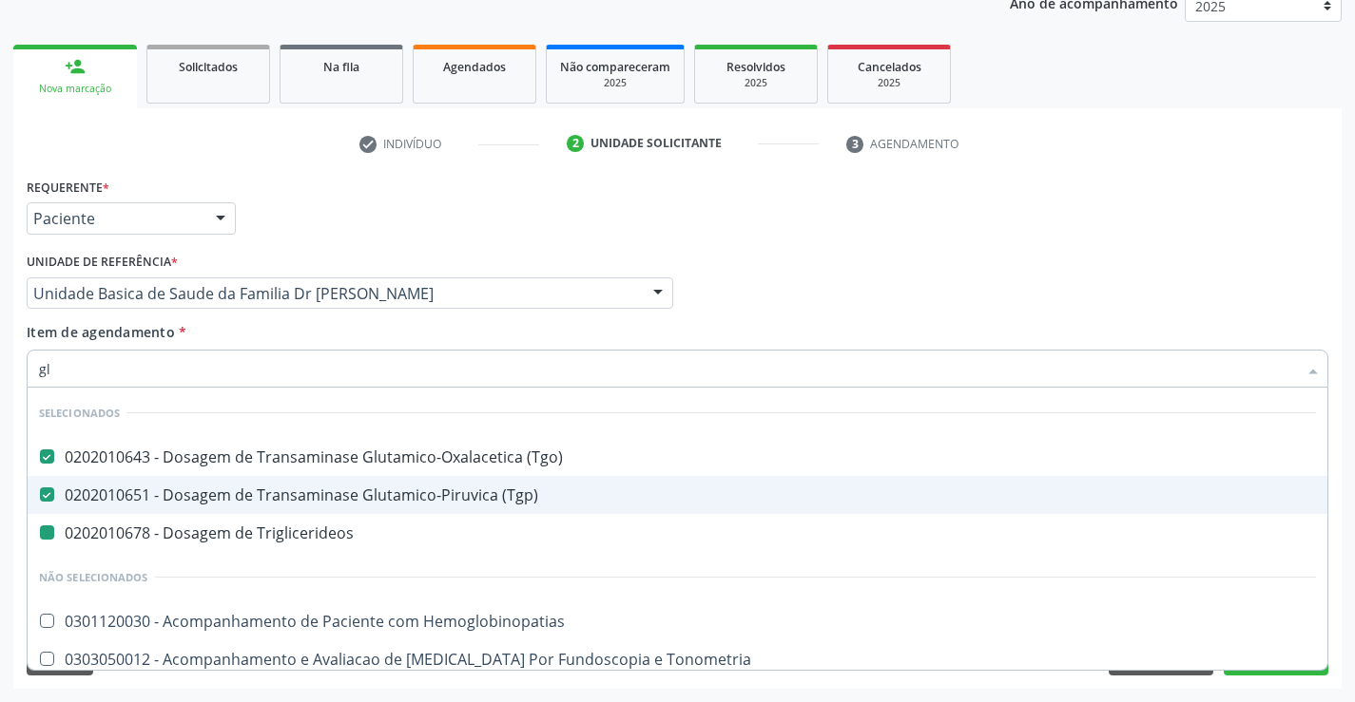
type input "gli"
checkbox Triglicerideos "false"
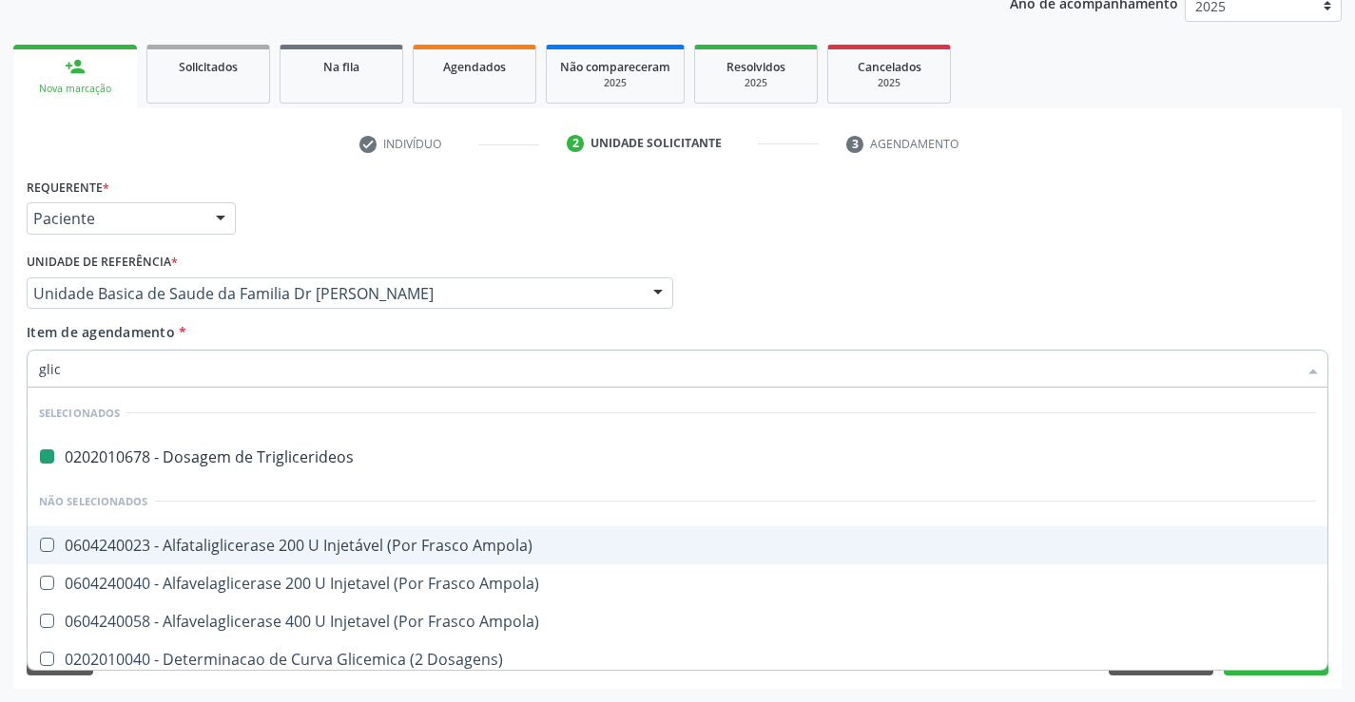
type input "glico"
checkbox Triglicerideos "false"
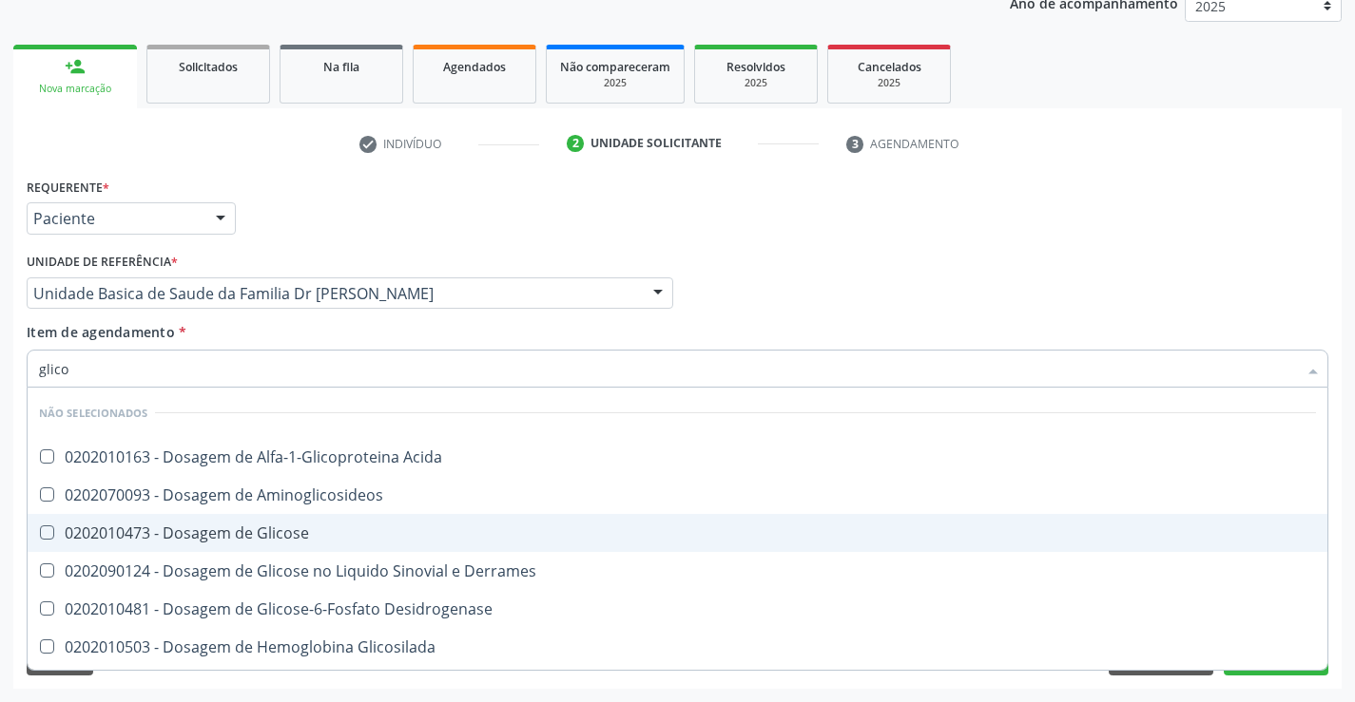
click at [216, 521] on span "0202010473 - Dosagem de Glicose" at bounding box center [677, 533] width 1299 height 38
checkbox Glicose "true"
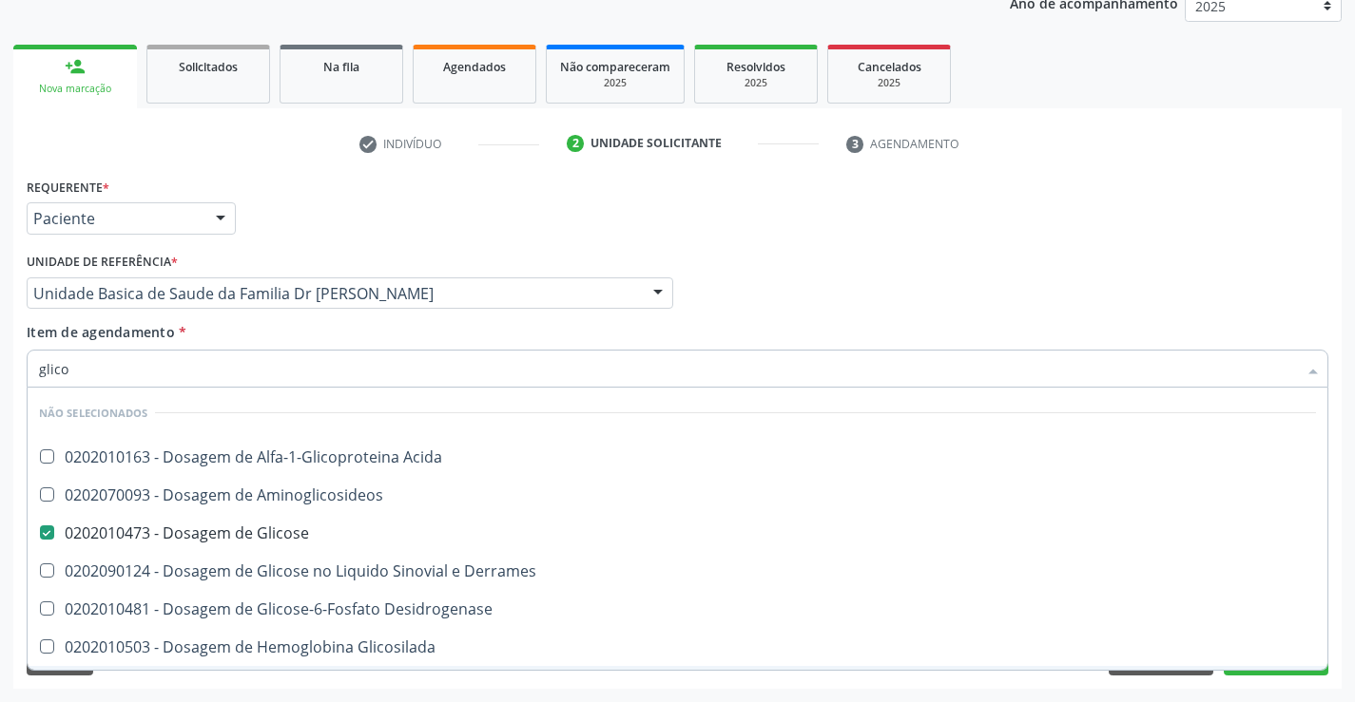
click at [145, 683] on div "Requerente * Paciente Médico(a) Enfermeiro(a) Paciente Nenhum resultado encontr…" at bounding box center [677, 431] width 1328 height 516
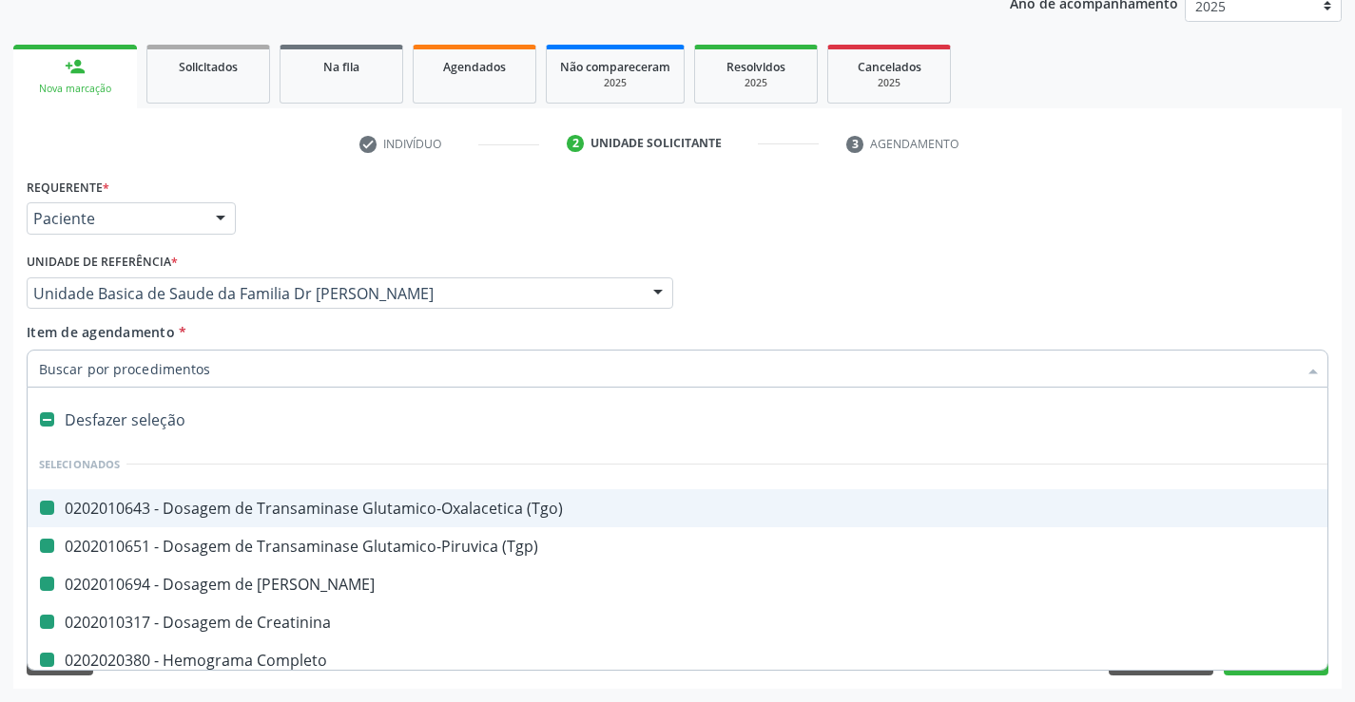
type input "f"
checkbox \(Tgo\) "false"
checkbox Ureia "false"
checkbox Completo "false"
checkbox Hdl "false"
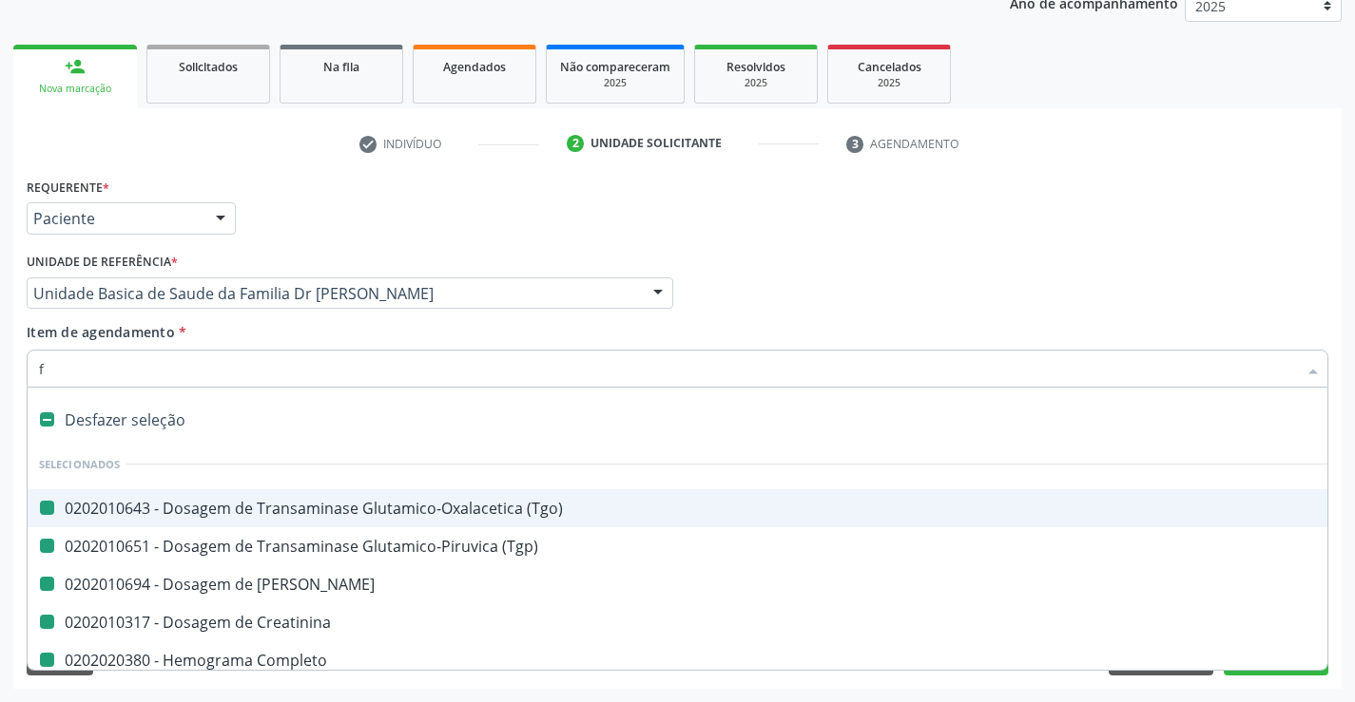
checkbox Ldl "false"
checkbox Total "false"
checkbox Triglicerideos "false"
checkbox Creatinina "false"
checkbox \(Tgp\) "false"
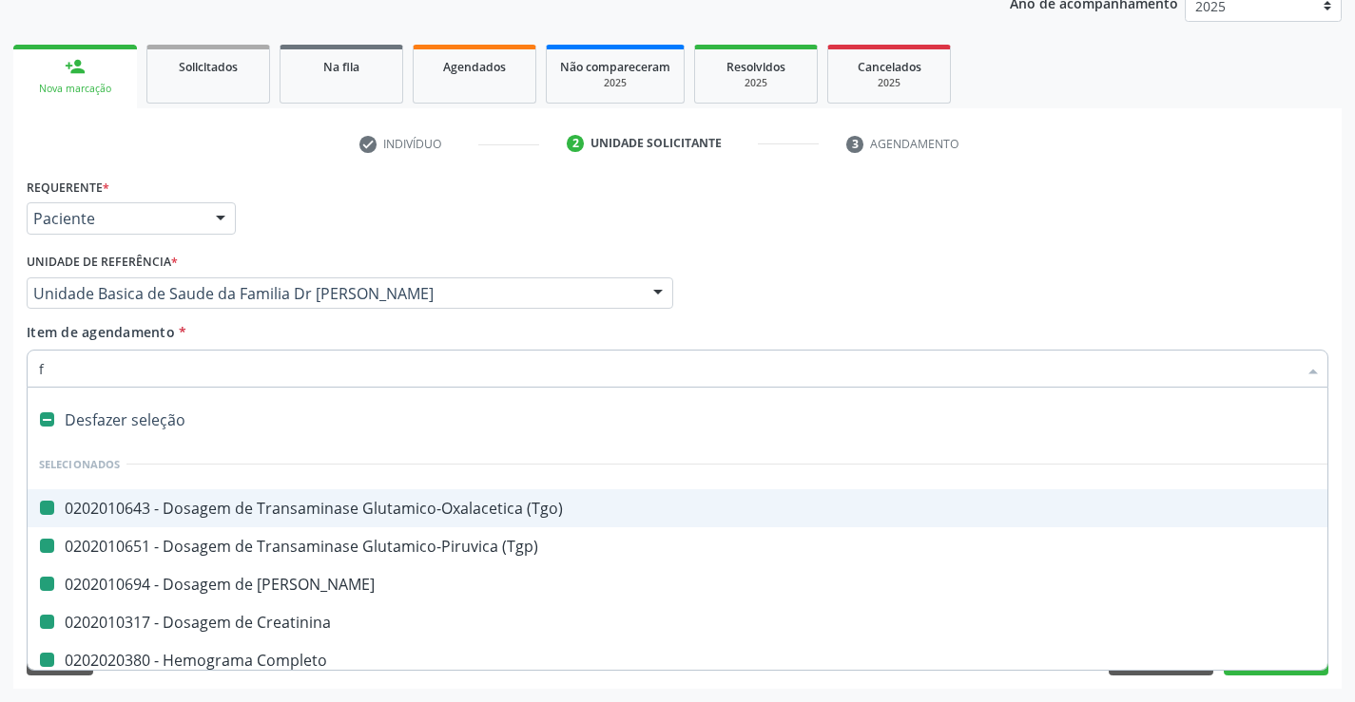
checkbox Glicose "false"
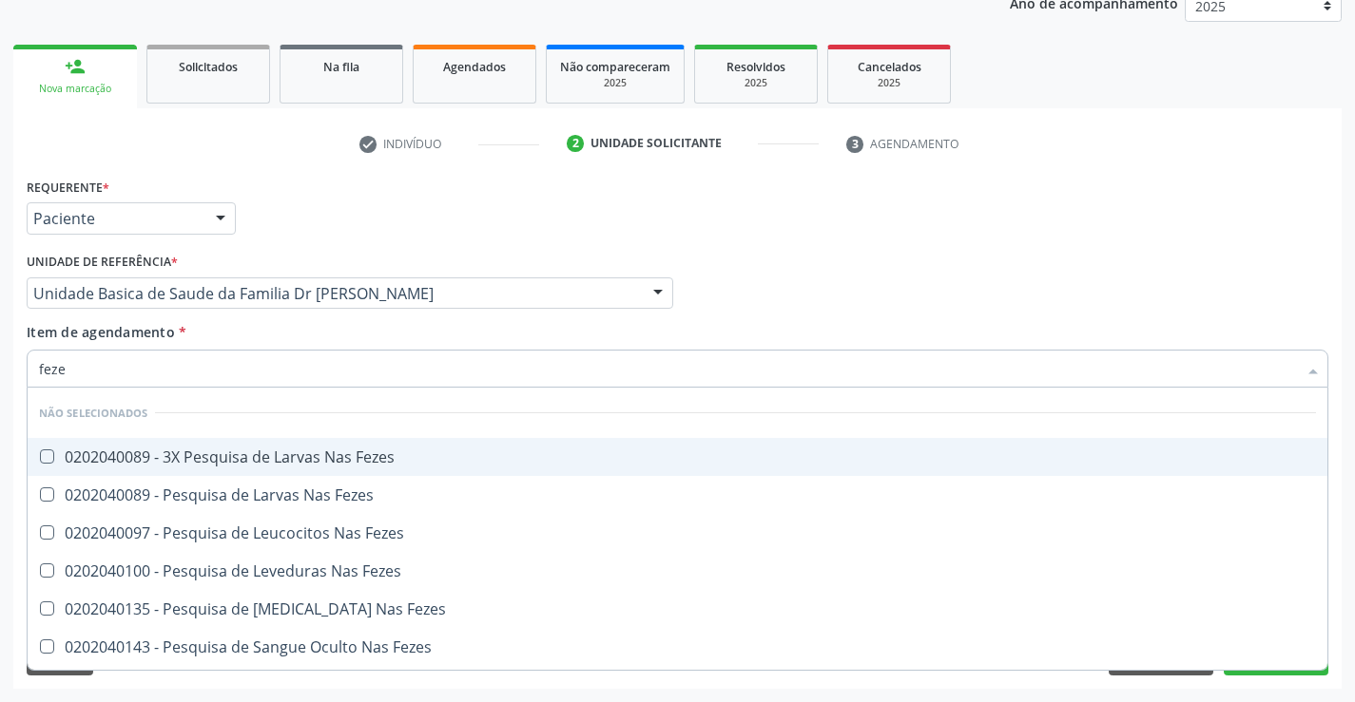
type input "fezes"
click at [216, 454] on div "0202040089 - 3X Pesquisa de Larvas Nas Fezes" at bounding box center [677, 457] width 1277 height 15
checkbox Fezes "true"
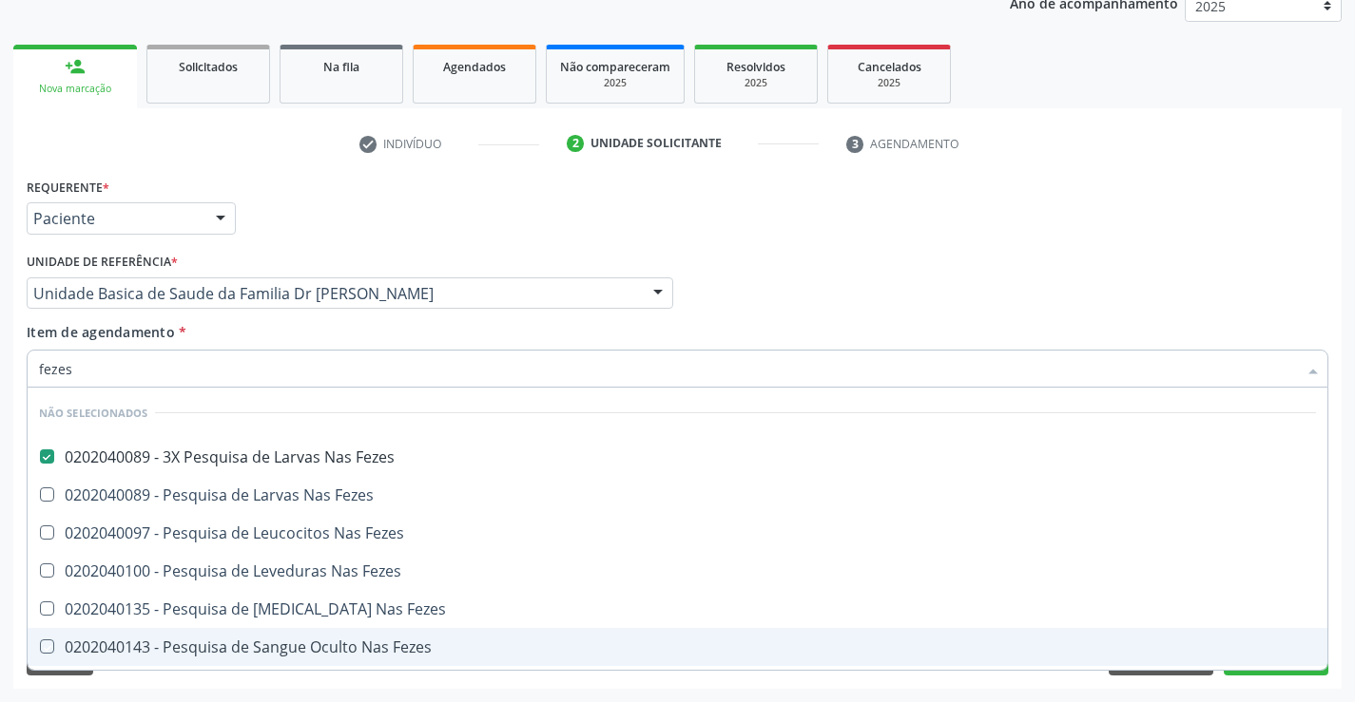
click at [209, 687] on div "Requerente * Paciente Médico(a) Enfermeiro(a) Paciente Nenhum resultado encontr…" at bounding box center [677, 431] width 1328 height 516
checkbox Fezes "true"
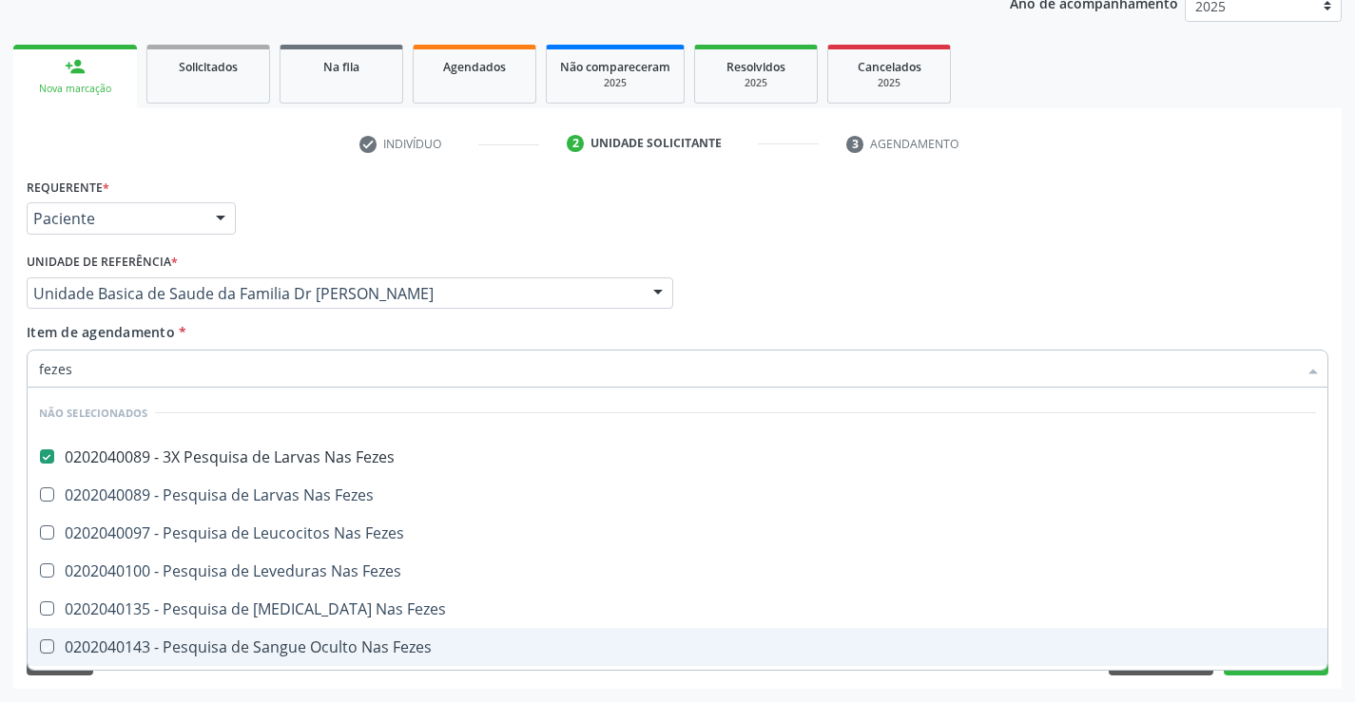
checkbox Fezes "true"
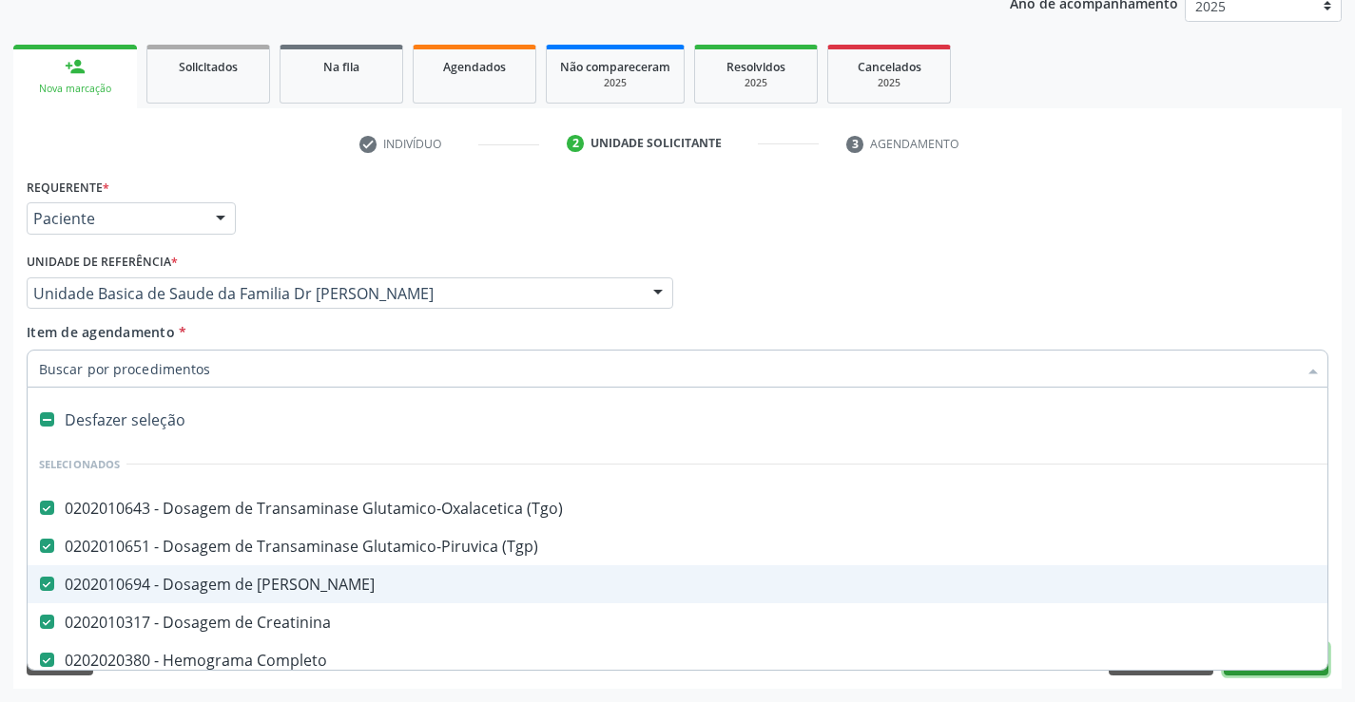
click at [1243, 673] on button "Próximo" at bounding box center [1275, 660] width 105 height 32
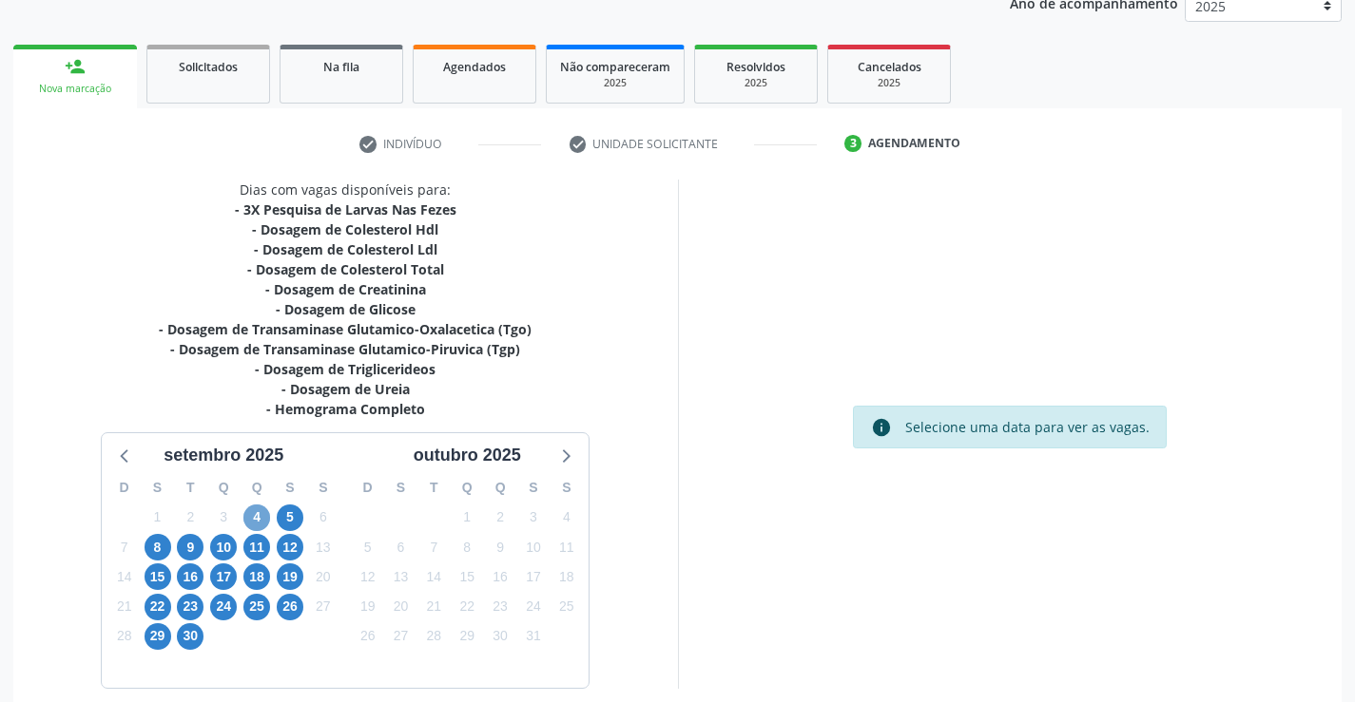
click at [257, 518] on span "4" at bounding box center [256, 518] width 27 height 27
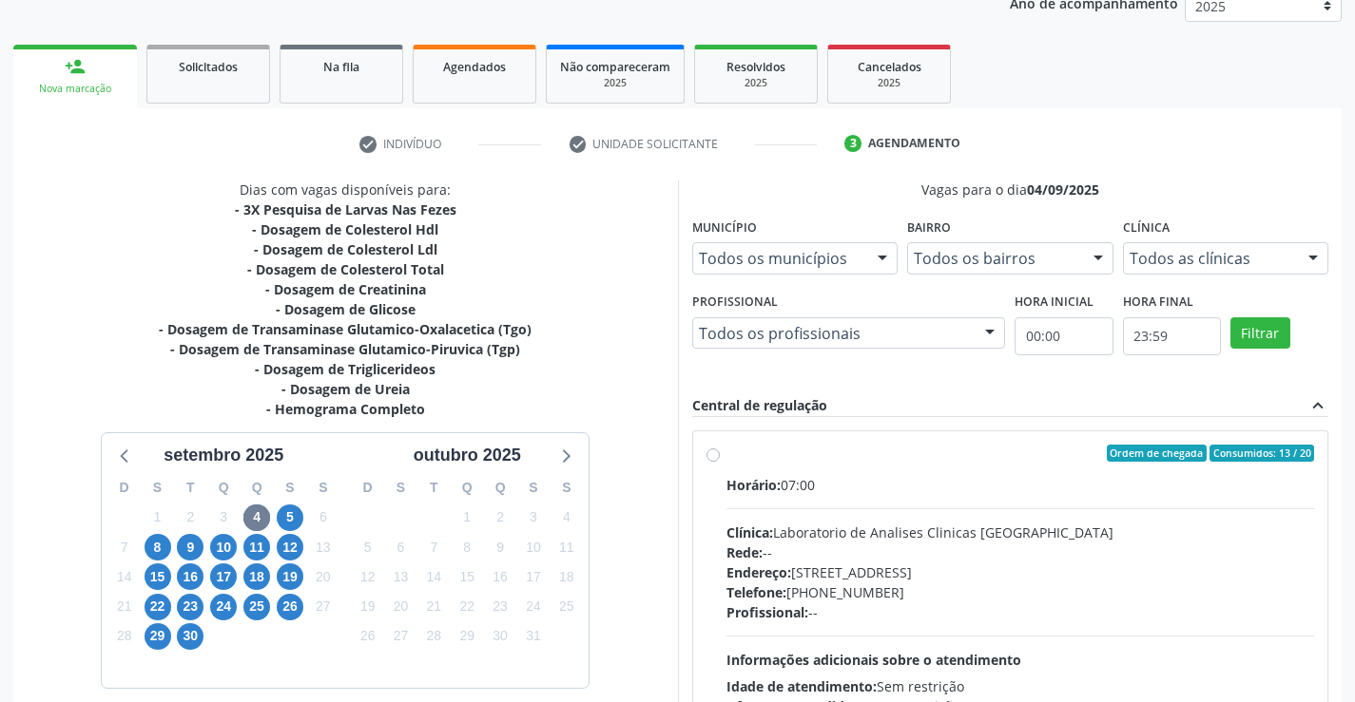
click at [726, 454] on label "Ordem de chegada Consumidos: 13 / 20 Horário: 07:00 Clínica: Laboratorio de Ana…" at bounding box center [1020, 591] width 588 height 292
click at [712, 454] on input "Ordem de chegada Consumidos: 13 / 20 Horário: 07:00 Clínica: Laboratorio de Ana…" at bounding box center [712, 453] width 13 height 17
radio input "true"
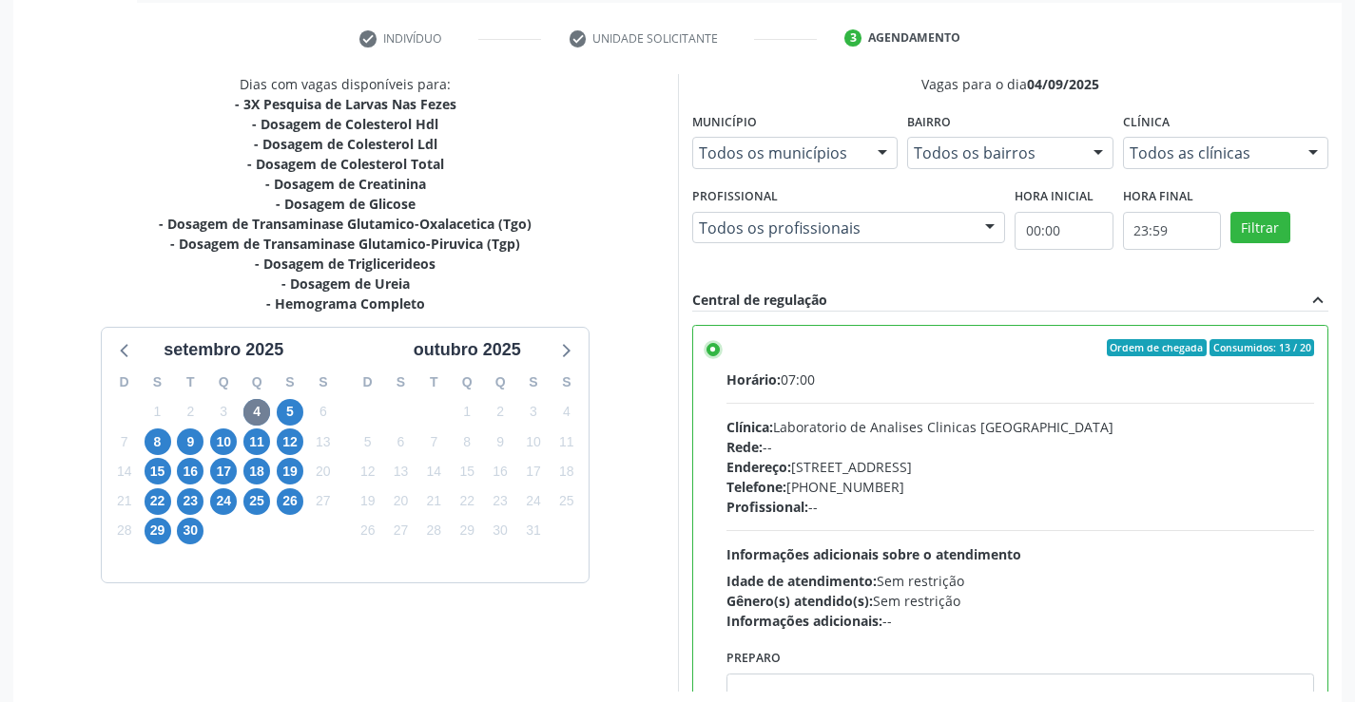
scroll to position [433, 0]
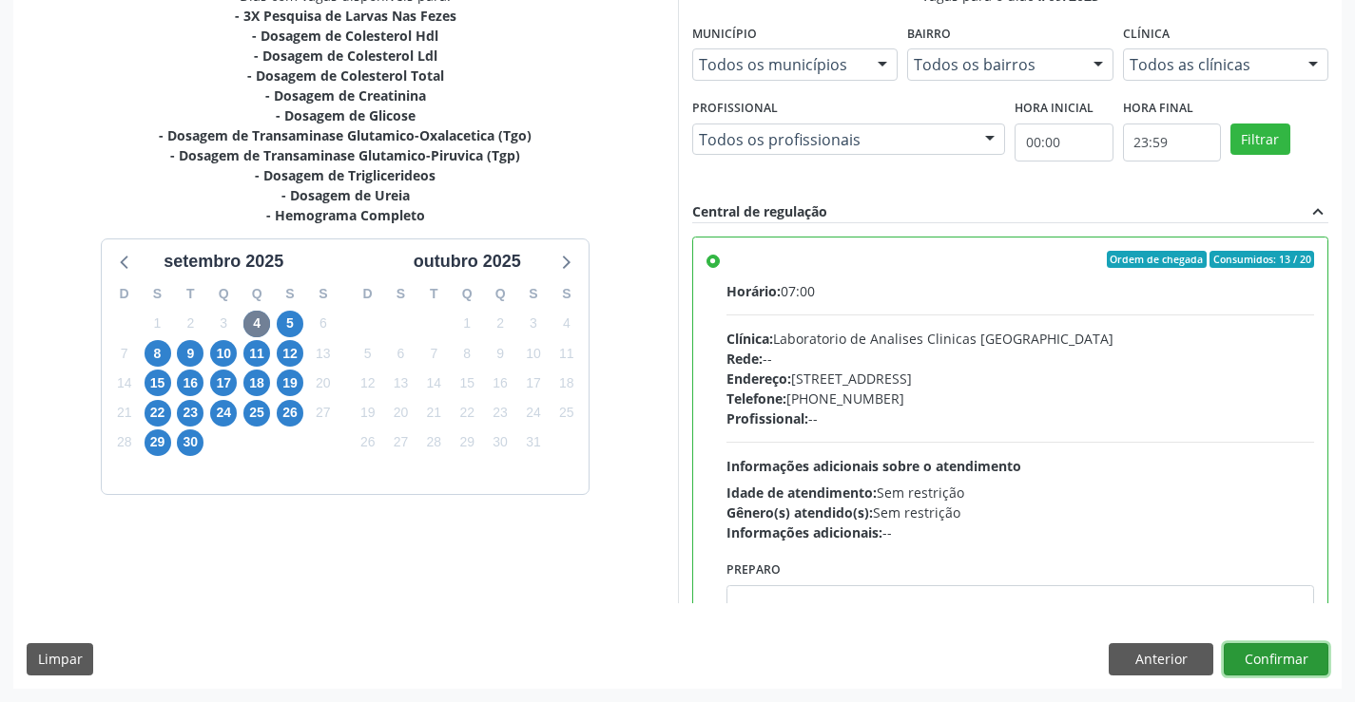
click at [1289, 661] on button "Confirmar" at bounding box center [1275, 660] width 105 height 32
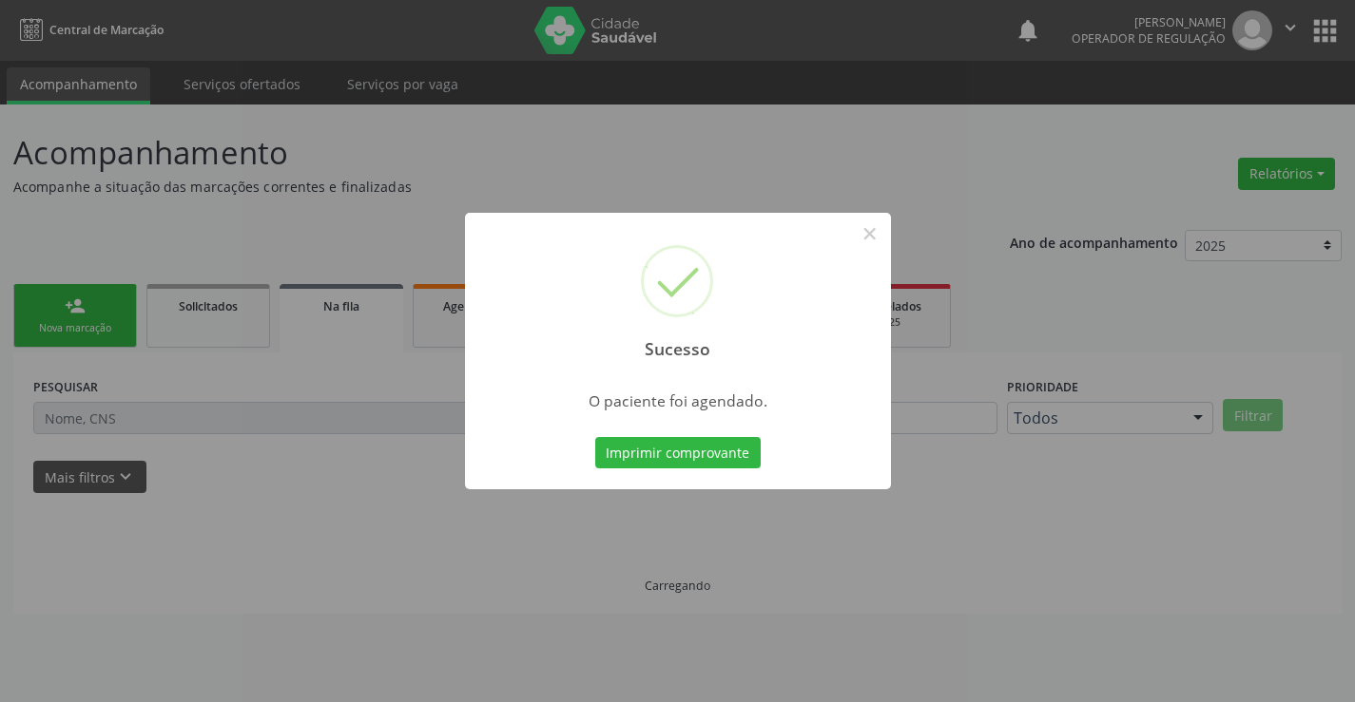
scroll to position [0, 0]
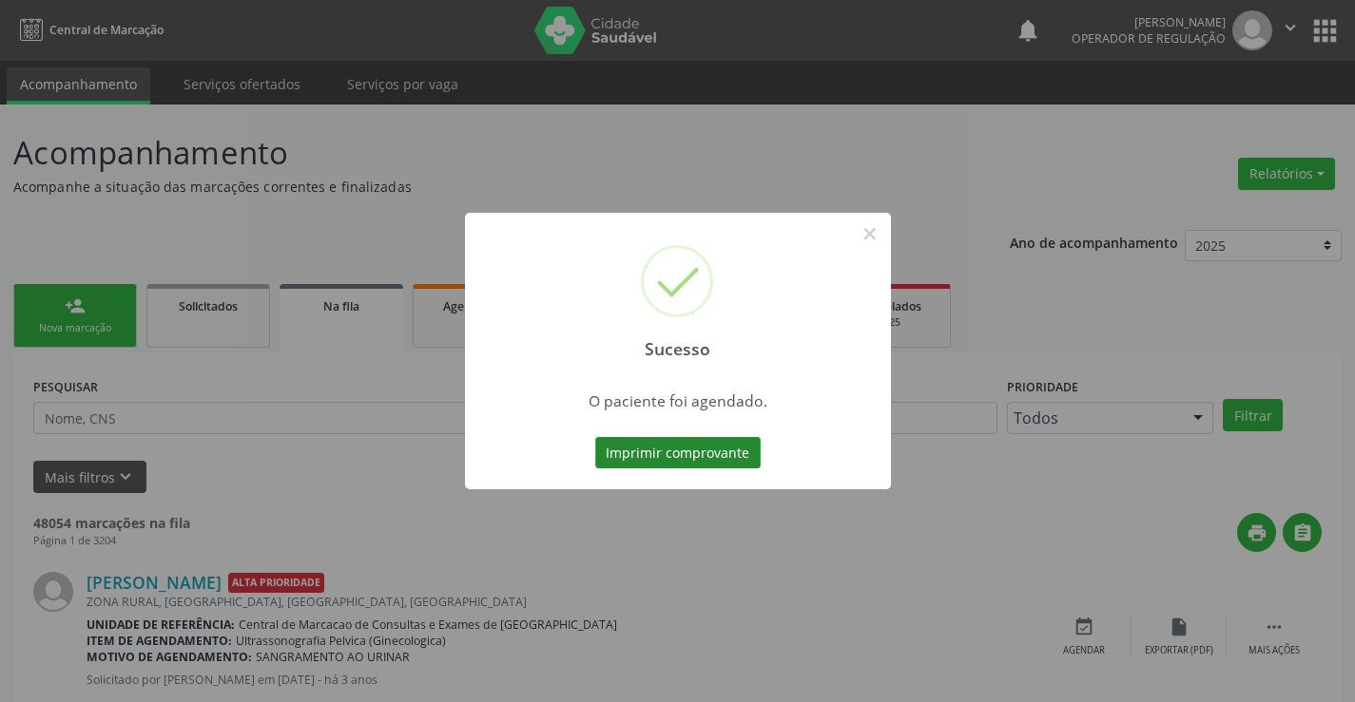
click at [687, 452] on button "Imprimir comprovante" at bounding box center [677, 453] width 165 height 32
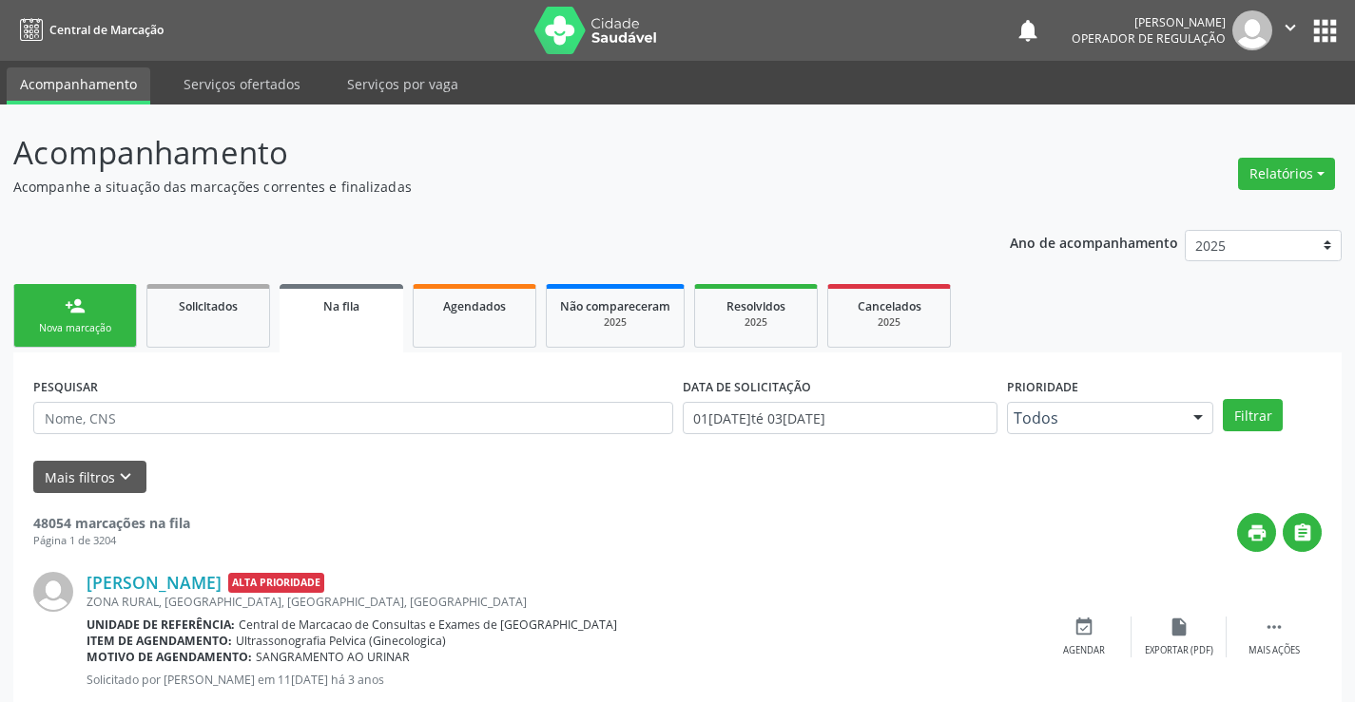
click at [345, 307] on span "Na fila" at bounding box center [341, 306] width 36 height 16
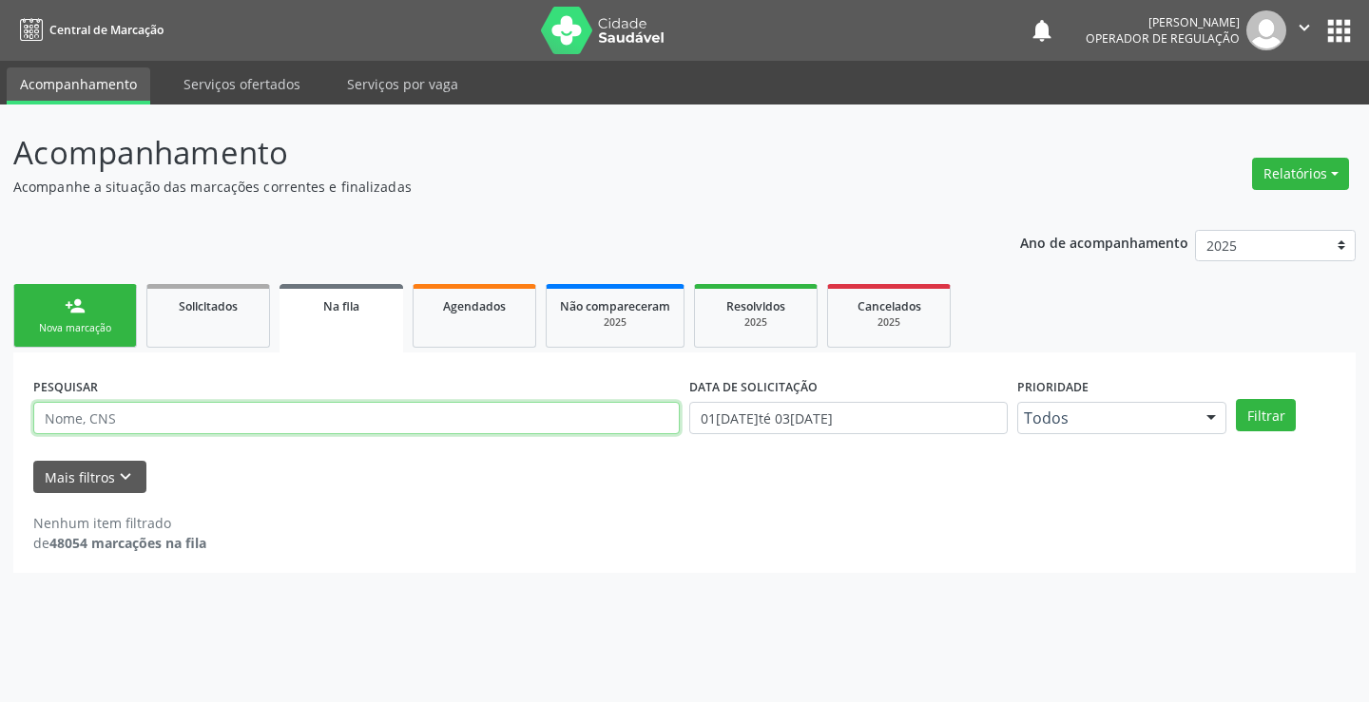
click at [295, 414] on input "text" at bounding box center [356, 418] width 646 height 32
type input "703105620845190"
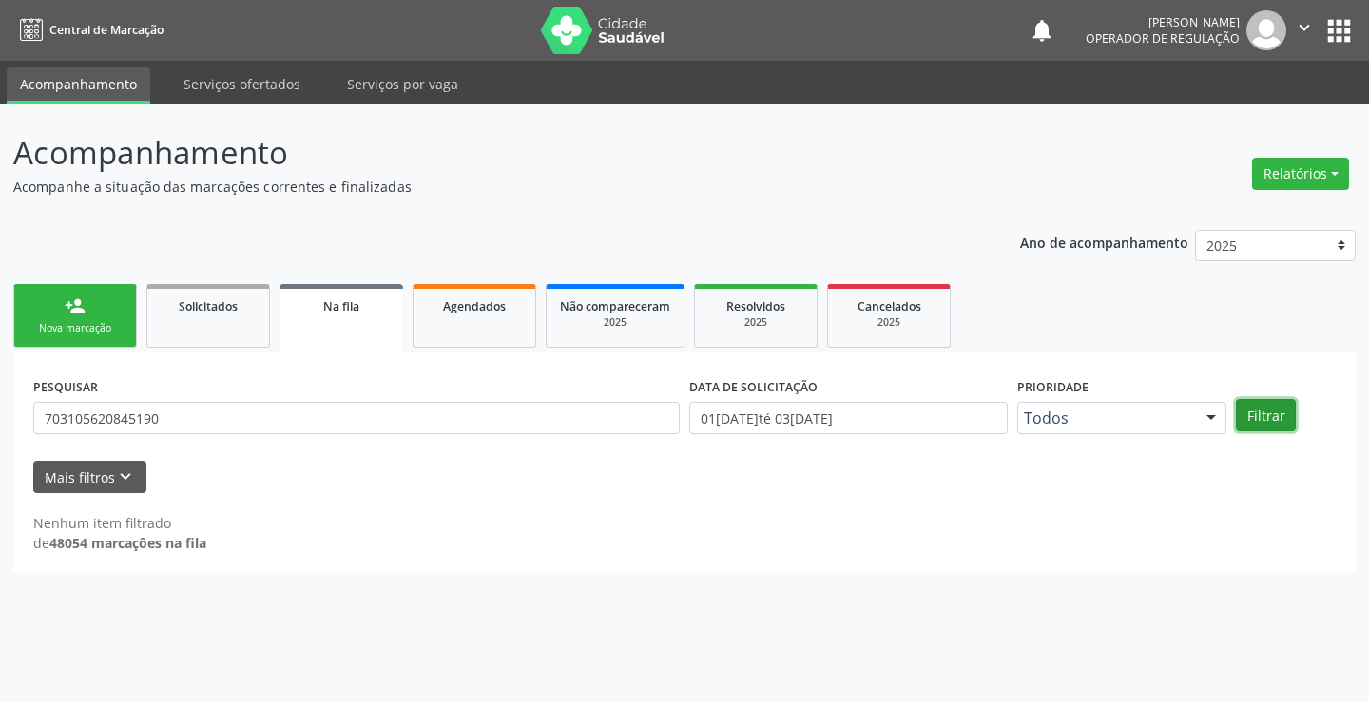
click at [1256, 411] on button "Filtrar" at bounding box center [1266, 415] width 60 height 32
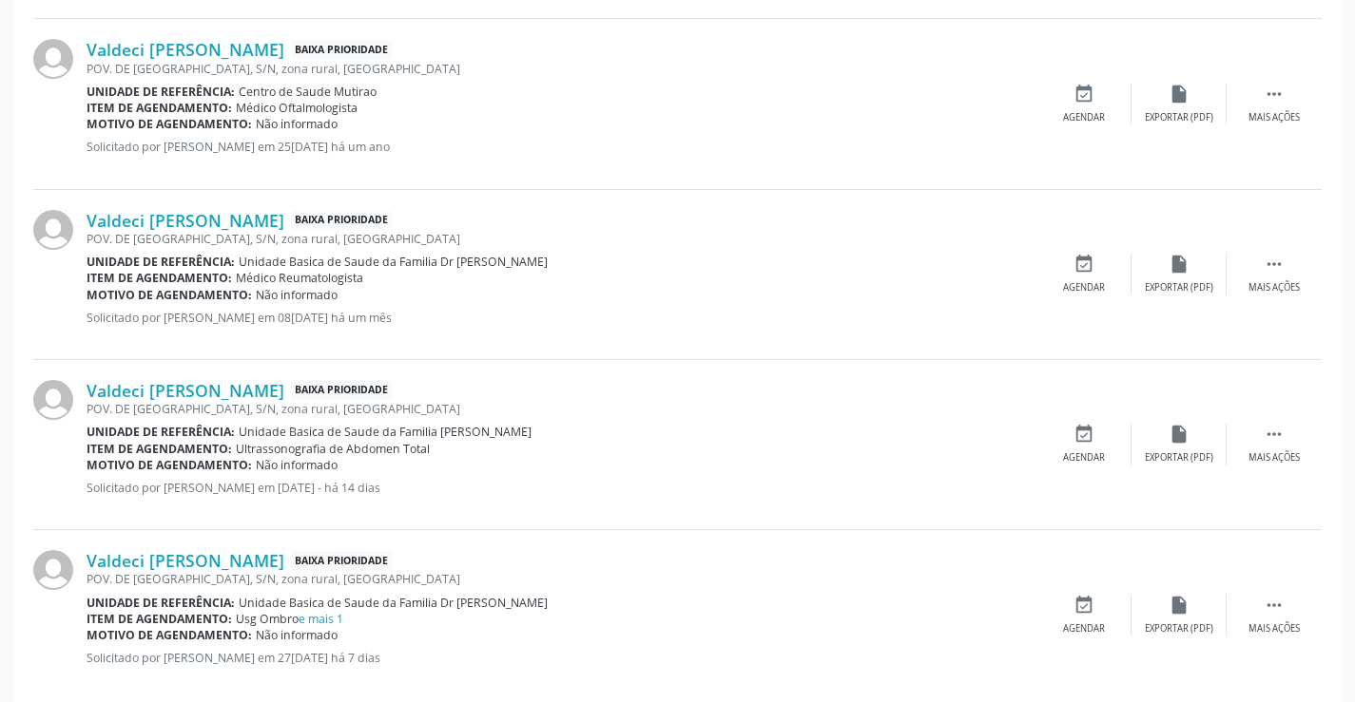
scroll to position [921, 0]
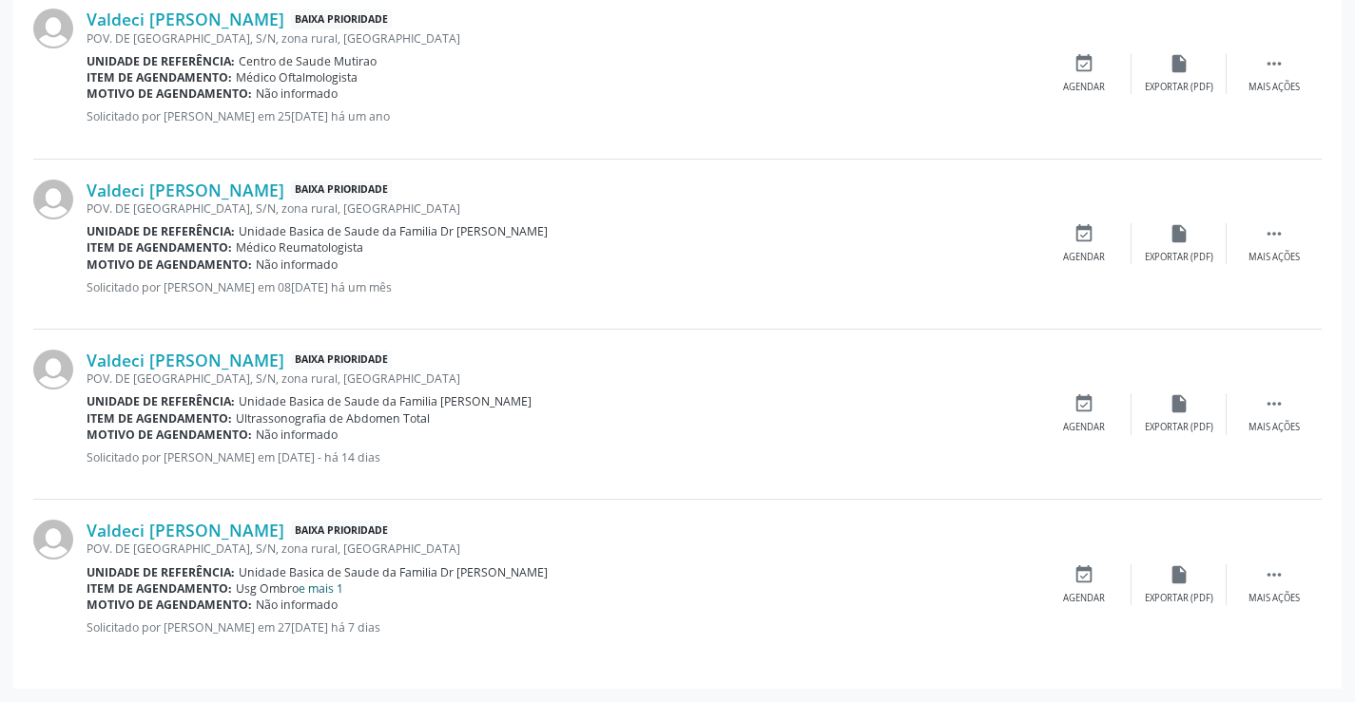
click at [317, 591] on link "e mais 1" at bounding box center [320, 589] width 45 height 16
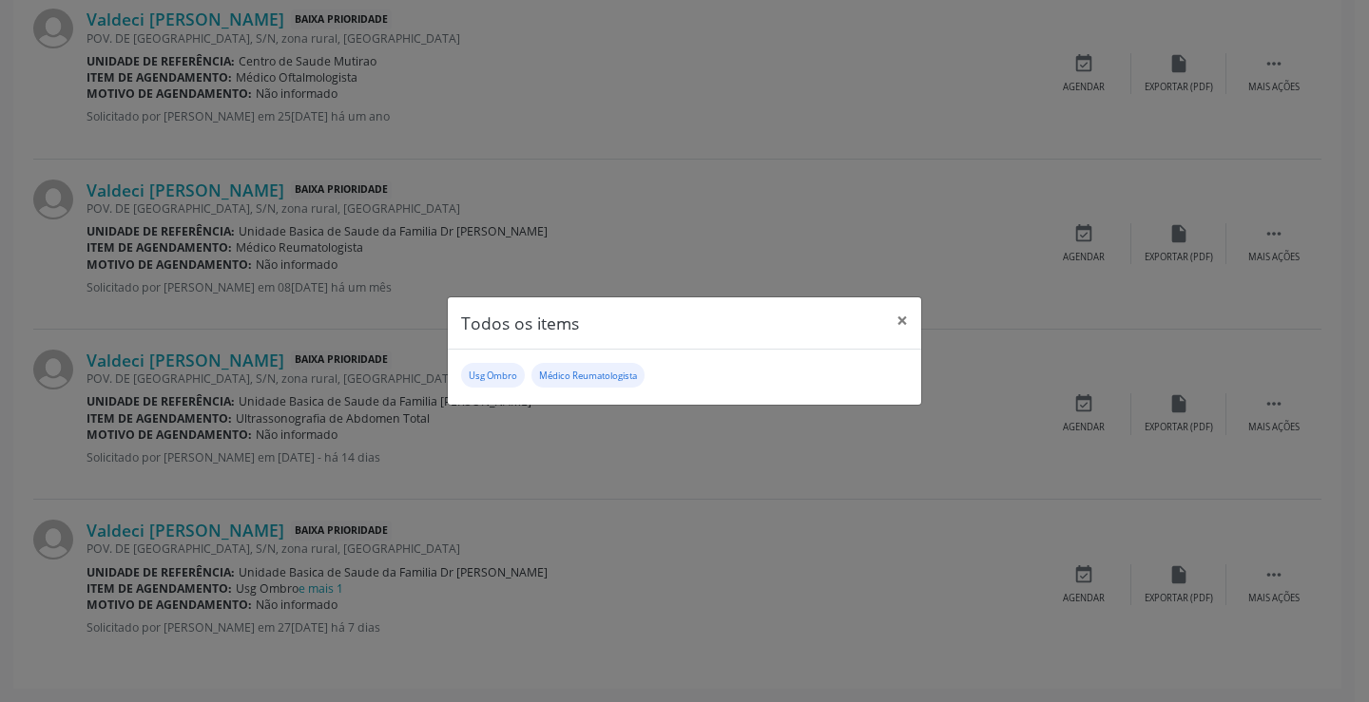
click at [555, 538] on div "Todos os items × Usg Ombro Médico Reumatologista" at bounding box center [684, 351] width 1369 height 702
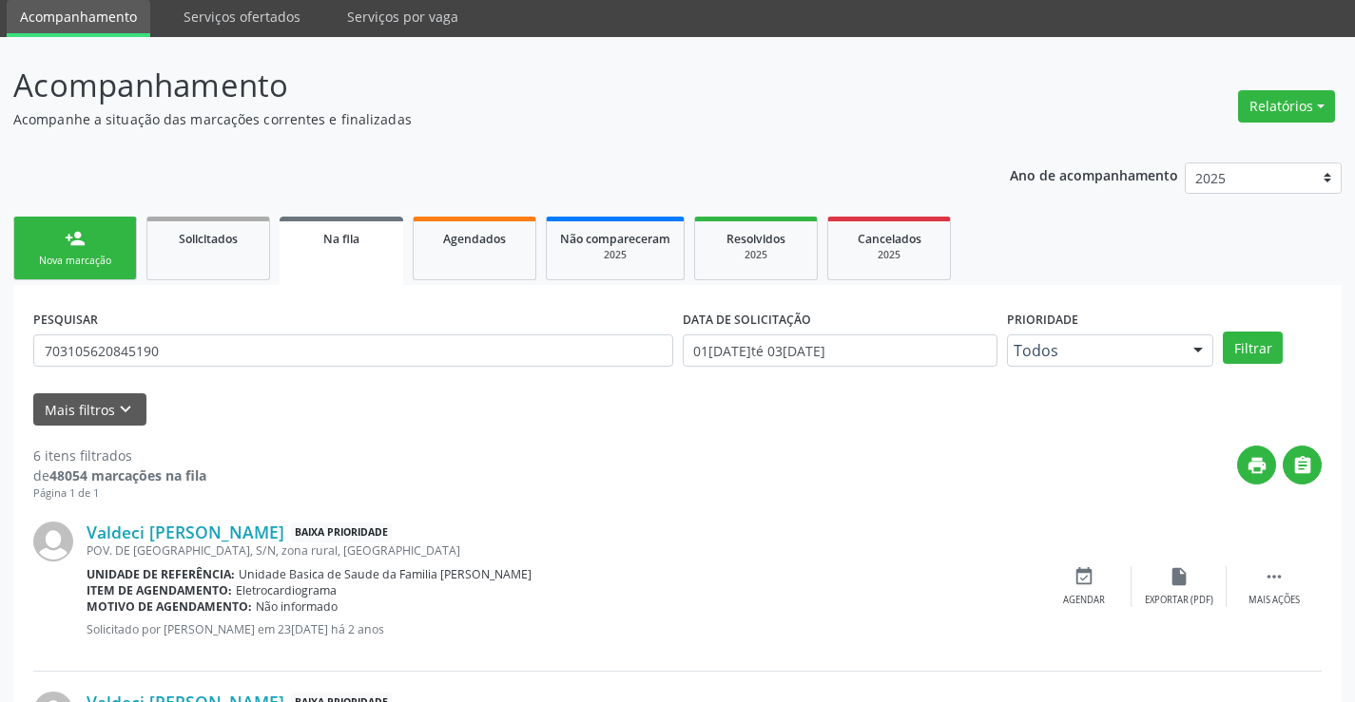
scroll to position [0, 0]
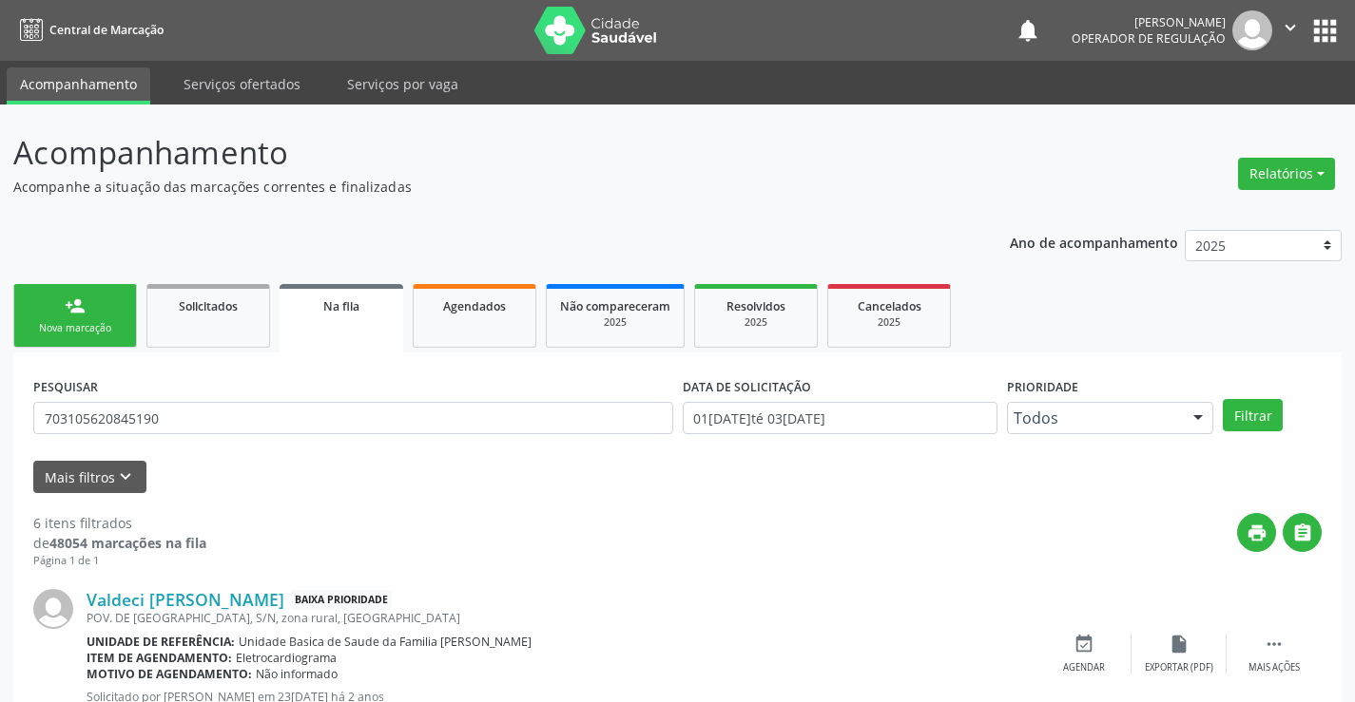
click at [79, 308] on div "person_add" at bounding box center [75, 306] width 21 height 21
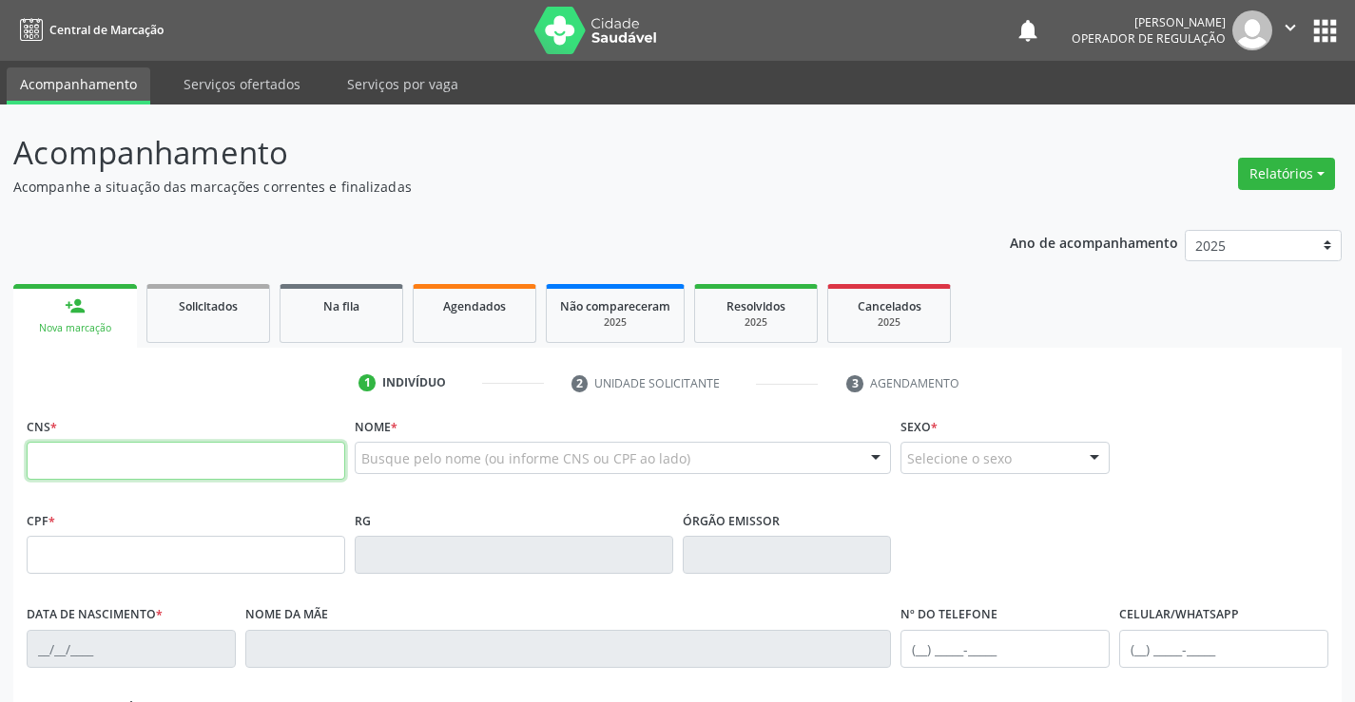
click at [96, 456] on input "text" at bounding box center [186, 461] width 318 height 38
type input "700 8029 4958 3080"
type input "2130686990"
type input "11/07/1976"
type input "(74) 9933-8396"
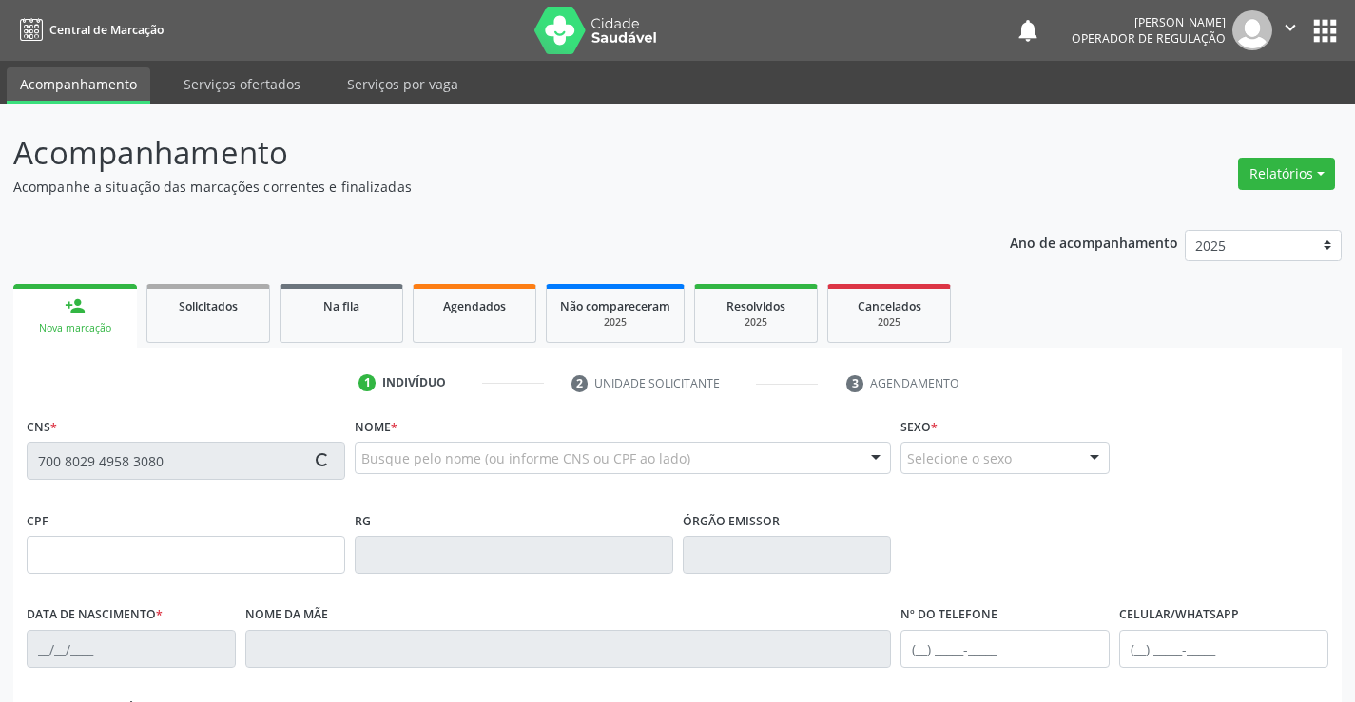
type input "(74) 9933-8396"
type input "S/N"
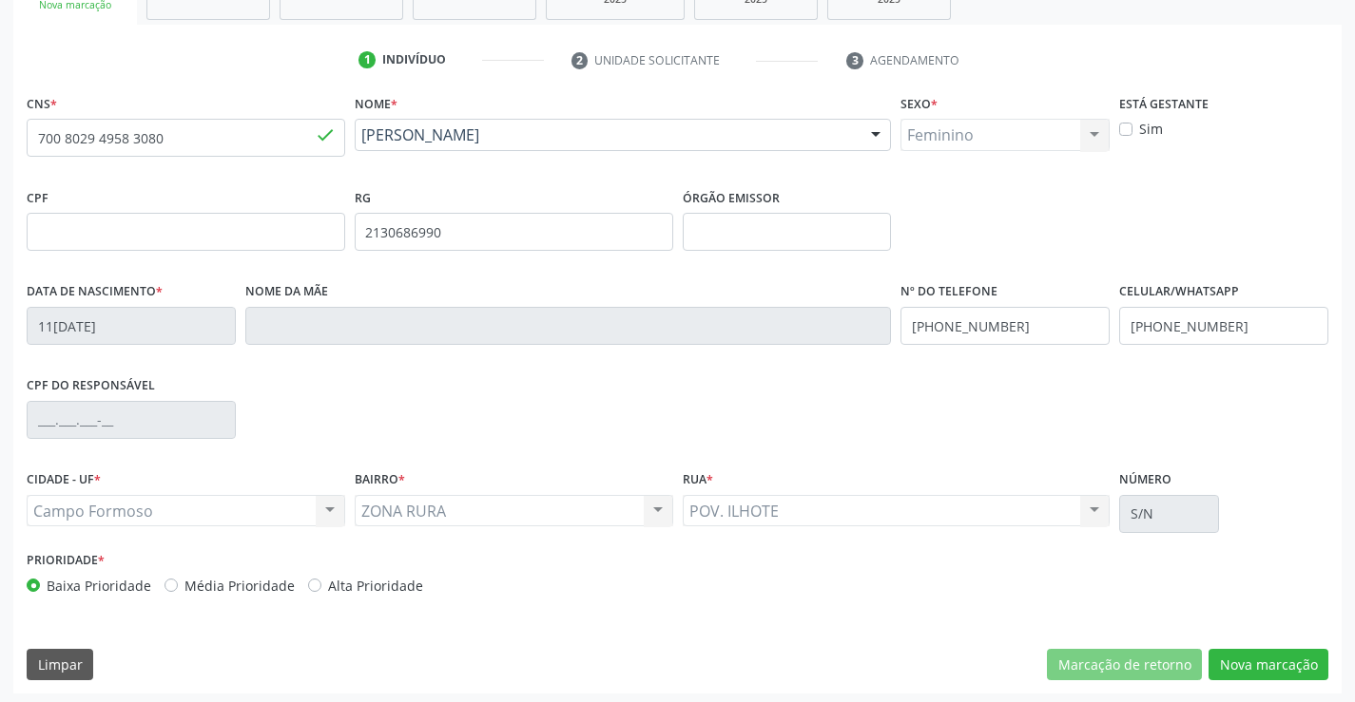
scroll to position [328, 0]
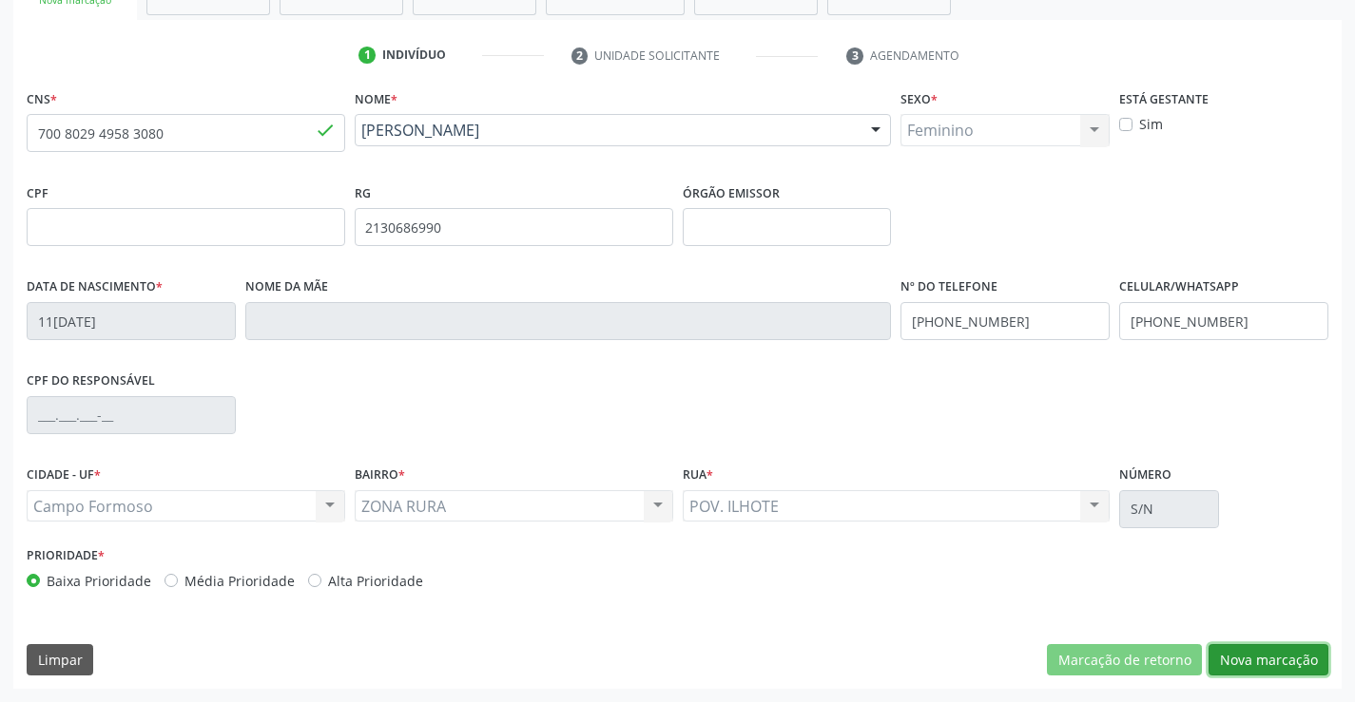
click at [1238, 651] on button "Nova marcação" at bounding box center [1268, 661] width 120 height 32
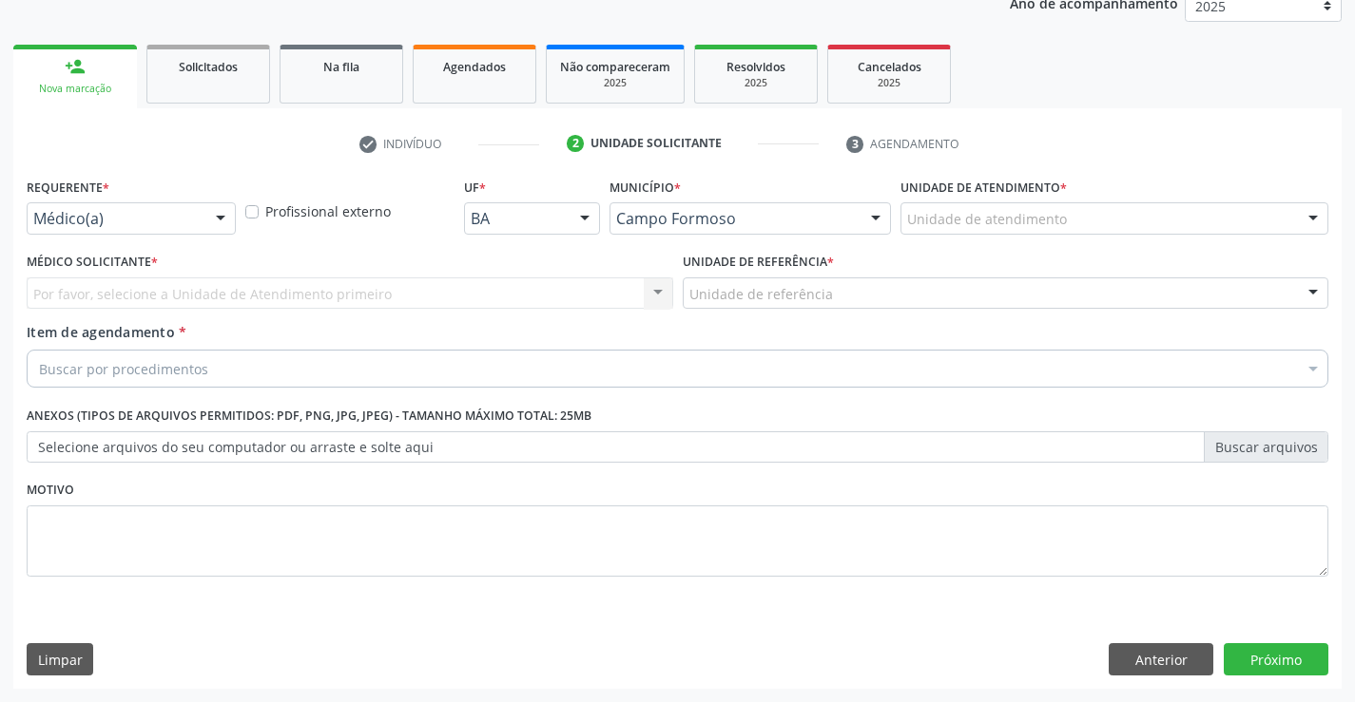
scroll to position [240, 0]
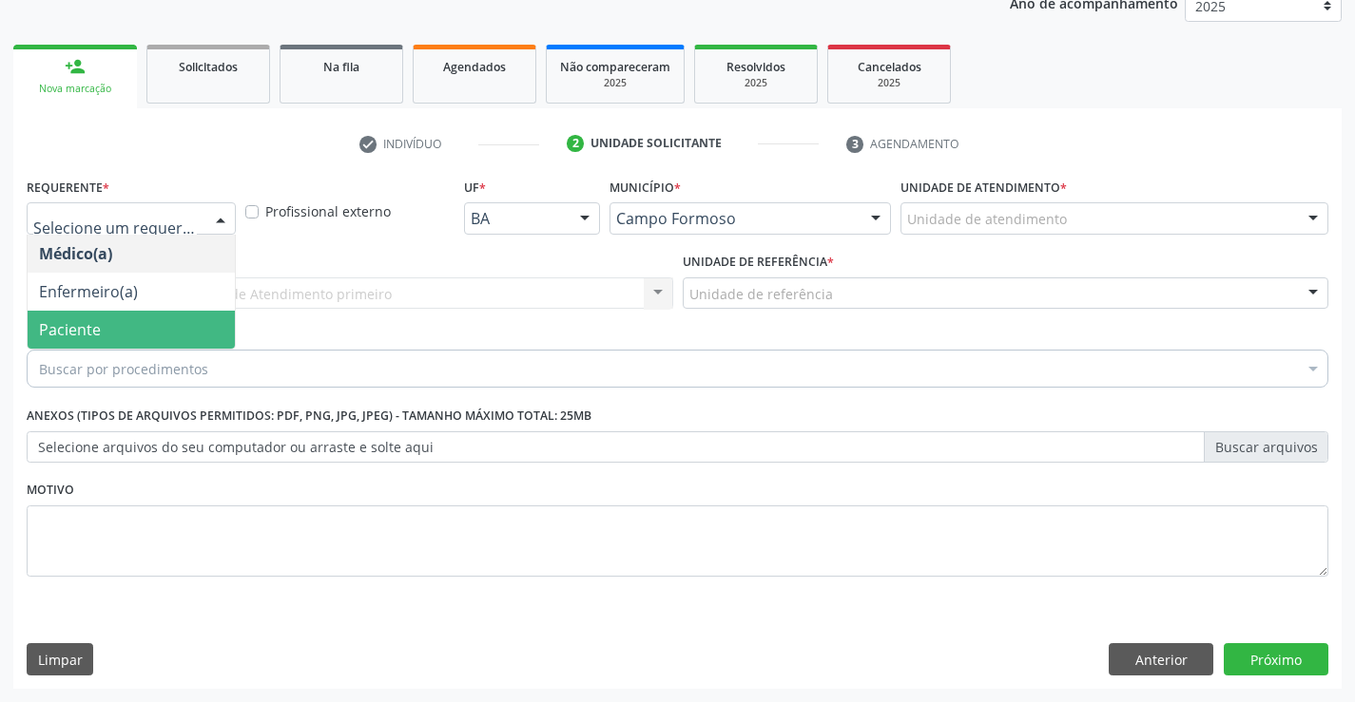
click at [97, 329] on span "Paciente" at bounding box center [70, 329] width 62 height 21
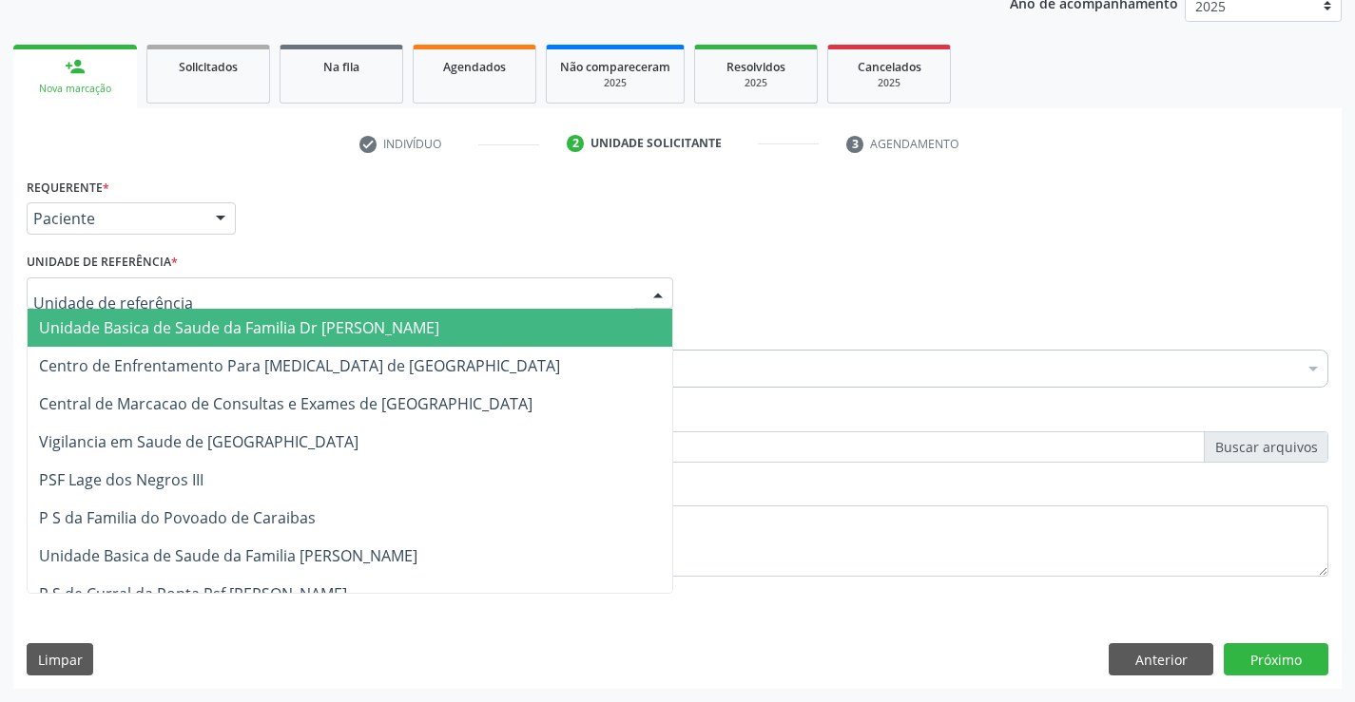
click at [158, 317] on span "Unidade Basica de Saude da Familia Dr [PERSON_NAME]" at bounding box center [239, 327] width 400 height 21
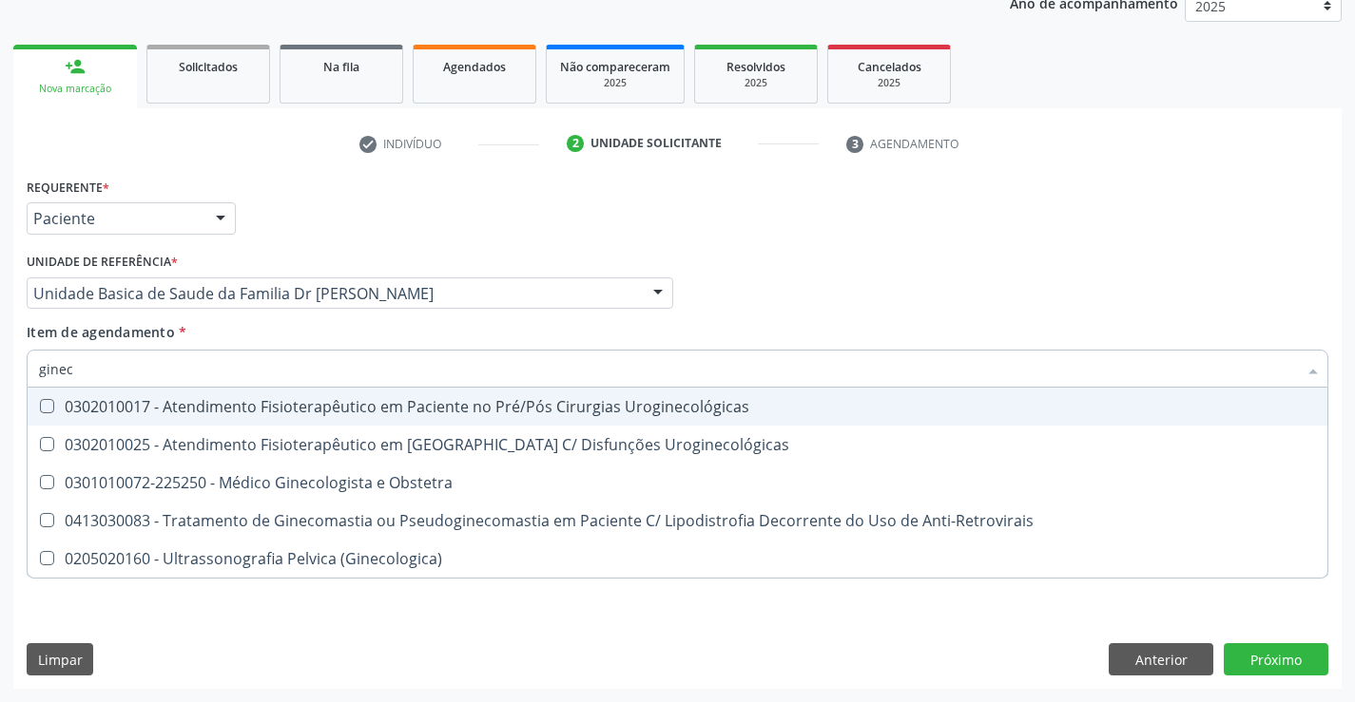
type input "gineco"
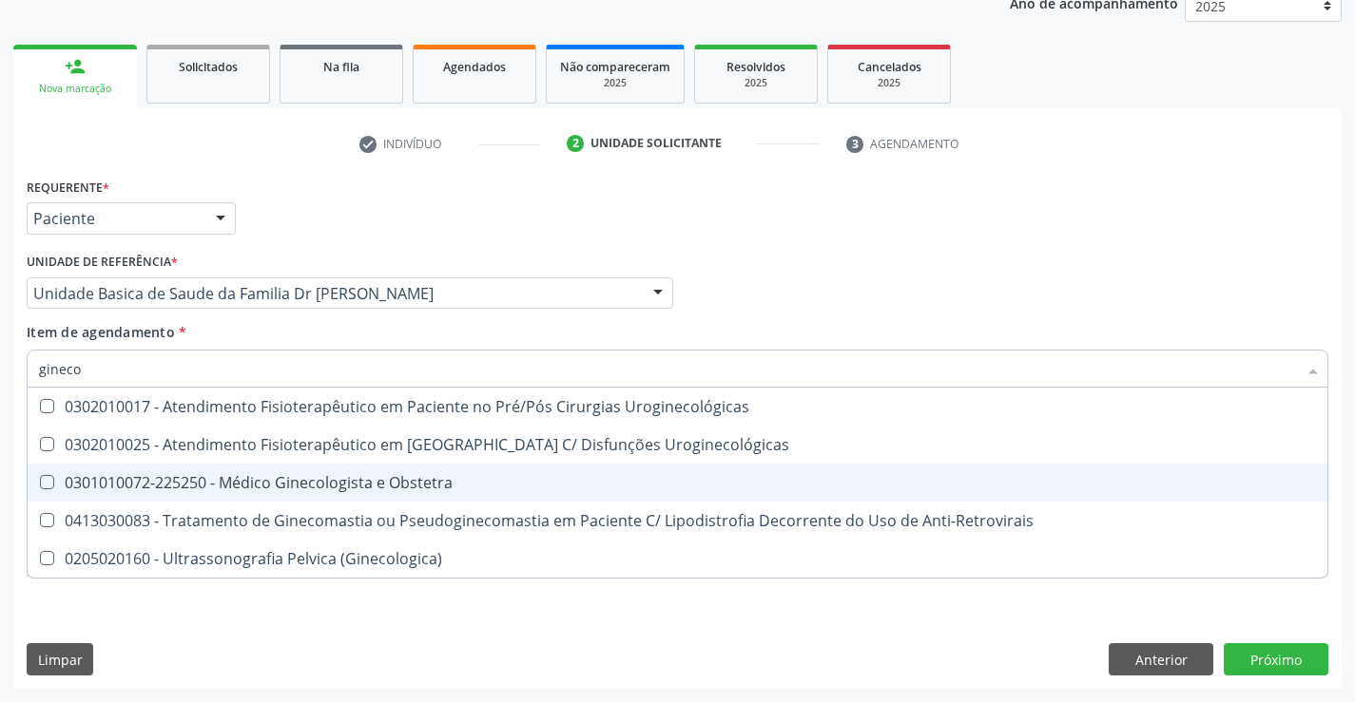
click at [288, 483] on div "0301010072-225250 - Médico Ginecologista e Obstetra" at bounding box center [677, 482] width 1277 height 15
checkbox Obstetra "true"
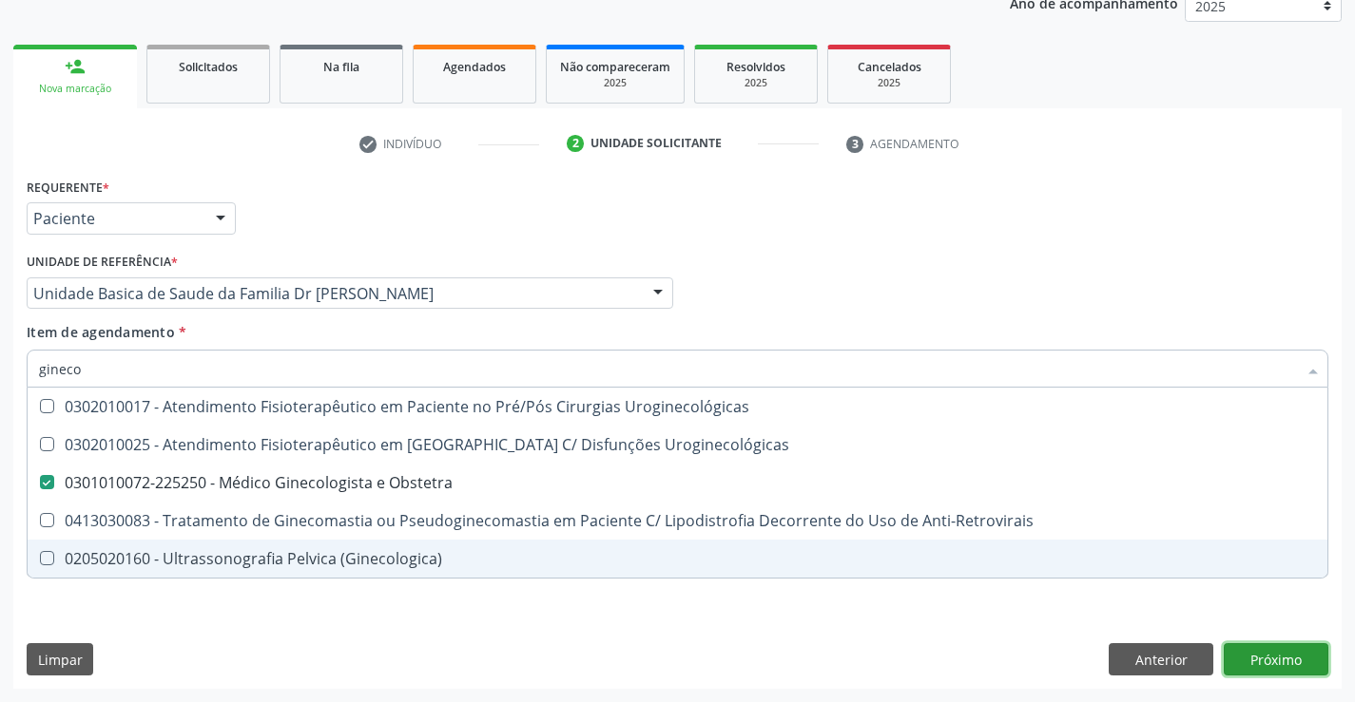
click at [1259, 661] on div "Requerente * Paciente Médico(a) Enfermeiro(a) Paciente Nenhum resultado encontr…" at bounding box center [677, 431] width 1328 height 516
checkbox Uroginecológicas "true"
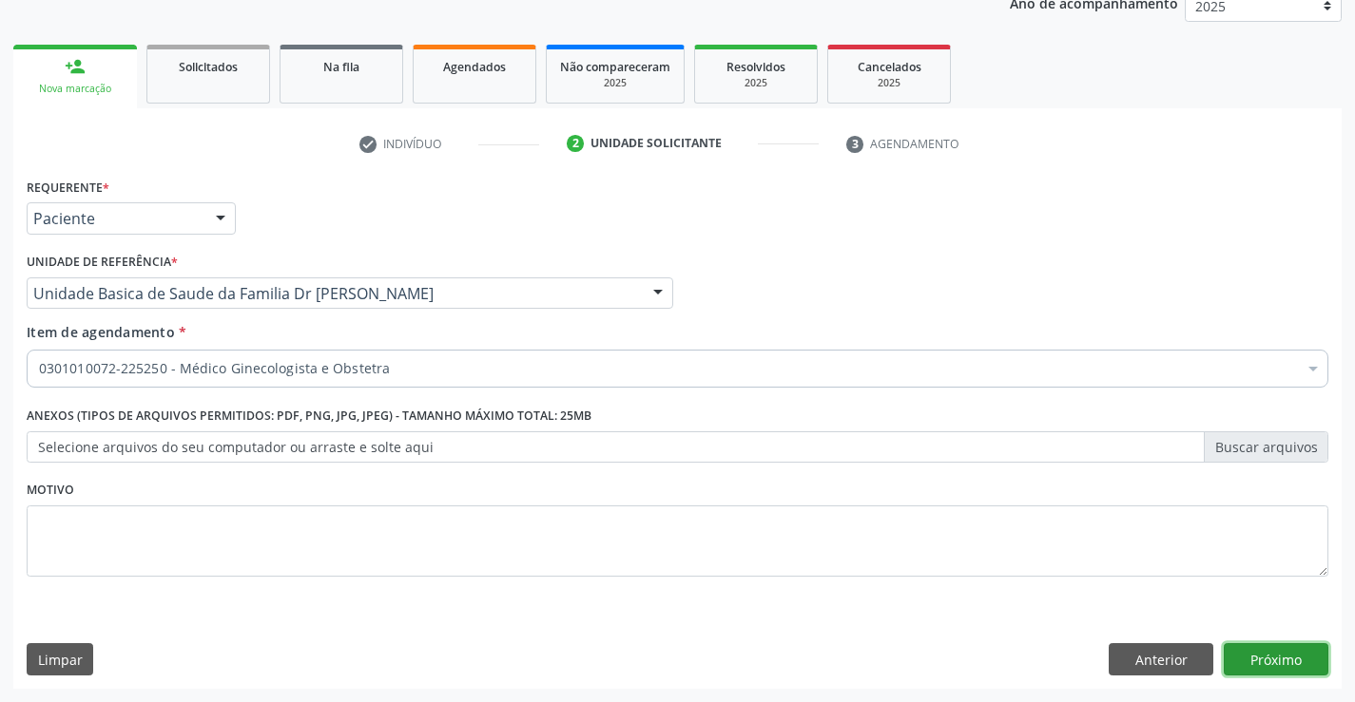
click at [1259, 661] on button "Próximo" at bounding box center [1275, 660] width 105 height 32
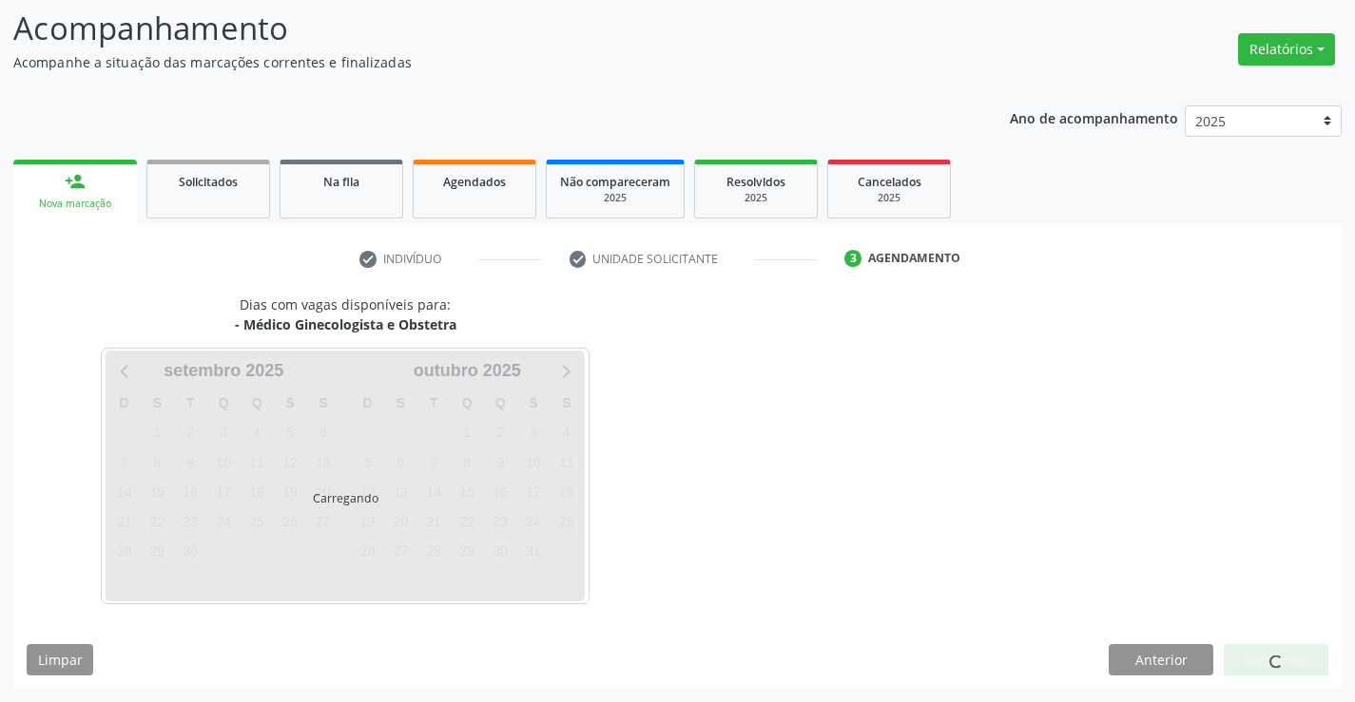
scroll to position [125, 0]
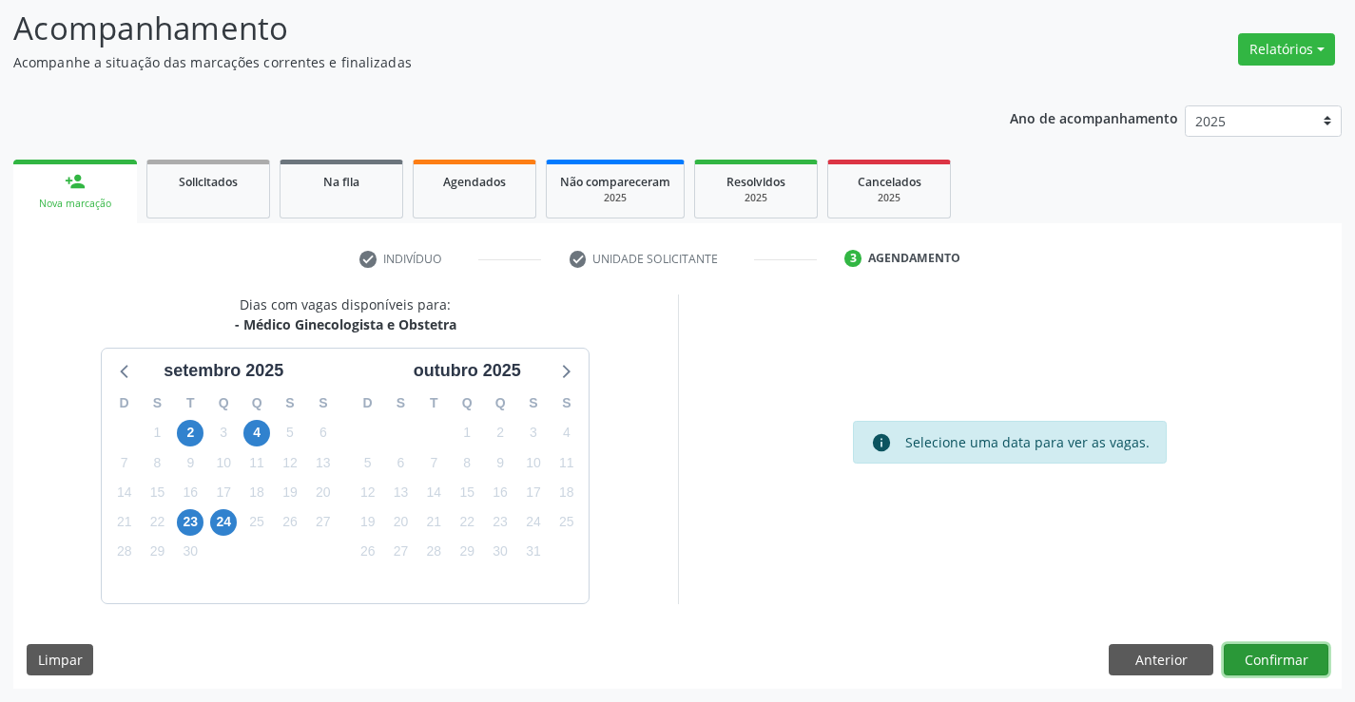
click at [1264, 656] on button "Confirmar" at bounding box center [1275, 661] width 105 height 32
click at [1281, 653] on button "Confirmar" at bounding box center [1275, 661] width 105 height 32
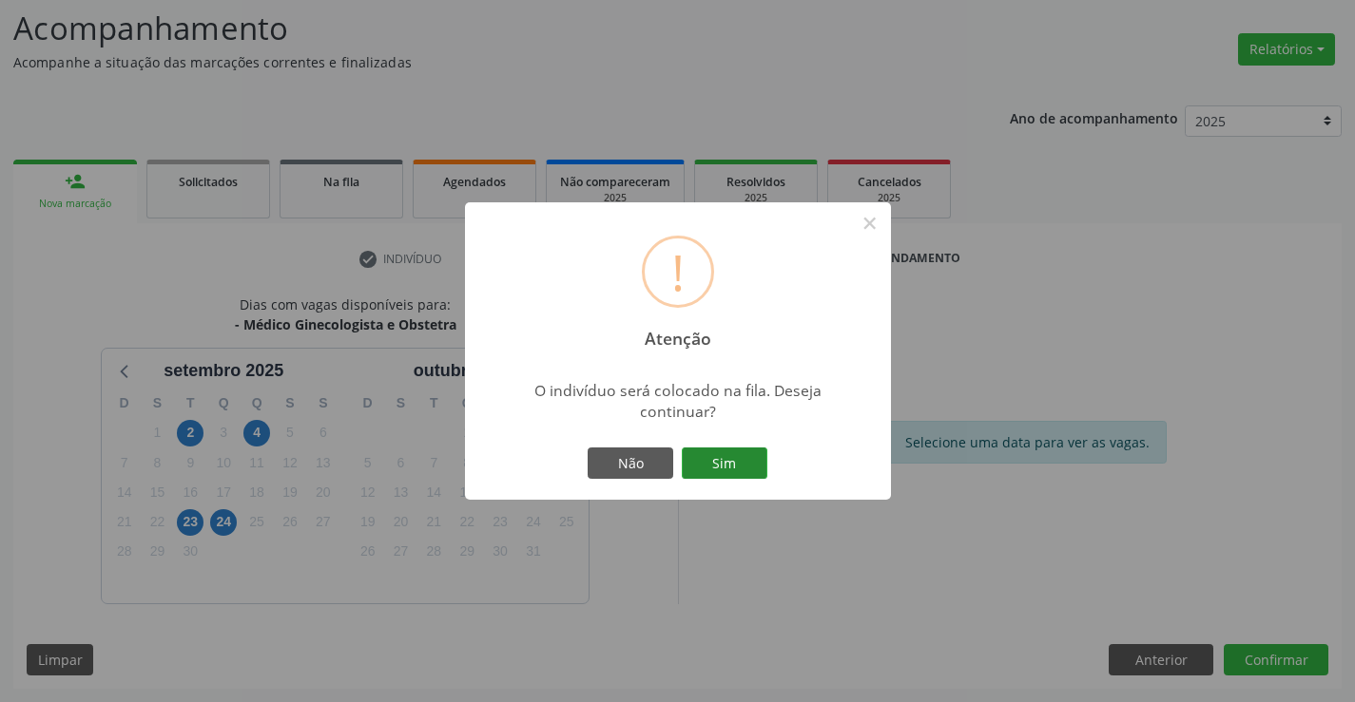
click at [717, 468] on button "Sim" at bounding box center [725, 464] width 86 height 32
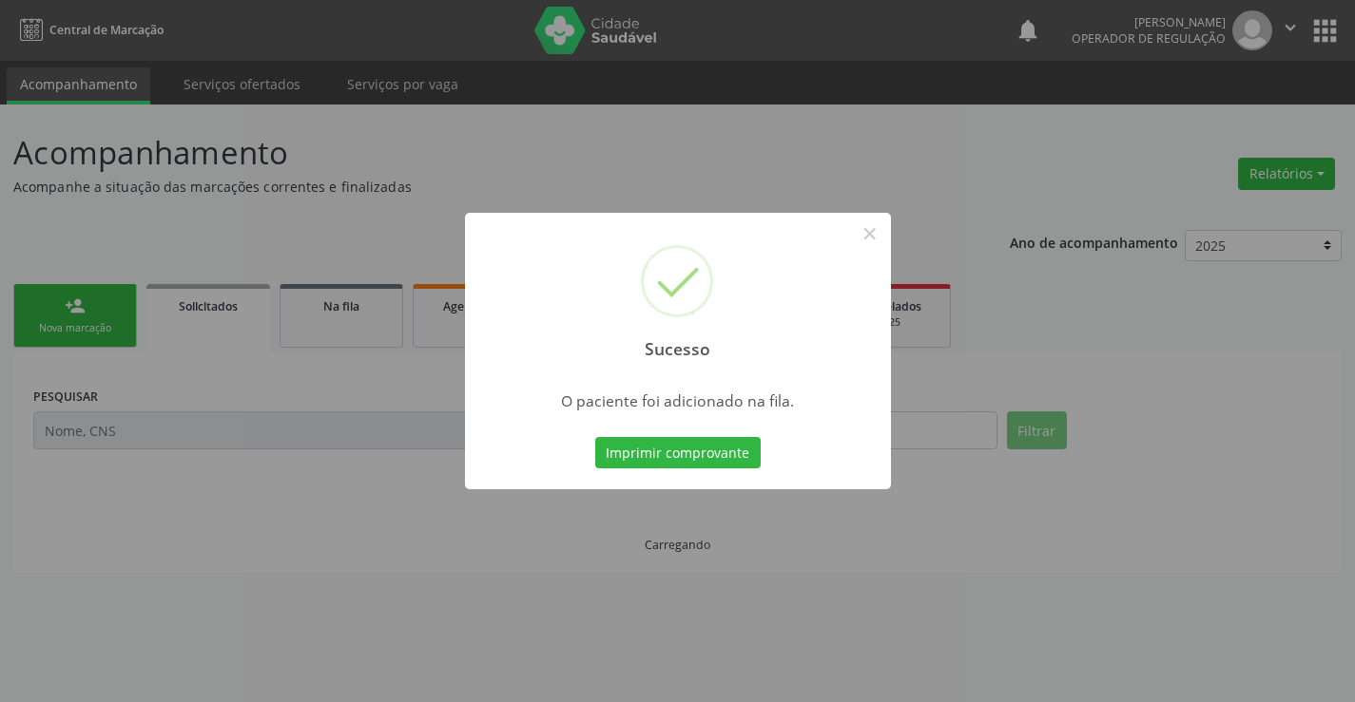
scroll to position [0, 0]
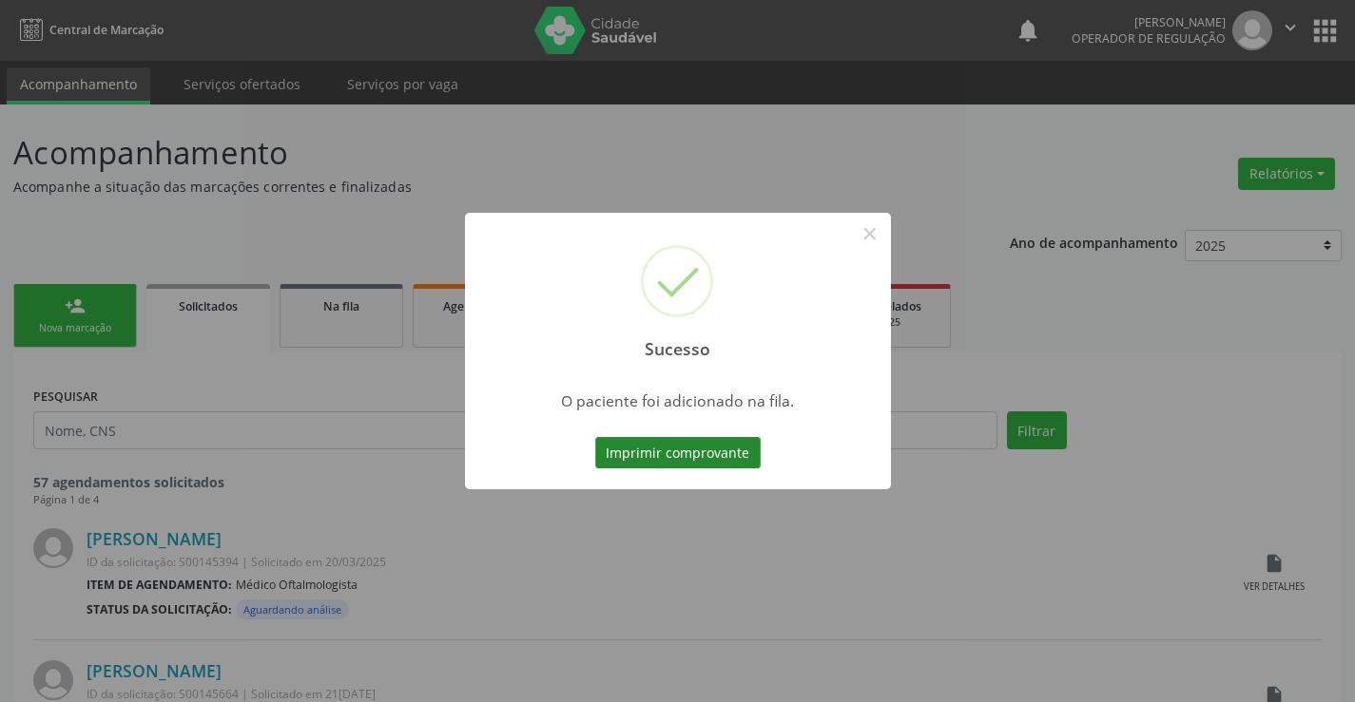
click at [721, 447] on button "Imprimir comprovante" at bounding box center [677, 453] width 165 height 32
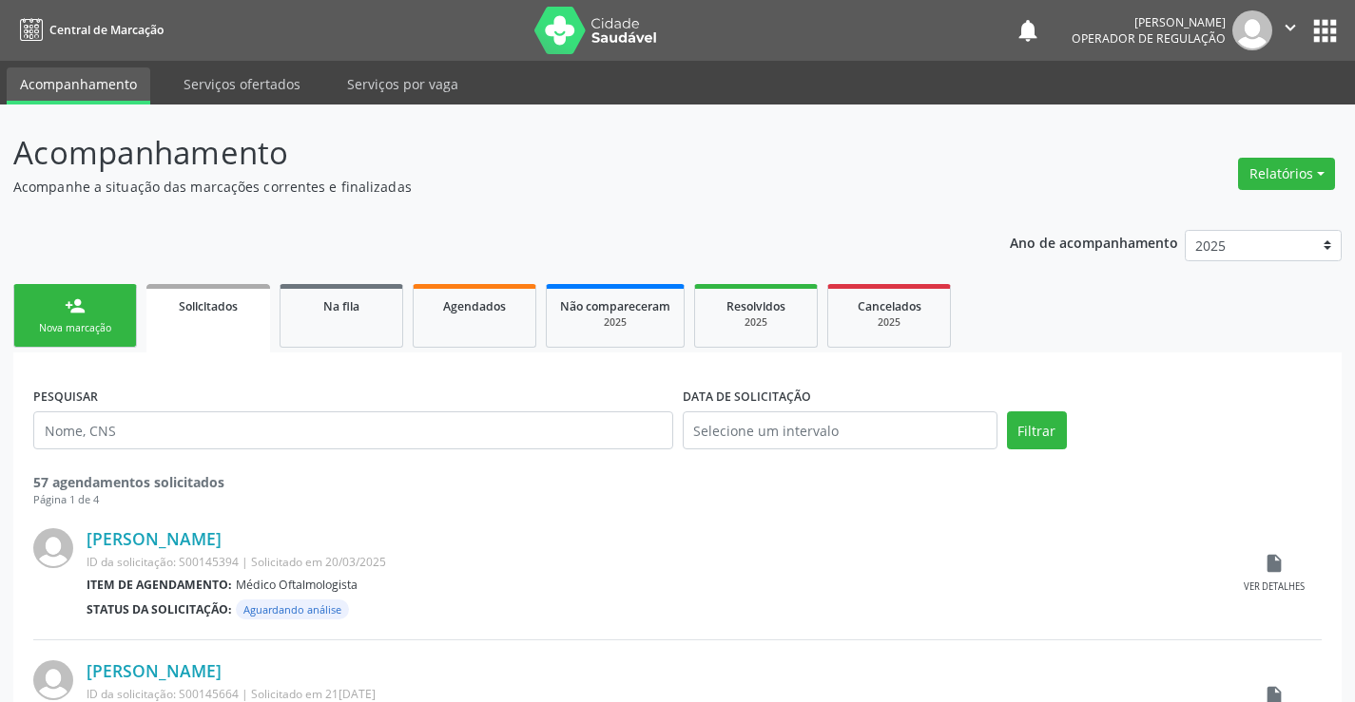
click at [138, 451] on div "PESQUISAR" at bounding box center [353, 422] width 649 height 81
click at [115, 329] on div "Nova marcação" at bounding box center [75, 328] width 95 height 14
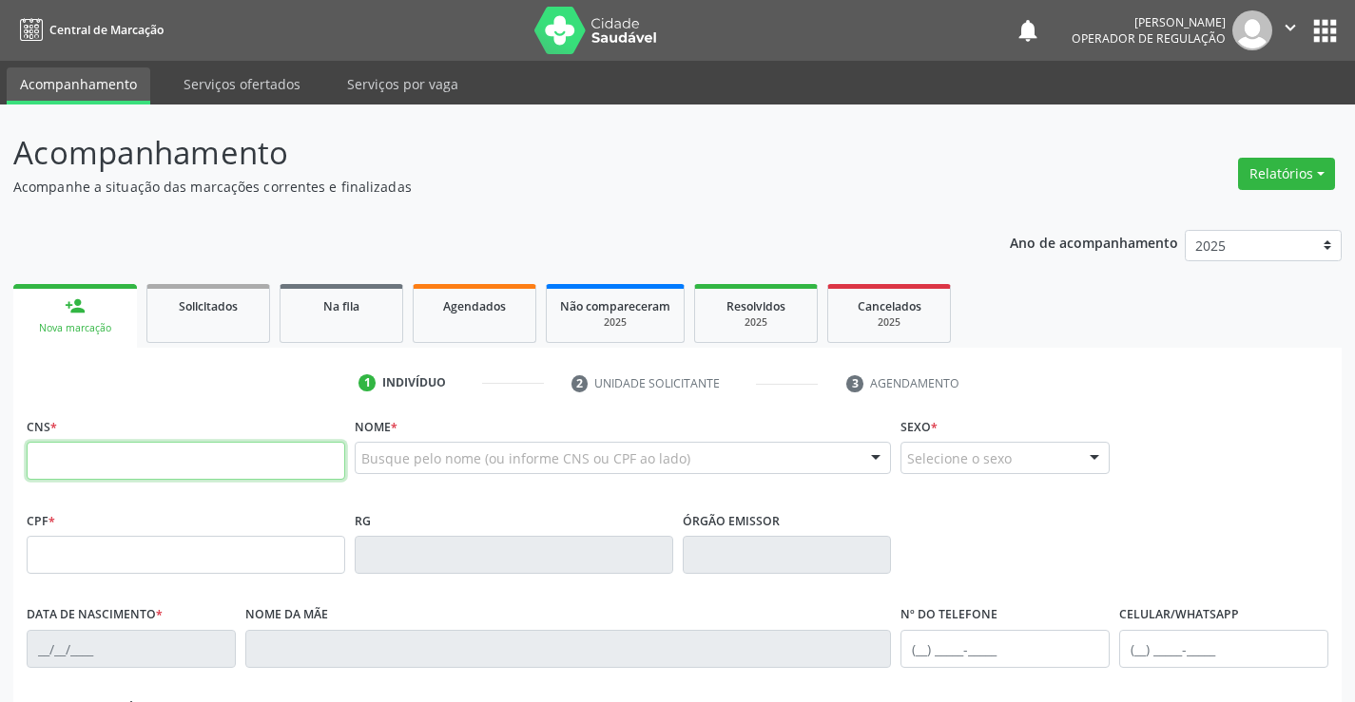
click at [106, 450] on input "text" at bounding box center [186, 461] width 318 height 38
type input "704 8080 1278 4742"
type input "048.963.175-48"
type input "2247610710722"
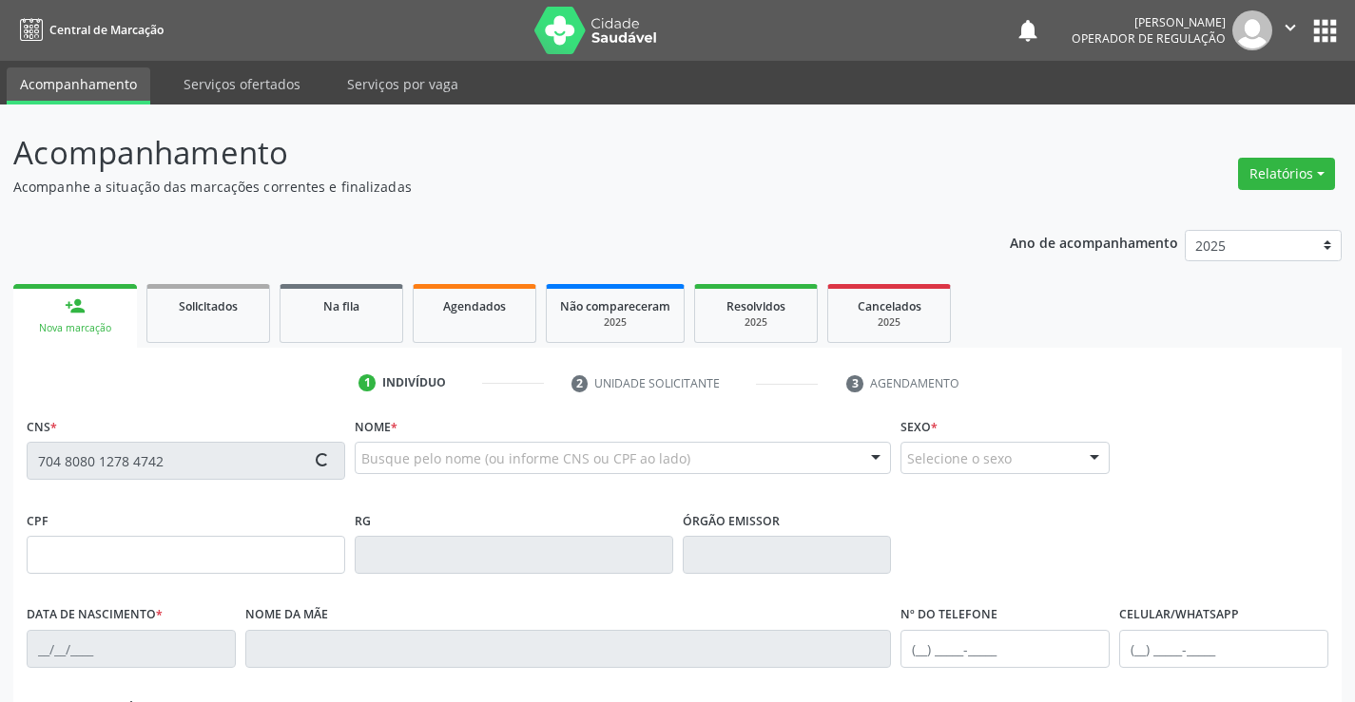
type input "06/01/1976"
type input "(74) 99190-5124"
type input "048.963.175-48"
type input "S/N"
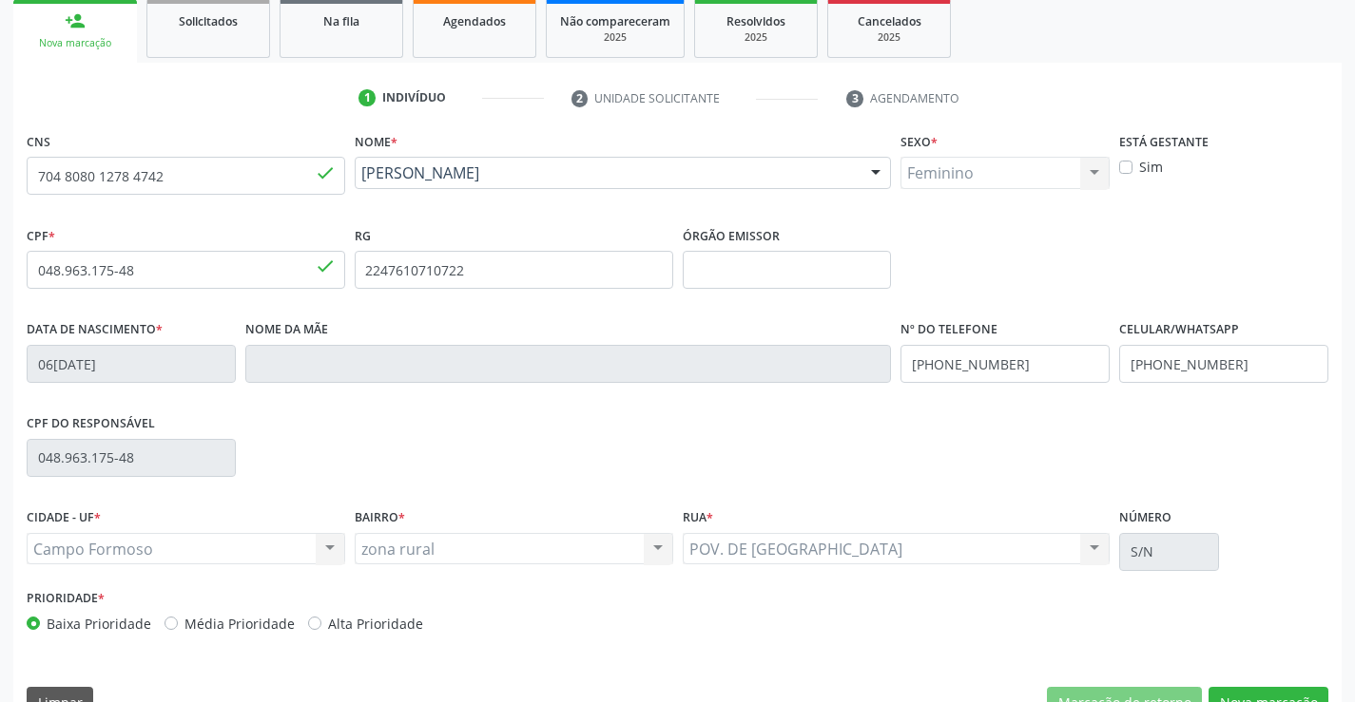
scroll to position [328, 0]
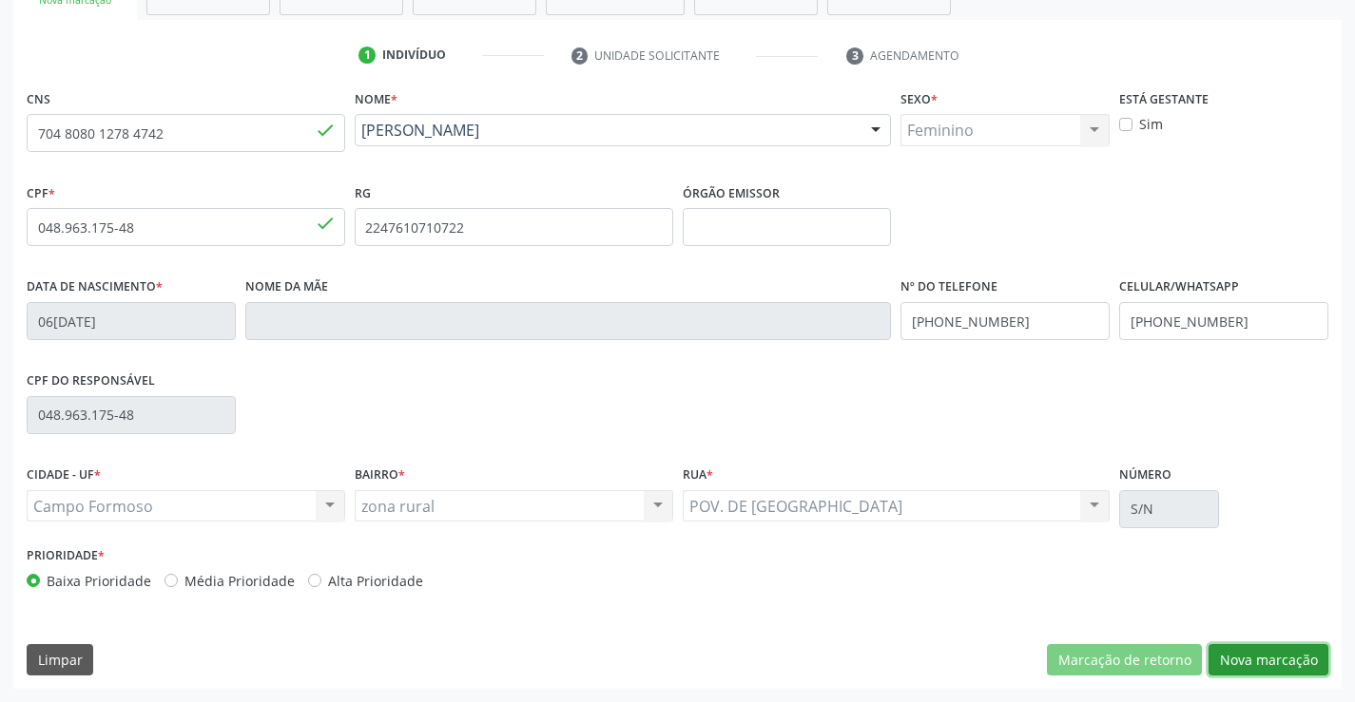
click at [1272, 649] on button "Nova marcação" at bounding box center [1268, 661] width 120 height 32
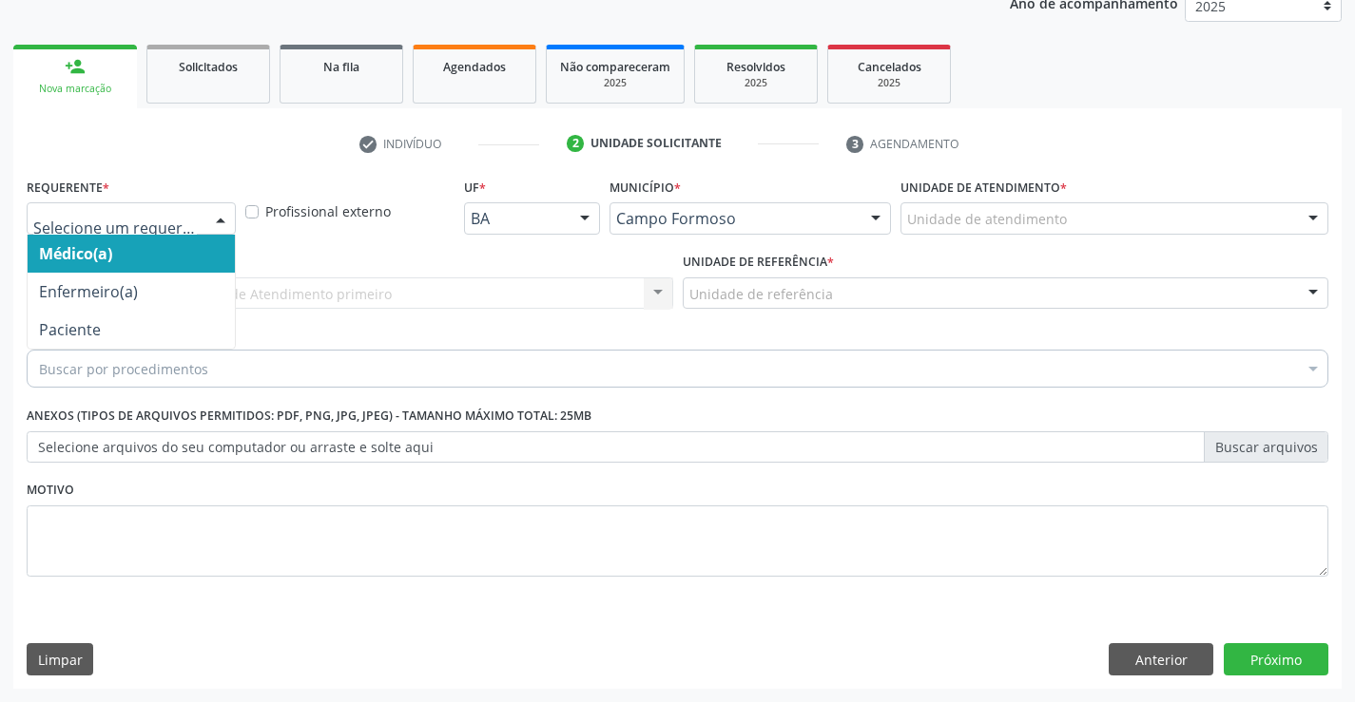
click at [146, 221] on input "text" at bounding box center [115, 228] width 164 height 38
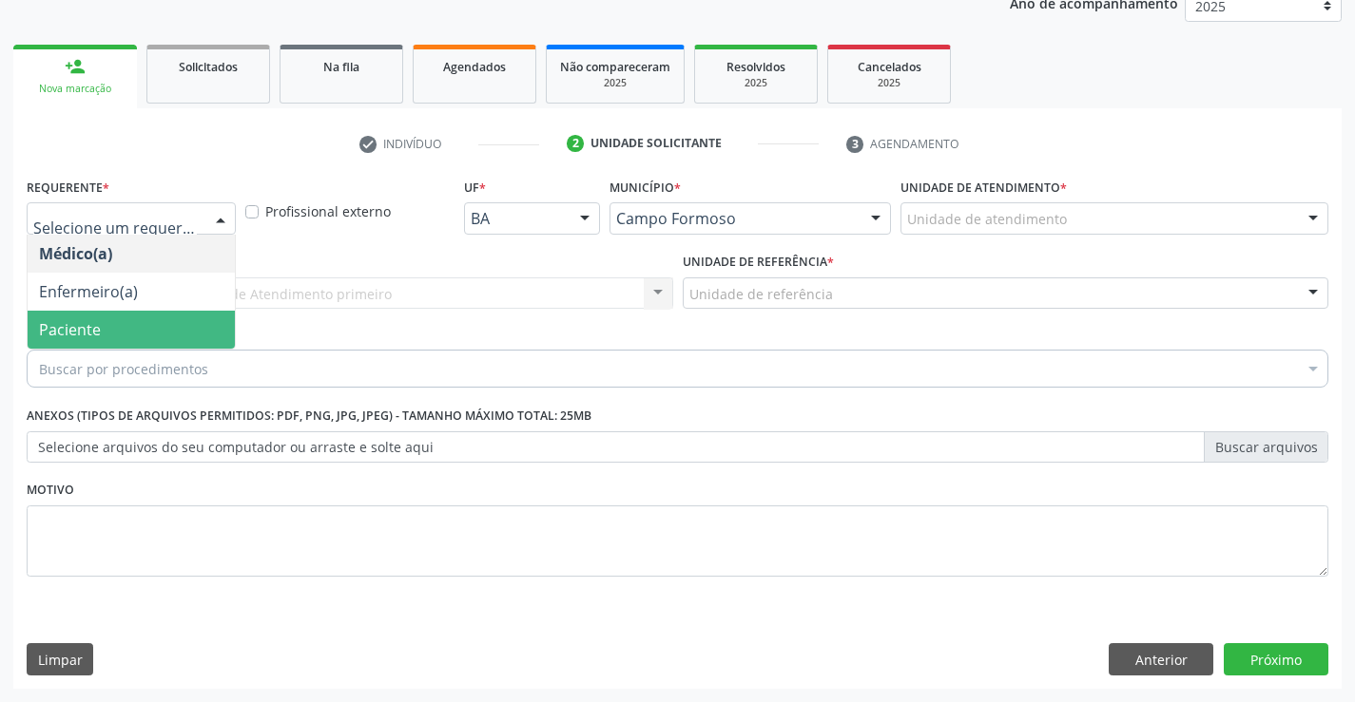
click at [115, 343] on span "Paciente" at bounding box center [131, 330] width 207 height 38
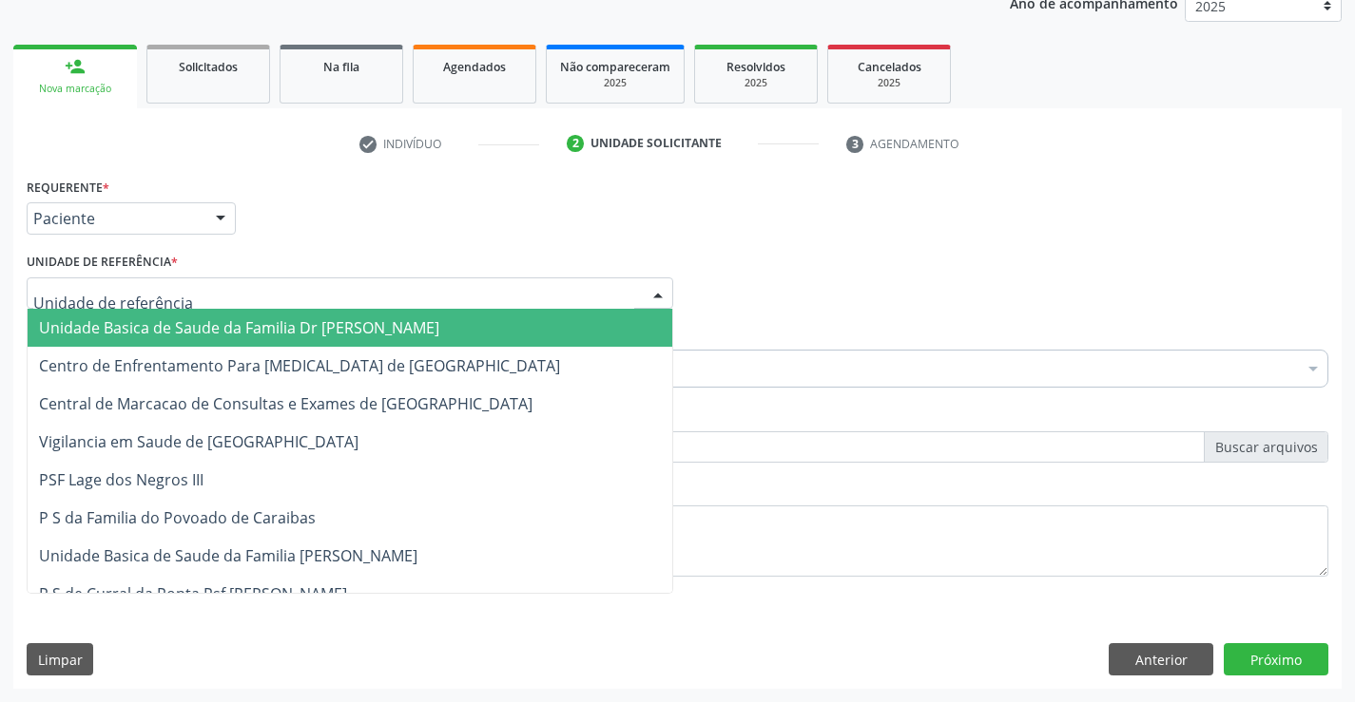
click at [158, 331] on span "Unidade Basica de Saude da Familia Dr [PERSON_NAME]" at bounding box center [239, 327] width 400 height 21
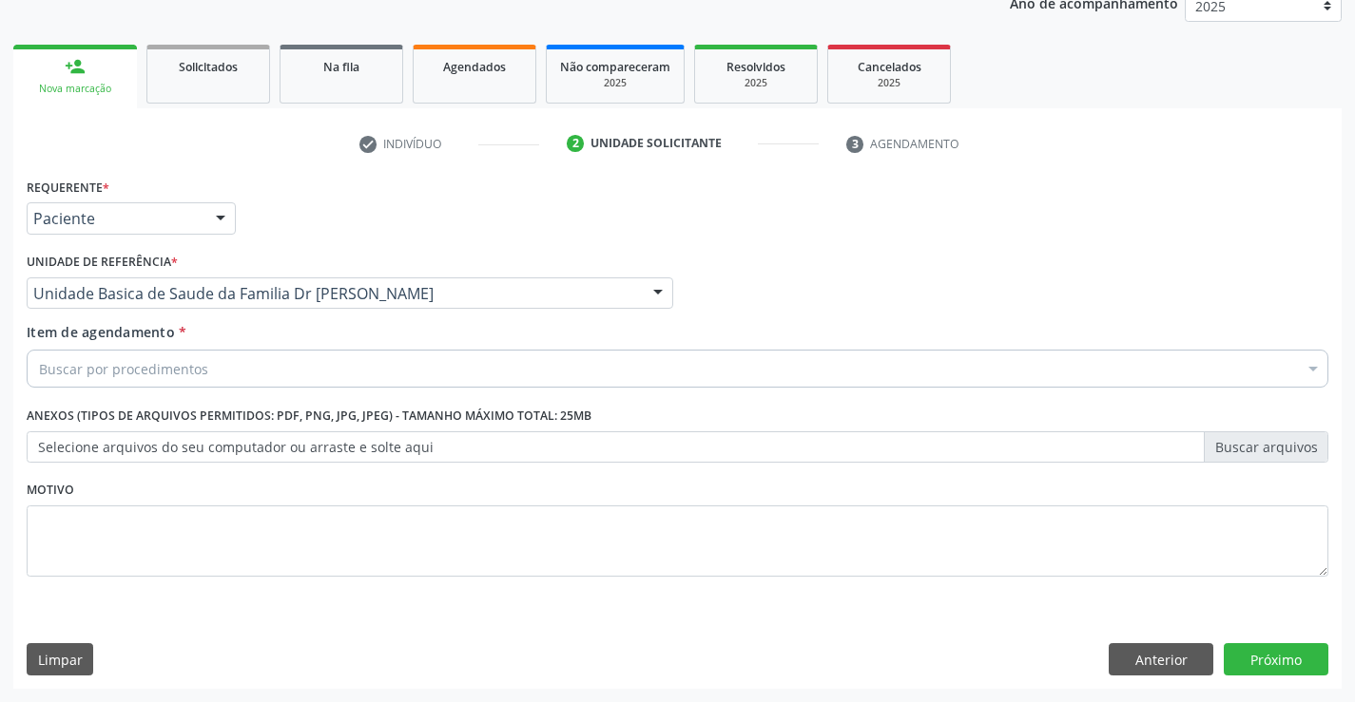
click at [39, 375] on input "Item de agendamento *" at bounding box center [39, 369] width 0 height 38
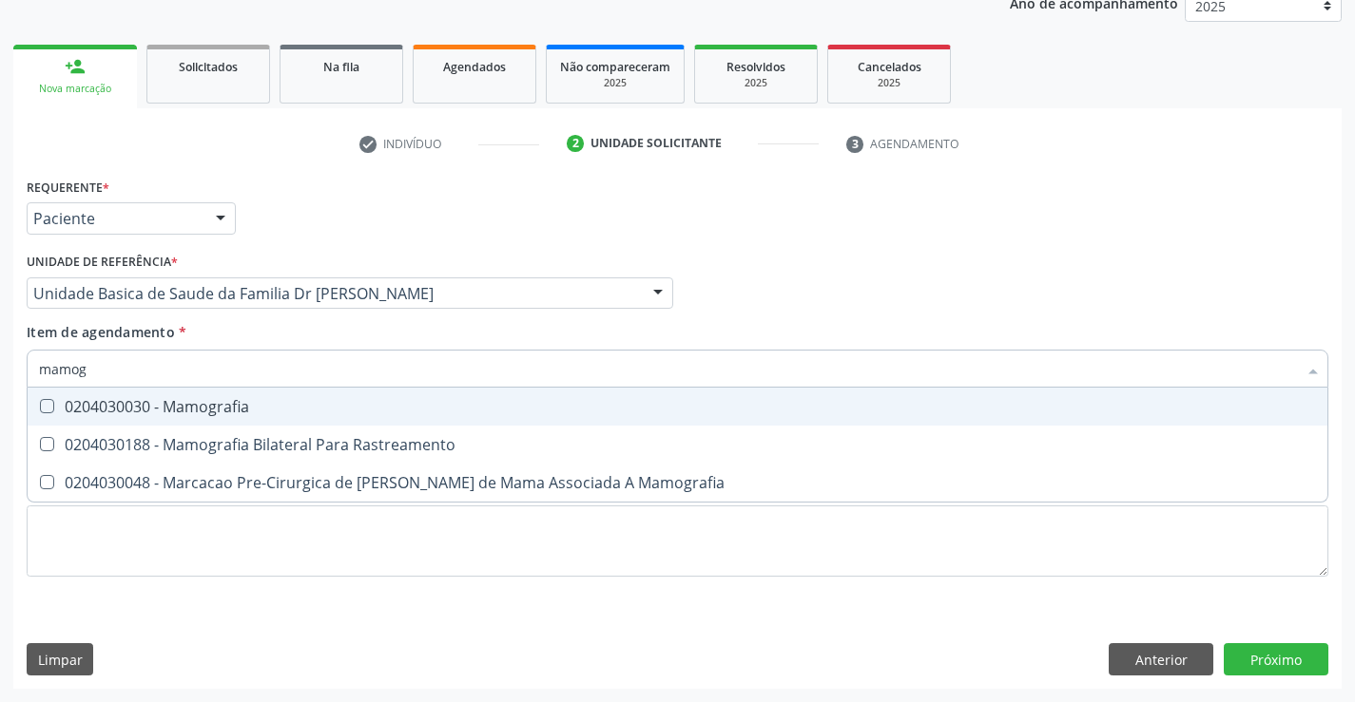
type input "mamogr"
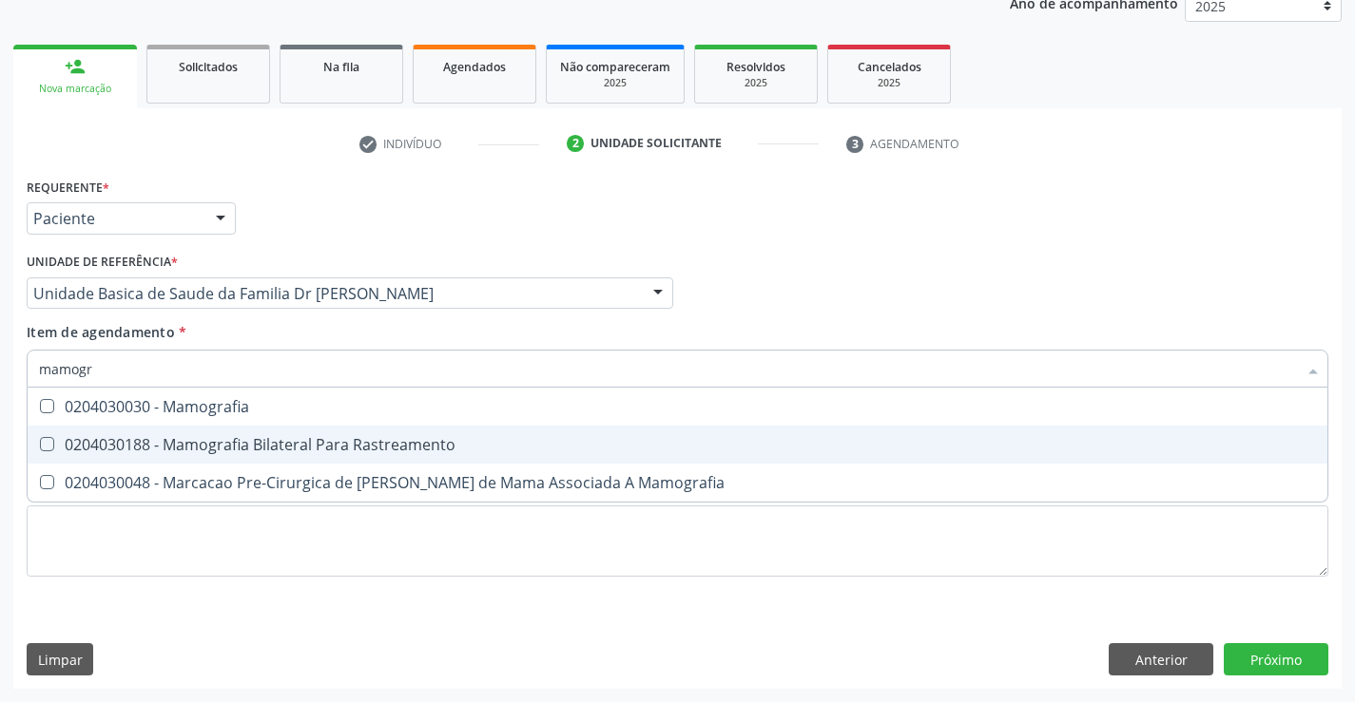
click at [182, 437] on div "0204030188 - Mamografia Bilateral Para Rastreamento" at bounding box center [677, 444] width 1277 height 15
checkbox Rastreamento "true"
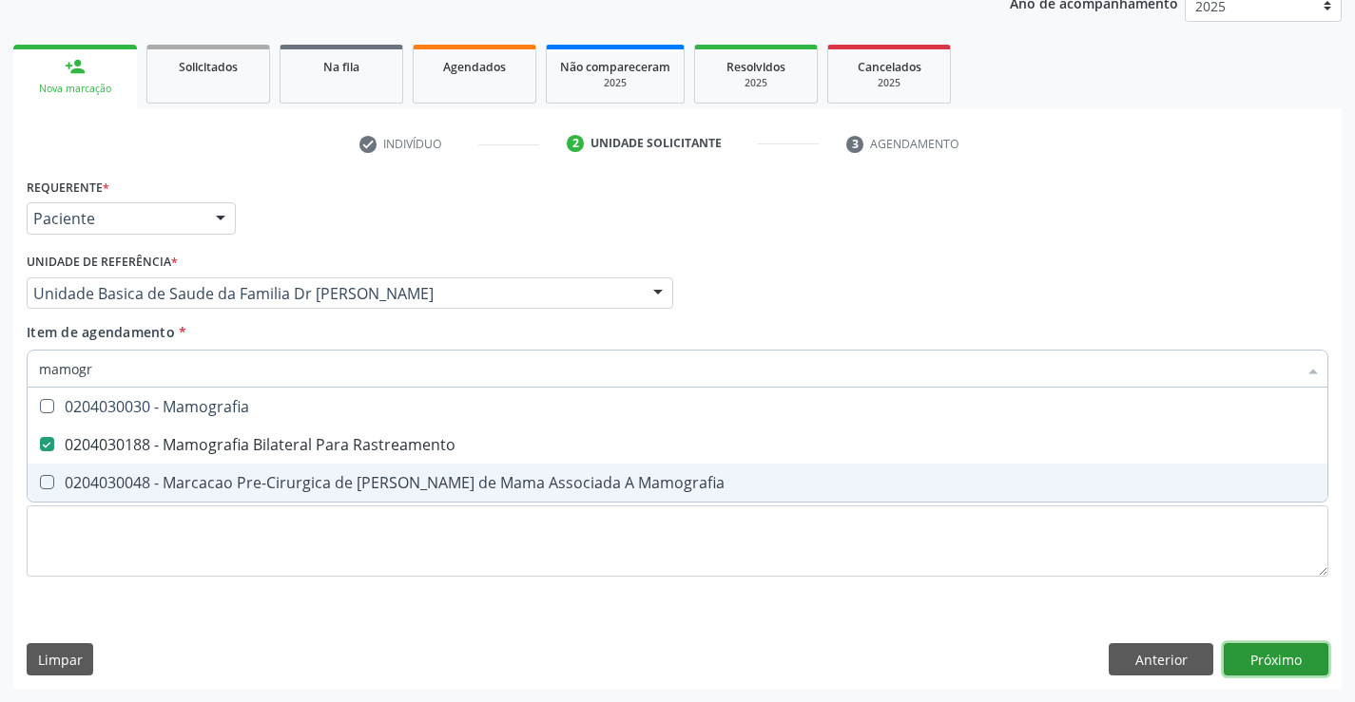
click at [1275, 661] on div "Requerente * Paciente Médico(a) Enfermeiro(a) Paciente Nenhum resultado encontr…" at bounding box center [677, 431] width 1328 height 516
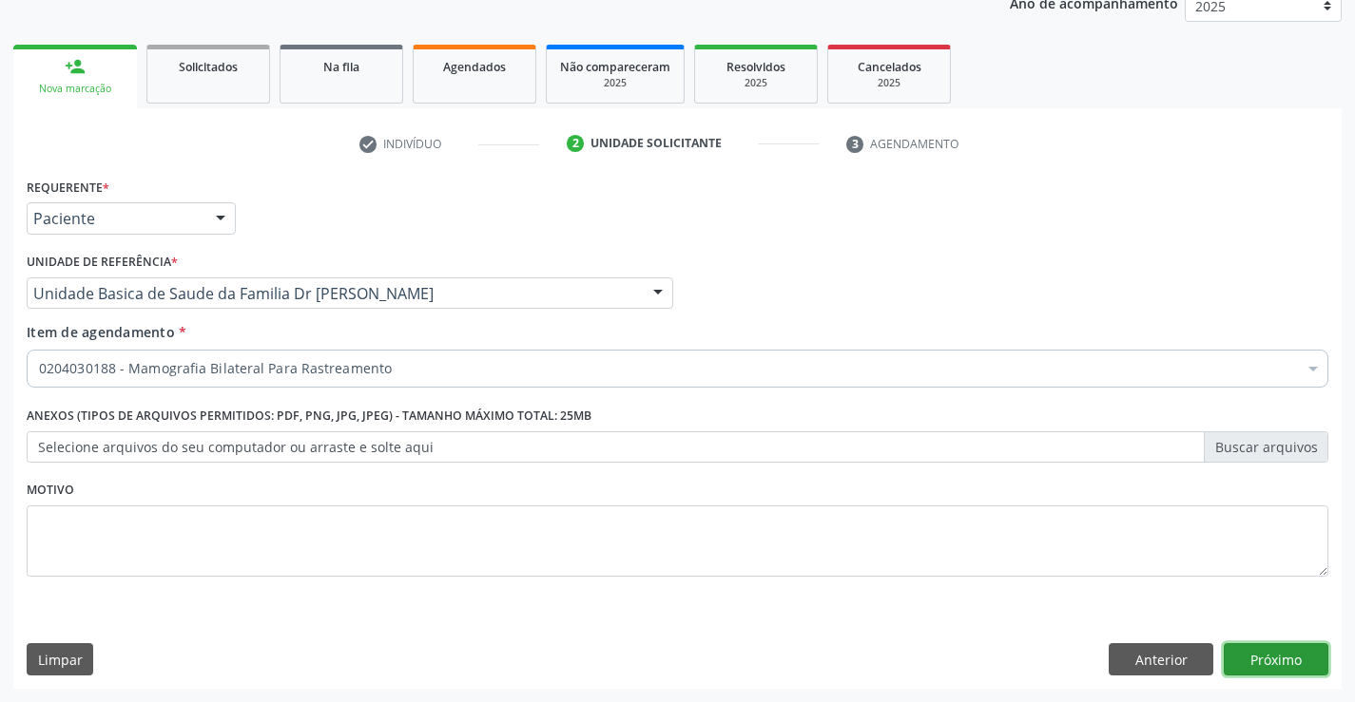
click at [1275, 661] on button "Próximo" at bounding box center [1275, 660] width 105 height 32
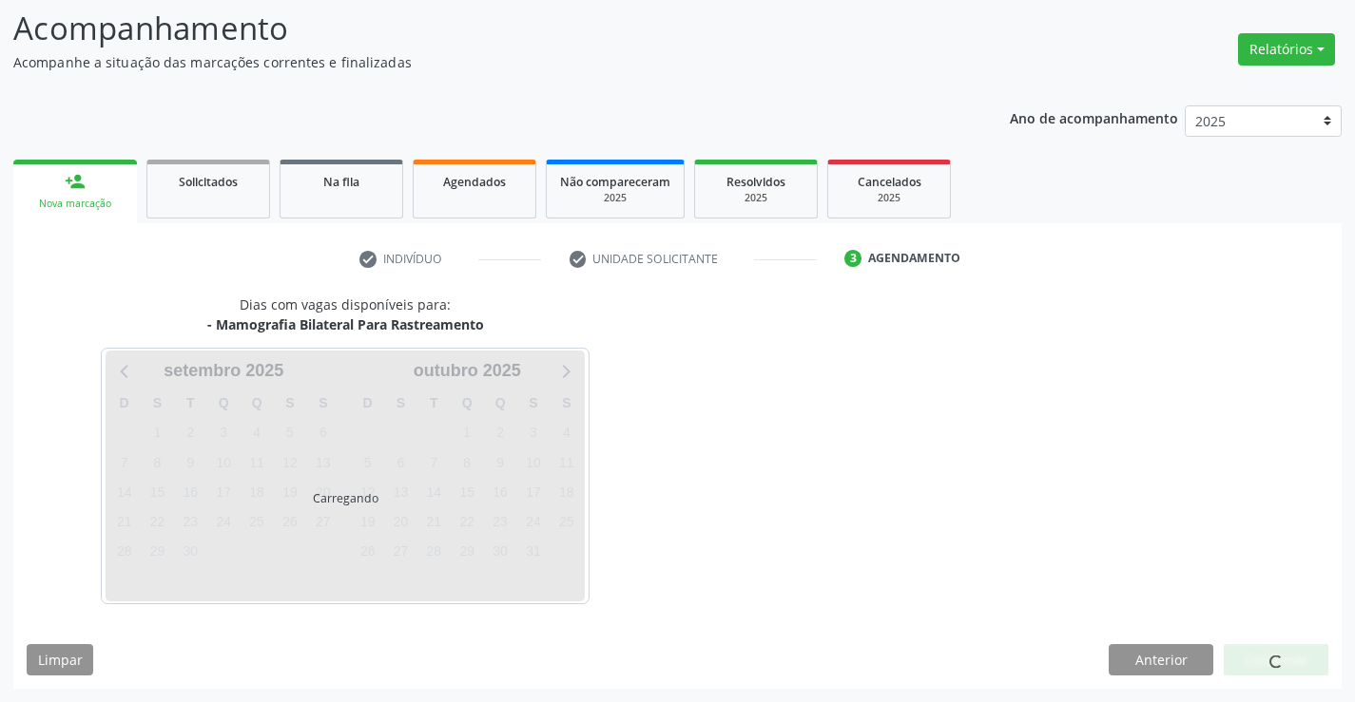
scroll to position [125, 0]
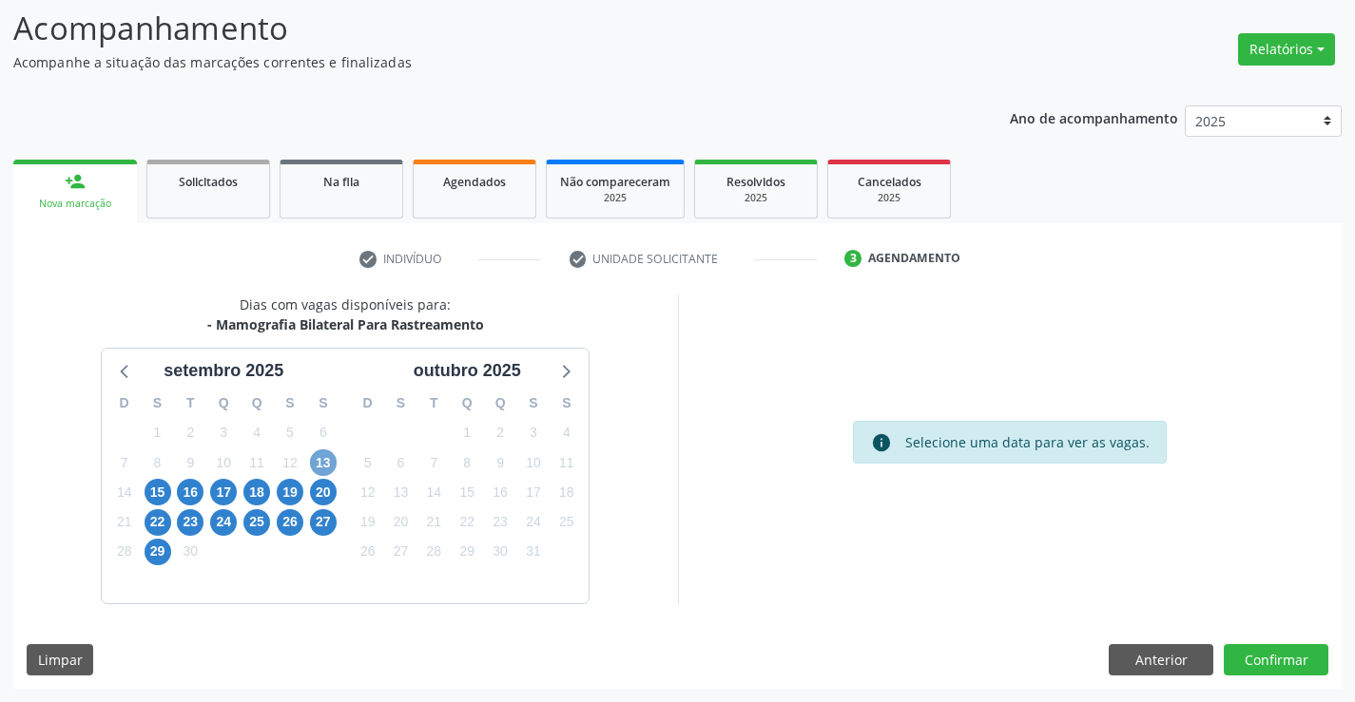
click at [324, 468] on span "13" at bounding box center [323, 463] width 27 height 27
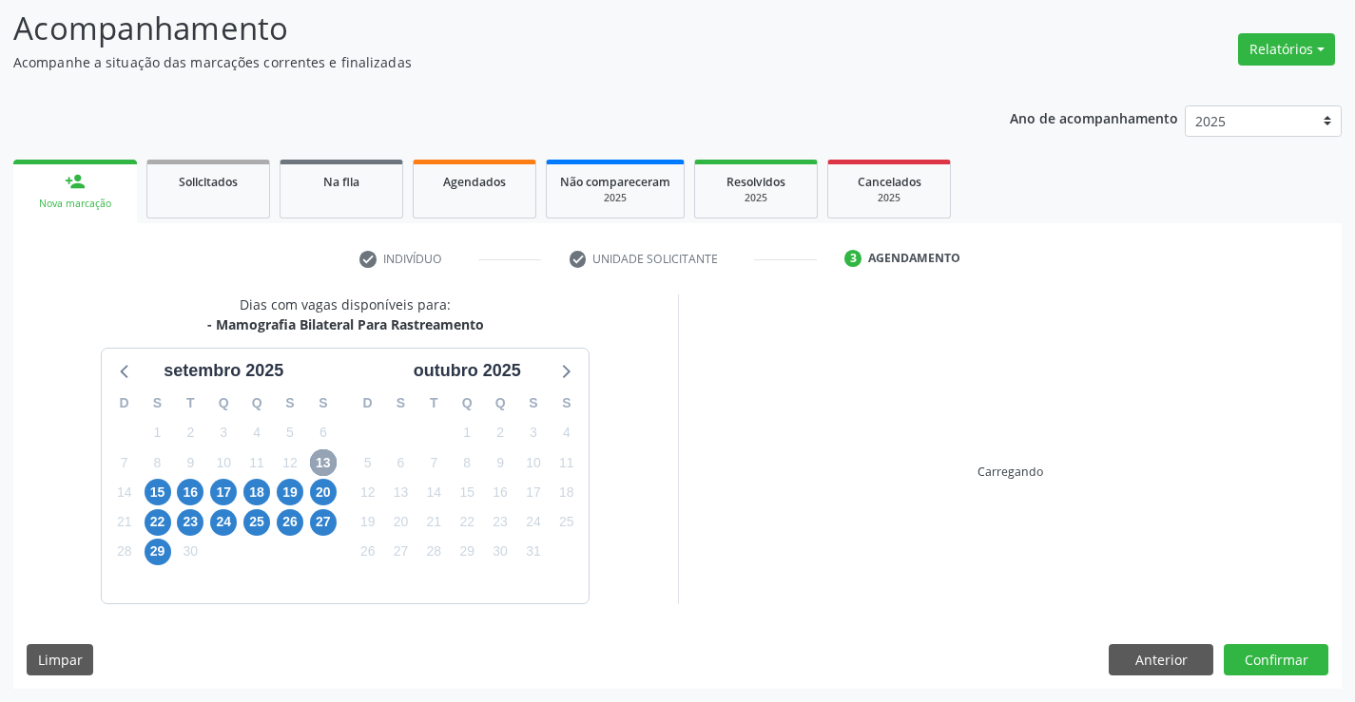
click at [324, 468] on span "13" at bounding box center [323, 463] width 27 height 27
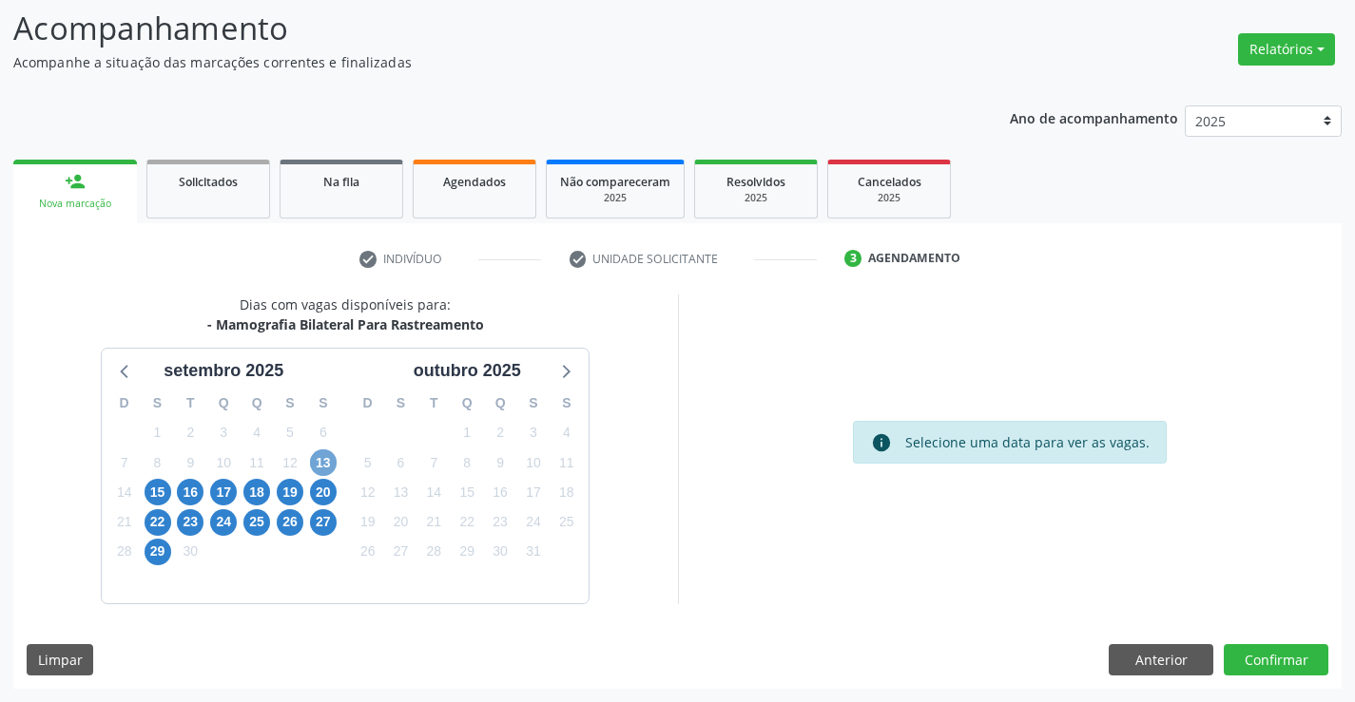
click at [324, 468] on span "13" at bounding box center [323, 463] width 27 height 27
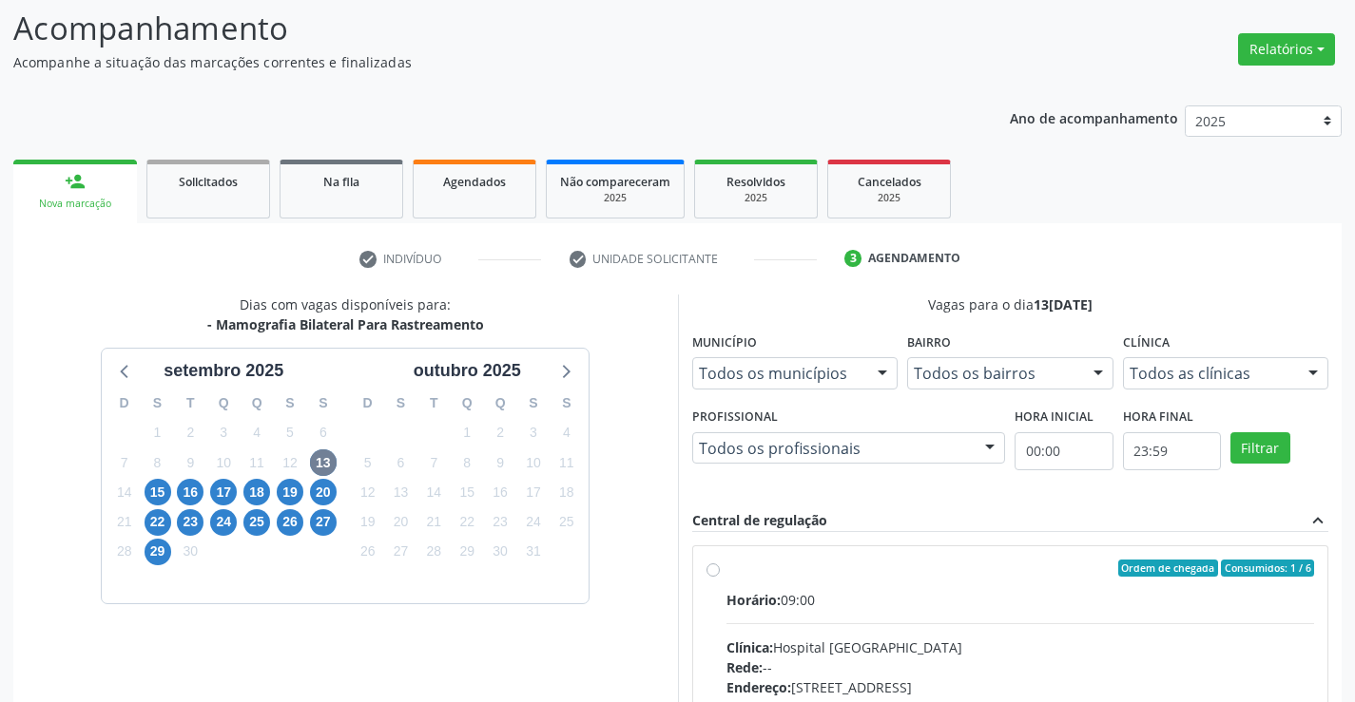
click at [726, 570] on label "Ordem de chegada Consumidos: 1 / 6 Horário: 09:00 Clínica: Hospital Sao Francis…" at bounding box center [1020, 706] width 588 height 292
click at [713, 570] on input "Ordem de chegada Consumidos: 1 / 6 Horário: 09:00 Clínica: Hospital Sao Francis…" at bounding box center [712, 568] width 13 height 17
radio input "true"
click at [726, 570] on label "Ordem de chegada Consumidos: 1 / 6 Horário: 09:00 Clínica: Hospital Sao Francis…" at bounding box center [1020, 706] width 588 height 292
click at [713, 570] on input "Ordem de chegada Consumidos: 1 / 6 Horário: 09:00 Clínica: Hospital Sao Francis…" at bounding box center [712, 568] width 13 height 17
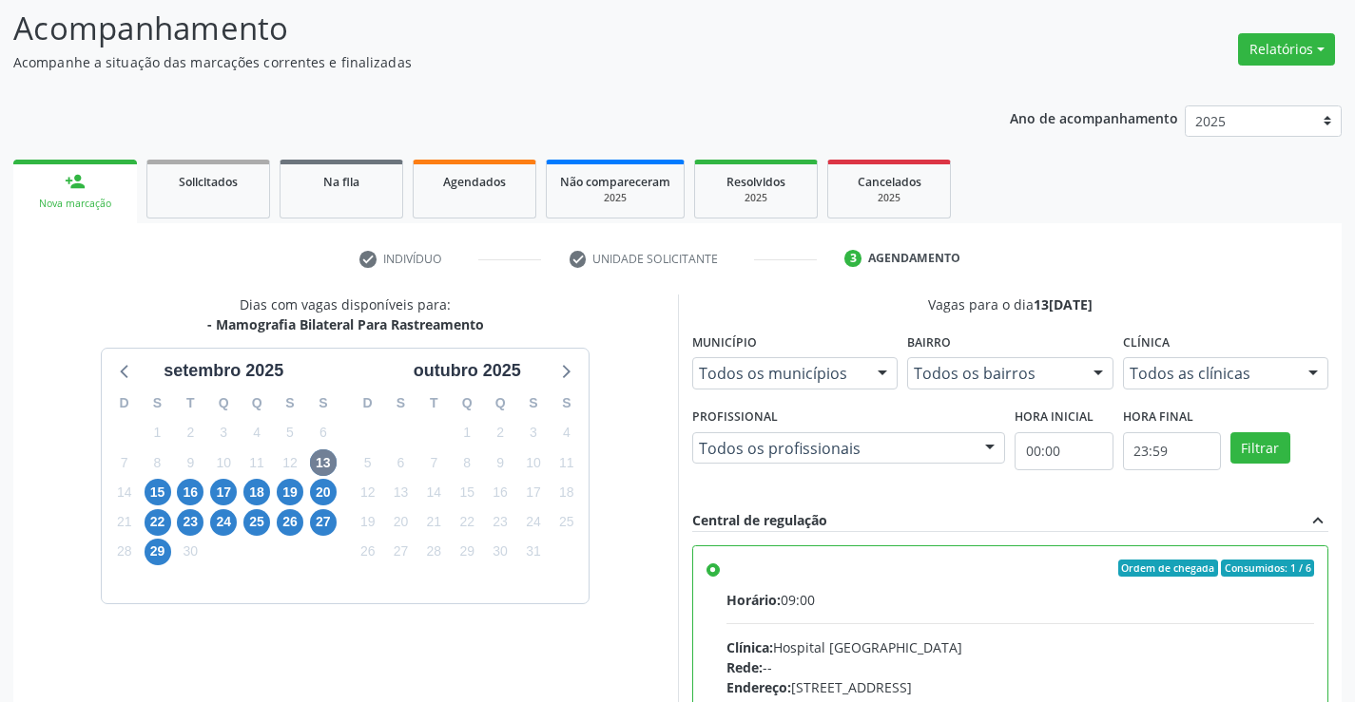
drag, startPoint x: 1232, startPoint y: 661, endPoint x: 1215, endPoint y: 666, distance: 18.0
click at [1228, 662] on div "Rede: --" at bounding box center [1020, 668] width 588 height 20
click at [720, 577] on input "Ordem de chegada Consumidos: 1 / 6 Horário: 09:00 Clínica: Hospital Sao Francis…" at bounding box center [712, 568] width 13 height 17
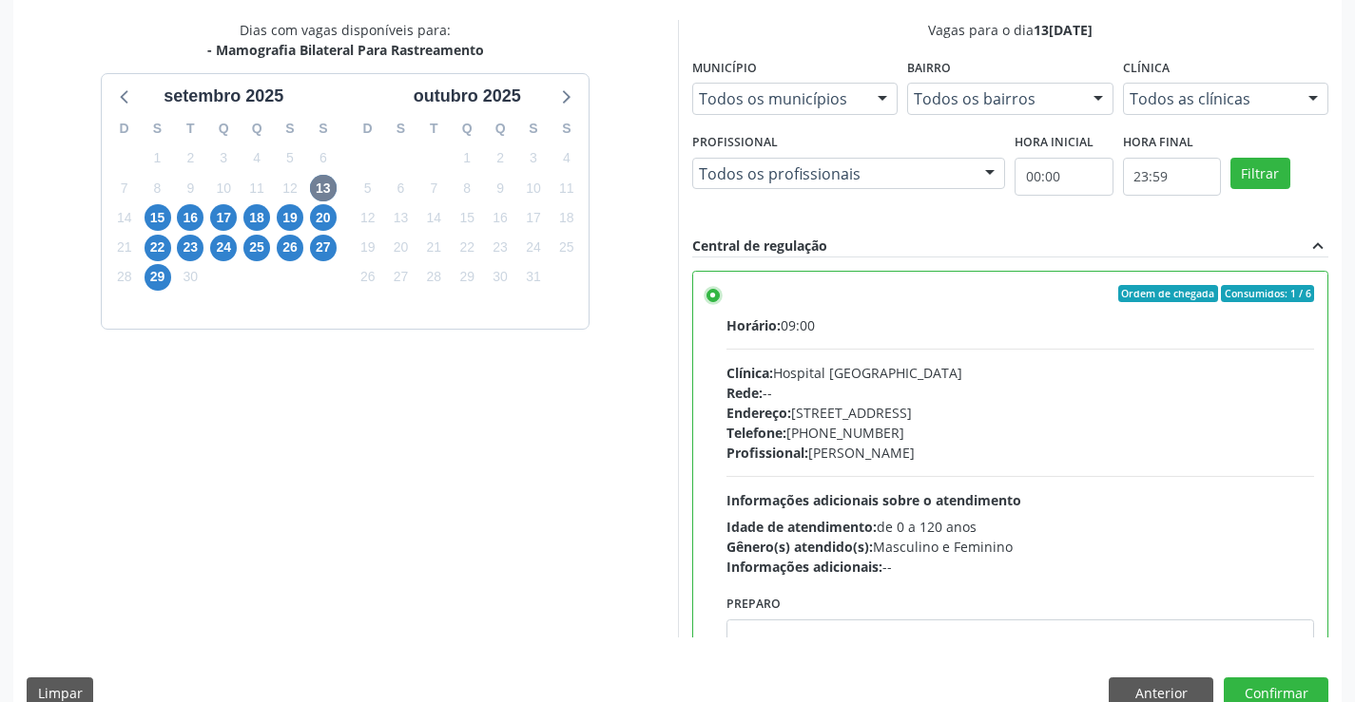
scroll to position [433, 0]
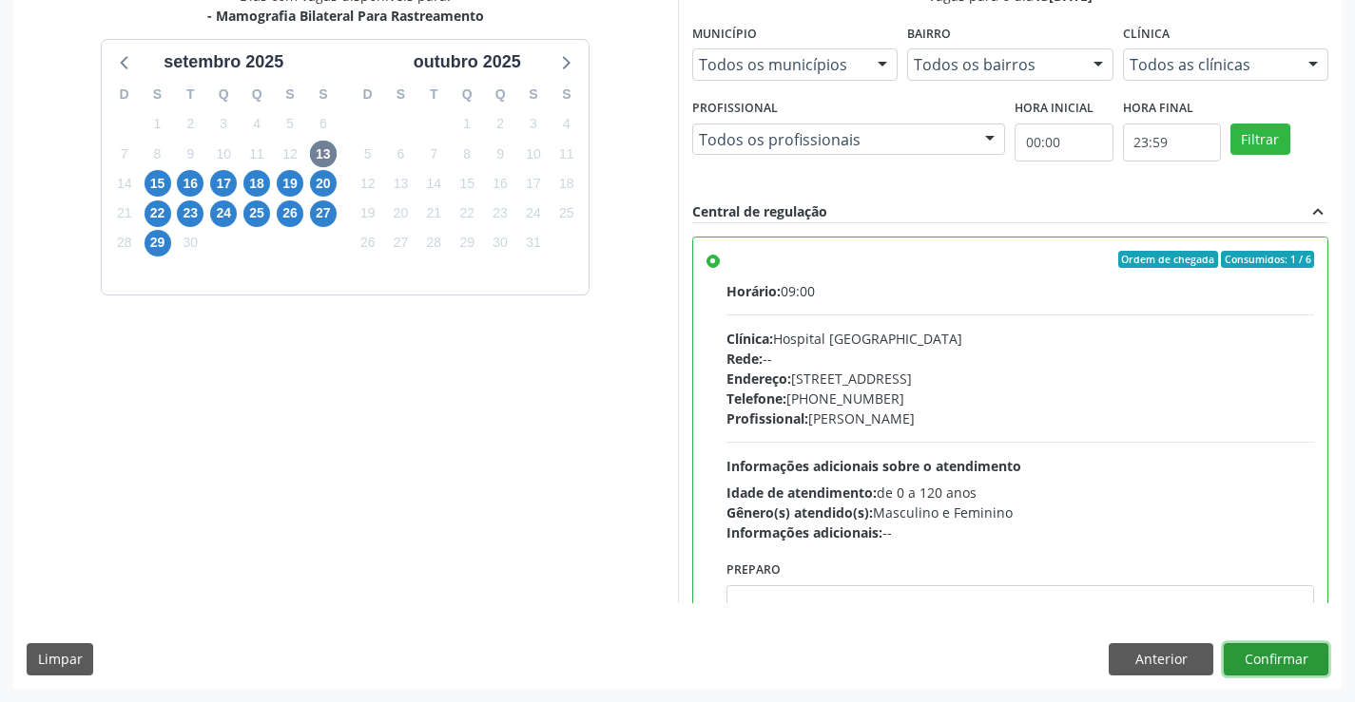
click at [1269, 668] on button "Confirmar" at bounding box center [1275, 660] width 105 height 32
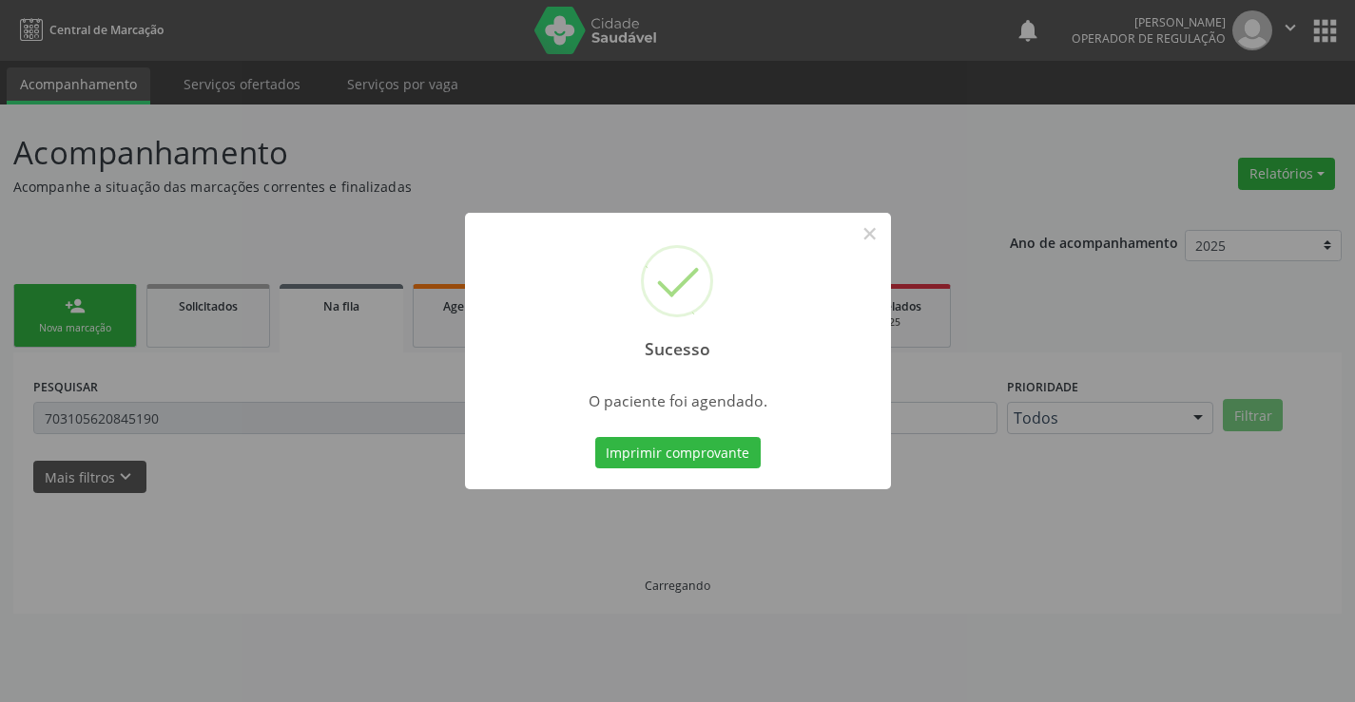
scroll to position [0, 0]
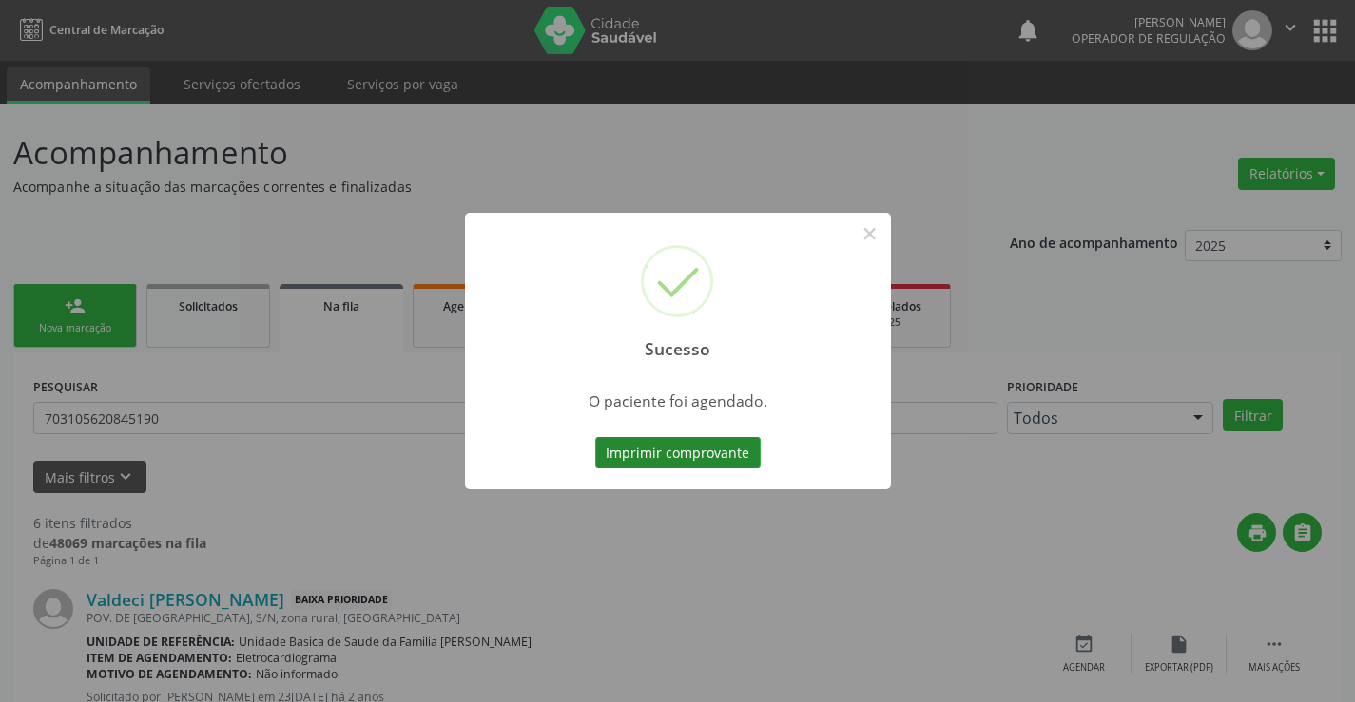
click at [735, 457] on button "Imprimir comprovante" at bounding box center [677, 453] width 165 height 32
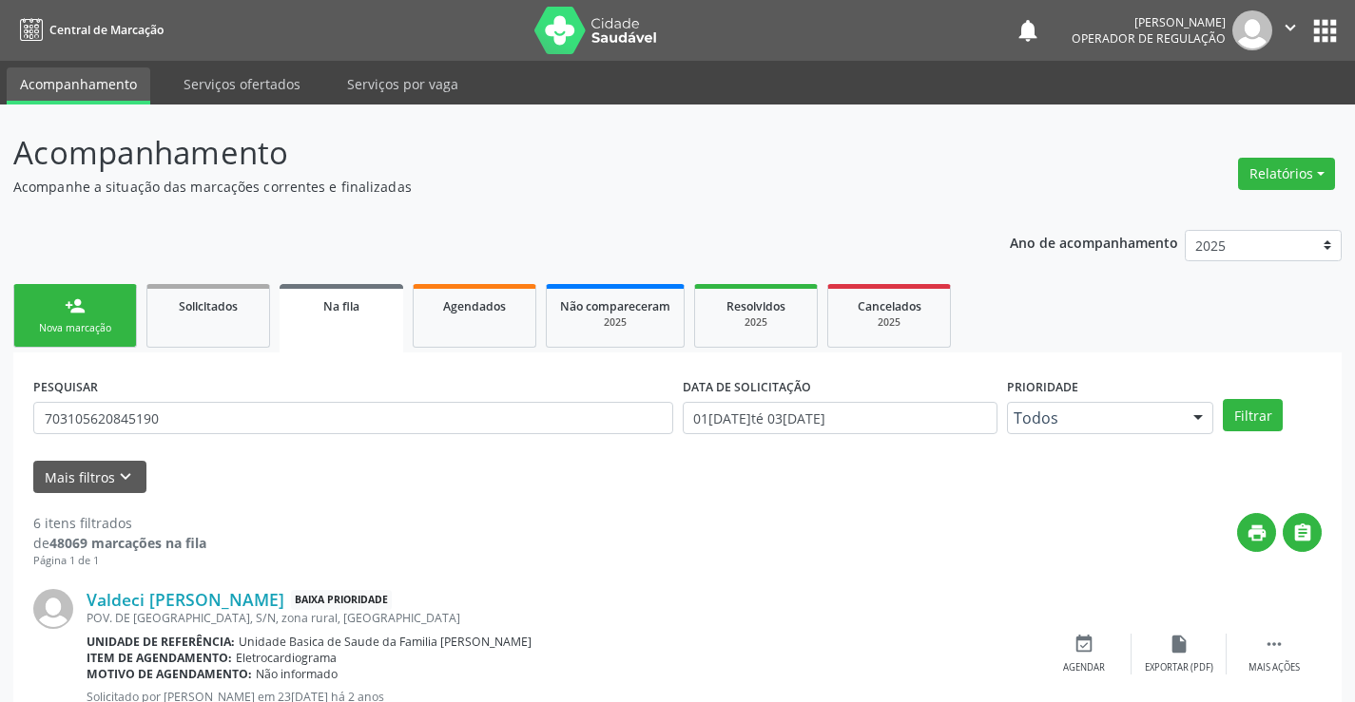
click at [359, 304] on span "Na fila" at bounding box center [341, 306] width 36 height 16
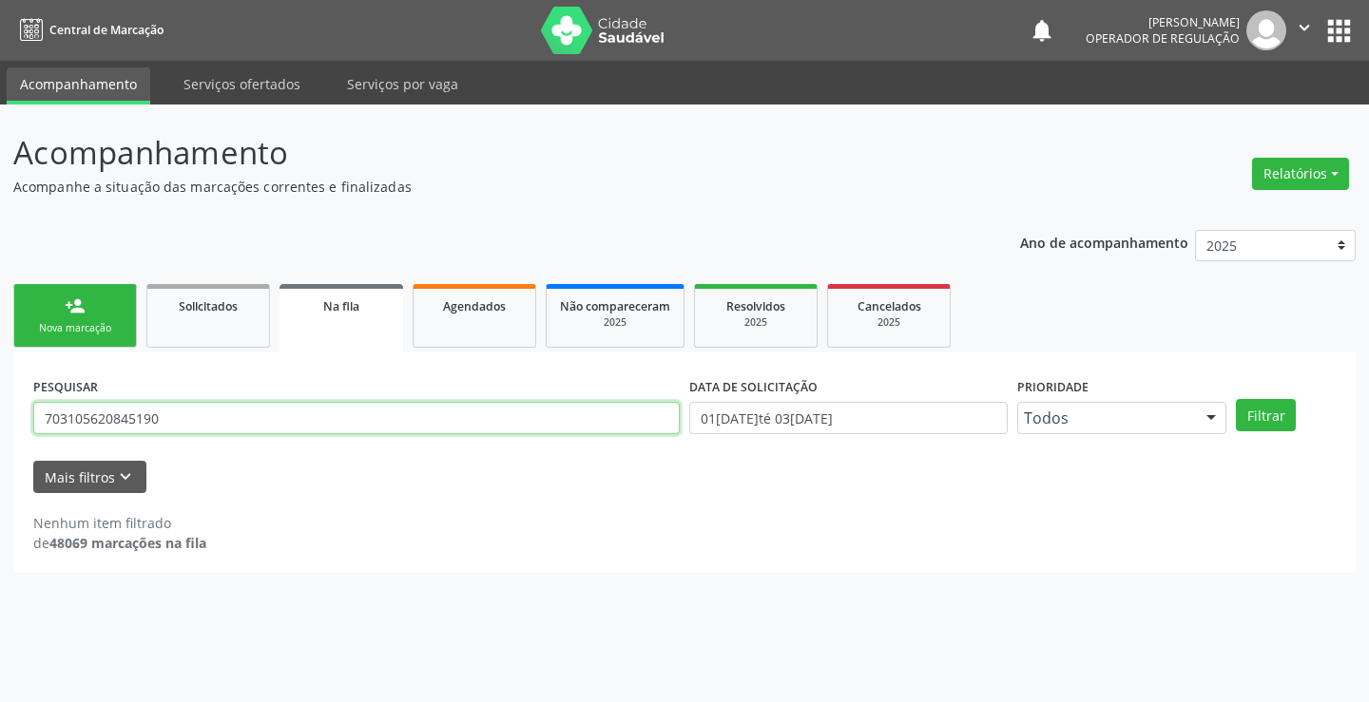
click at [226, 427] on input "703105620845190" at bounding box center [356, 418] width 646 height 32
type input "703603019846939"
click at [1265, 419] on button "Filtrar" at bounding box center [1266, 415] width 60 height 32
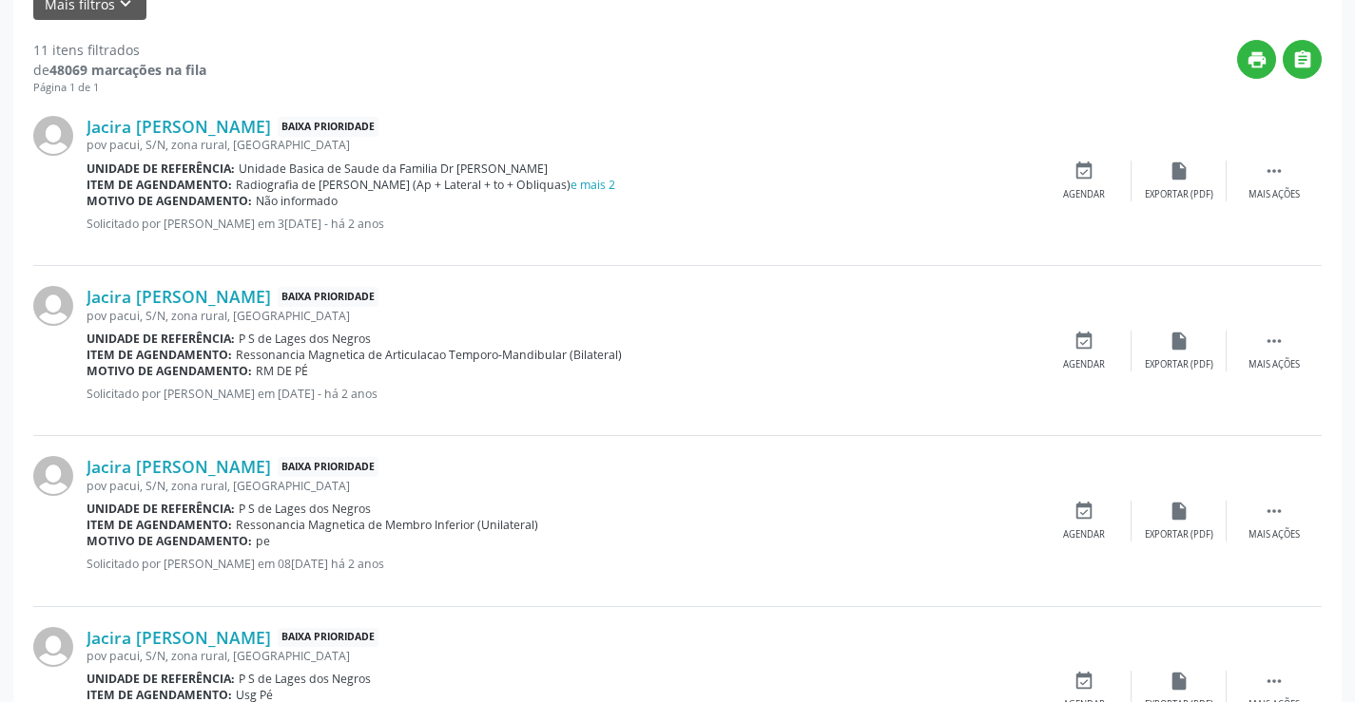
scroll to position [442, 0]
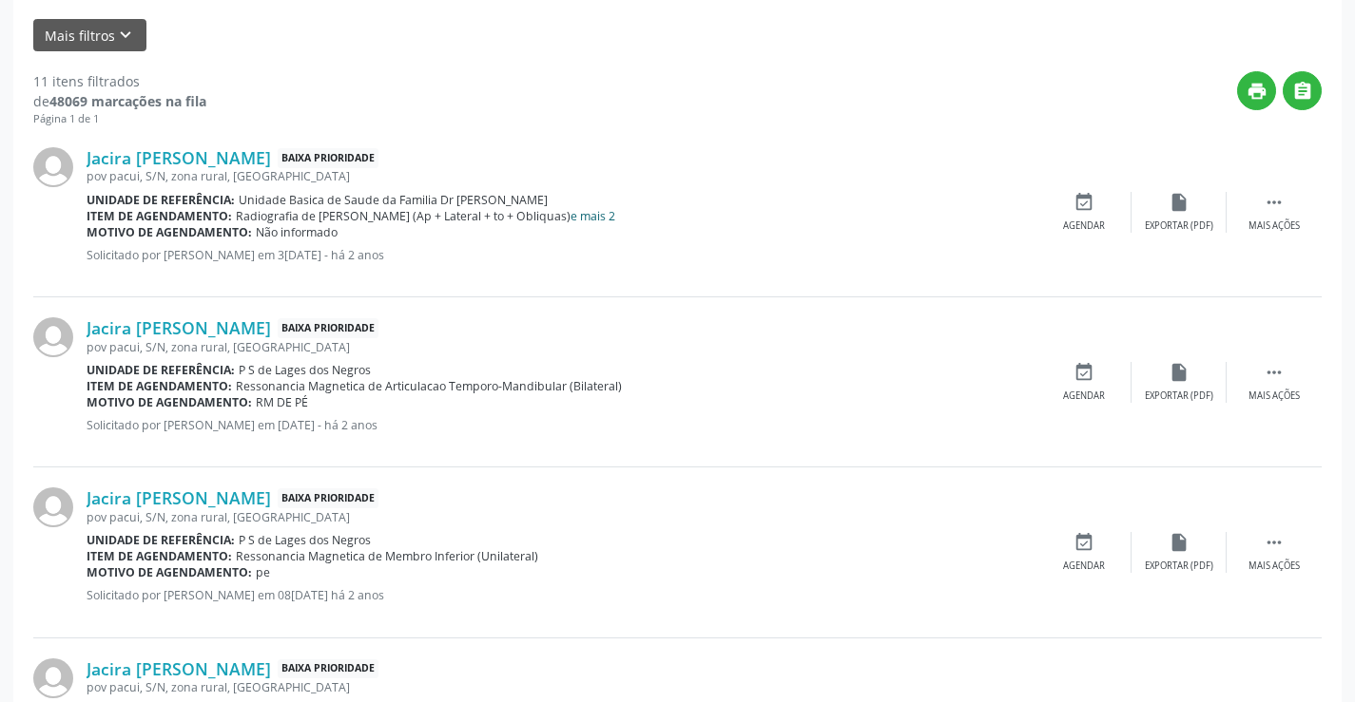
click at [591, 223] on link "e mais 2" at bounding box center [592, 216] width 45 height 16
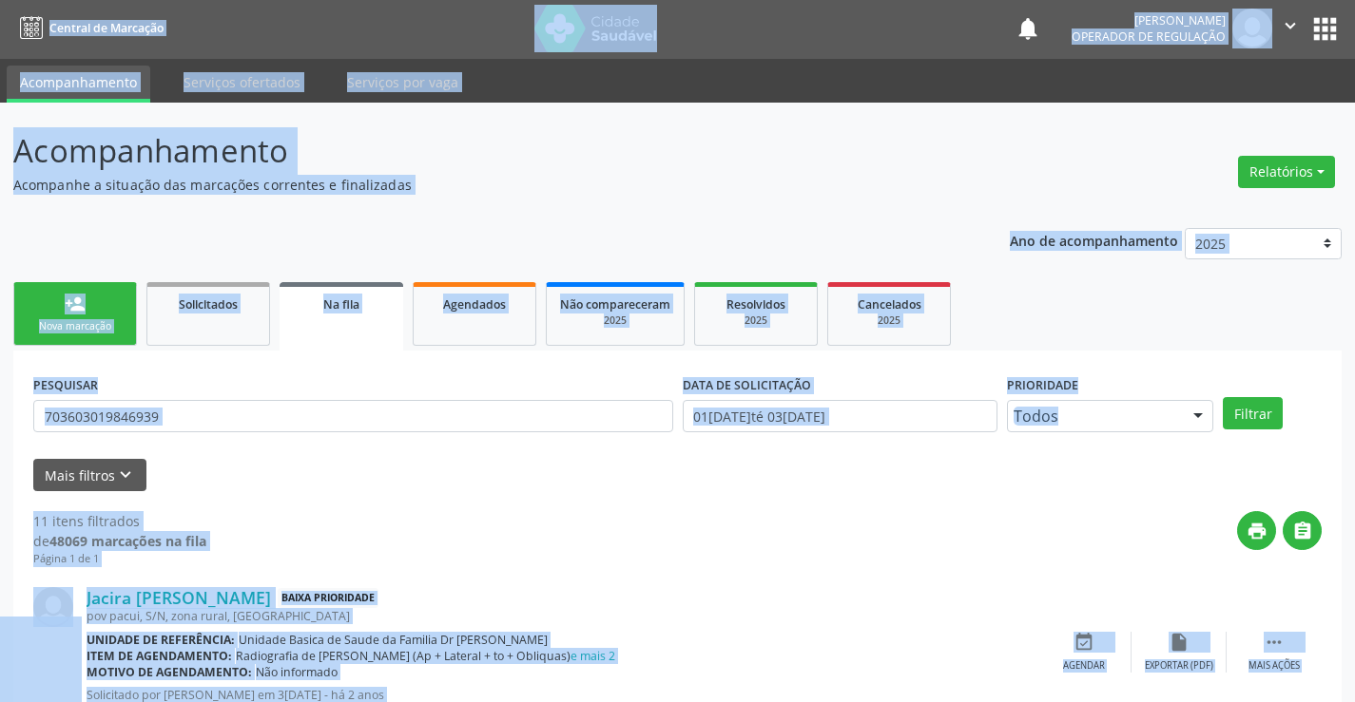
scroll to position [0, 0]
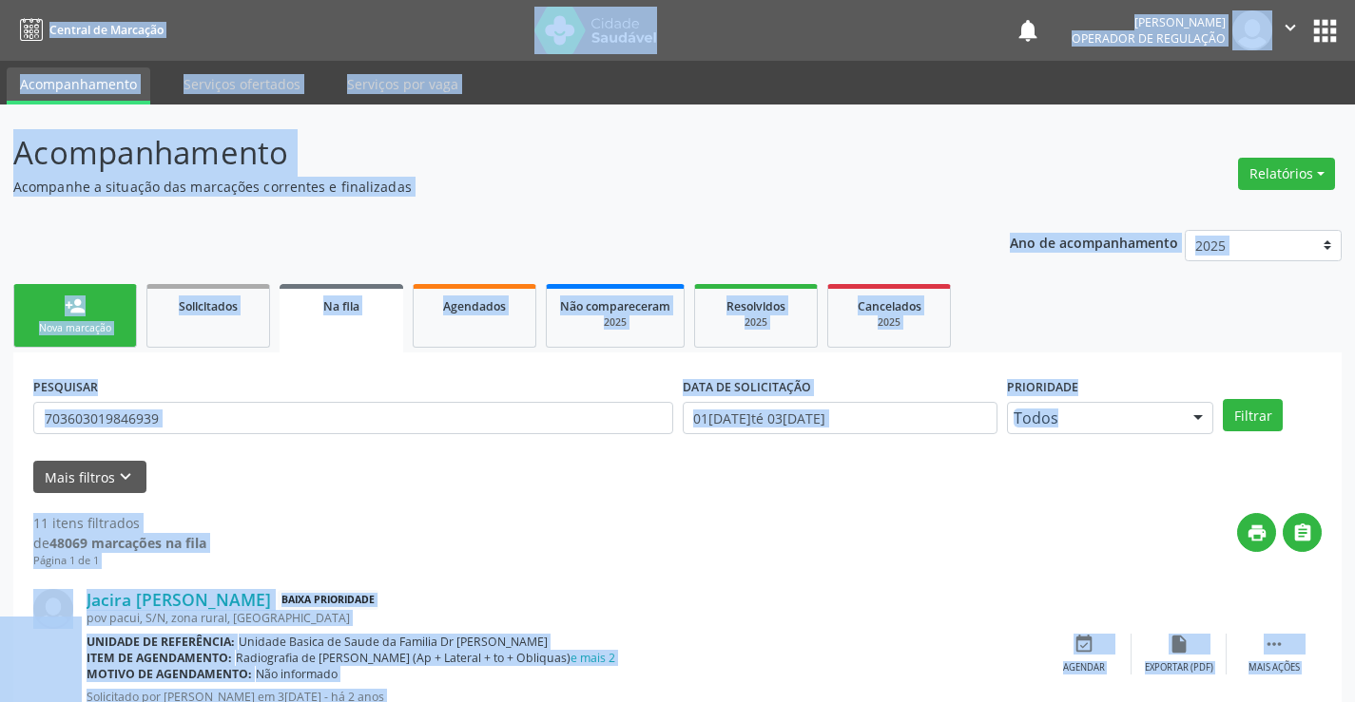
click at [104, 323] on div "Nova marcação" at bounding box center [75, 328] width 95 height 14
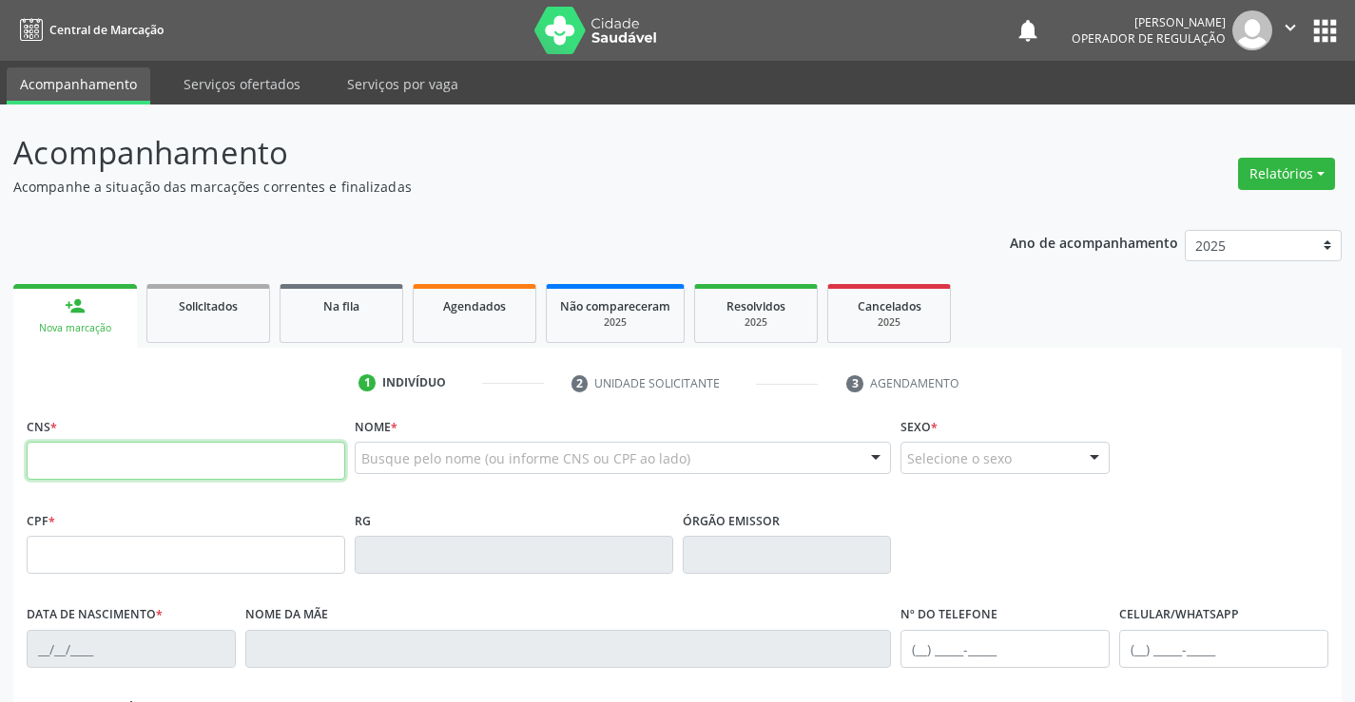
click at [154, 466] on input "text" at bounding box center [186, 461] width 318 height 38
type input "703 6030 1984 6939"
type input "0546568009"
type input "07/09/1971"
type input "(74) 98843-4826"
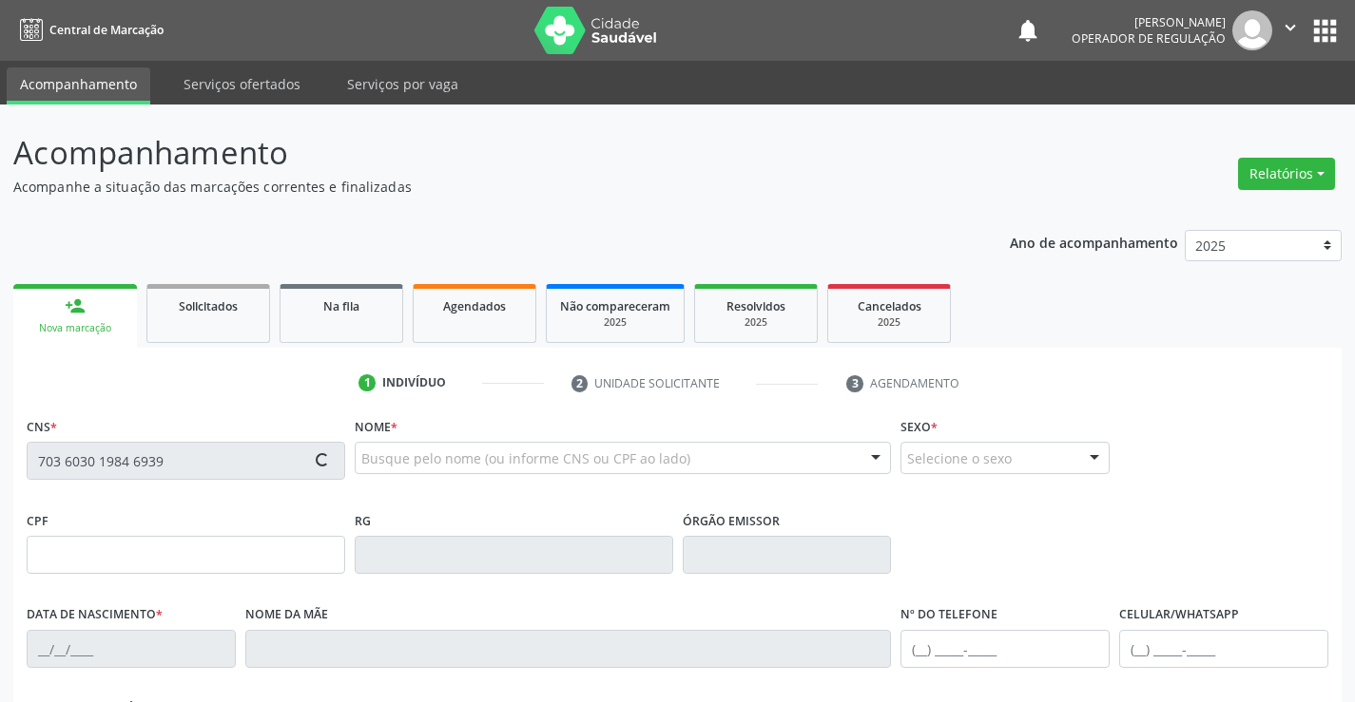
type input "(74) 98843-4826"
type input "S/N"
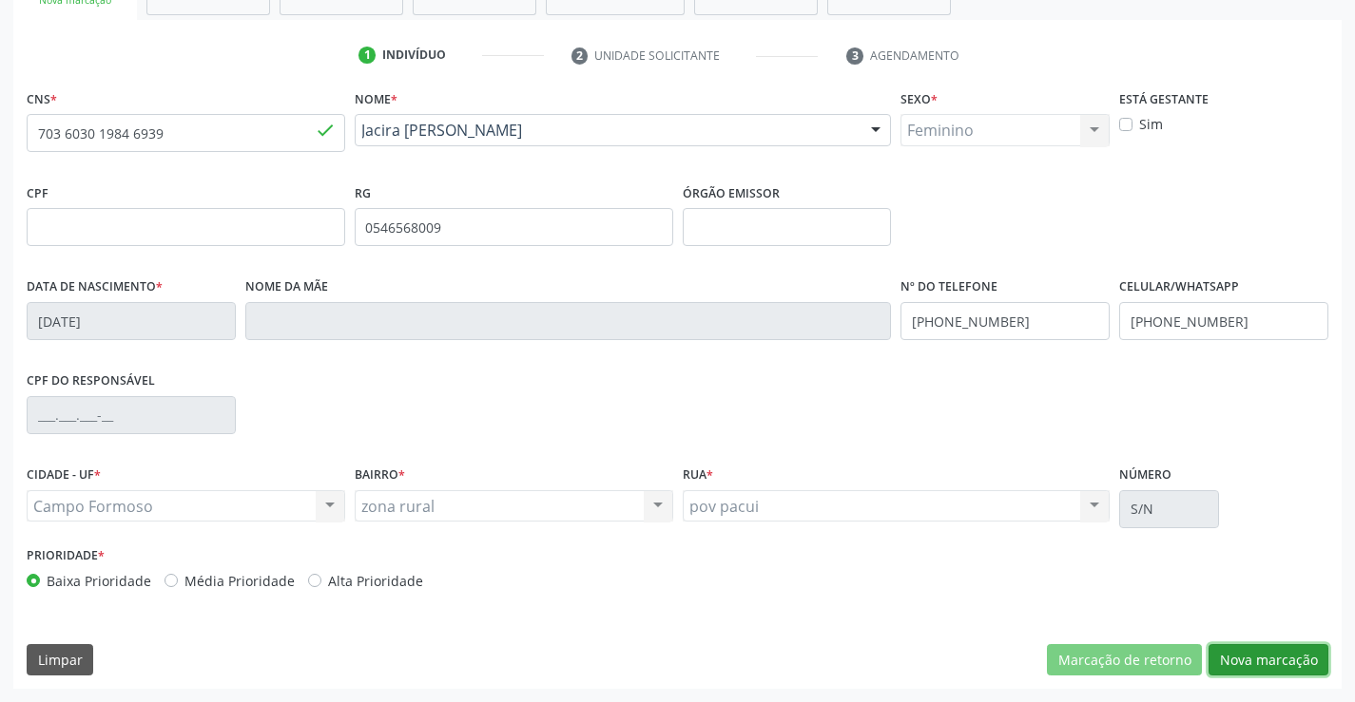
click at [1253, 658] on button "Nova marcação" at bounding box center [1268, 661] width 120 height 32
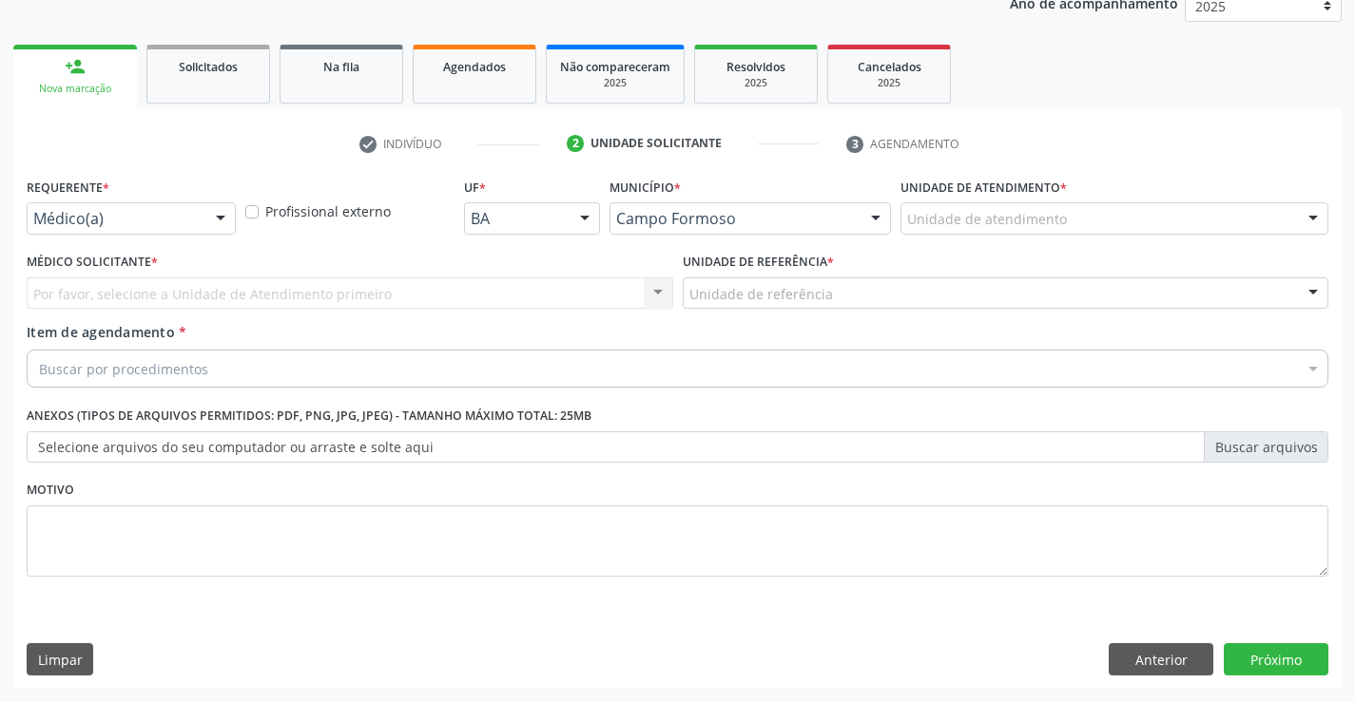
scroll to position [240, 0]
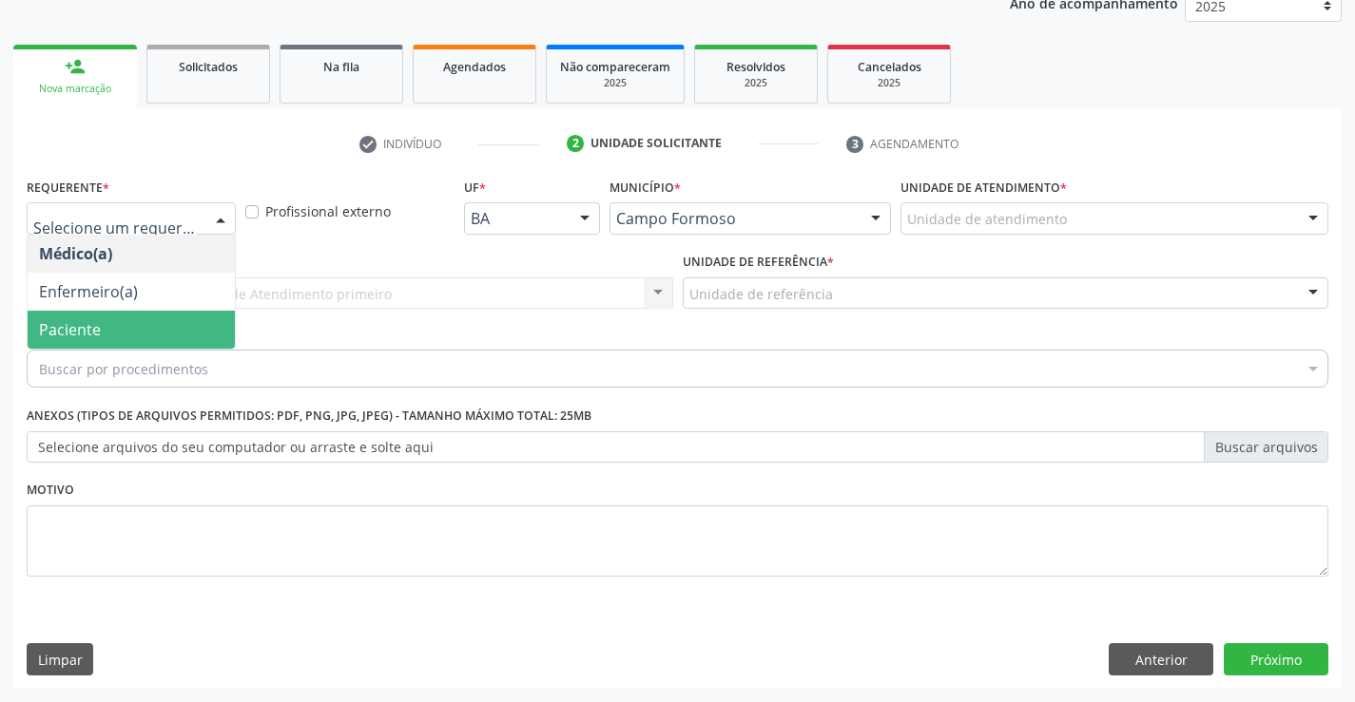
click at [79, 325] on span "Paciente" at bounding box center [70, 329] width 62 height 21
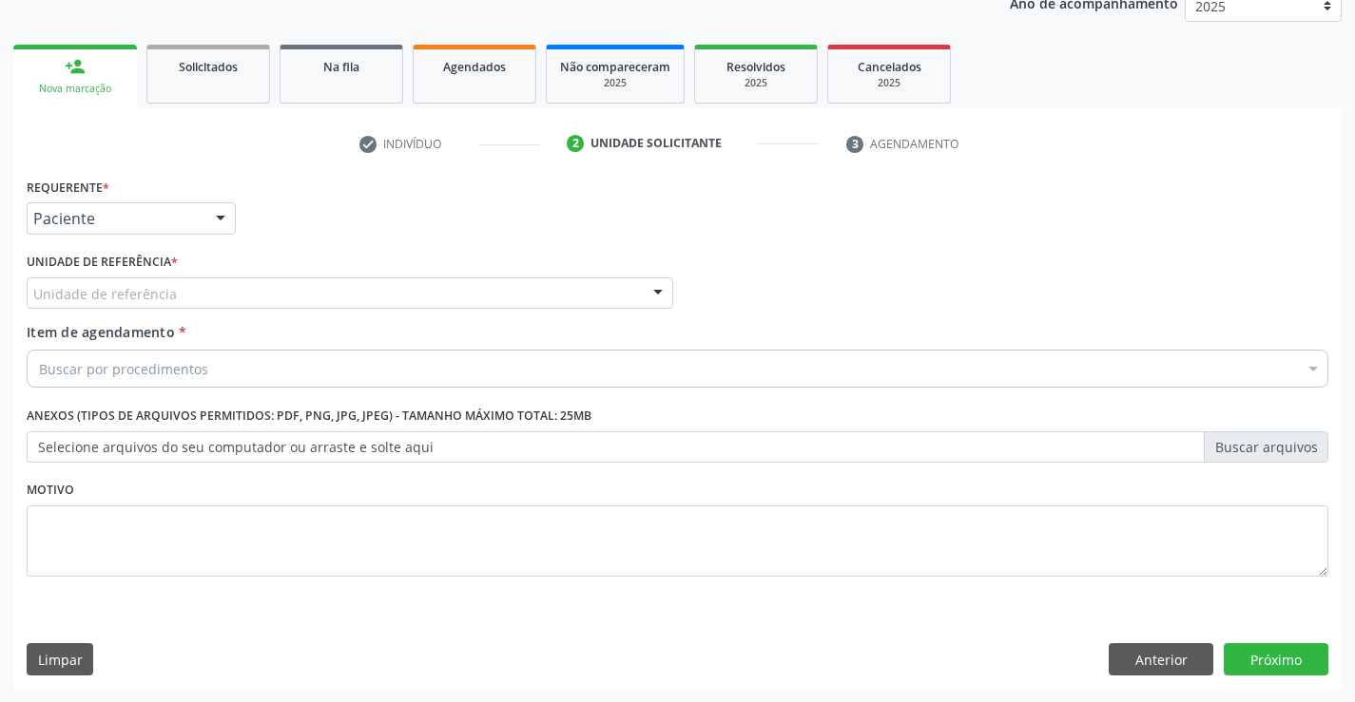
click at [139, 282] on div "Unidade de referência" at bounding box center [350, 294] width 646 height 32
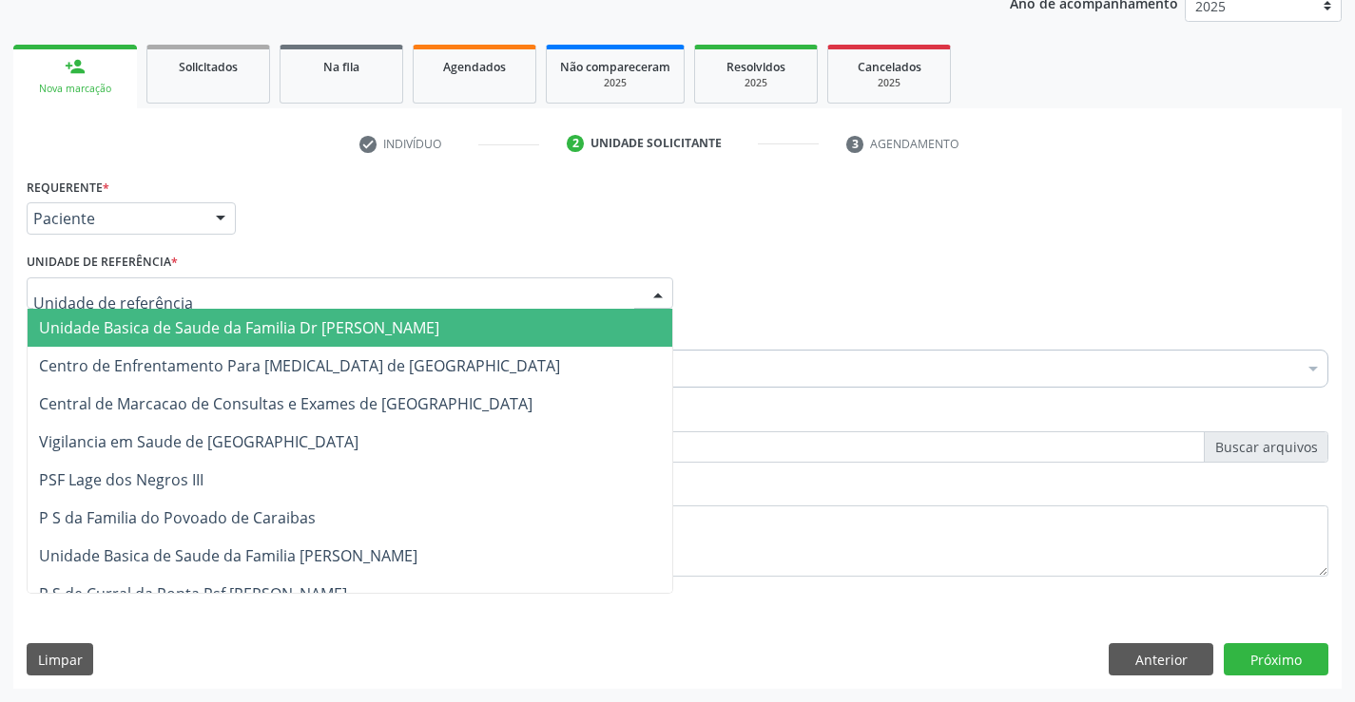
click at [140, 322] on span "Unidade Basica de Saude da Familia Dr [PERSON_NAME]" at bounding box center [239, 327] width 400 height 21
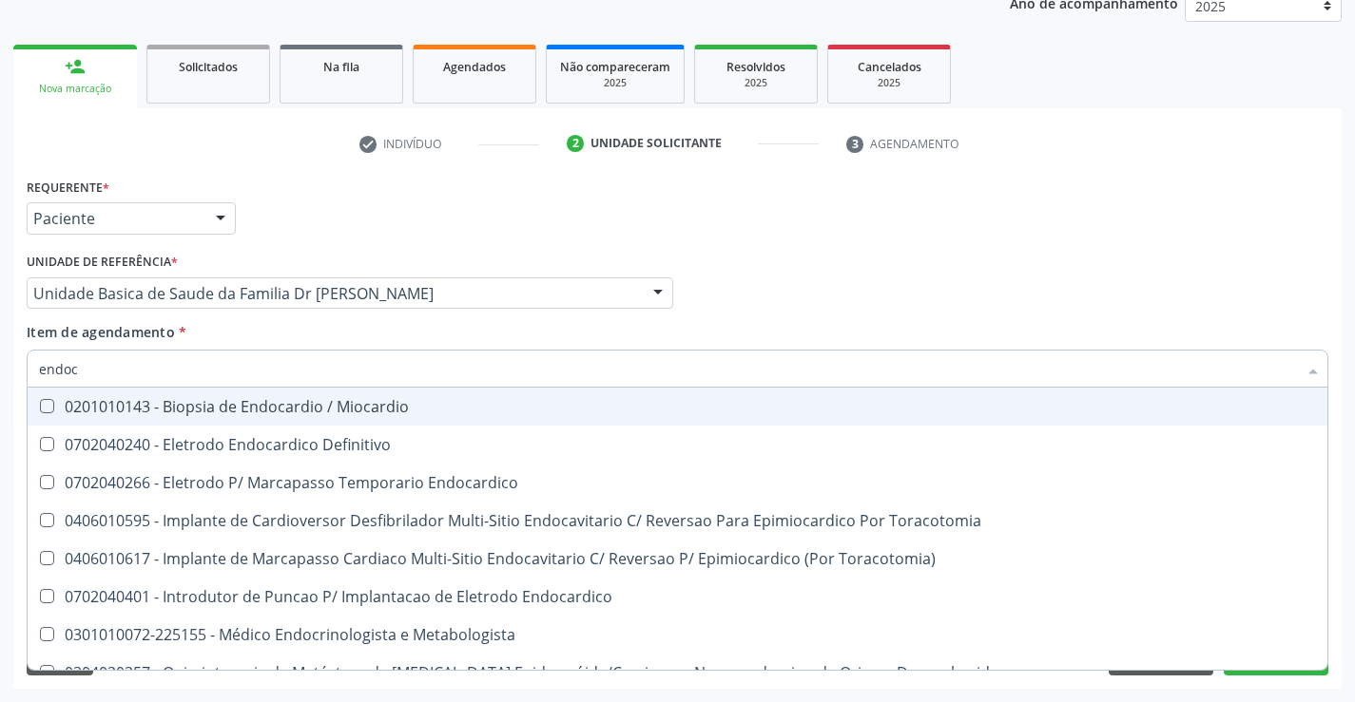
type input "endocr"
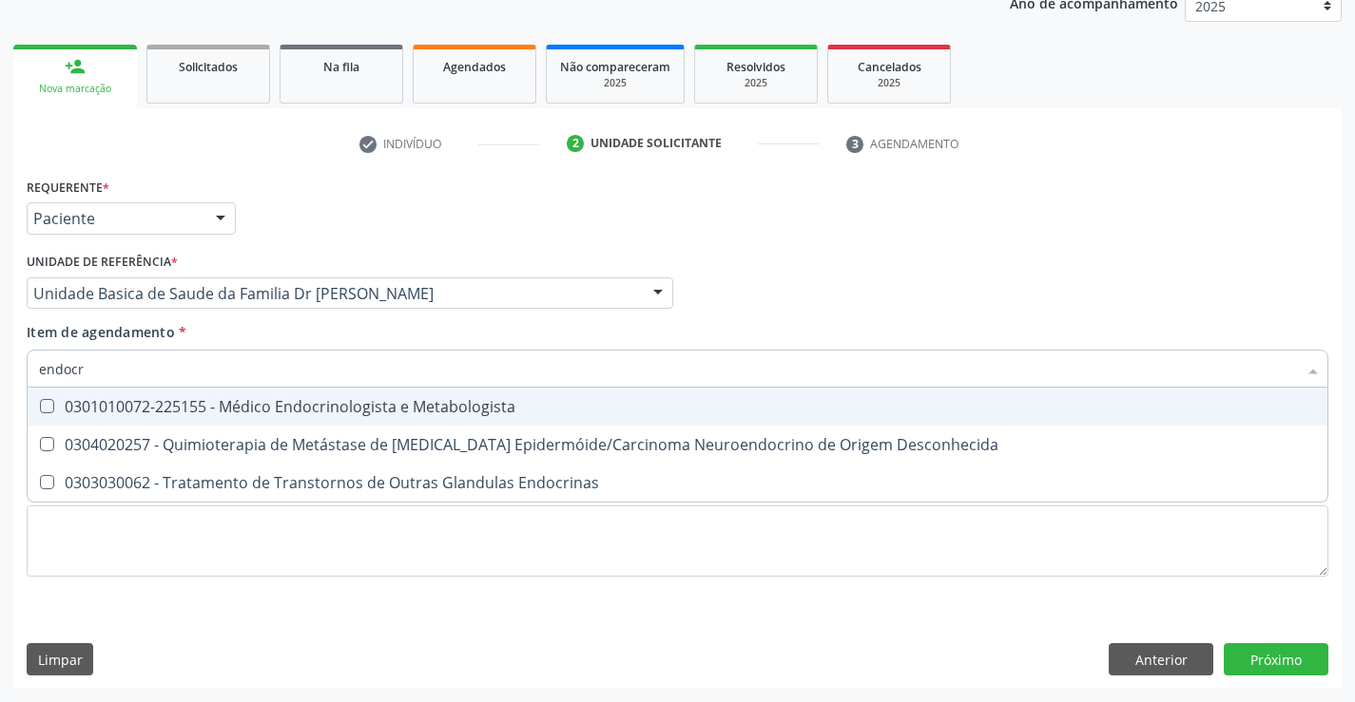
click at [330, 410] on div "0301010072-225155 - Médico Endocrinologista e Metabologista" at bounding box center [677, 406] width 1277 height 15
click at [185, 408] on div "0301010072-225155 - Médico Endocrinologista e Metabologista" at bounding box center [677, 406] width 1277 height 15
checkbox Metabologista "true"
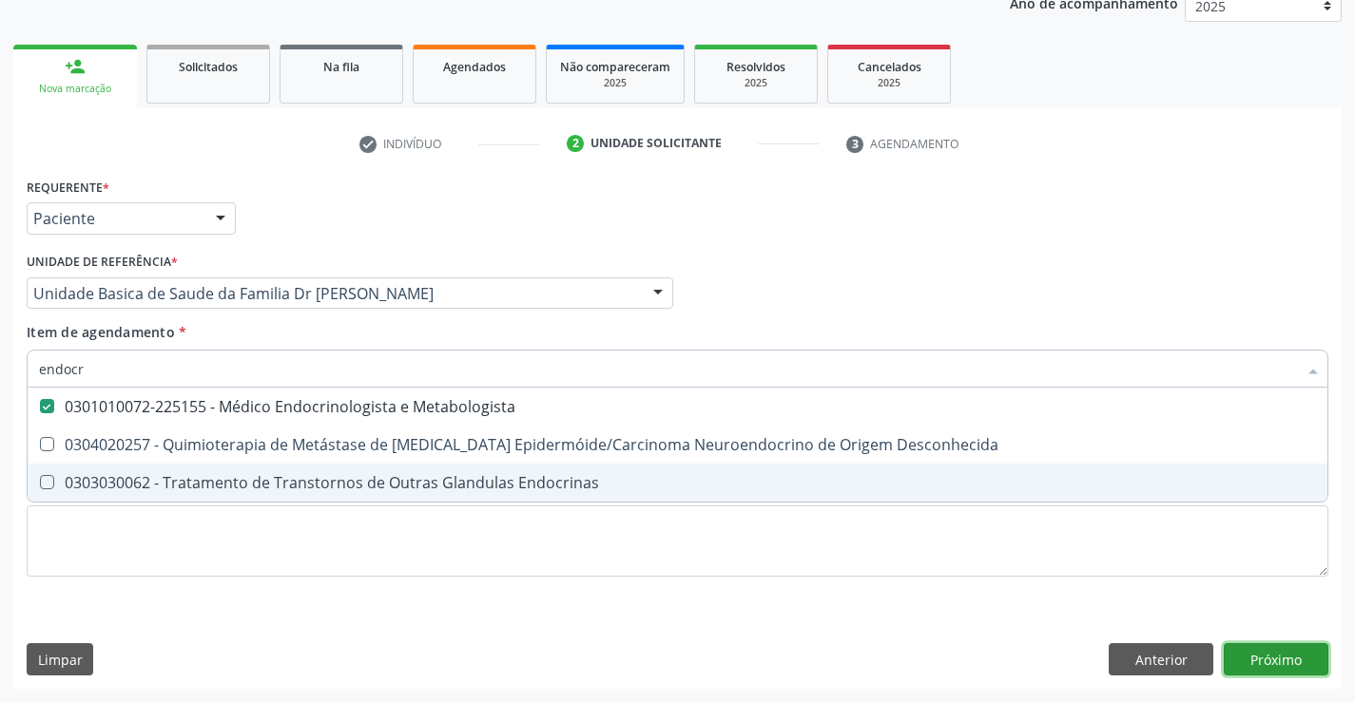
click at [1258, 654] on div "Requerente * Paciente Médico(a) Enfermeiro(a) Paciente Nenhum resultado encontr…" at bounding box center [677, 431] width 1328 height 516
checkbox Desconhecida "true"
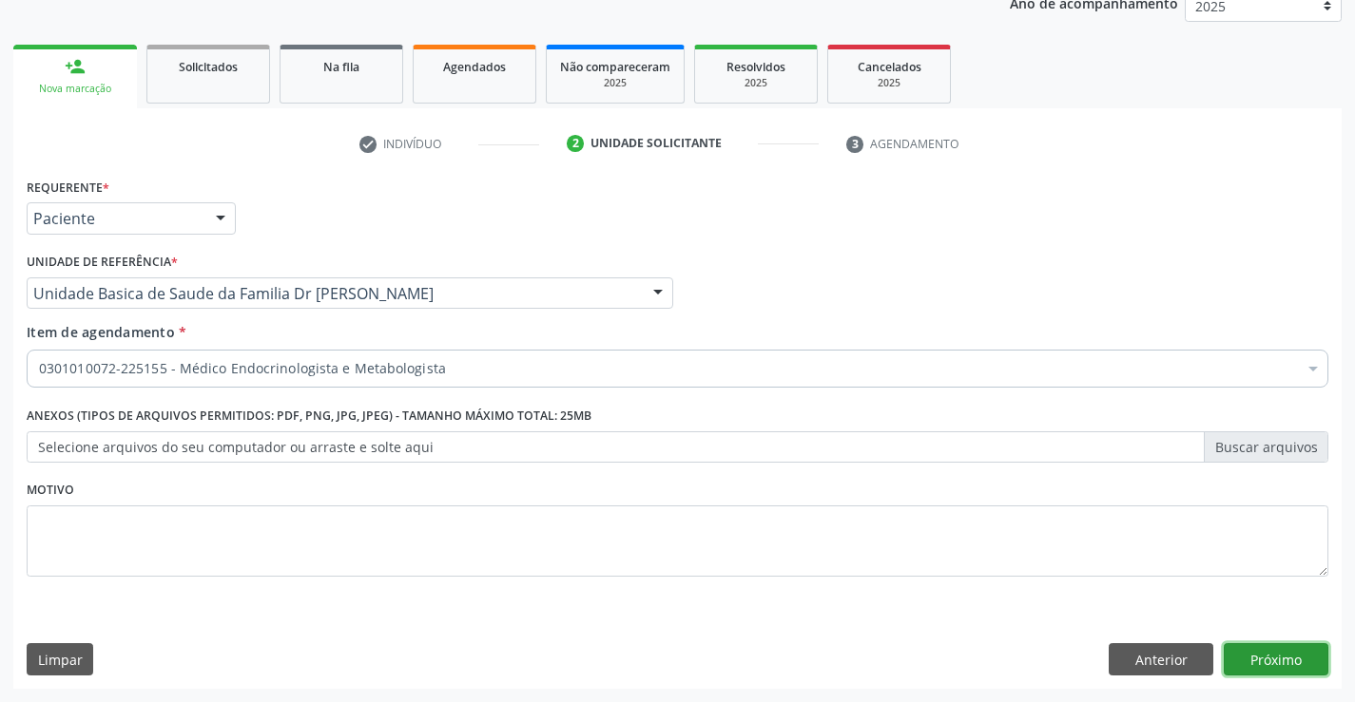
click at [1274, 663] on button "Próximo" at bounding box center [1275, 660] width 105 height 32
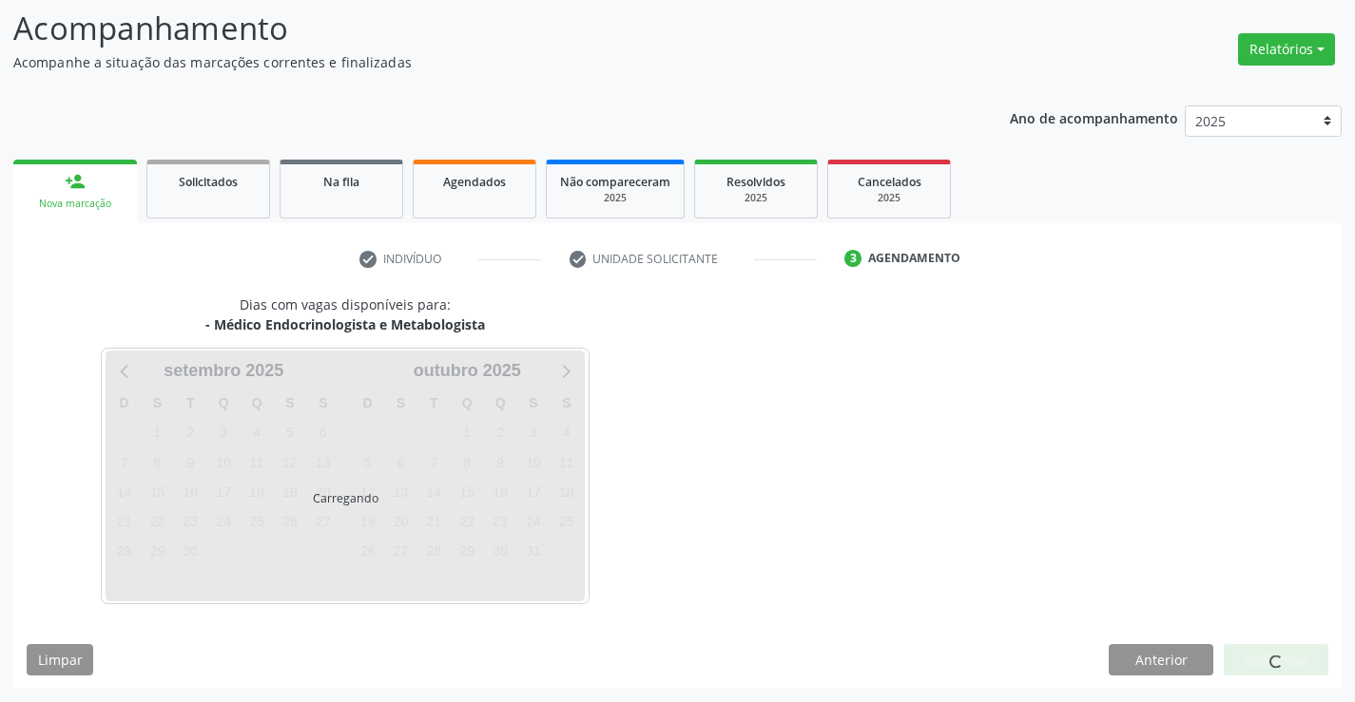
scroll to position [181, 0]
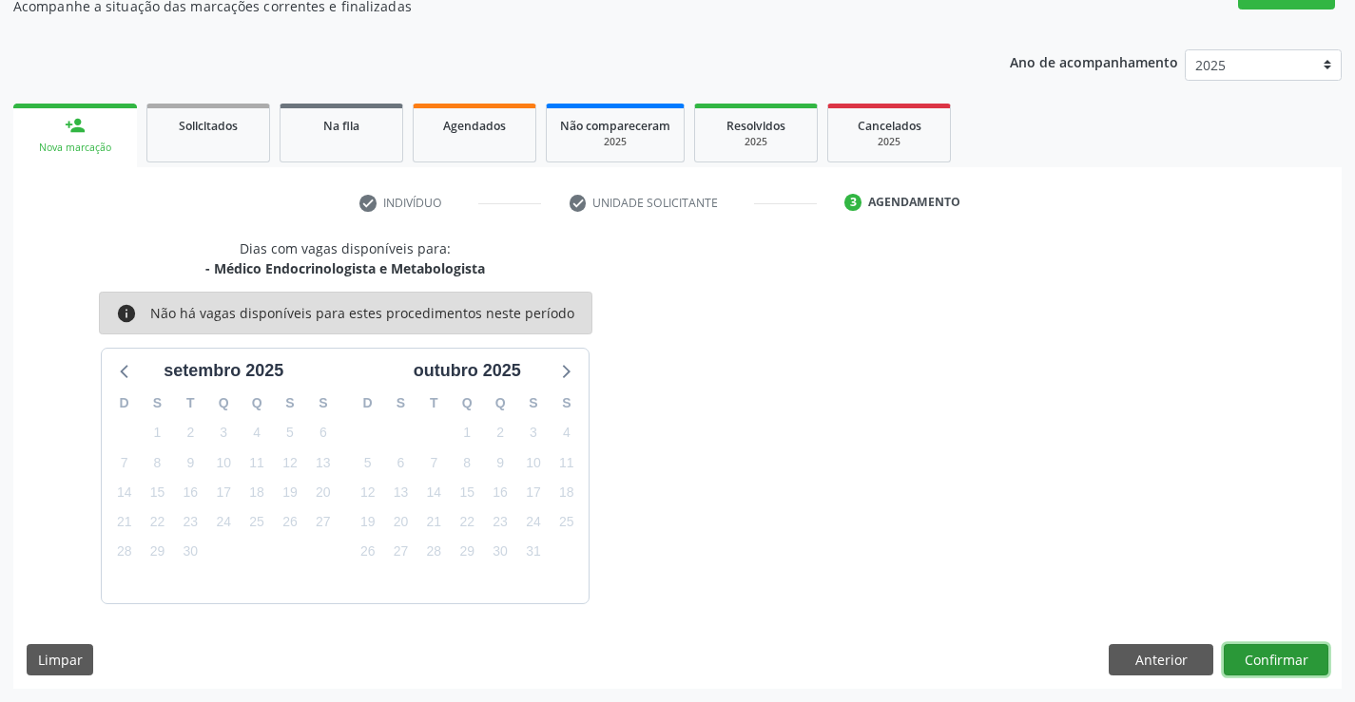
click at [1273, 662] on button "Confirmar" at bounding box center [1275, 661] width 105 height 32
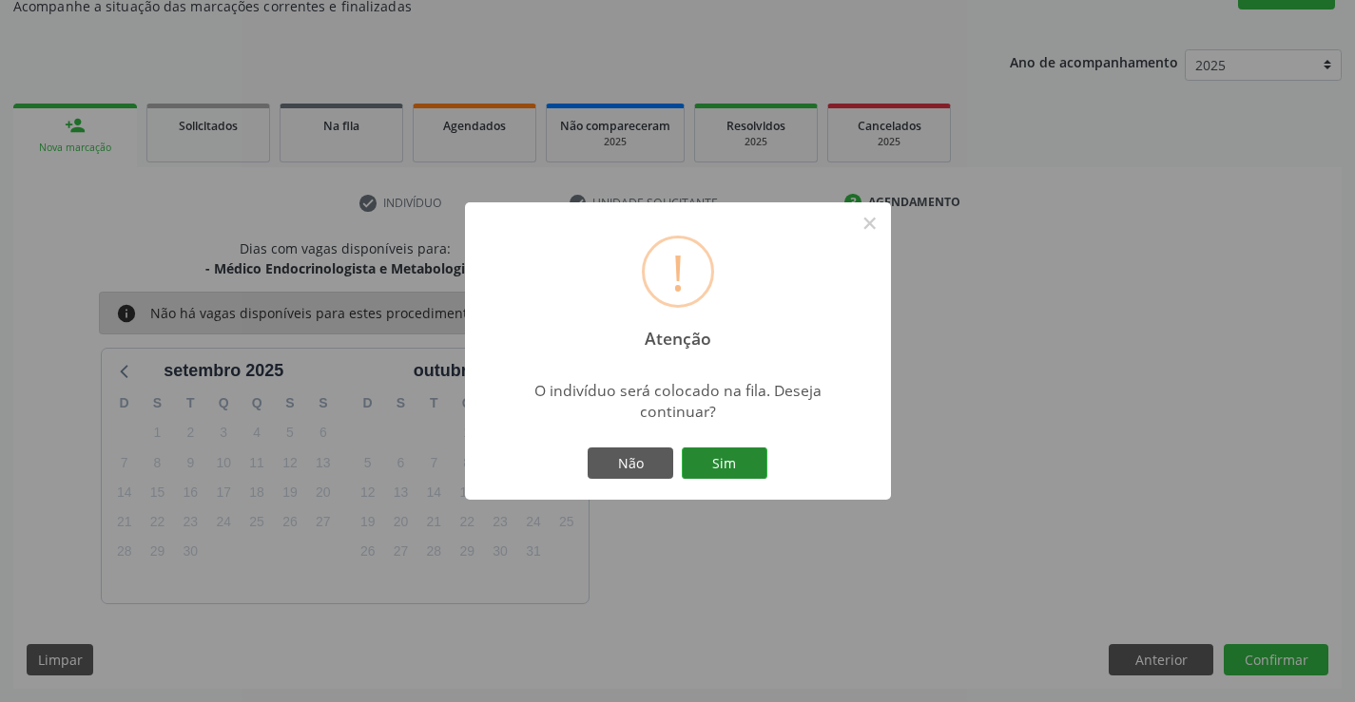
click at [737, 466] on button "Sim" at bounding box center [725, 464] width 86 height 32
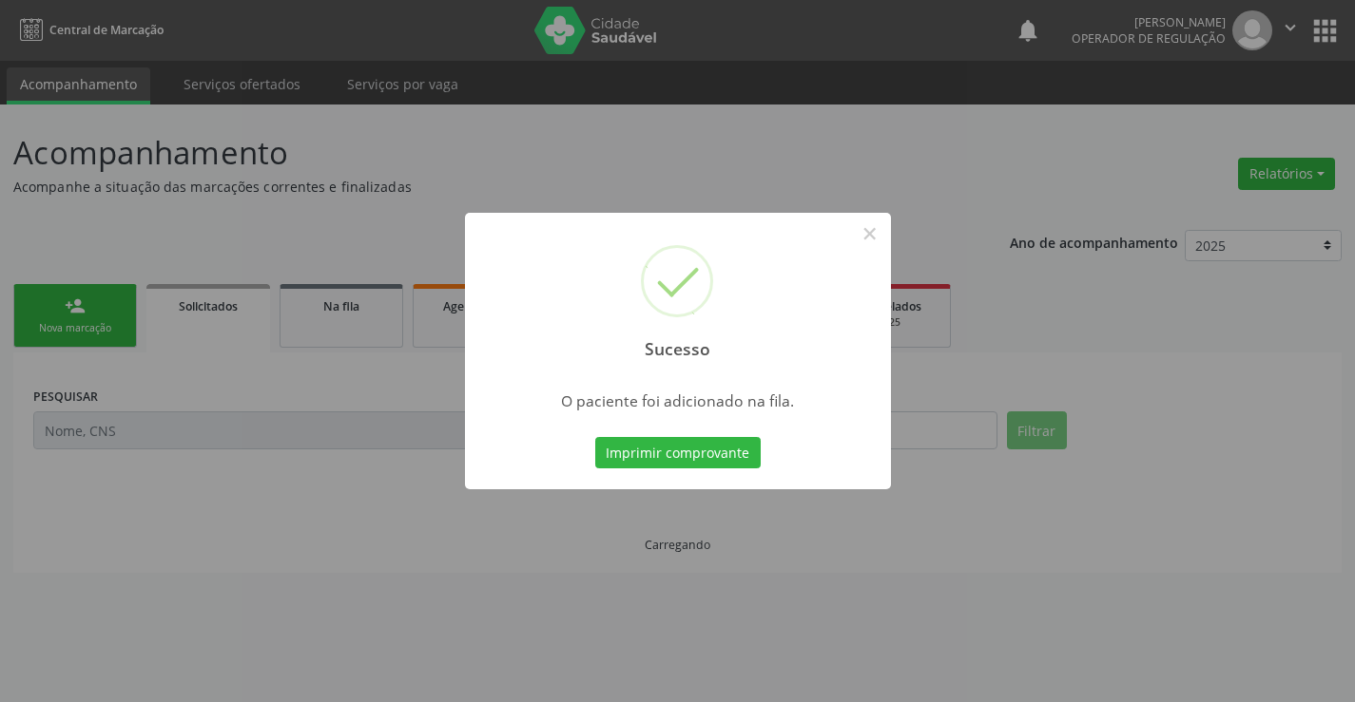
scroll to position [0, 0]
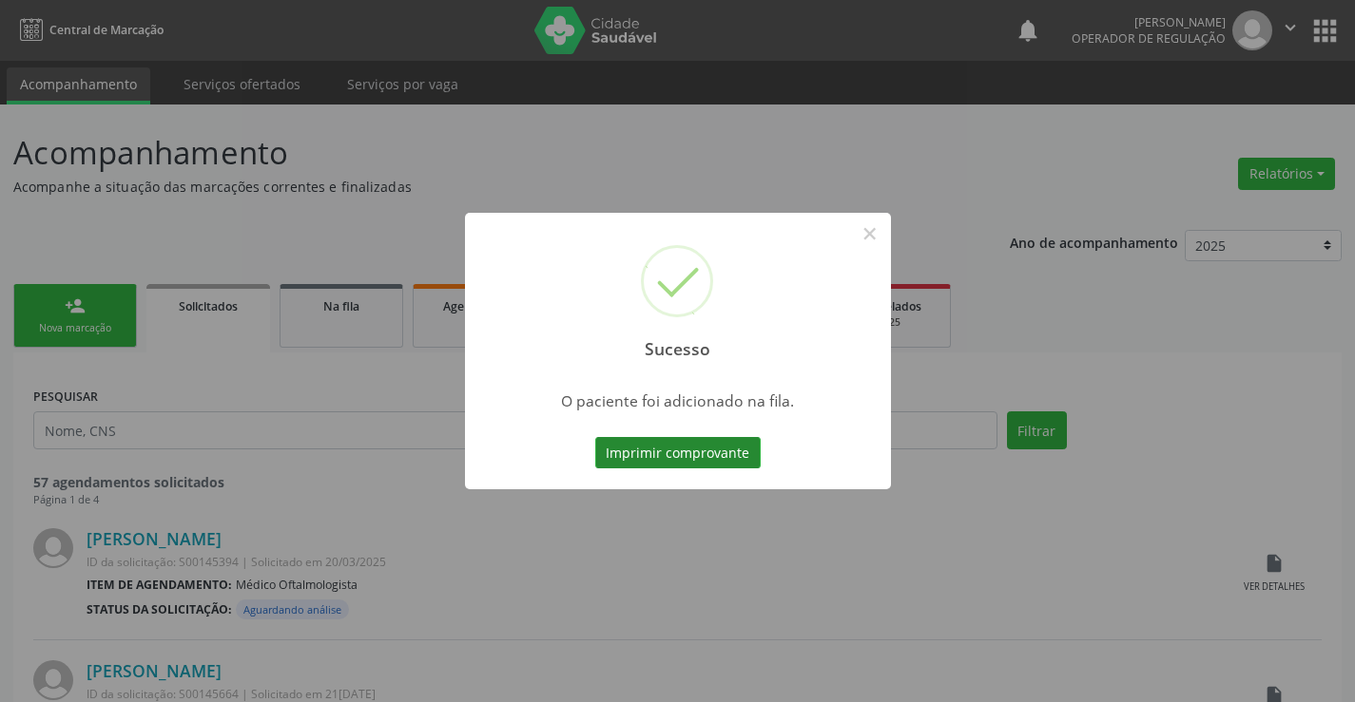
click at [714, 452] on button "Imprimir comprovante" at bounding box center [677, 453] width 165 height 32
